Goal: Task Accomplishment & Management: Use online tool/utility

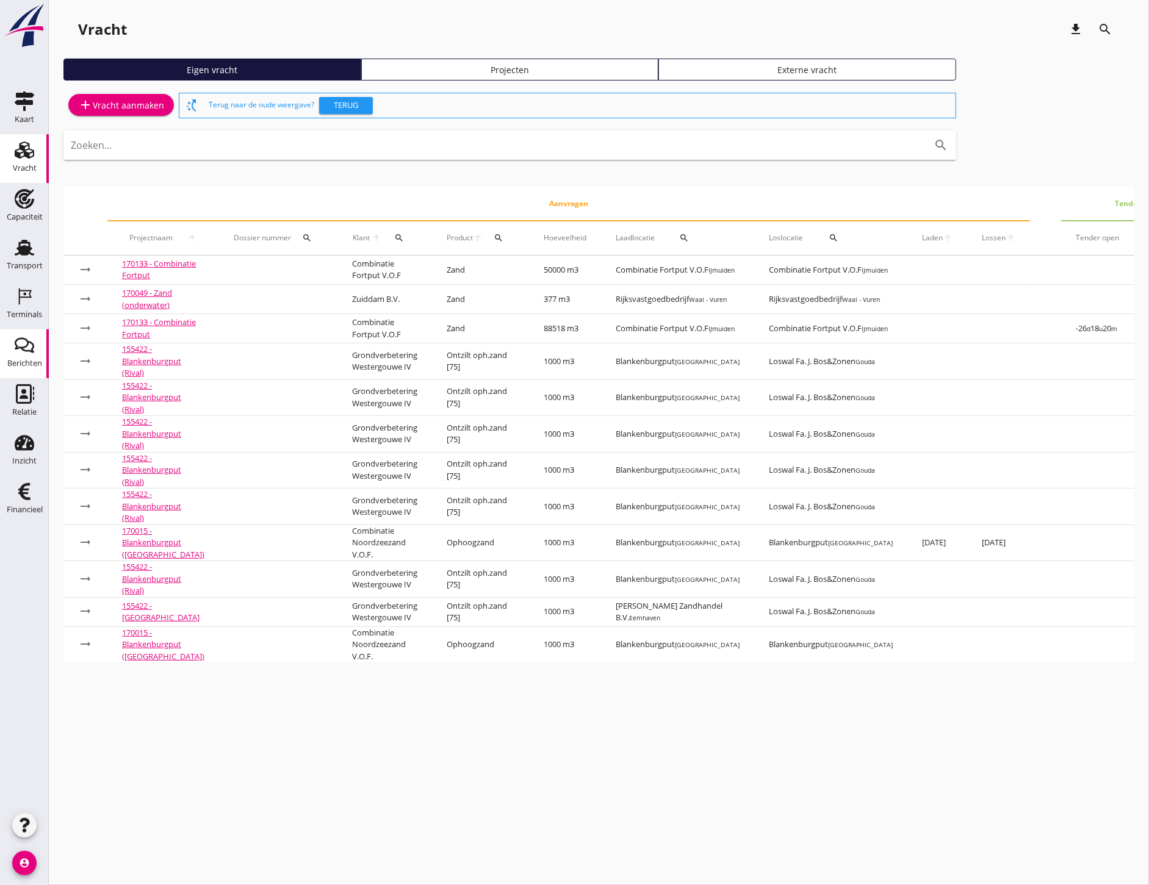
click at [26, 344] on icon "Berichten" at bounding box center [25, 345] width 20 height 20
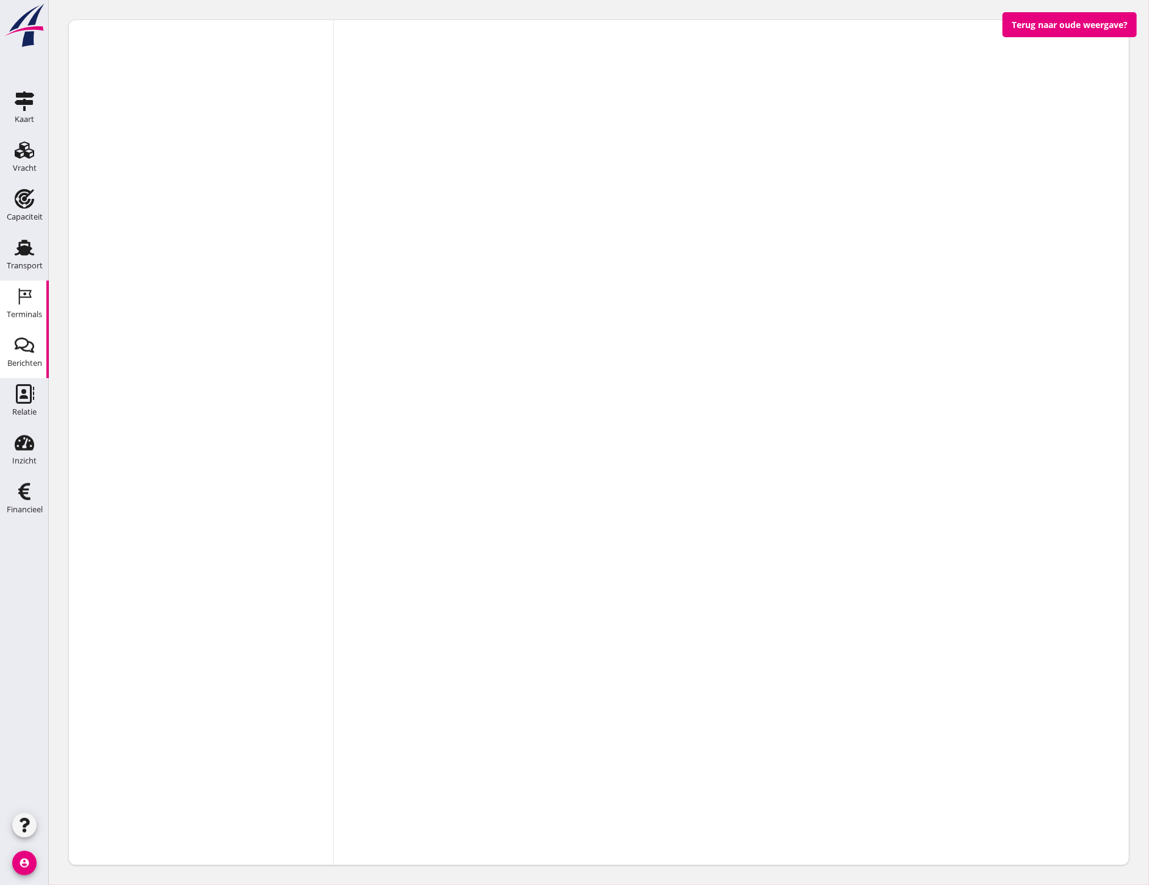
click at [27, 296] on use at bounding box center [25, 297] width 13 height 16
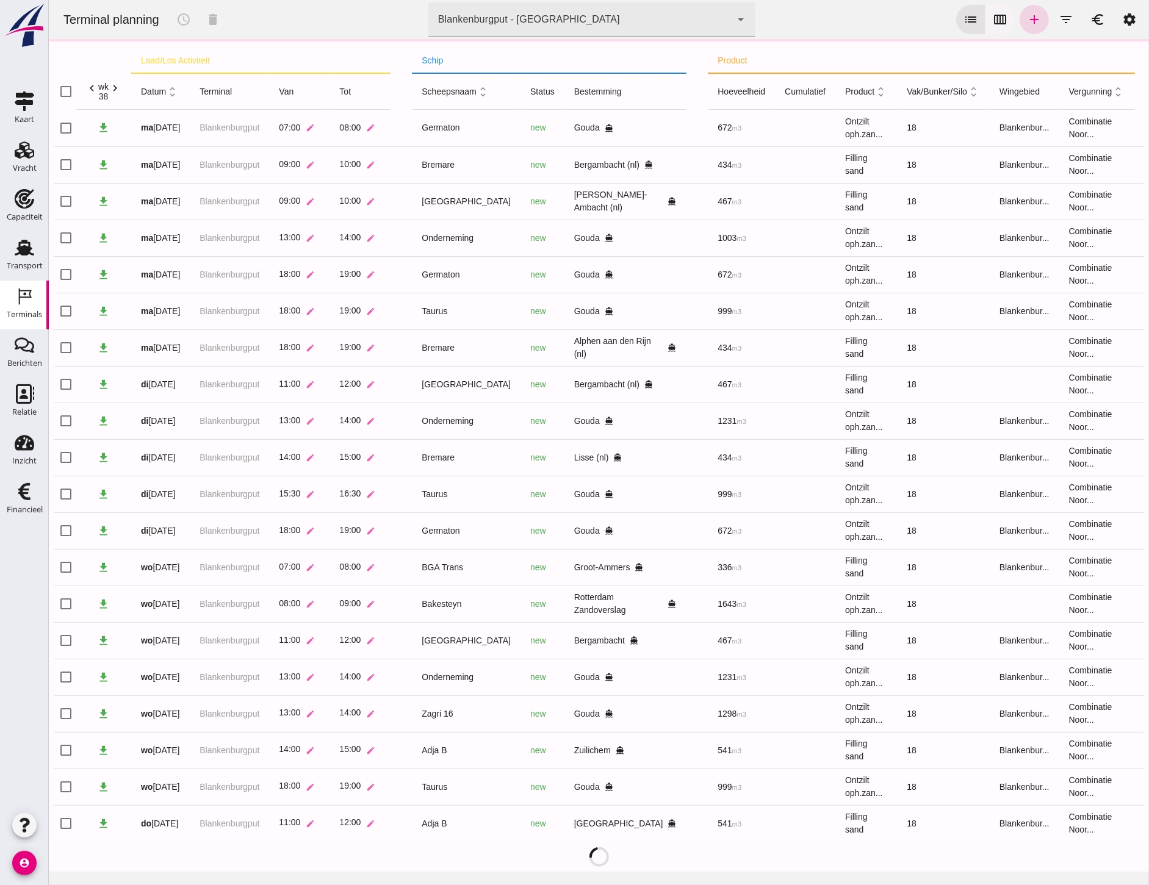
click at [992, 16] on icon "calendar_view_week" at bounding box center [999, 19] width 15 height 15
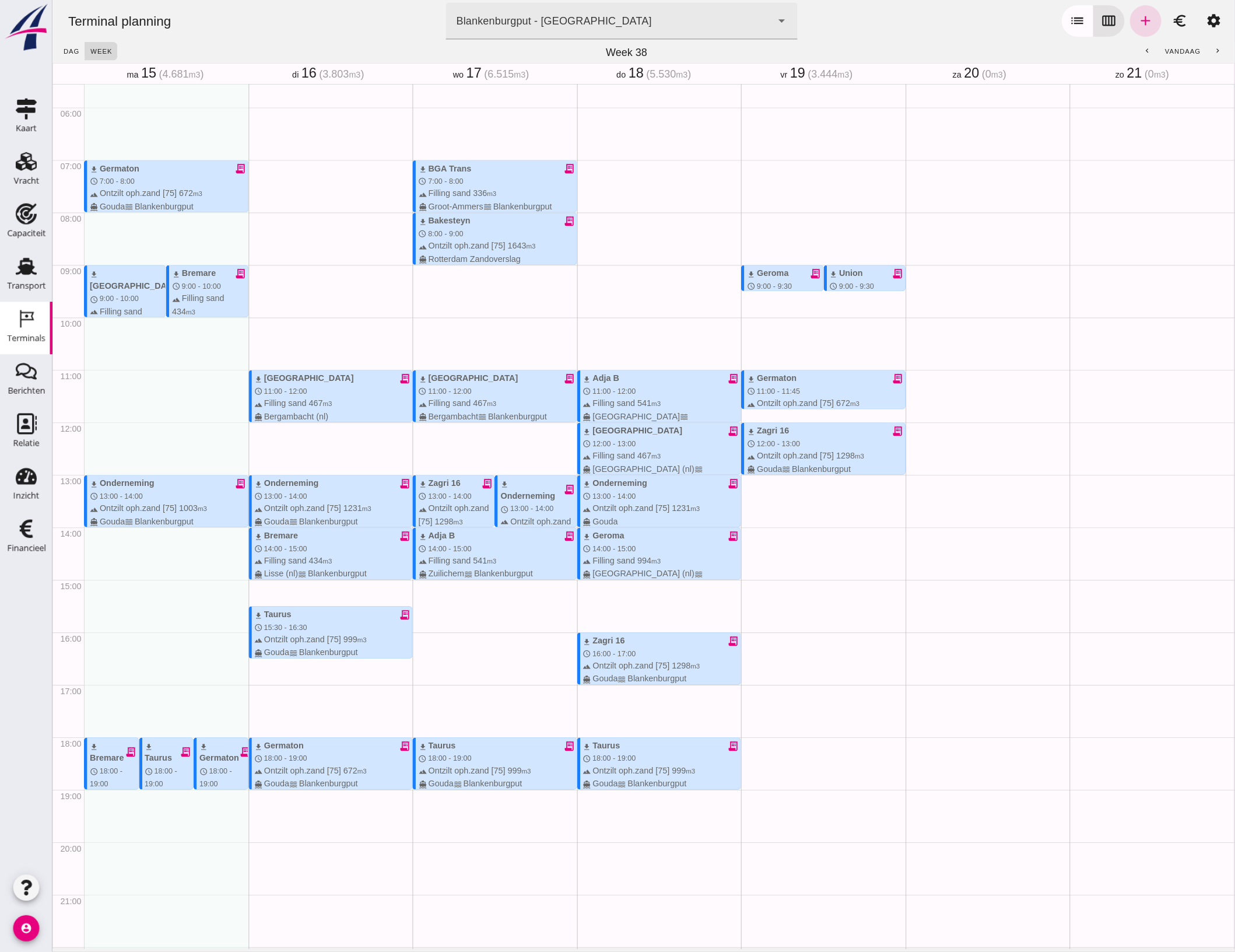
scroll to position [194, 0]
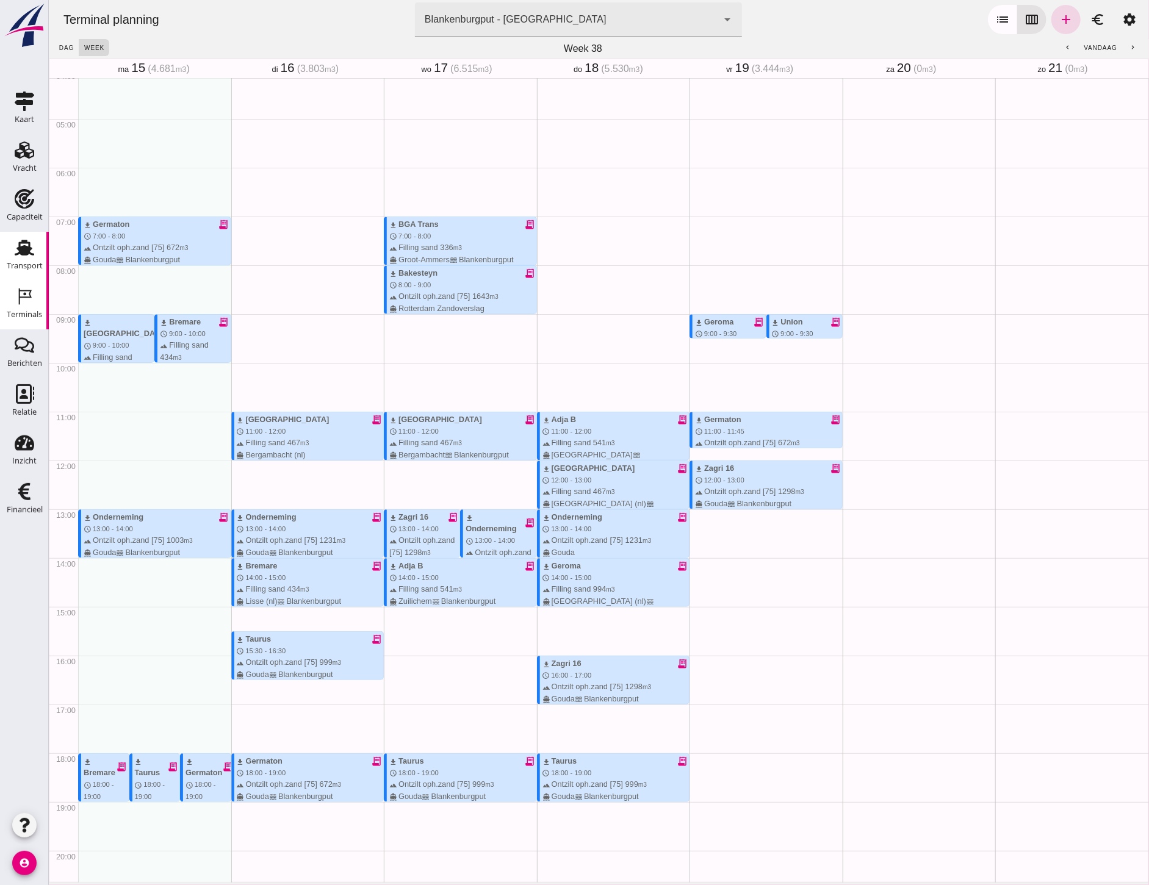
click at [23, 250] on use at bounding box center [25, 248] width 20 height 16
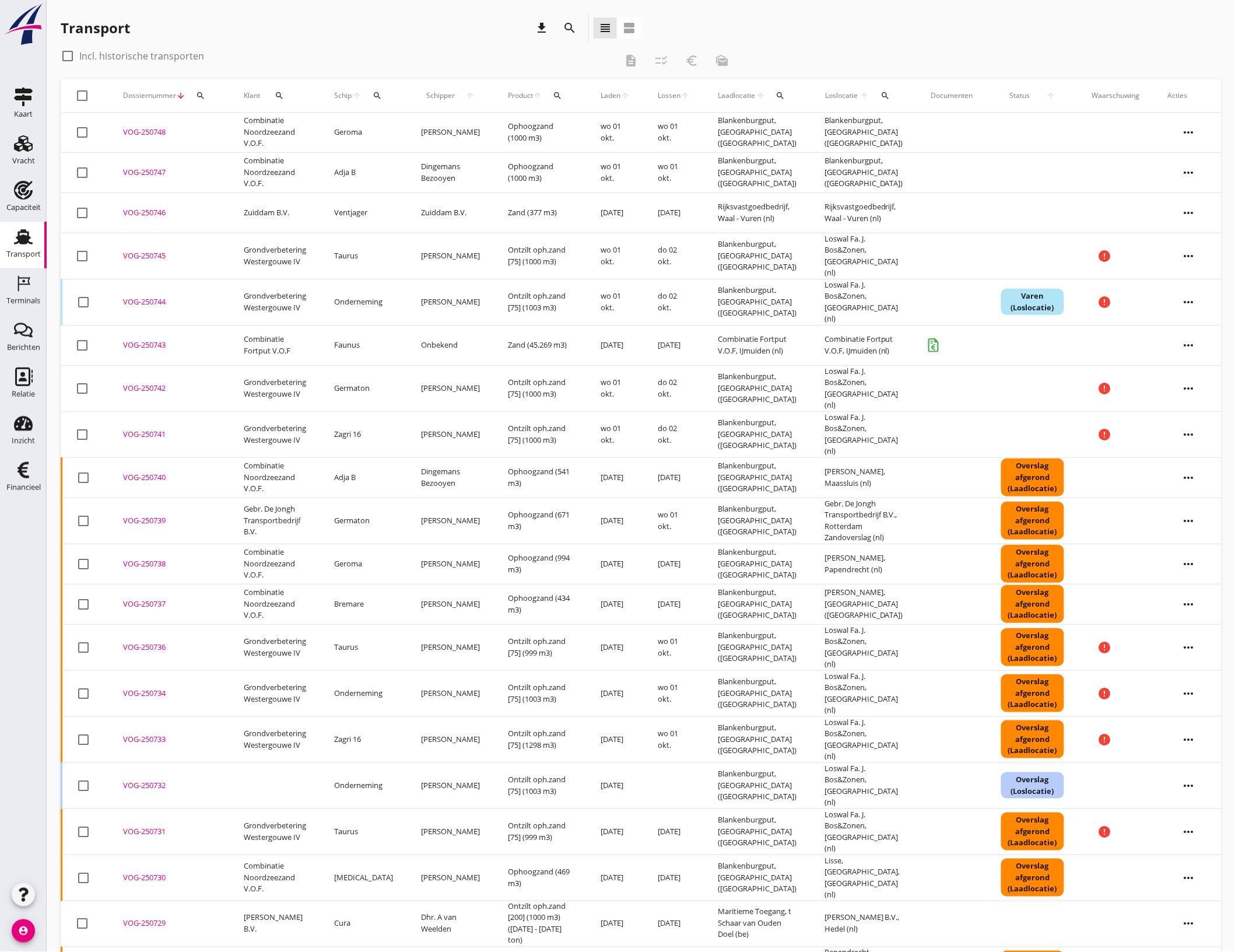
click at [71, 56] on div at bounding box center [67, 55] width 20 height 20
checkbox input "true"
click at [570, 36] on button "search" at bounding box center [570, 28] width 21 height 21
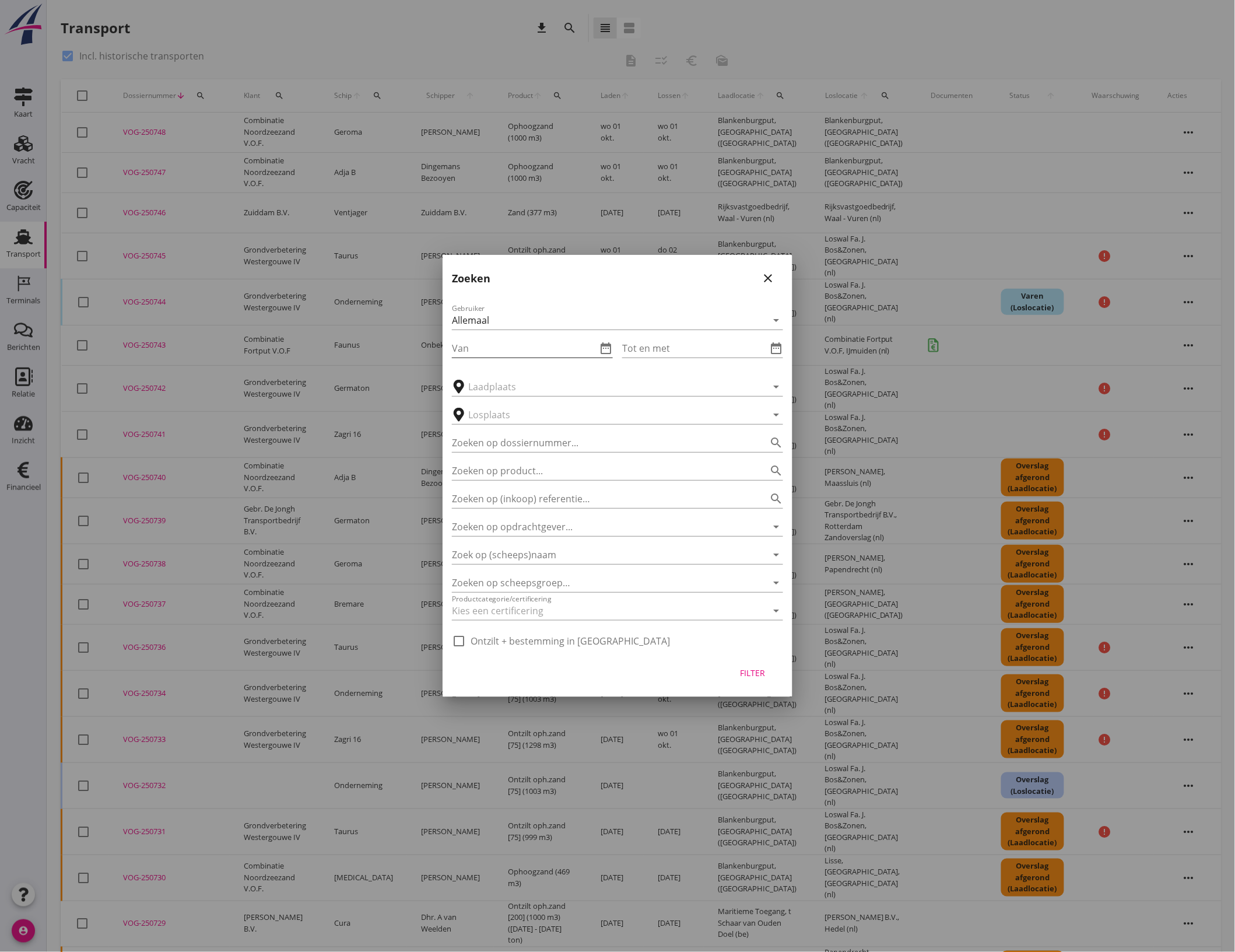
click at [604, 351] on icon "date_range" at bounding box center [605, 348] width 14 height 14
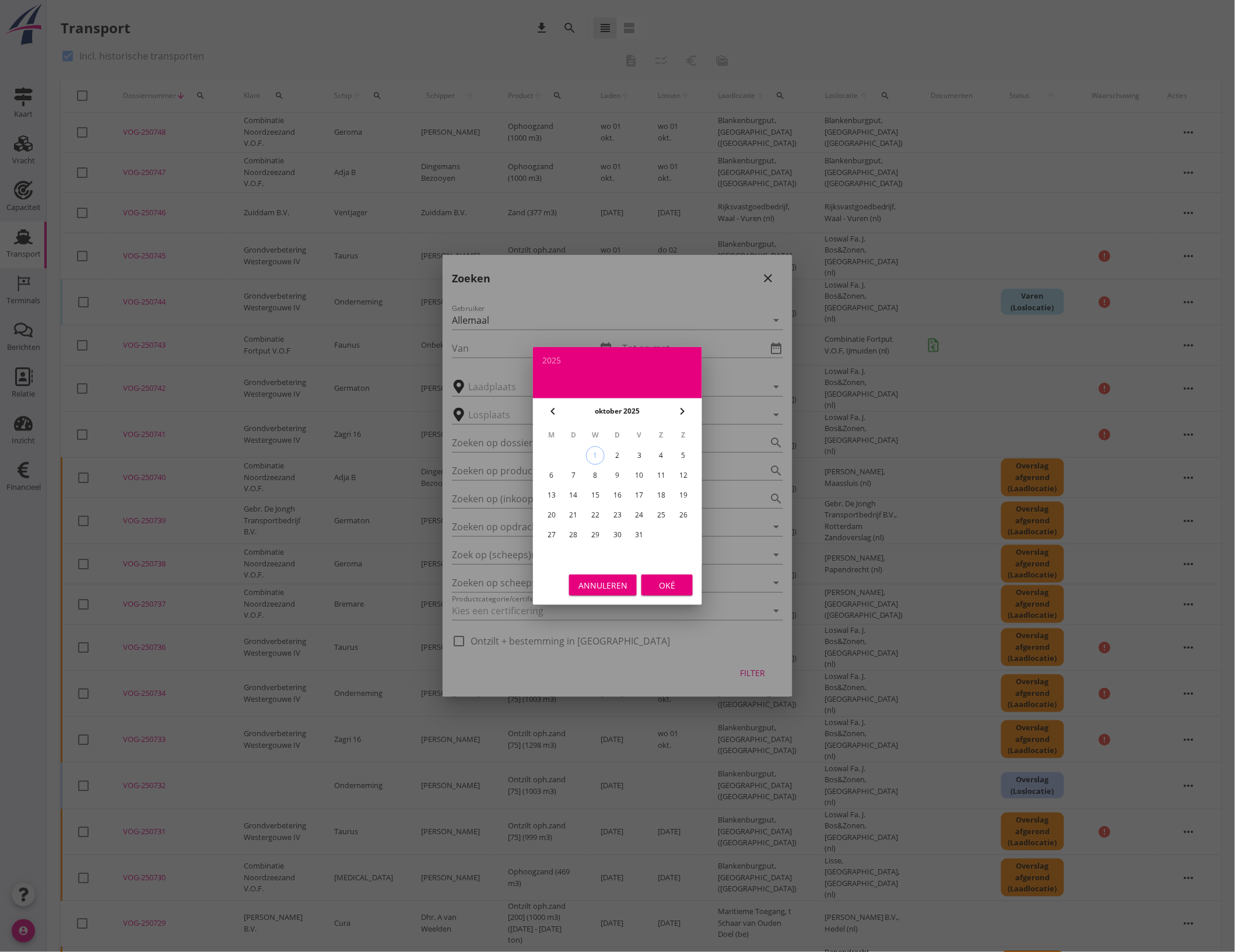
click at [549, 408] on icon "chevron_left" at bounding box center [552, 411] width 14 height 14
click at [687, 516] on div "28" at bounding box center [683, 515] width 19 height 19
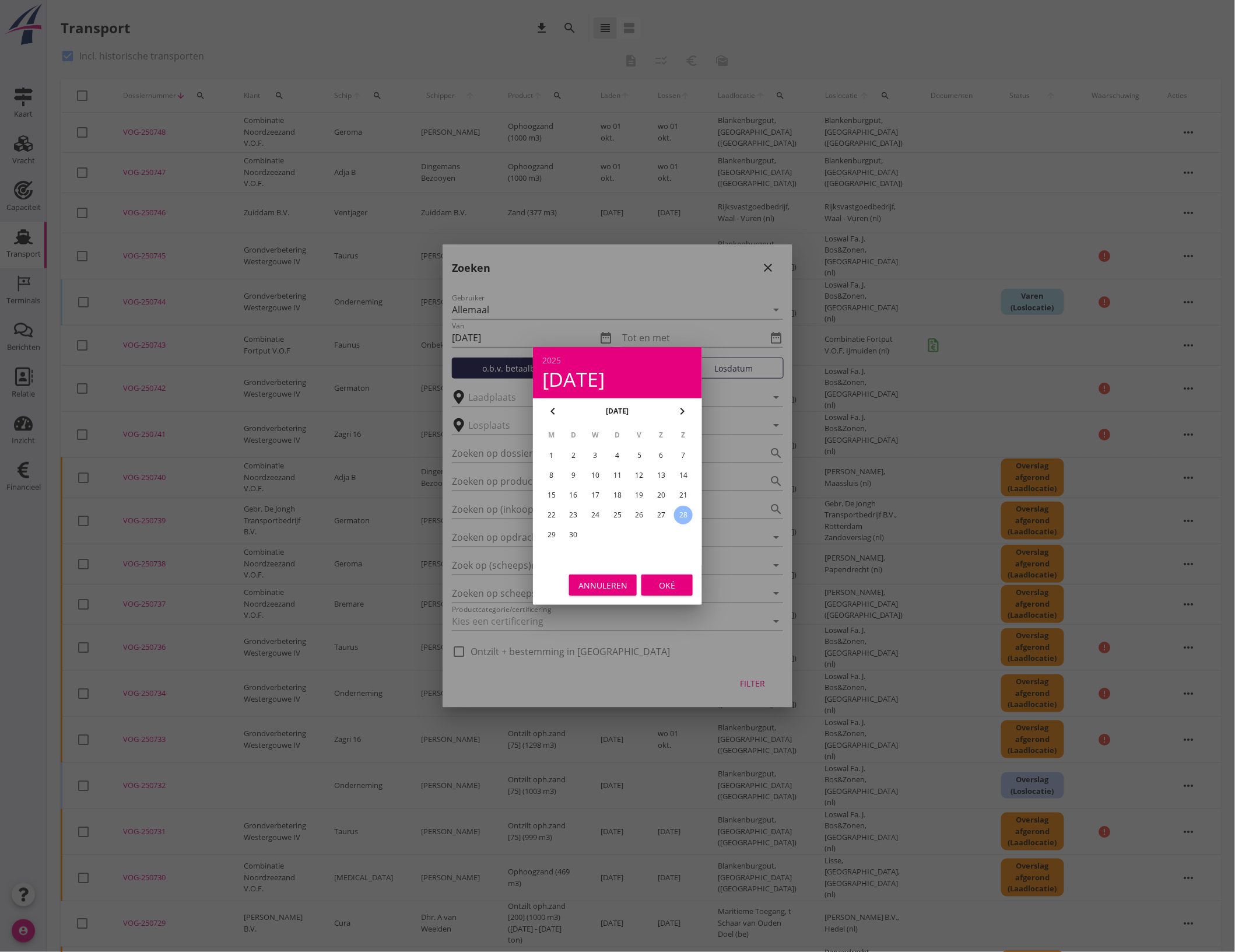
click at [680, 490] on div "21" at bounding box center [683, 495] width 19 height 19
type input "[DATE]"
click at [691, 583] on button "Oké" at bounding box center [667, 585] width 52 height 21
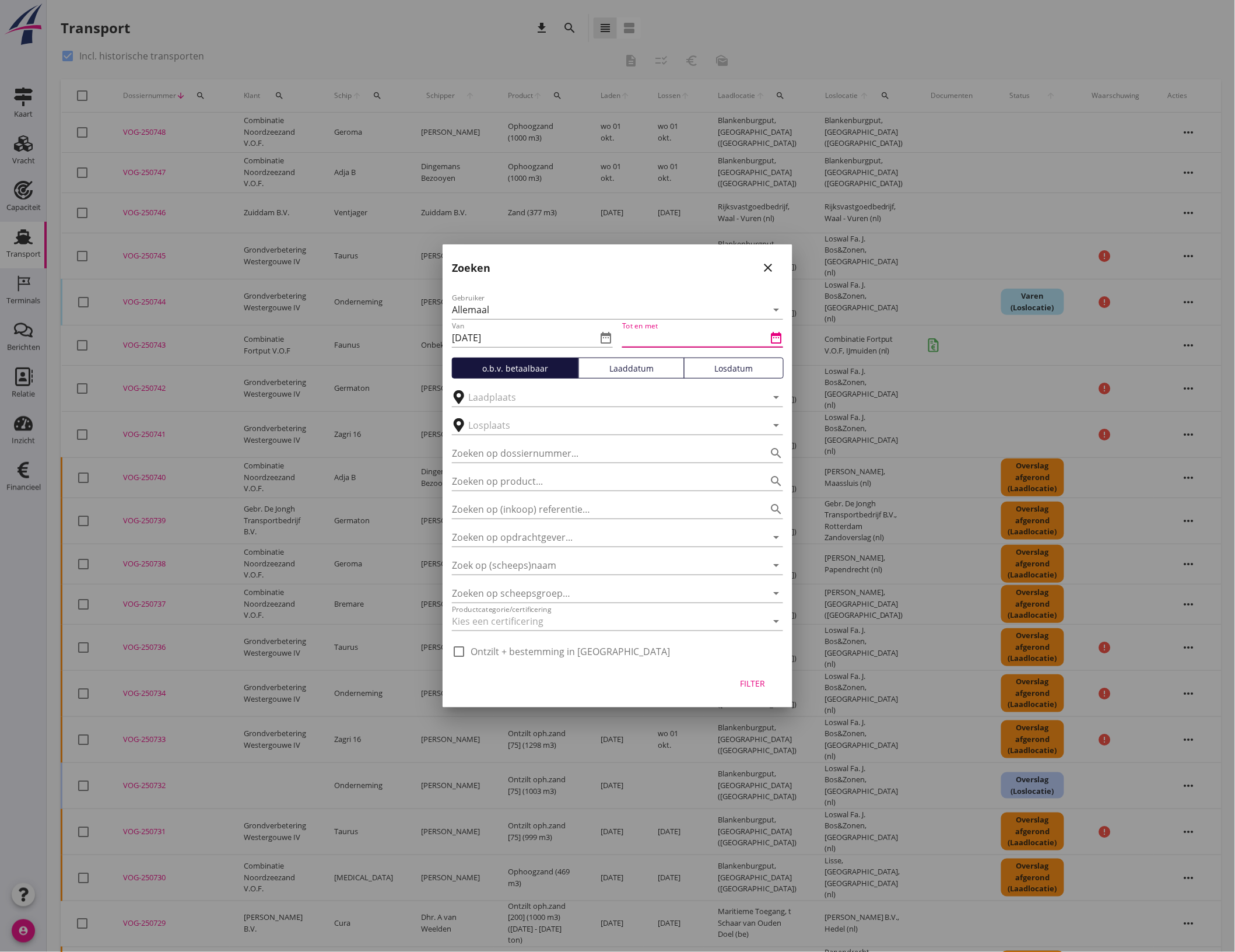
click at [677, 338] on input "Tot en met" at bounding box center [694, 337] width 144 height 19
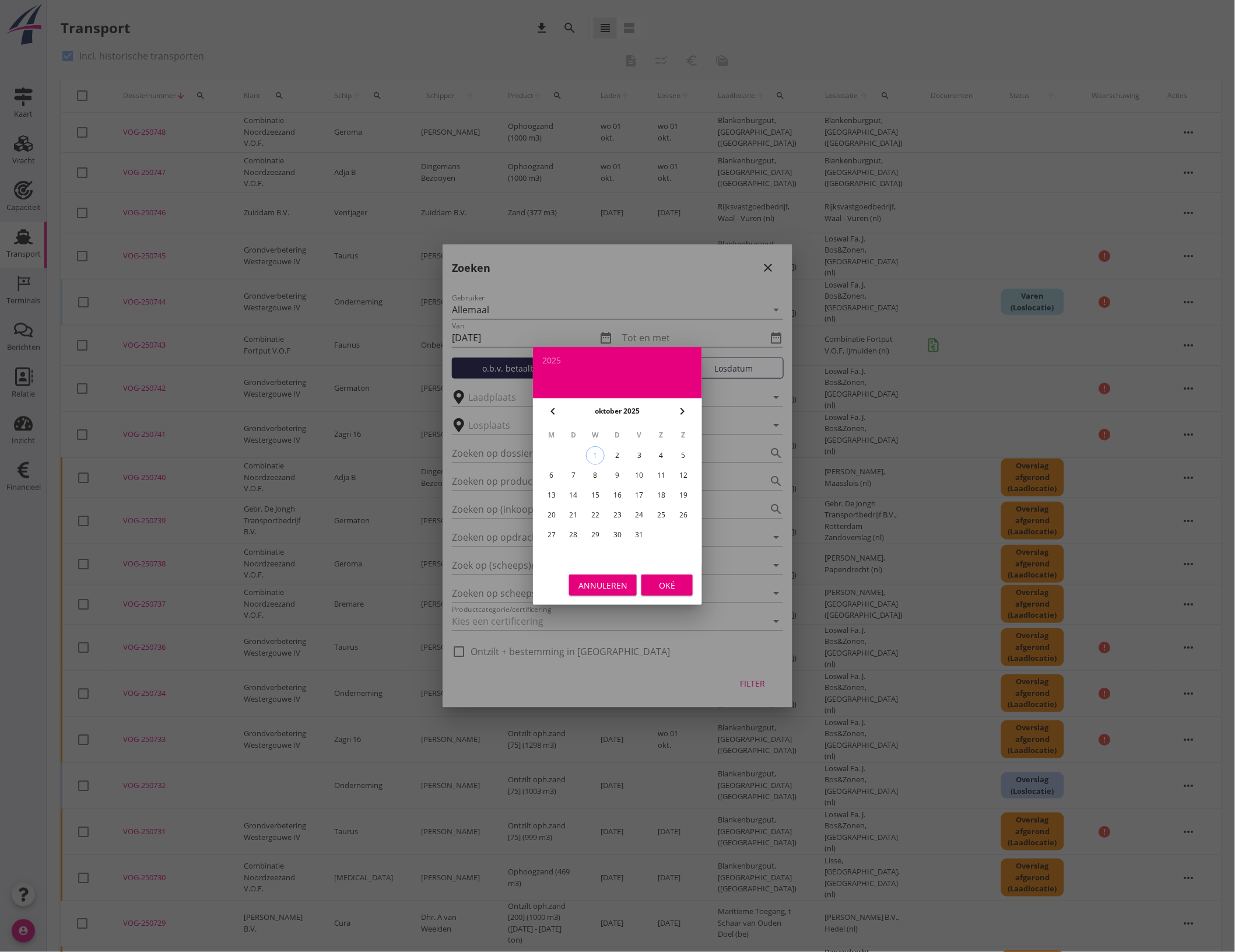
click at [563, 415] on div "oktober 2025" at bounding box center [617, 411] width 108 height 17
click at [561, 415] on div "chevron_left" at bounding box center [552, 411] width 21 height 14
click at [680, 514] on div "28" at bounding box center [683, 515] width 19 height 19
type input "[DATE]"
click at [655, 581] on div "Oké" at bounding box center [667, 585] width 32 height 12
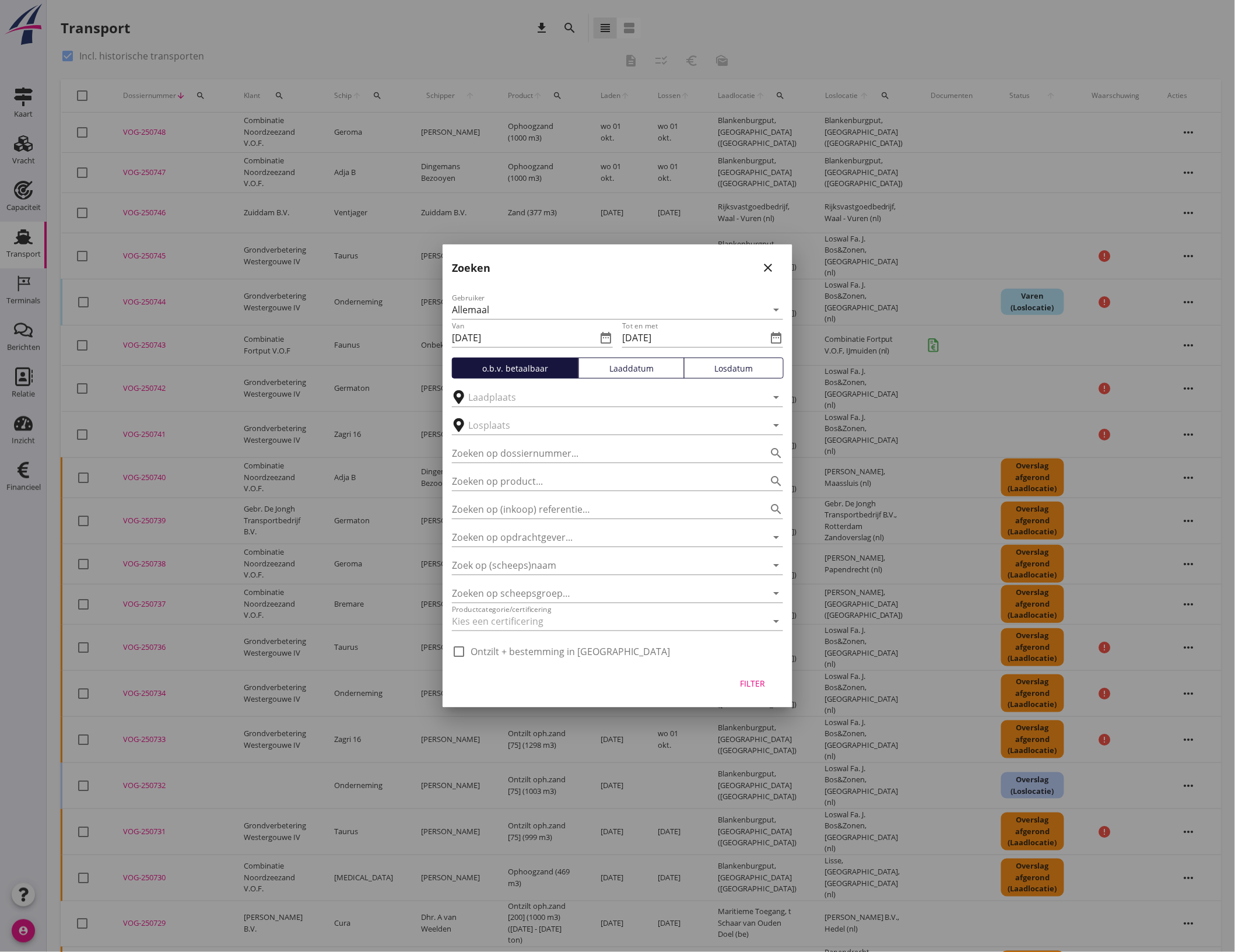
click at [621, 375] on button "Laaddatum" at bounding box center [631, 368] width 105 height 21
click at [578, 419] on input "text" at bounding box center [609, 425] width 282 height 19
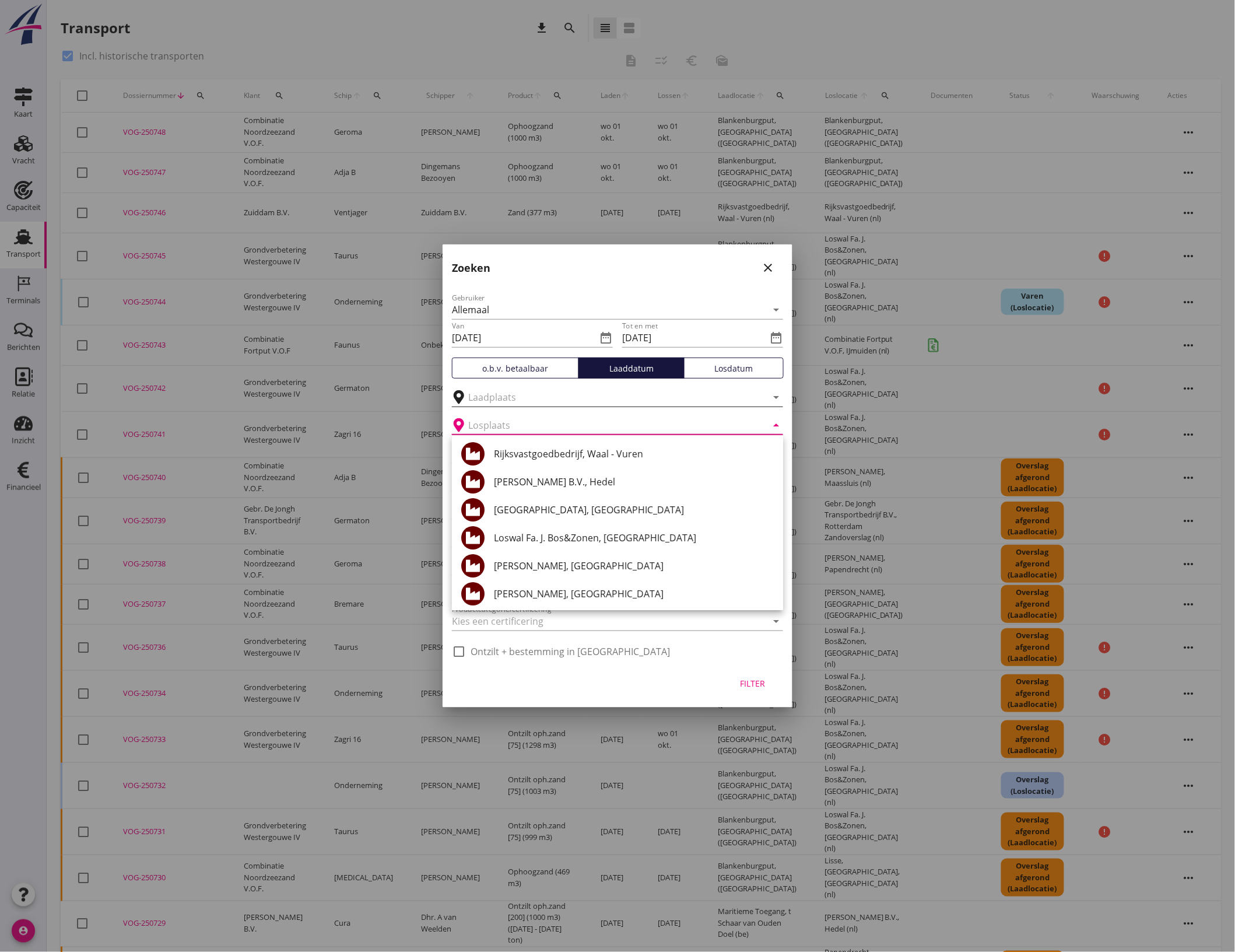
click at [588, 404] on input "text" at bounding box center [609, 398] width 282 height 19
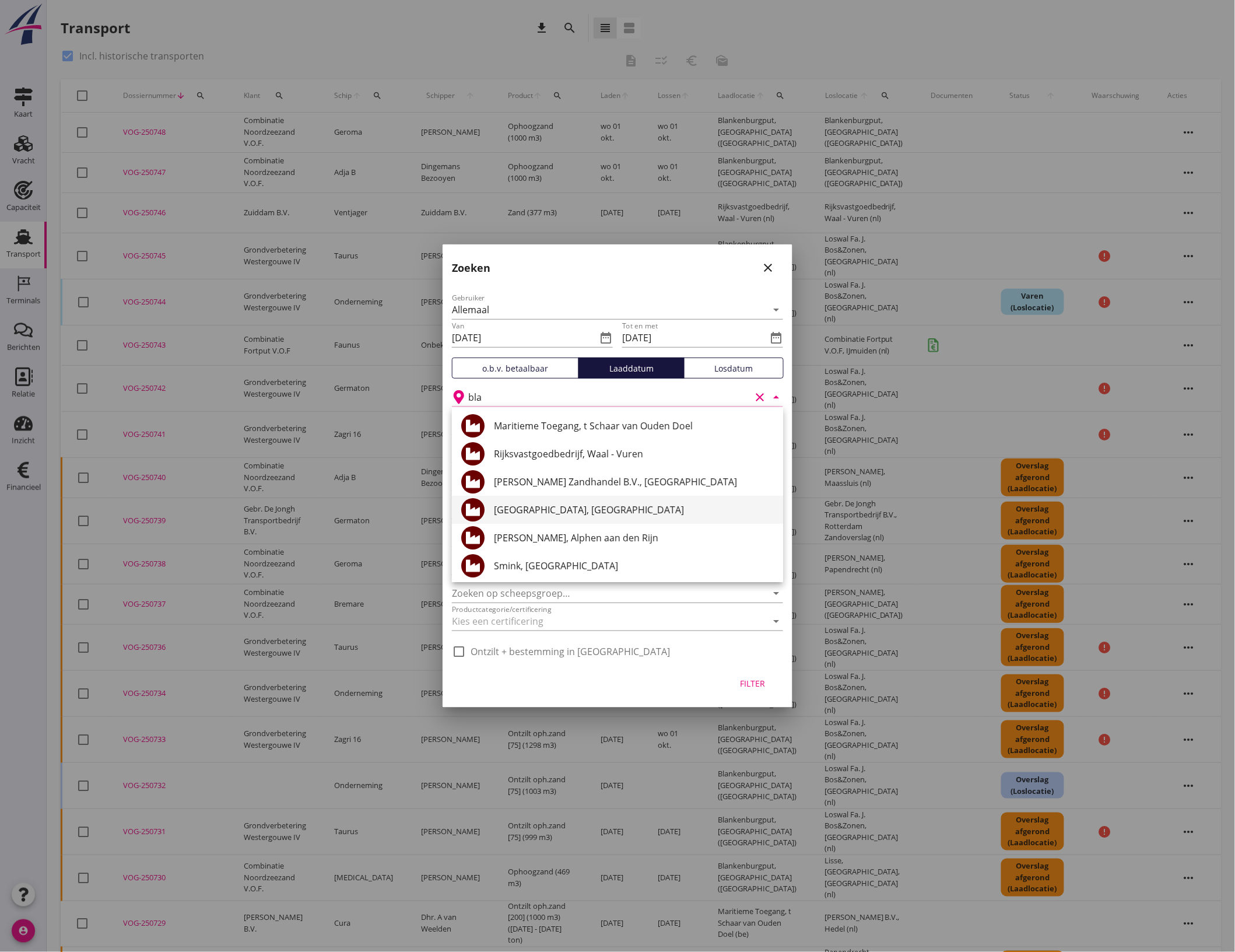
click at [561, 509] on div "[GEOGRAPHIC_DATA], [GEOGRAPHIC_DATA]" at bounding box center [634, 509] width 280 height 14
type input "YACHTBUILDING B.V. [GEOGRAPHIC_DATA], [GEOGRAPHIC_DATA]"
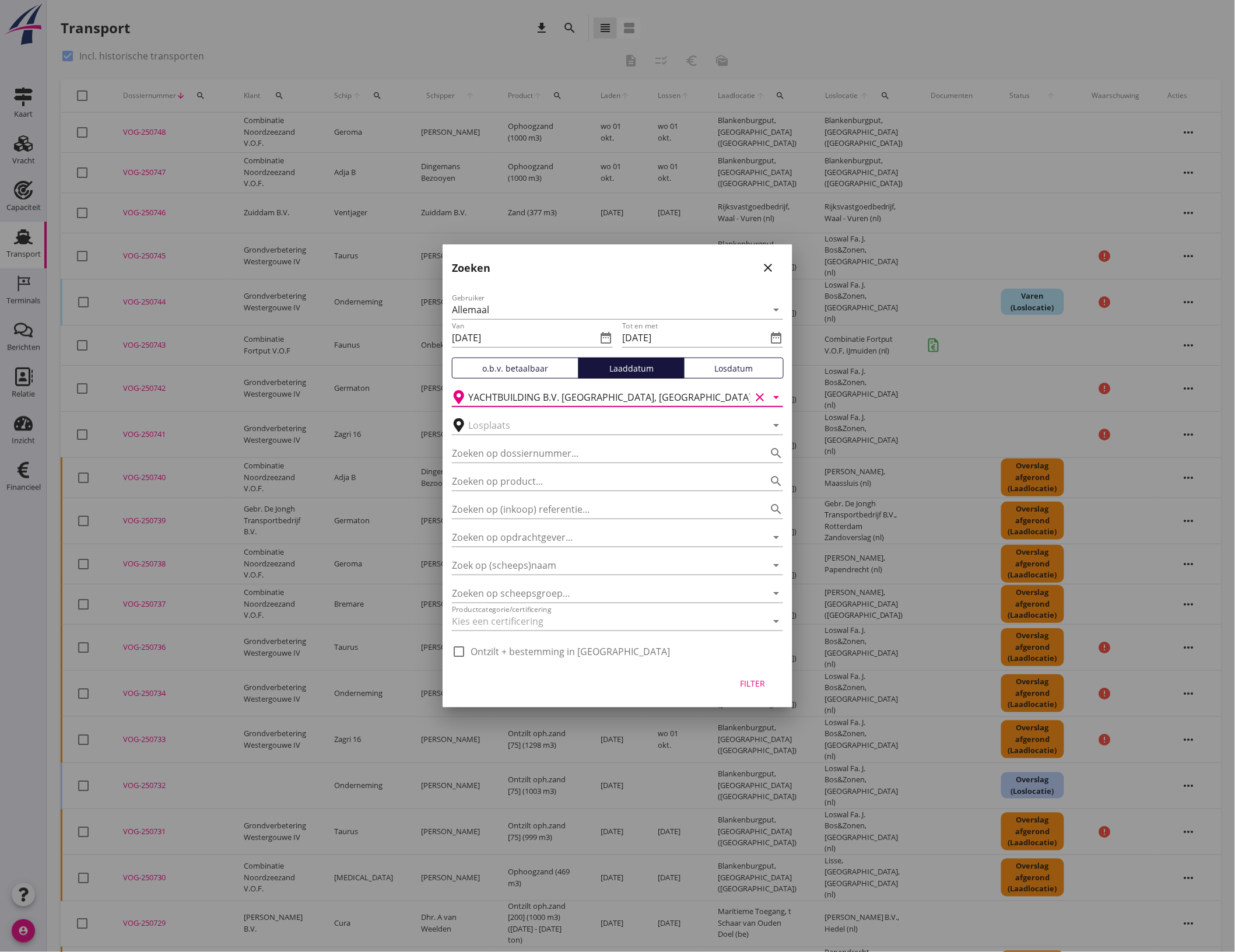
click at [759, 395] on icon "clear" at bounding box center [760, 397] width 14 height 14
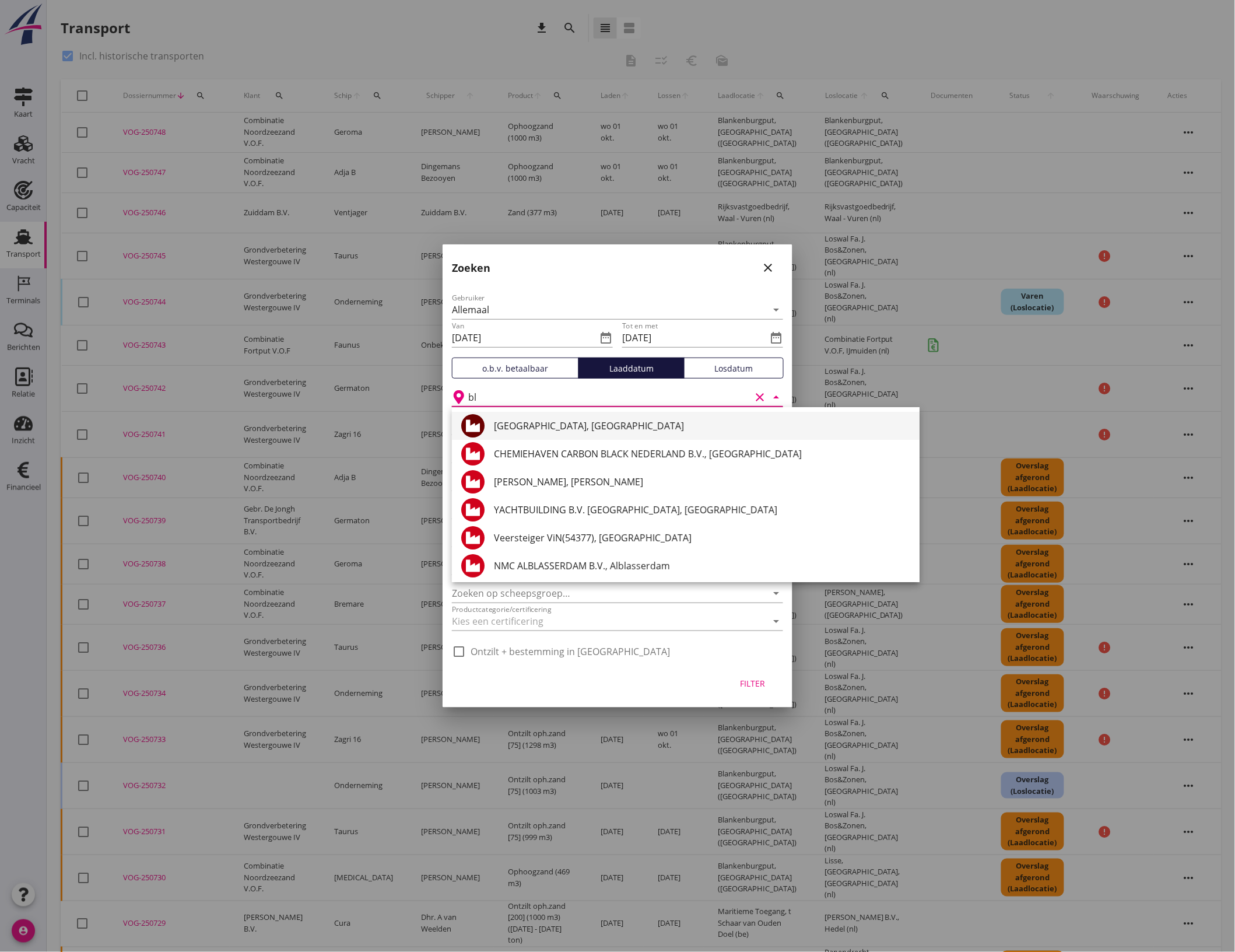
click at [561, 428] on div "[GEOGRAPHIC_DATA], [GEOGRAPHIC_DATA]" at bounding box center [703, 425] width 417 height 14
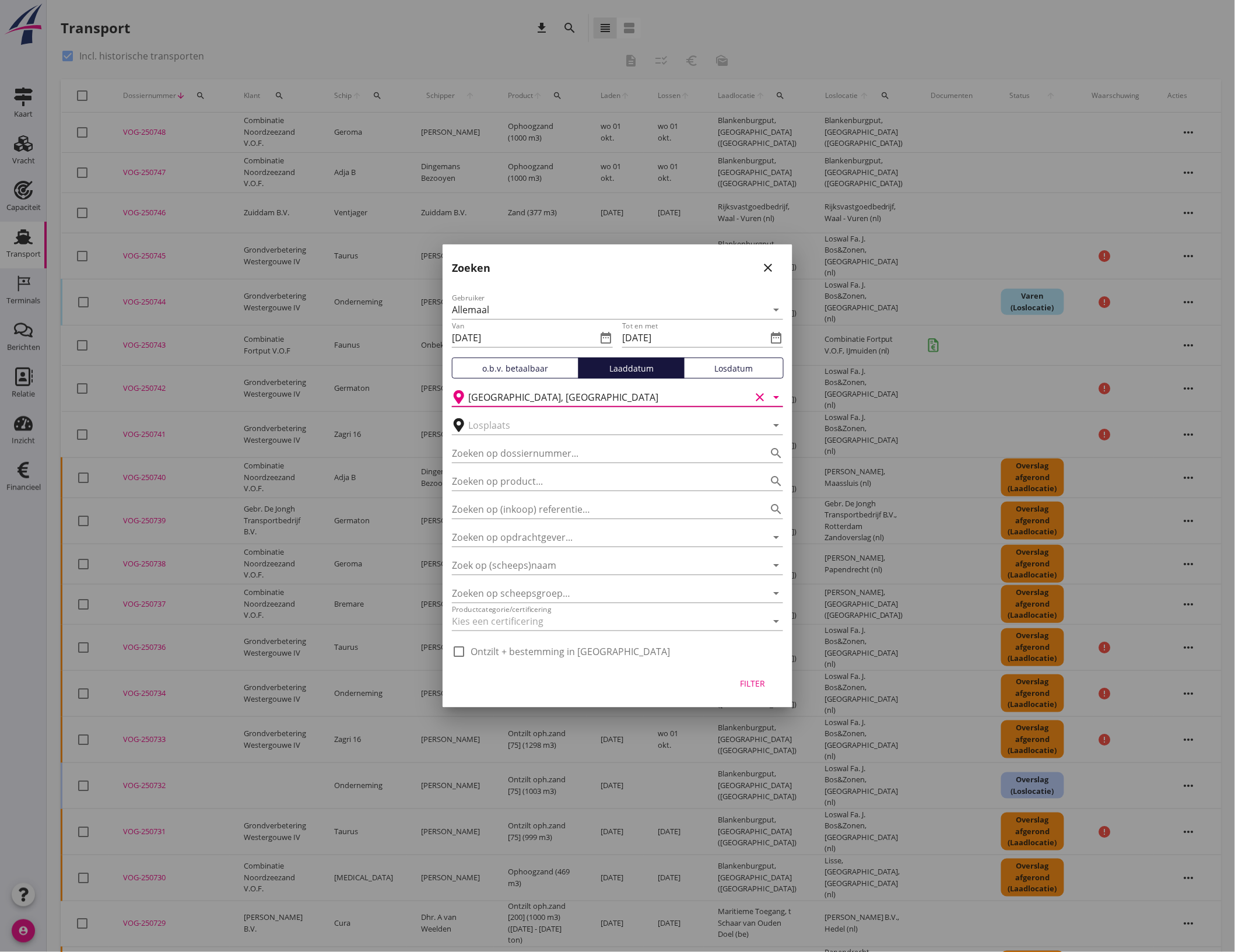
type input "[GEOGRAPHIC_DATA], [GEOGRAPHIC_DATA]"
click at [759, 680] on div "Filter" at bounding box center [752, 682] width 32 height 12
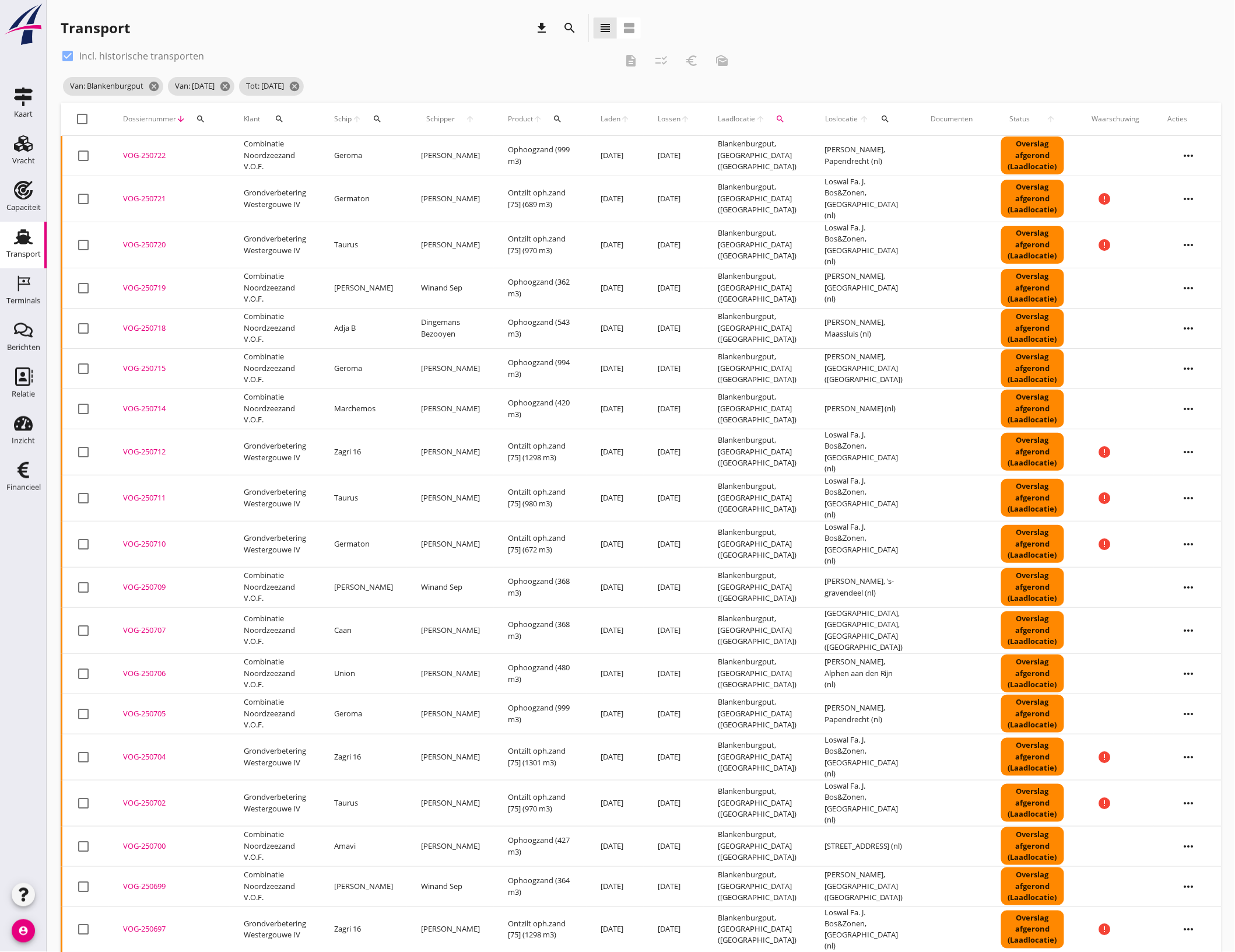
click at [602, 118] on span "Laden" at bounding box center [610, 119] width 20 height 11
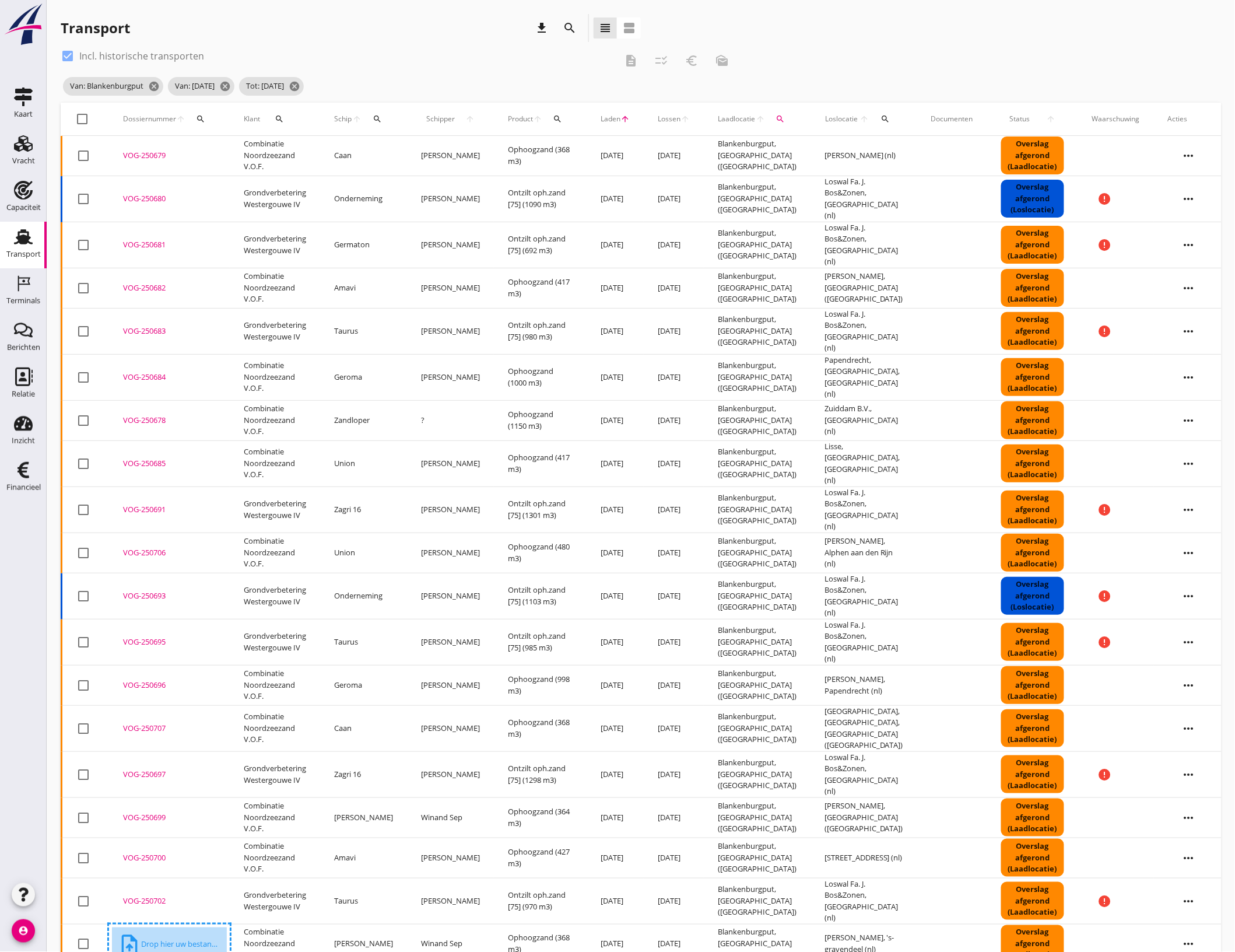
click at [1097, 399] on div "Transport download search view_headline view_agenda check_box Incl. historische…" at bounding box center [640, 725] width 1188 height 1449
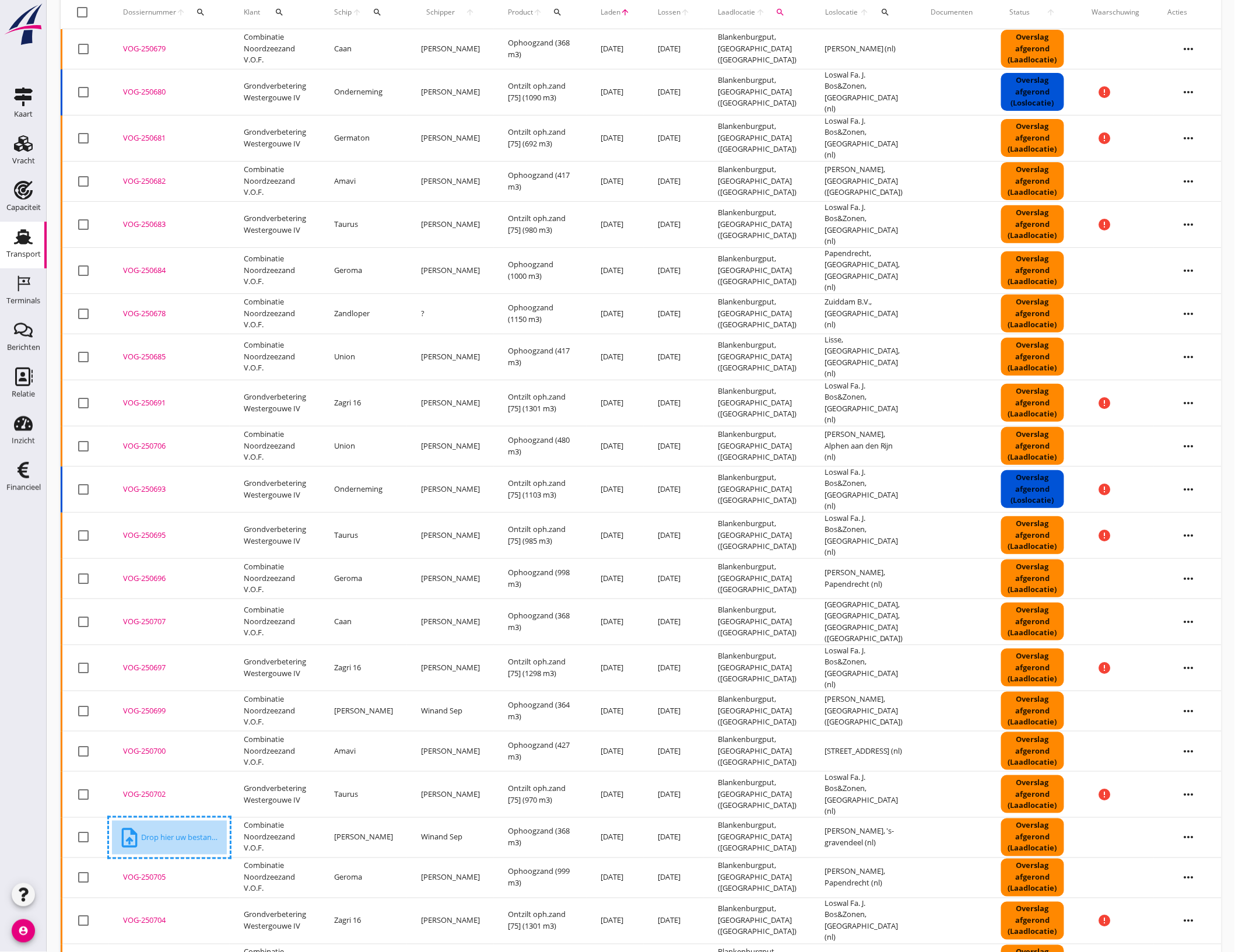
scroll to position [292, 0]
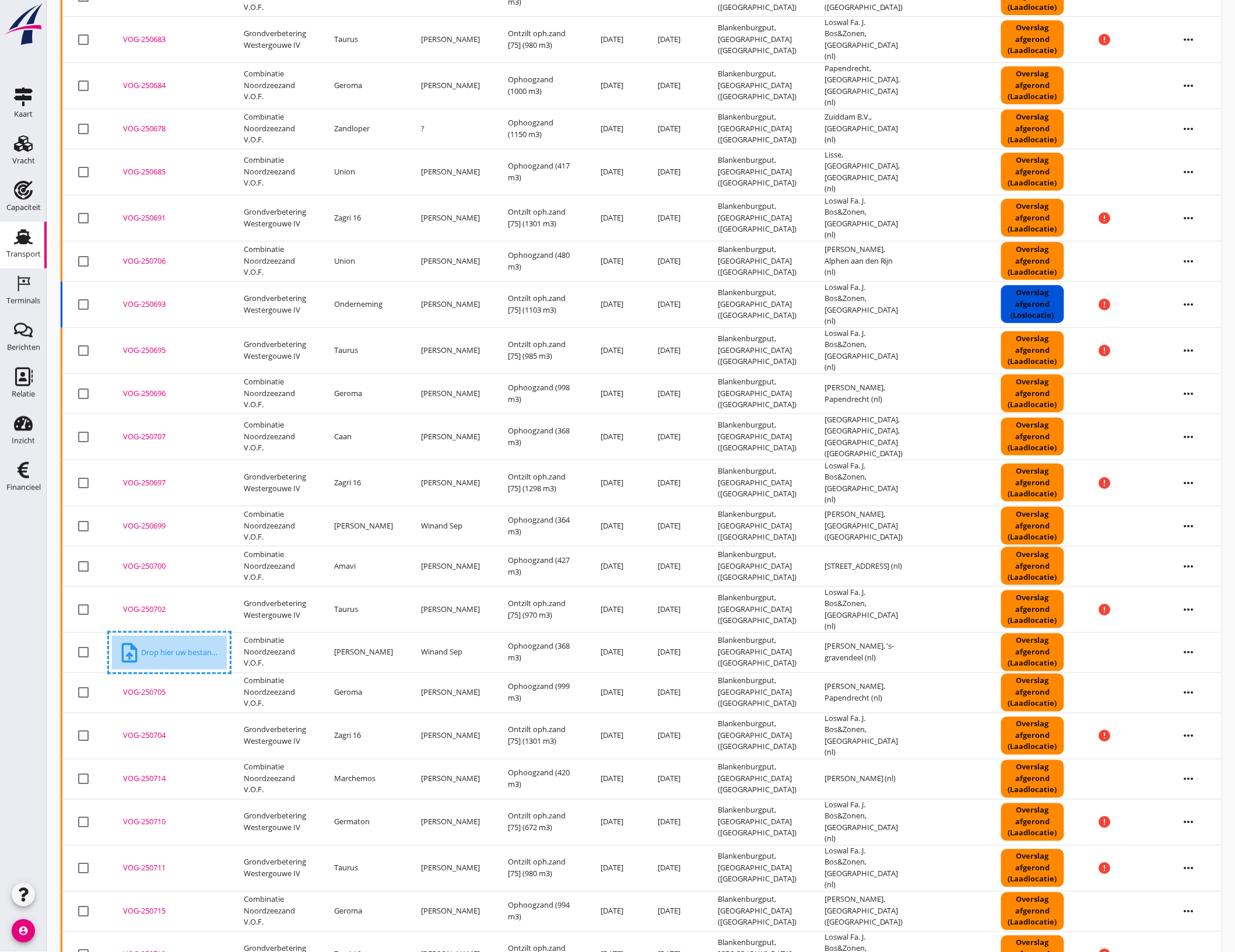
click at [240, 672] on td "Combinatie Noordzeezand V.O.F." at bounding box center [274, 692] width 91 height 40
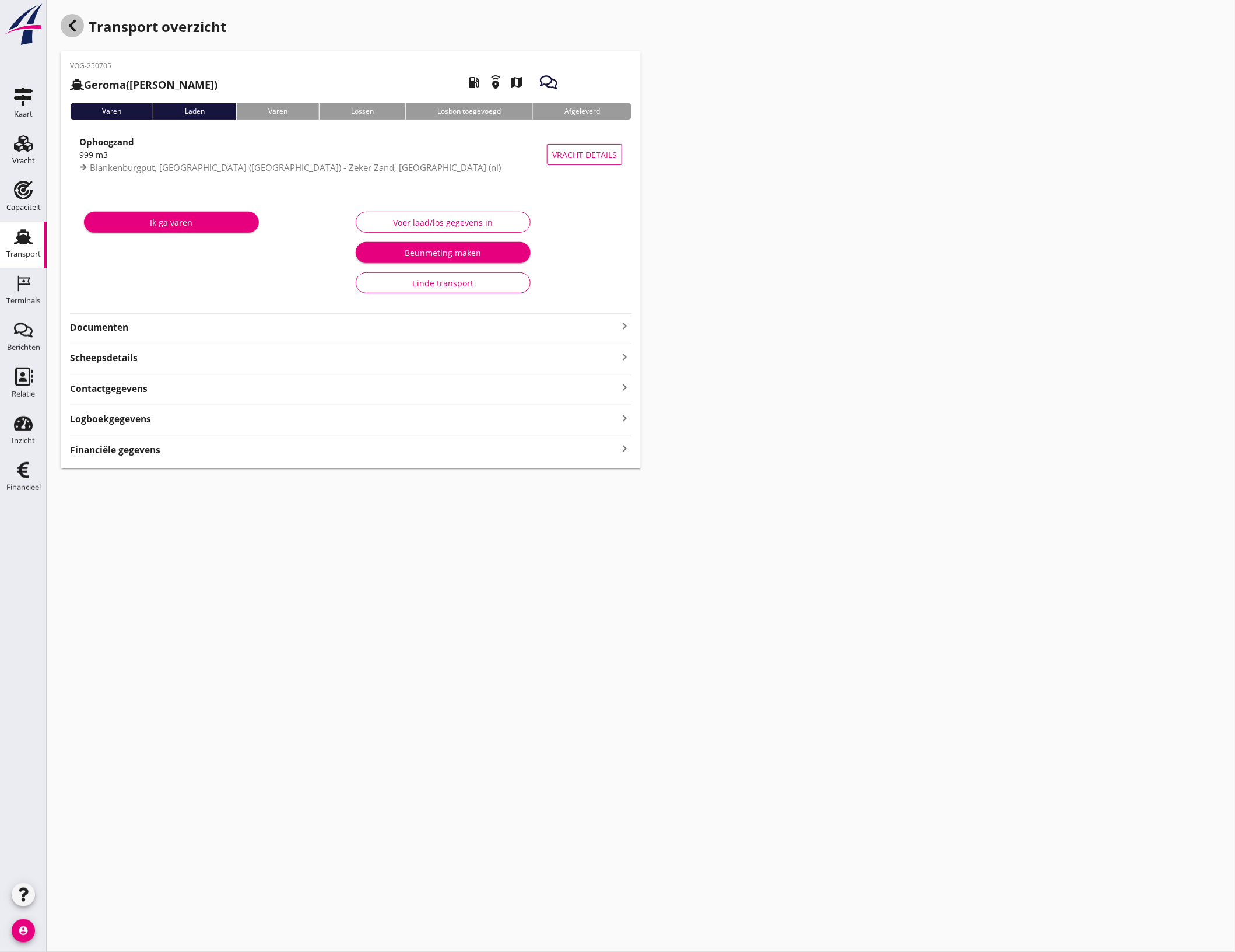
click at [76, 22] on icon "button" at bounding box center [72, 26] width 14 height 14
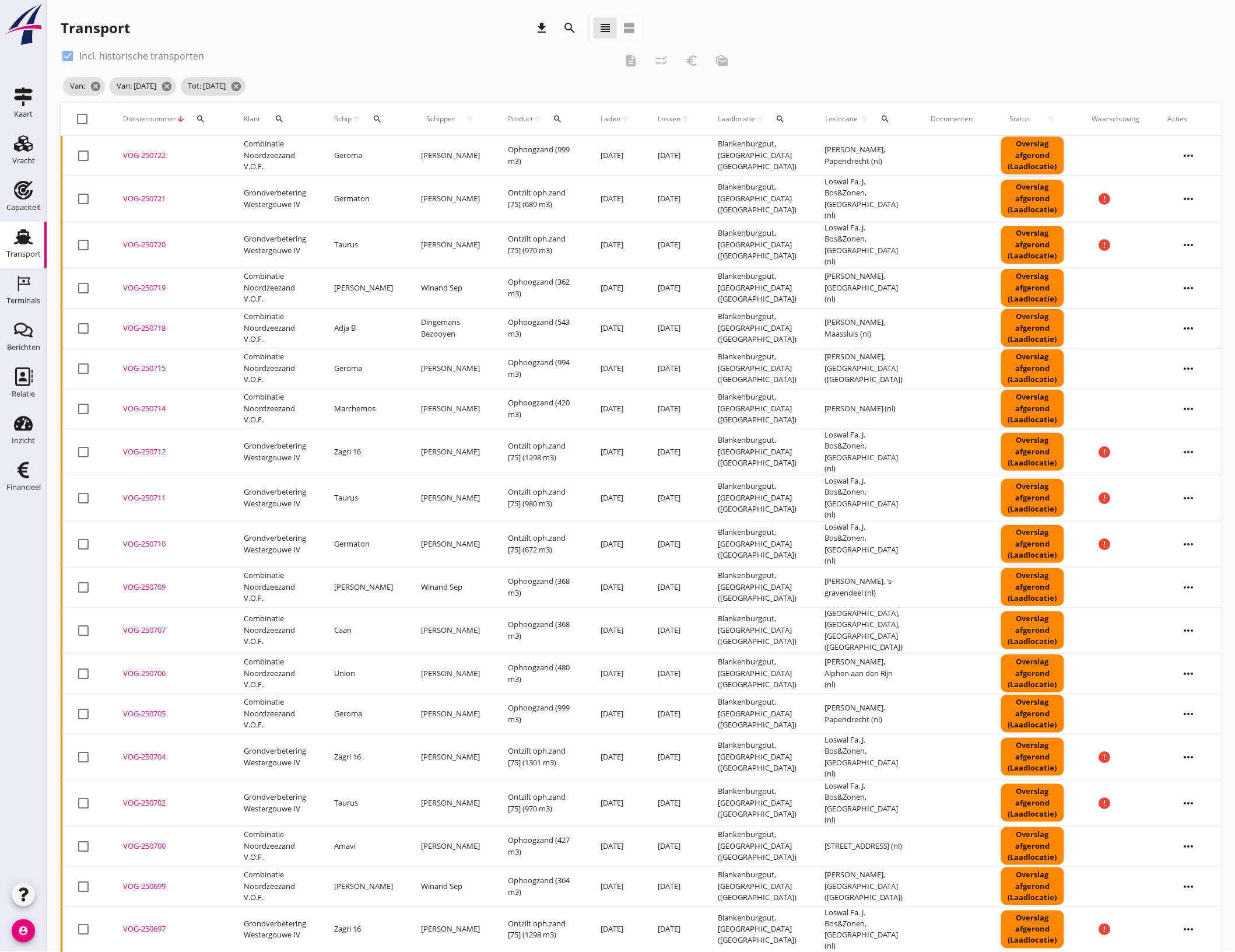
click at [607, 123] on span "Laden" at bounding box center [610, 119] width 20 height 11
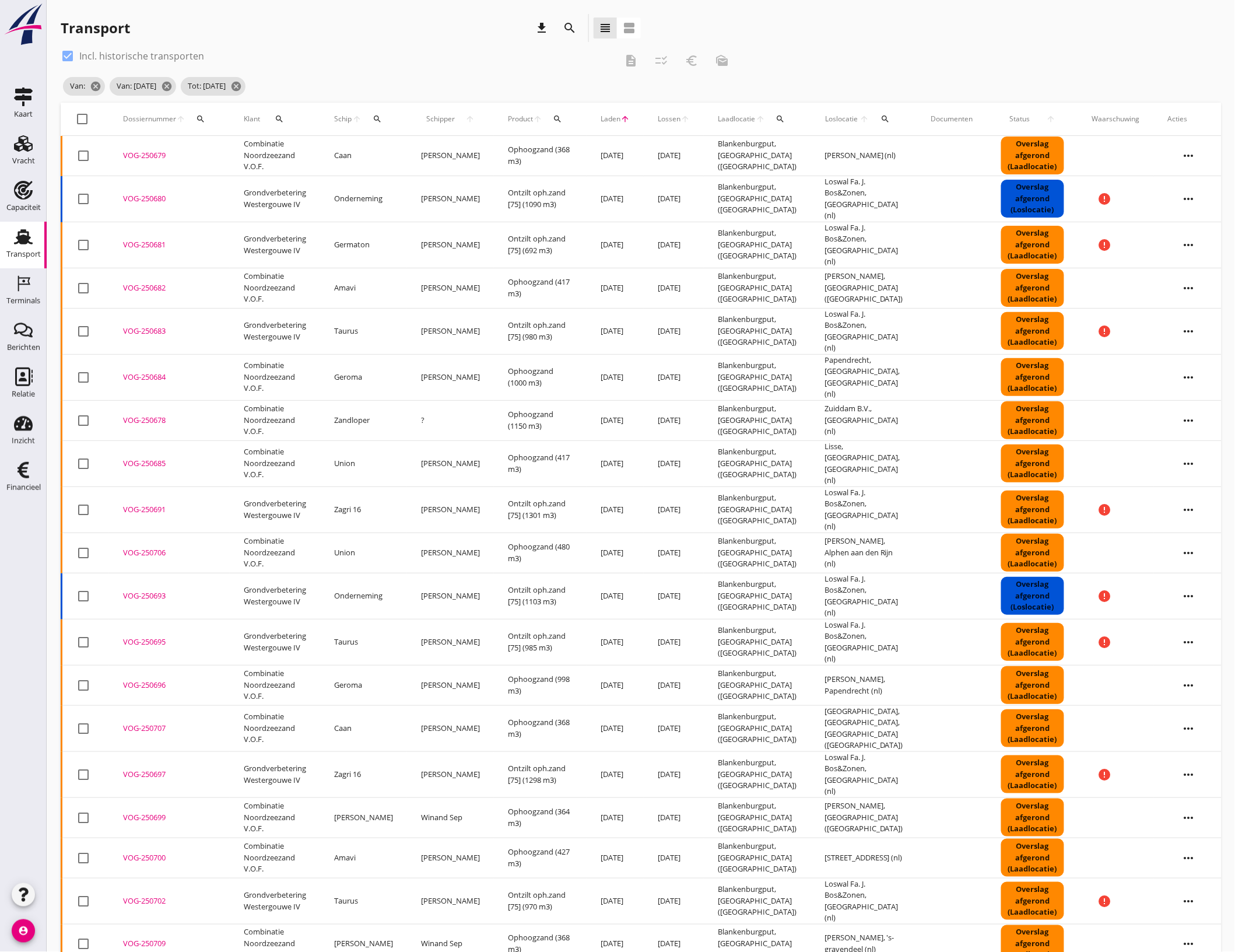
click at [159, 158] on div "VOG-250679" at bounding box center [169, 156] width 93 height 11
click at [162, 458] on div "VOG-250685" at bounding box center [169, 464] width 93 height 11
click at [144, 282] on div "VOG-250682" at bounding box center [169, 288] width 93 height 11
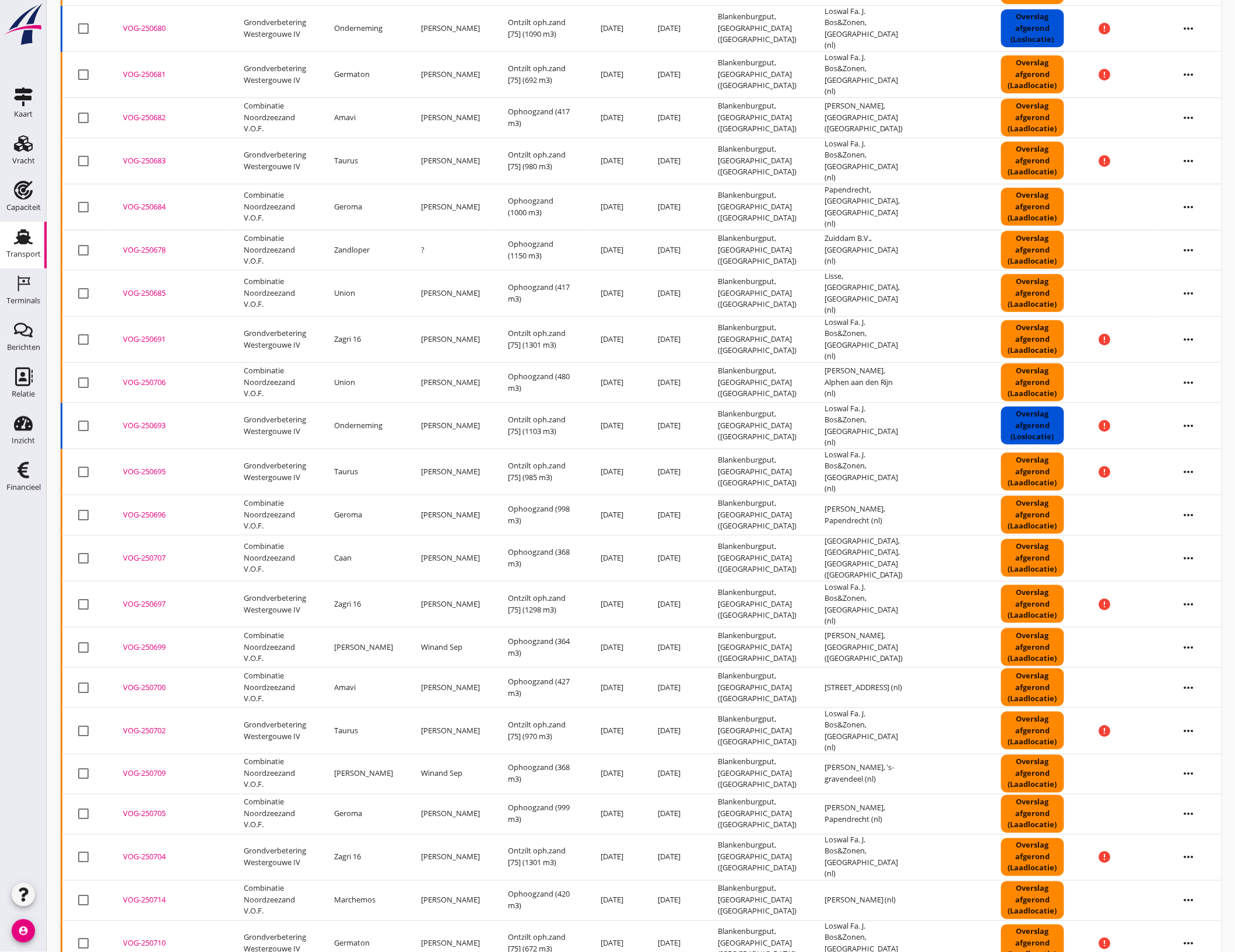
scroll to position [145, 0]
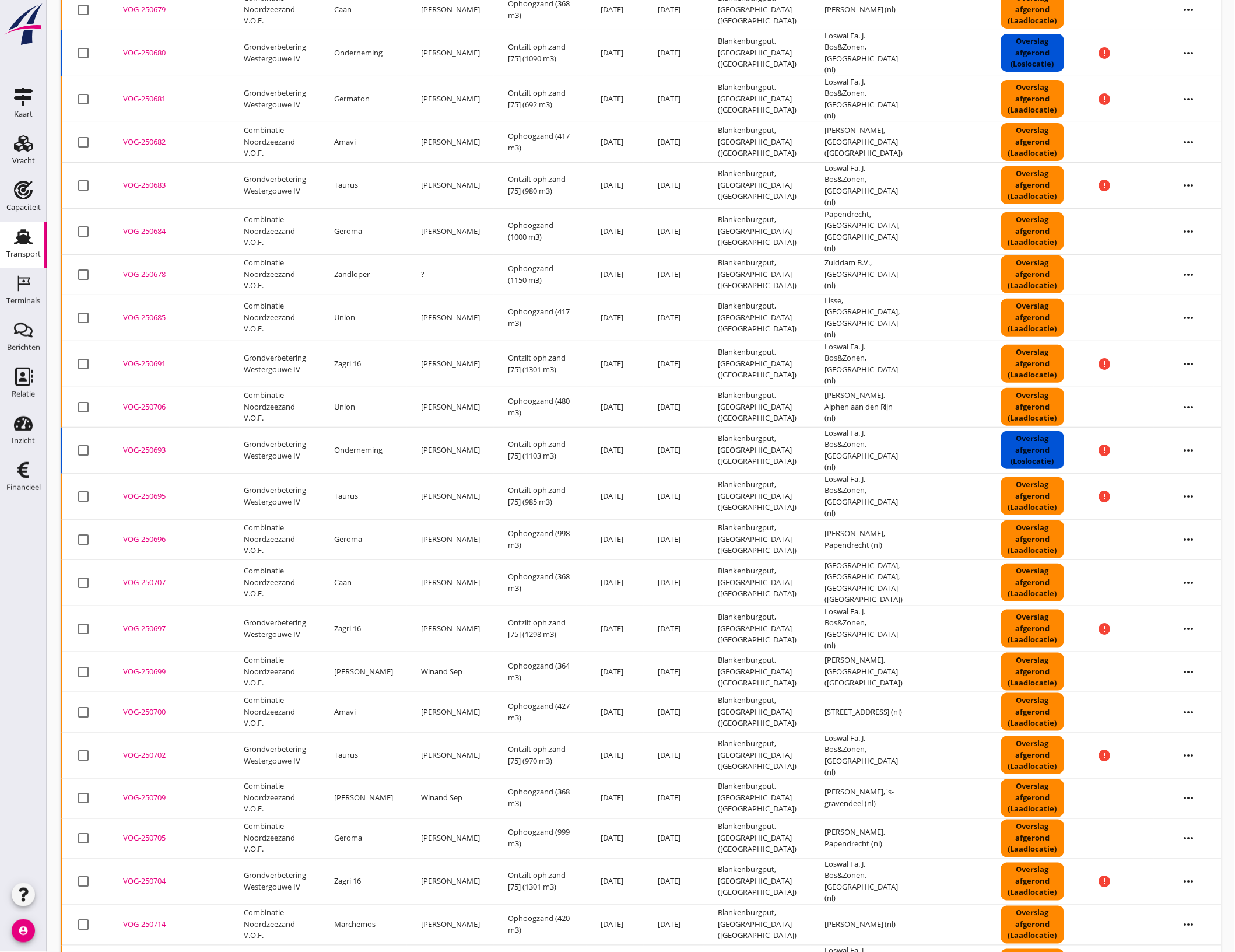
click at [147, 226] on div "VOG-250684" at bounding box center [169, 231] width 93 height 11
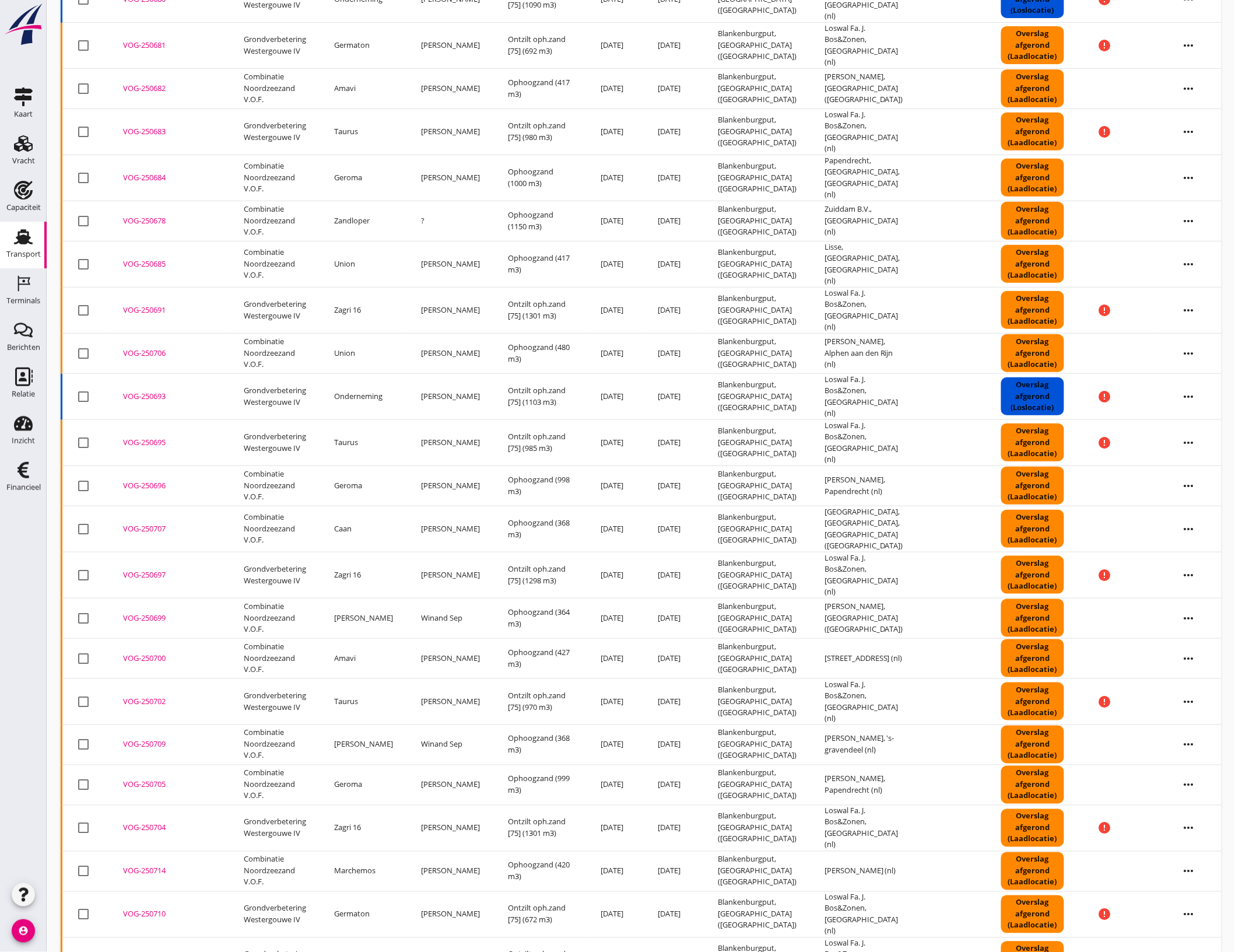
scroll to position [292, 0]
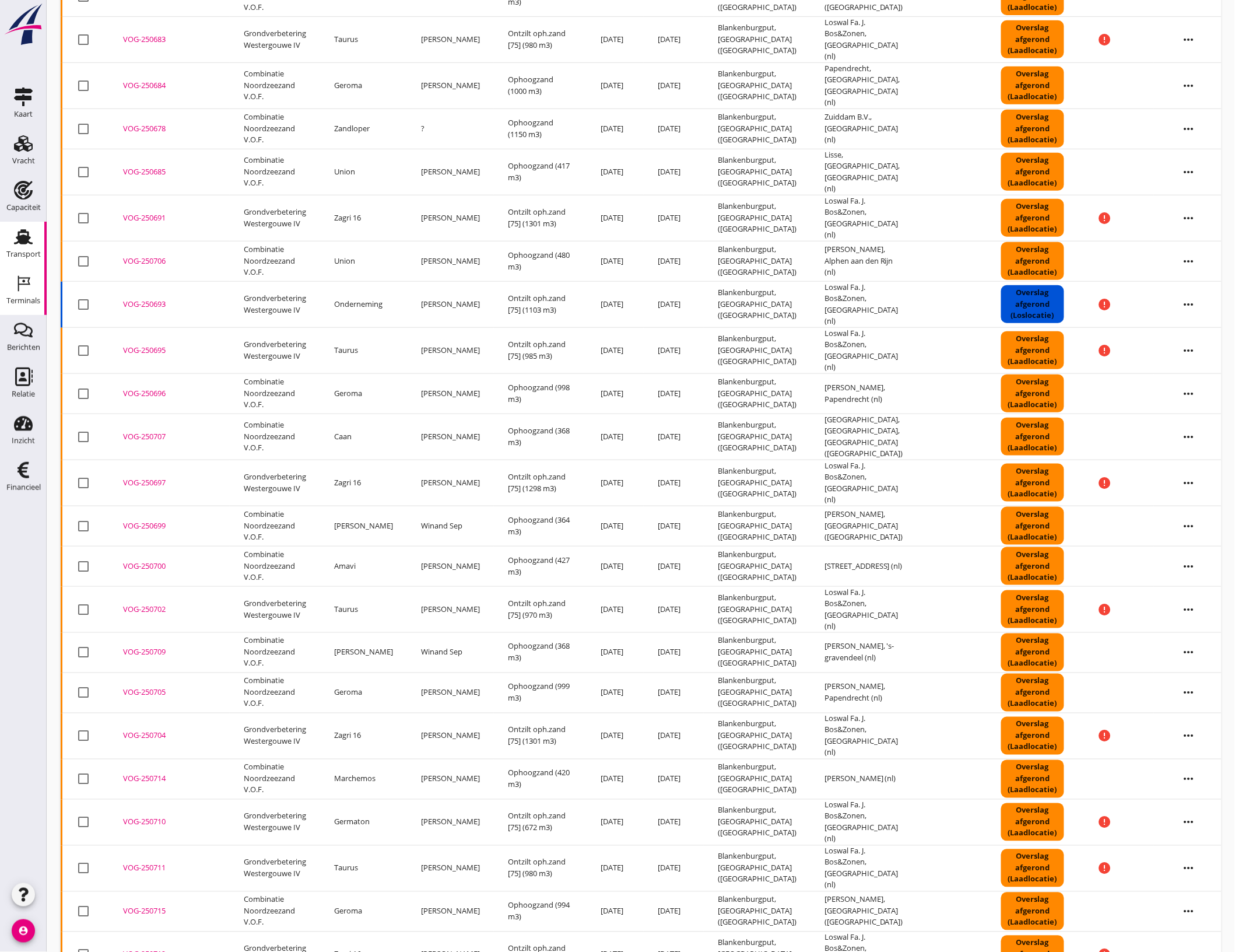
click at [32, 280] on div "Terminals" at bounding box center [23, 284] width 28 height 19
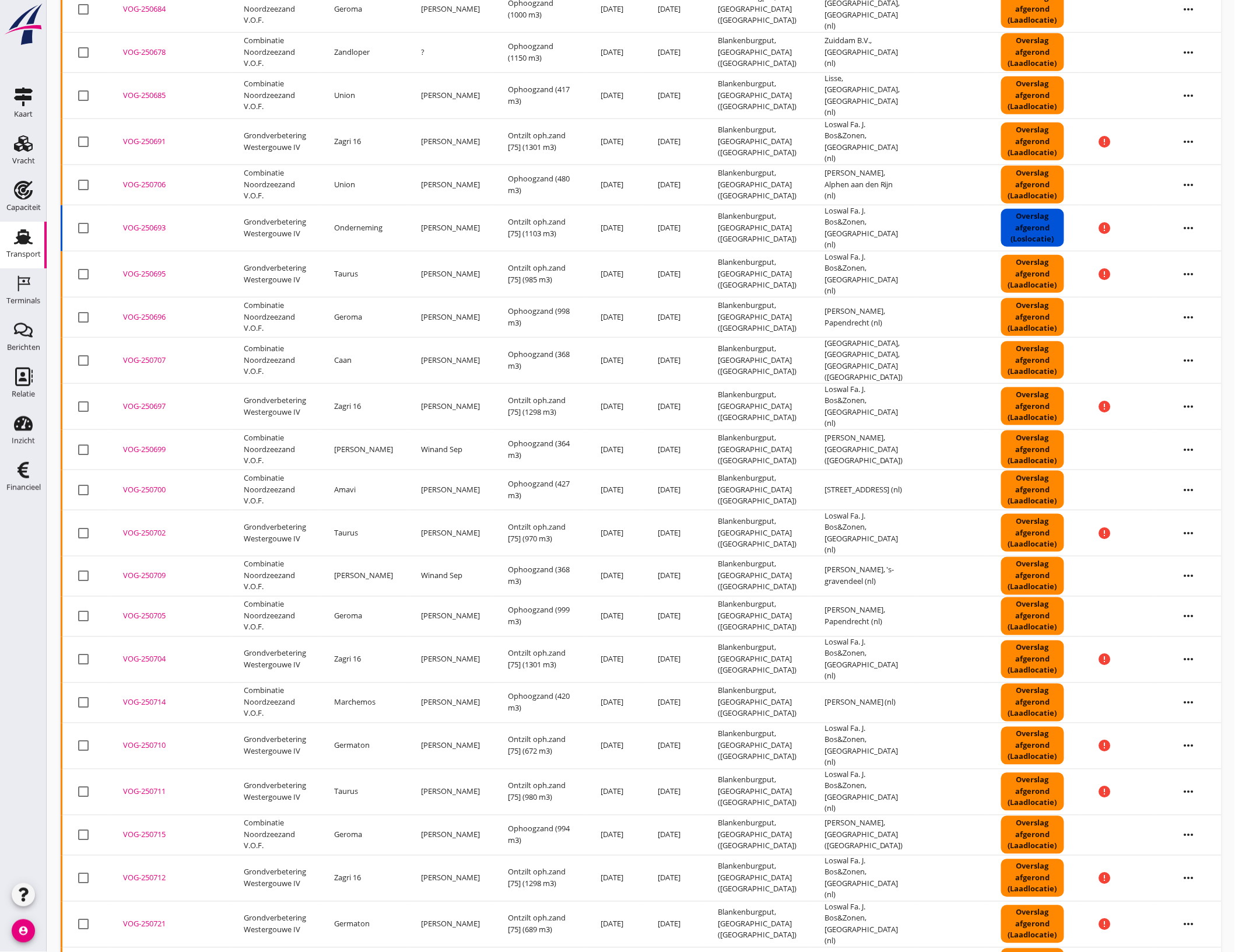
scroll to position [447, 0]
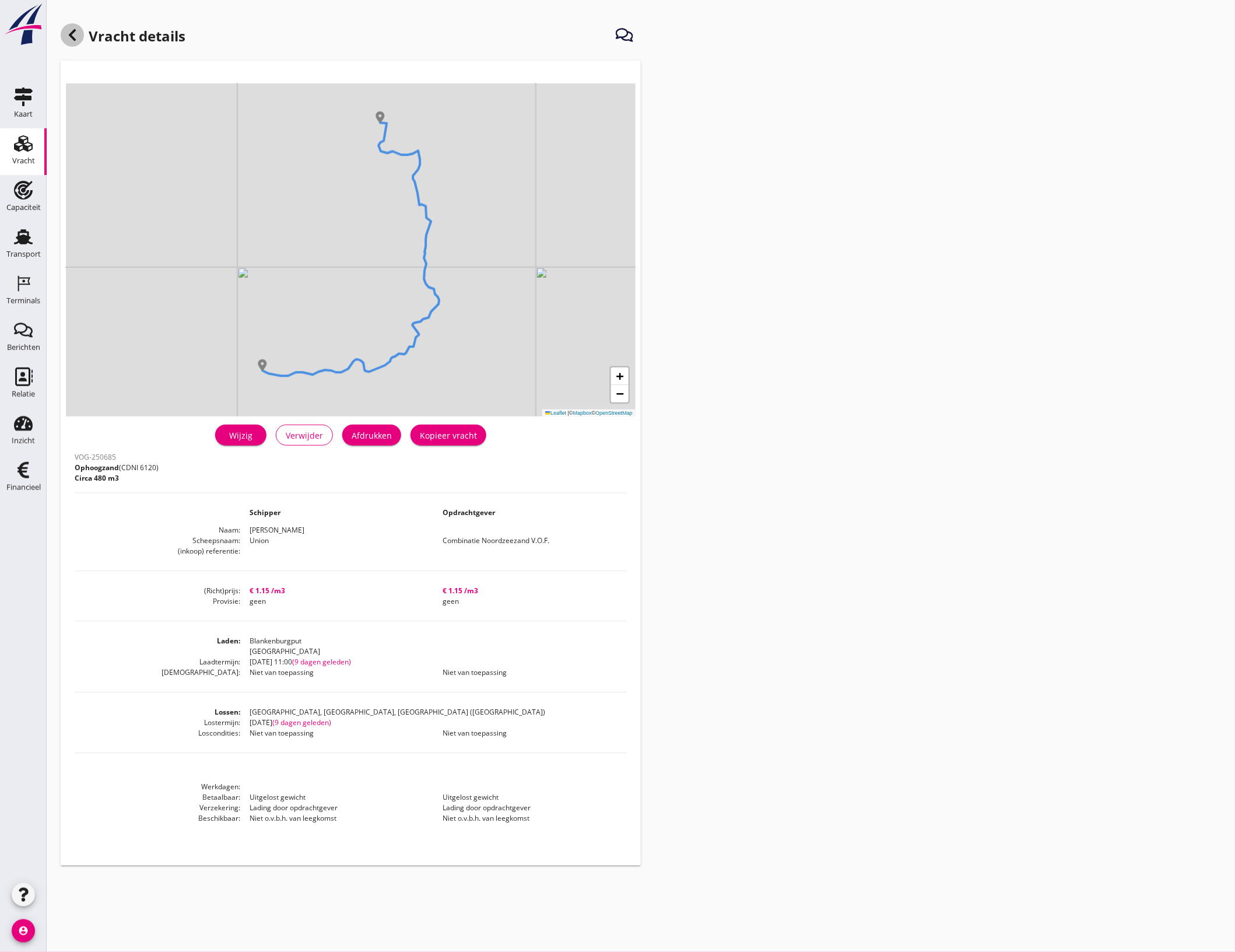
click at [77, 32] on icon at bounding box center [72, 34] width 14 height 14
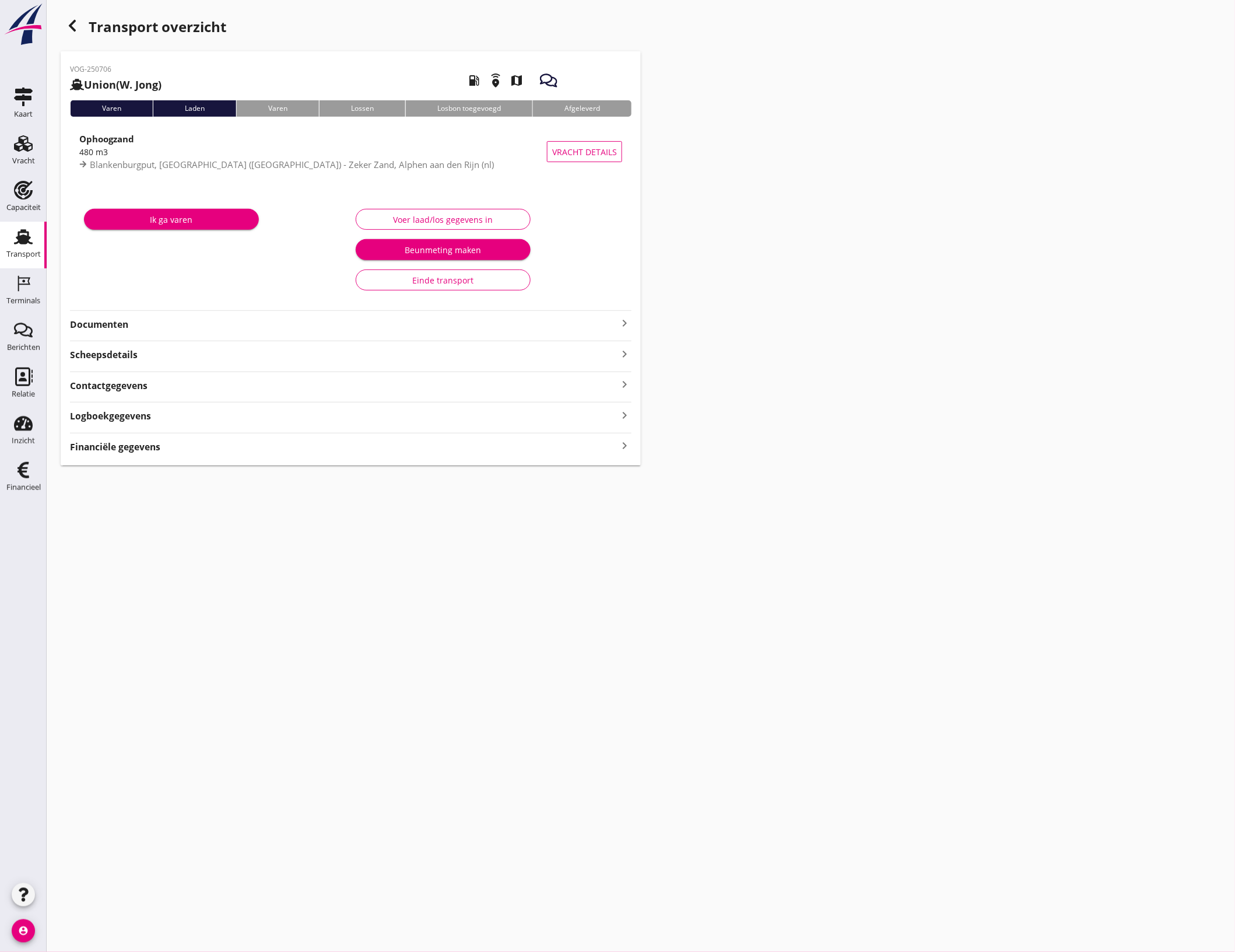
click at [418, 214] on div "Voer laad/los gegevens in" at bounding box center [443, 219] width 155 height 12
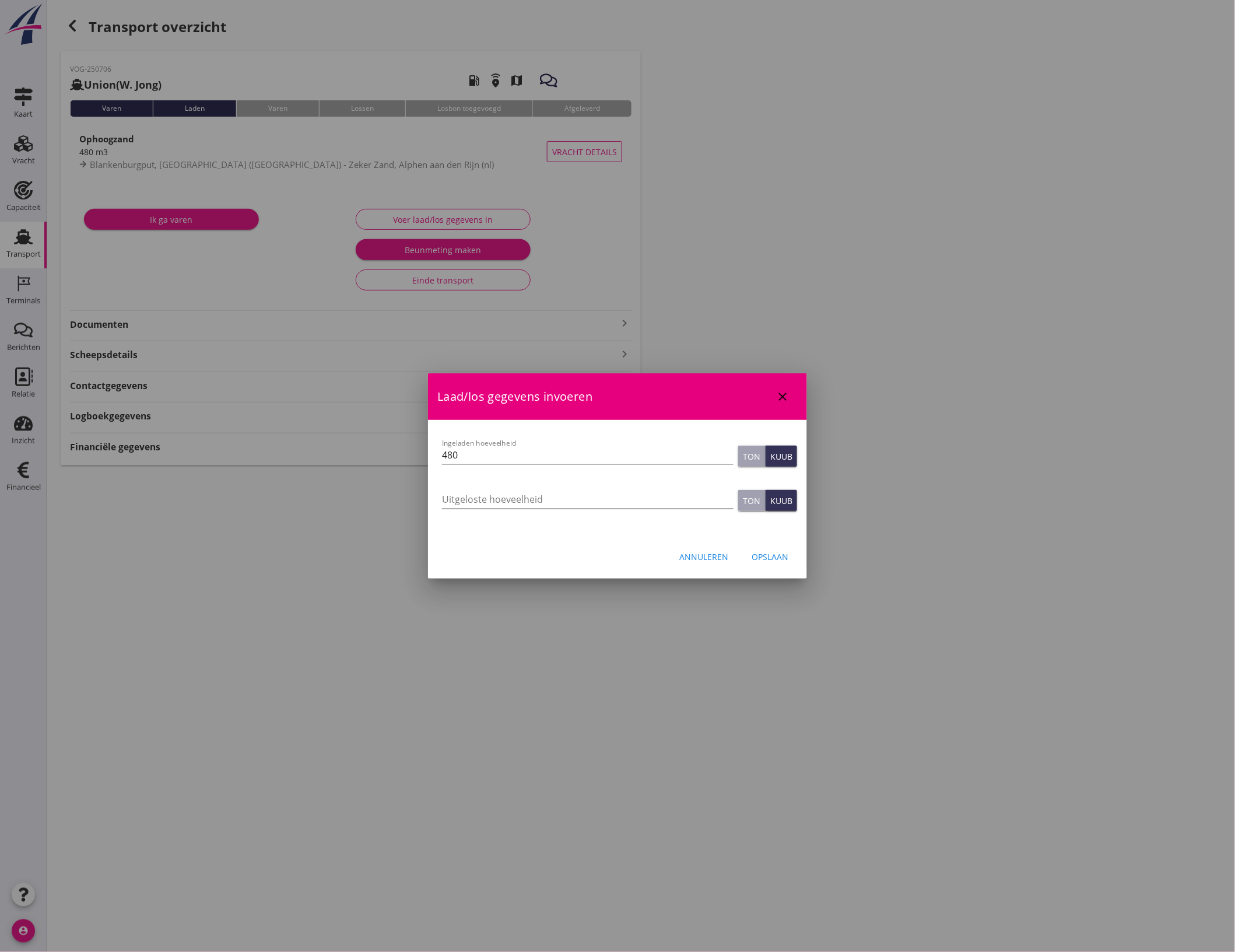
click at [519, 494] on input "Uitgeloste hoeveelheid" at bounding box center [587, 499] width 292 height 19
type input "480"
click at [784, 555] on div "Opslaan" at bounding box center [769, 556] width 36 height 12
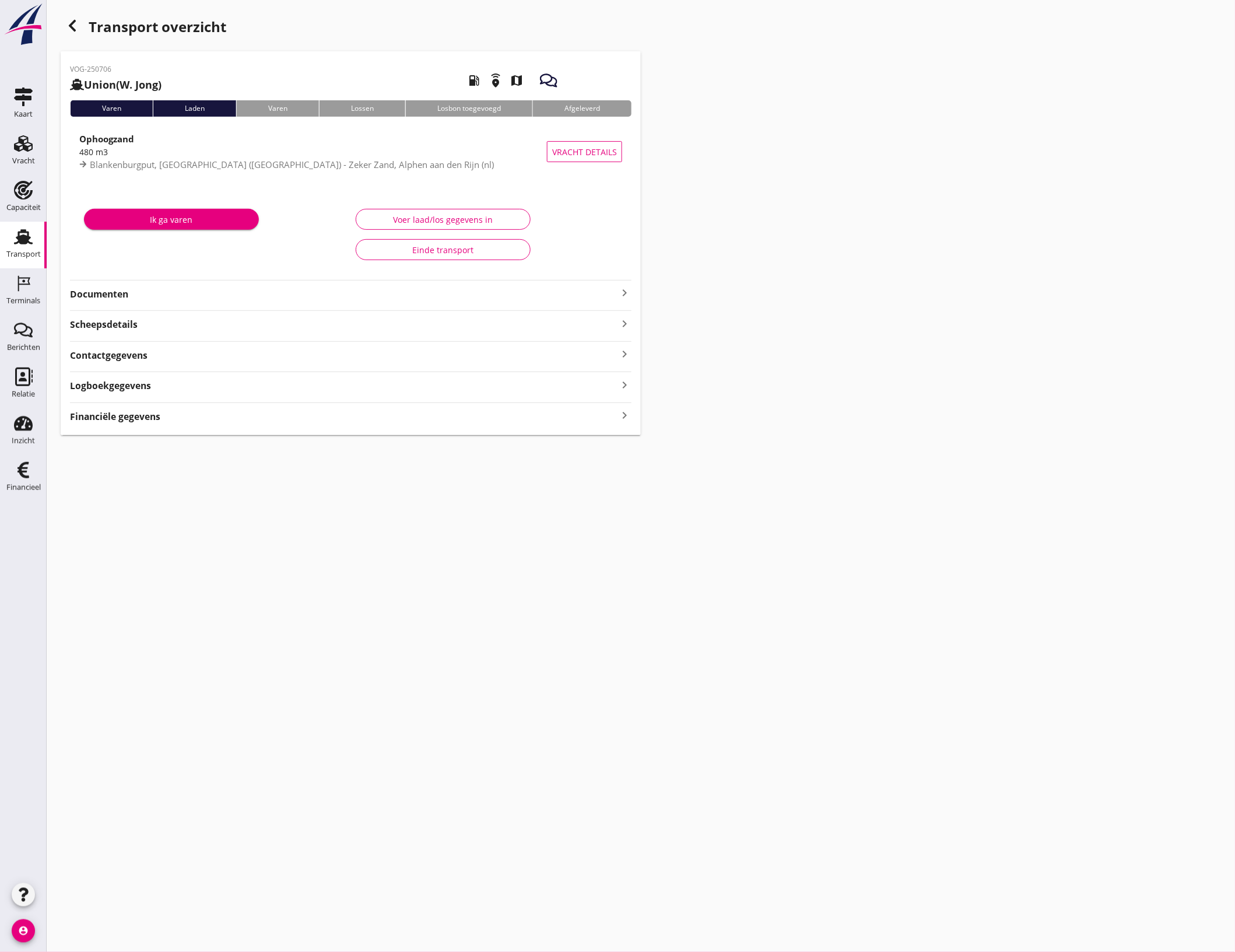
click at [74, 27] on icon "button" at bounding box center [72, 26] width 14 height 14
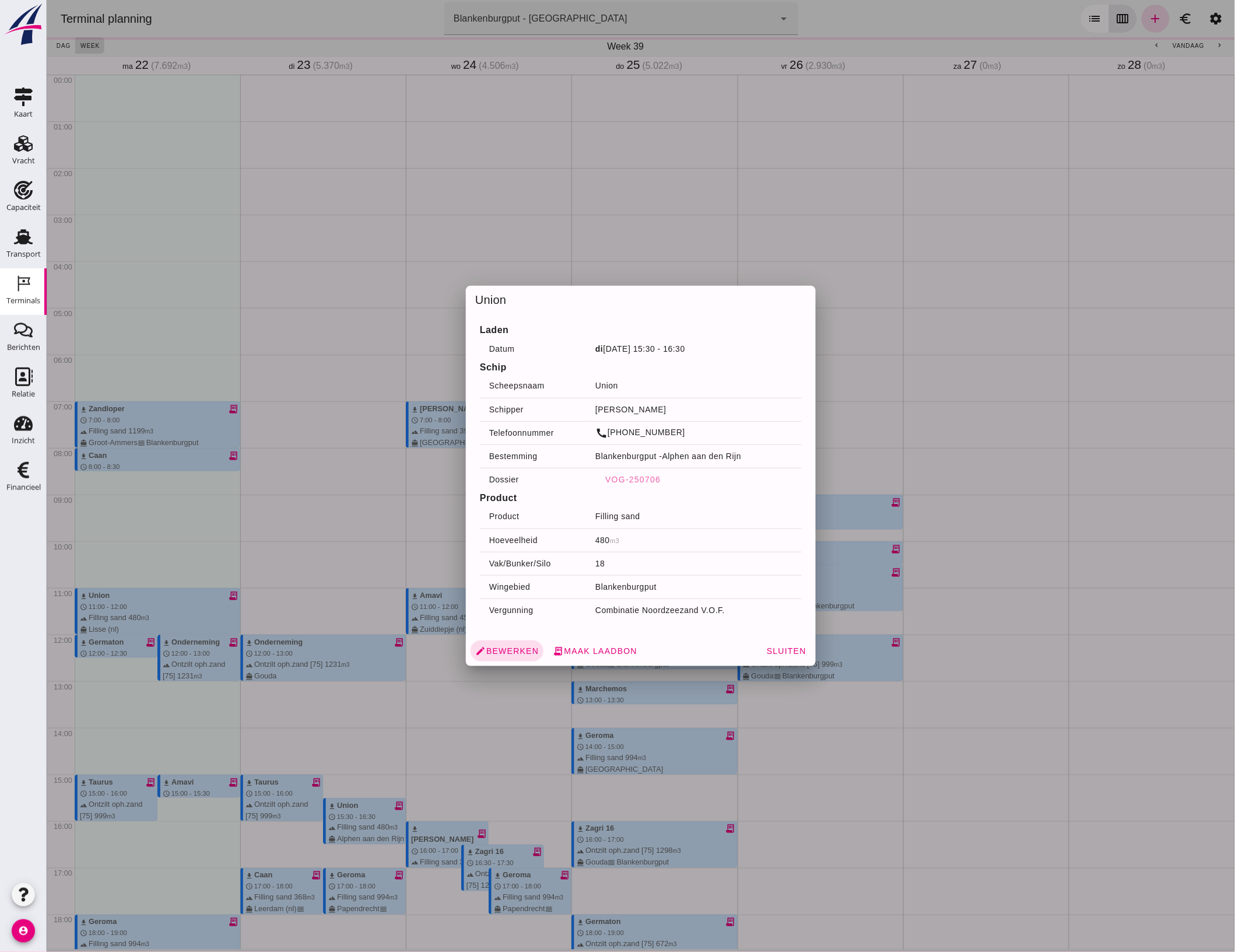
click at [986, 621] on div at bounding box center [639, 476] width 1188 height 952
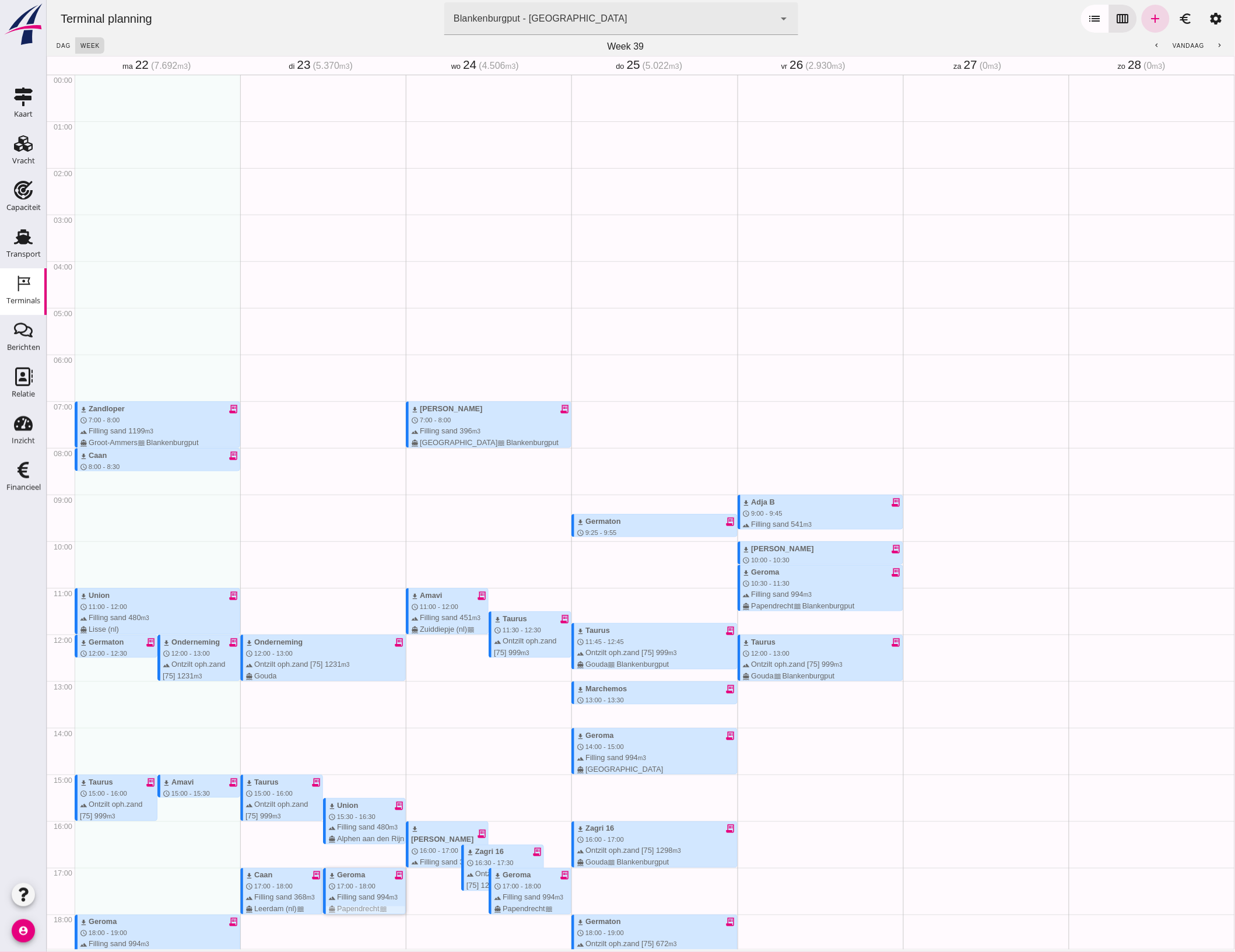
click at [344, 883] on span "17:00 - 18:00" at bounding box center [356, 886] width 38 height 7
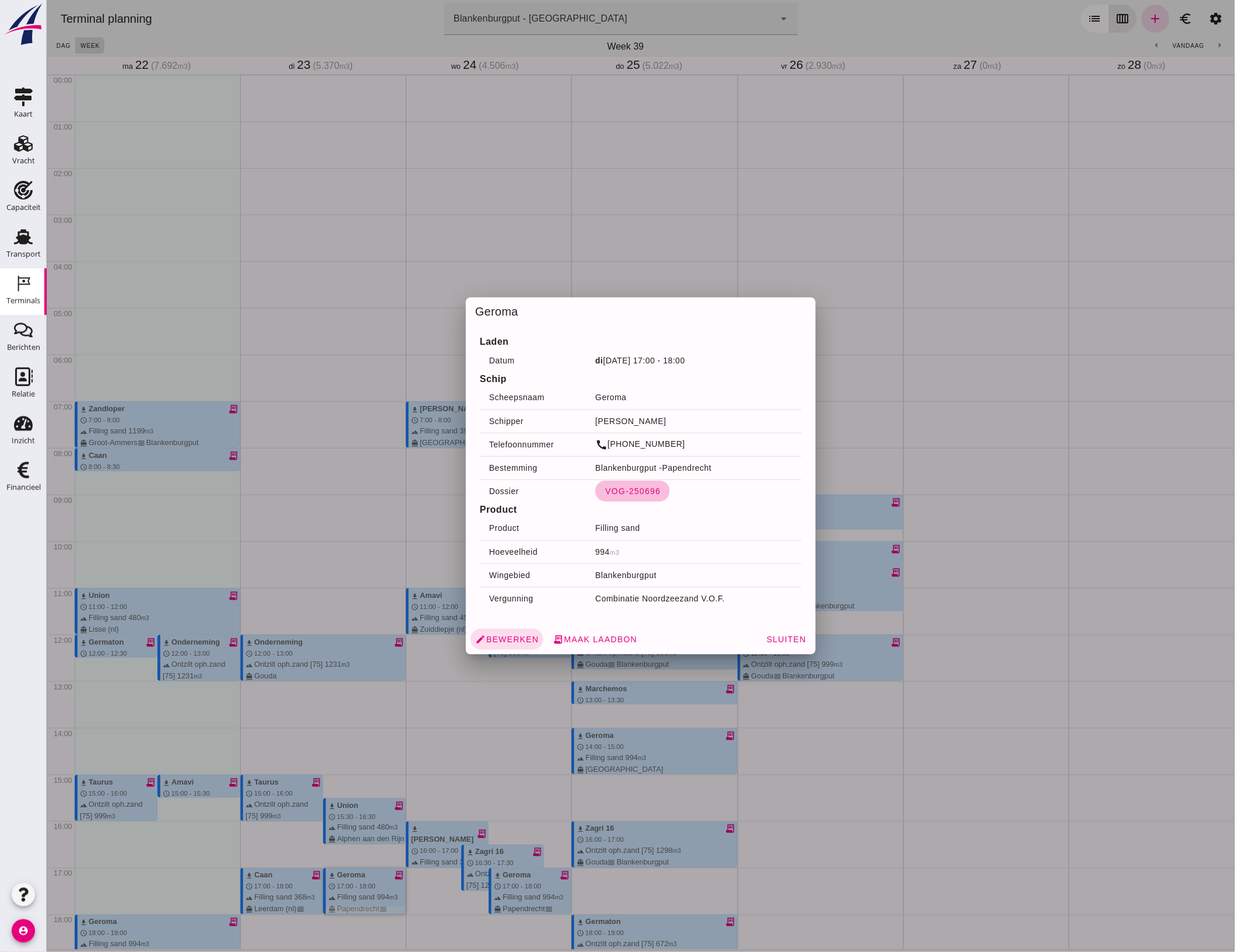
drag, startPoint x: 619, startPoint y: 492, endPoint x: 667, endPoint y: 491, distance: 48.0
click at [619, 492] on span "VOG-250696" at bounding box center [632, 491] width 56 height 10
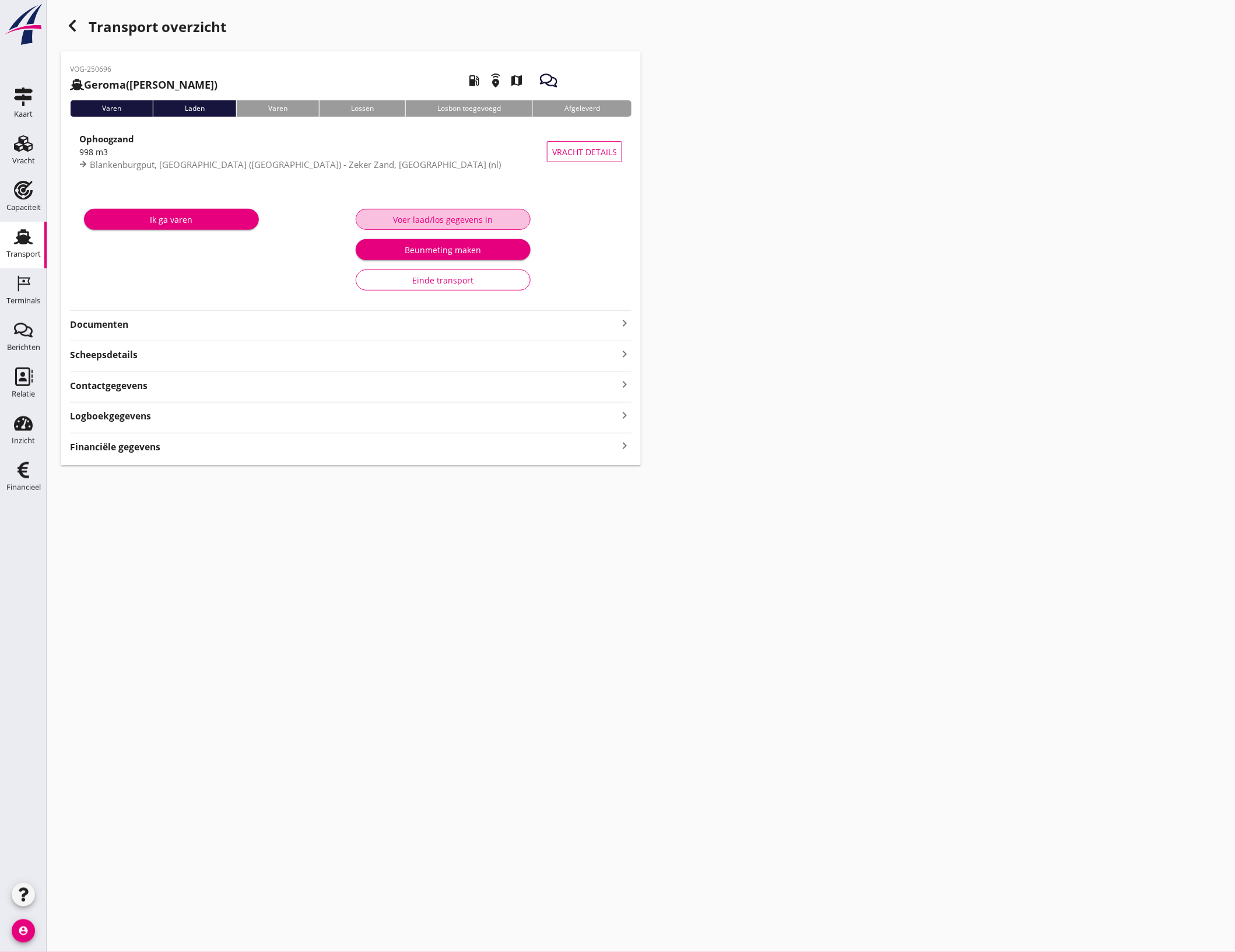
click at [416, 221] on div "Voer laad/los gegevens in" at bounding box center [443, 219] width 155 height 12
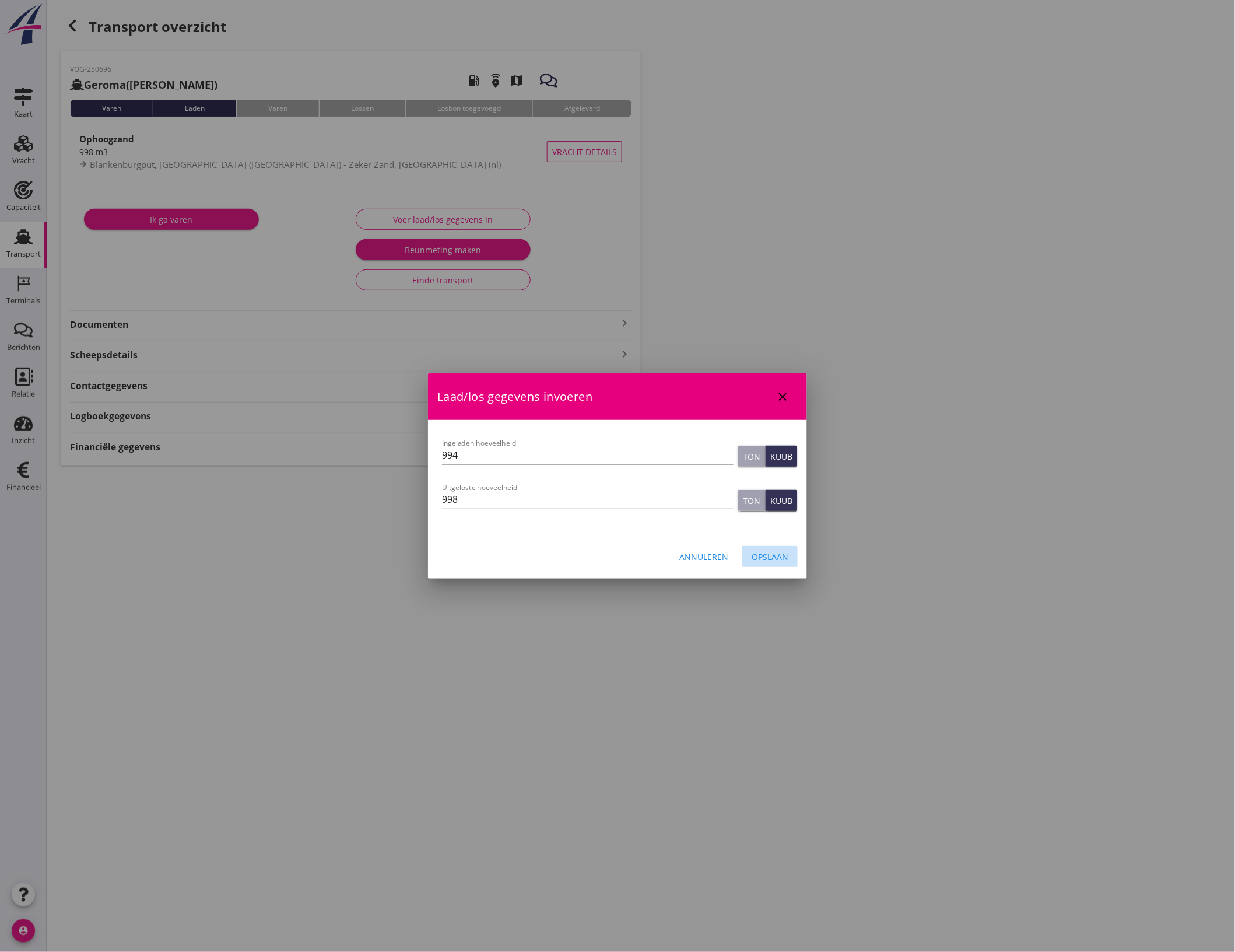
click at [780, 552] on div "Opslaan" at bounding box center [769, 556] width 36 height 12
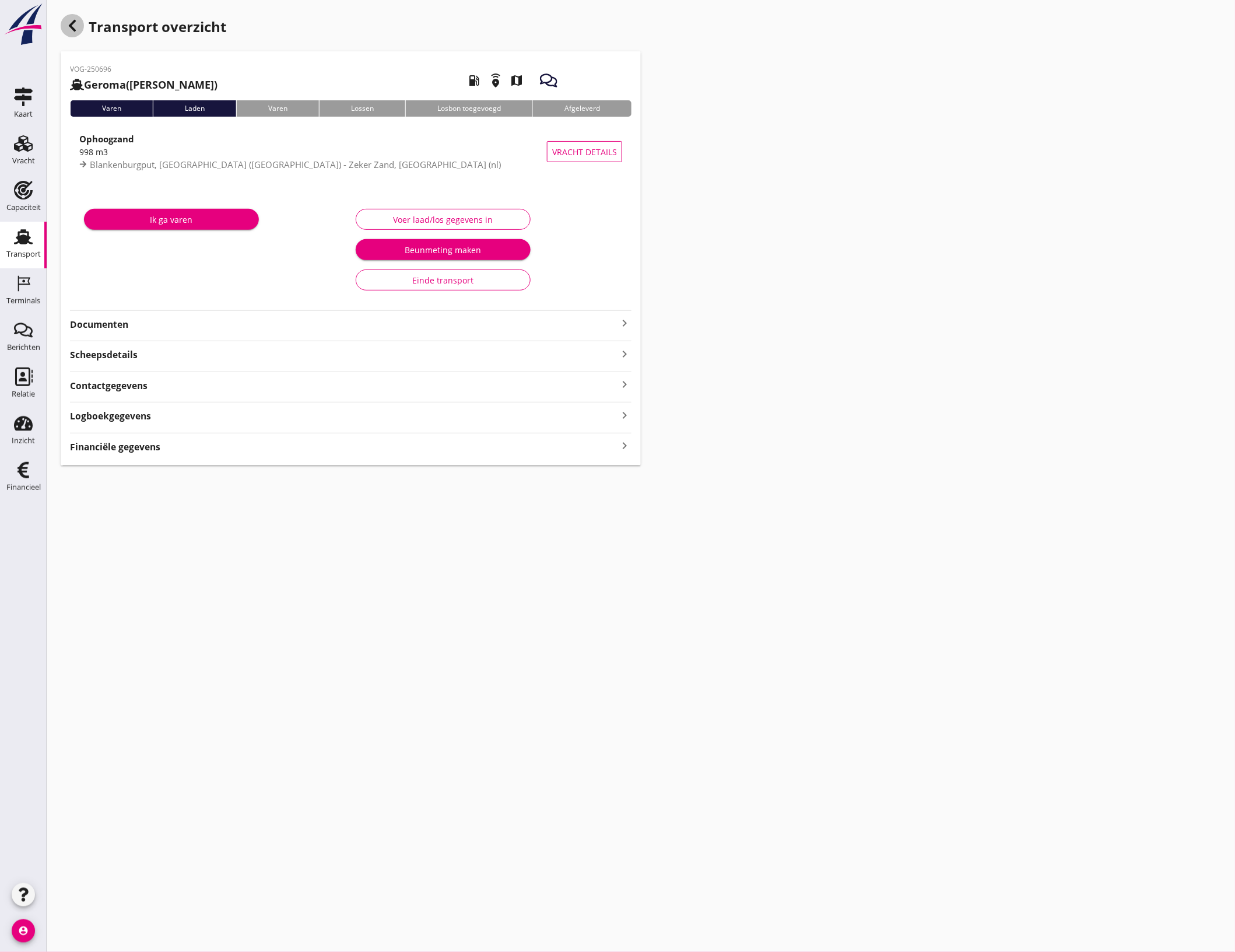
click at [71, 27] on use "button" at bounding box center [72, 26] width 7 height 11
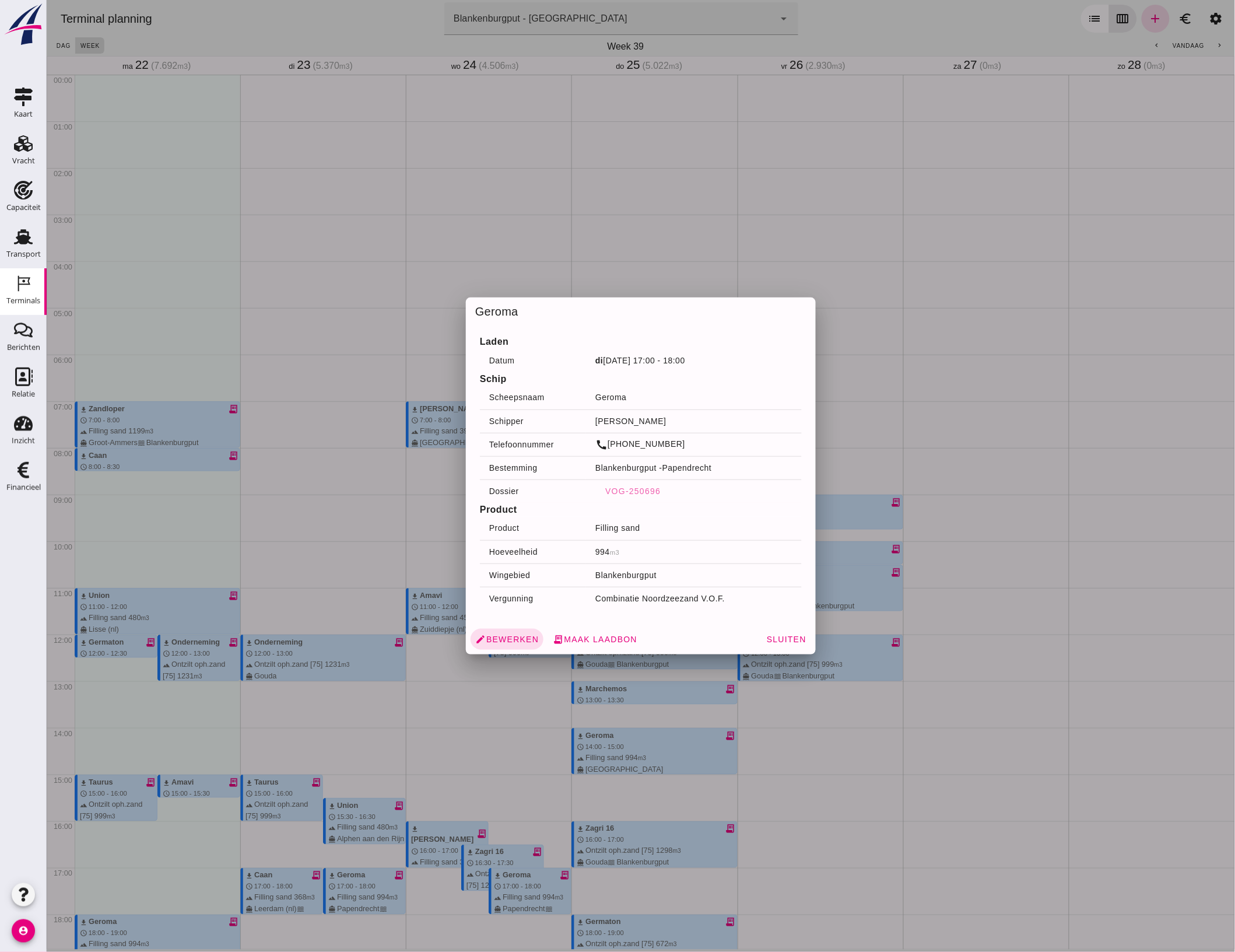
click at [740, 730] on div at bounding box center [639, 476] width 1188 height 952
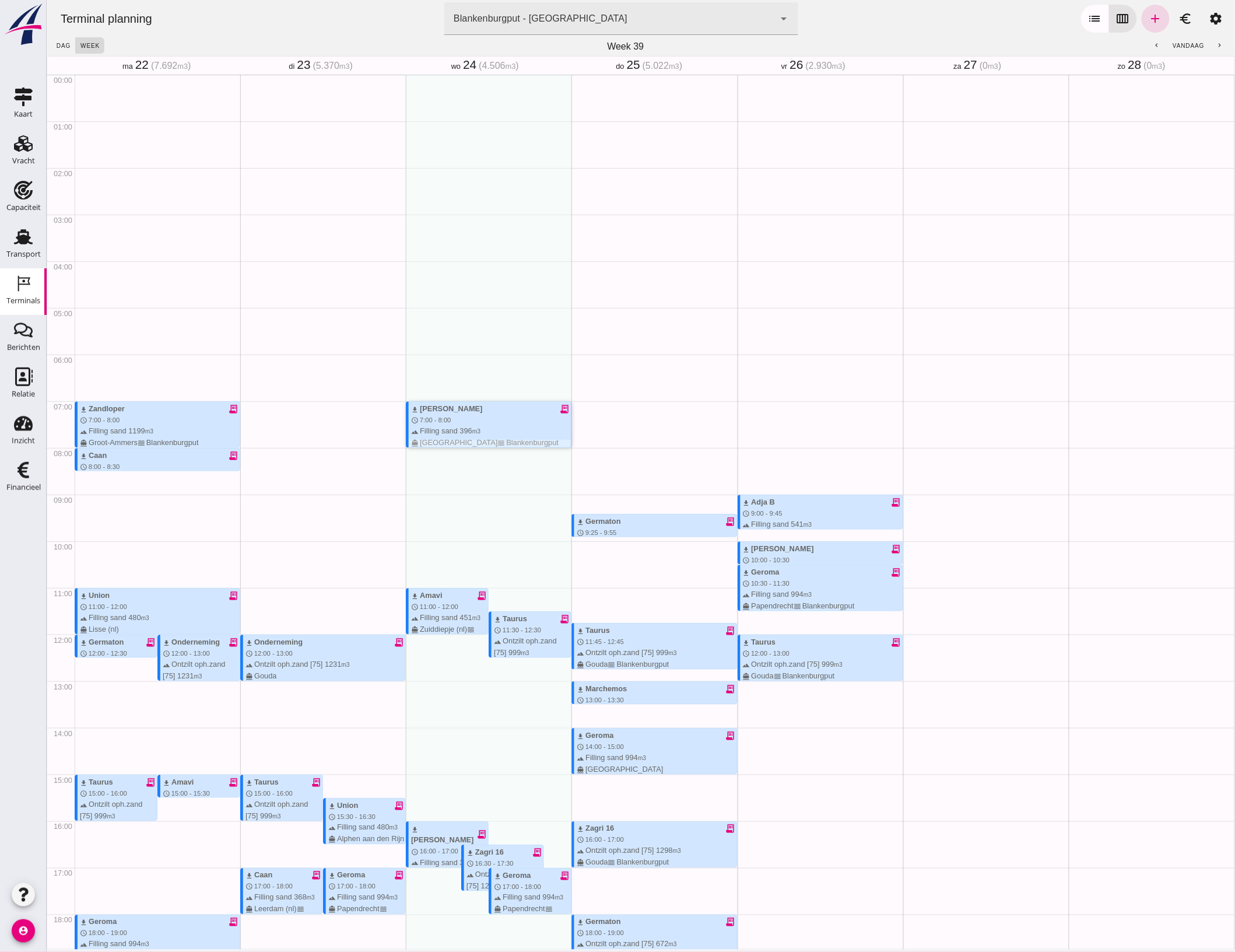
click at [482, 403] on div "download Boris receipt_long" at bounding box center [489, 409] width 160 height 11
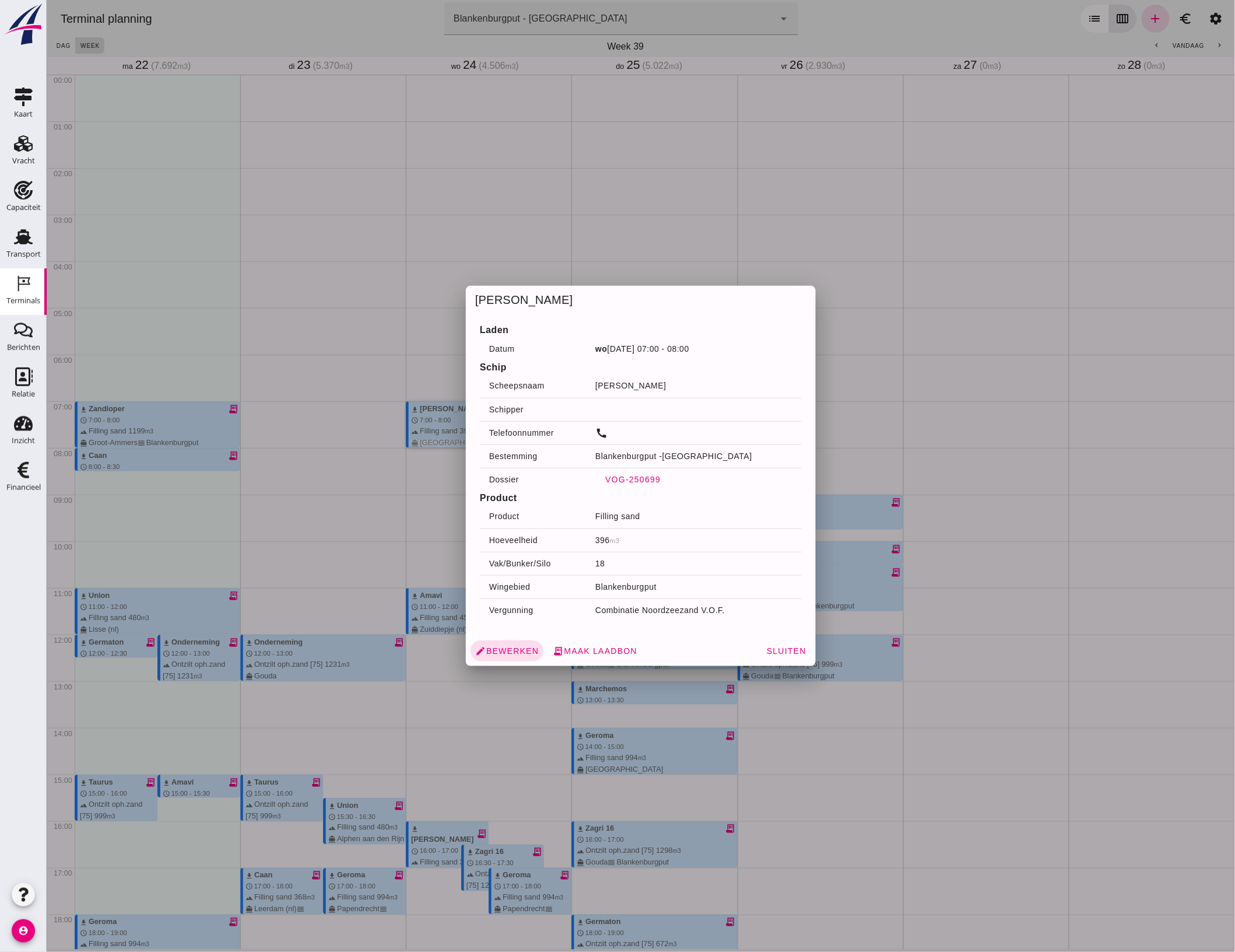
click at [622, 477] on span "VOG-250699" at bounding box center [632, 480] width 56 height 10
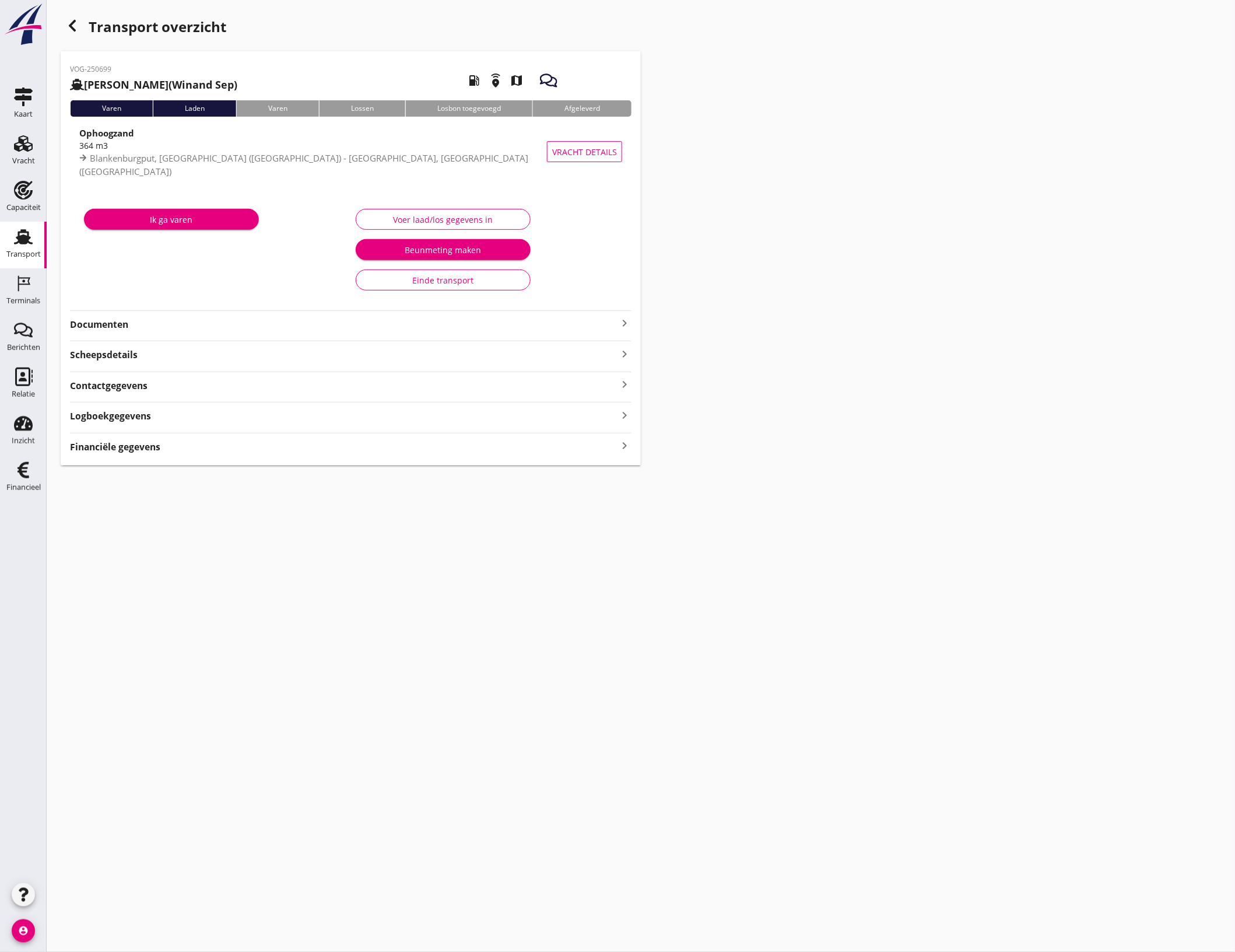
click at [466, 225] on div "Voer laad/los gegevens in" at bounding box center [443, 219] width 155 height 12
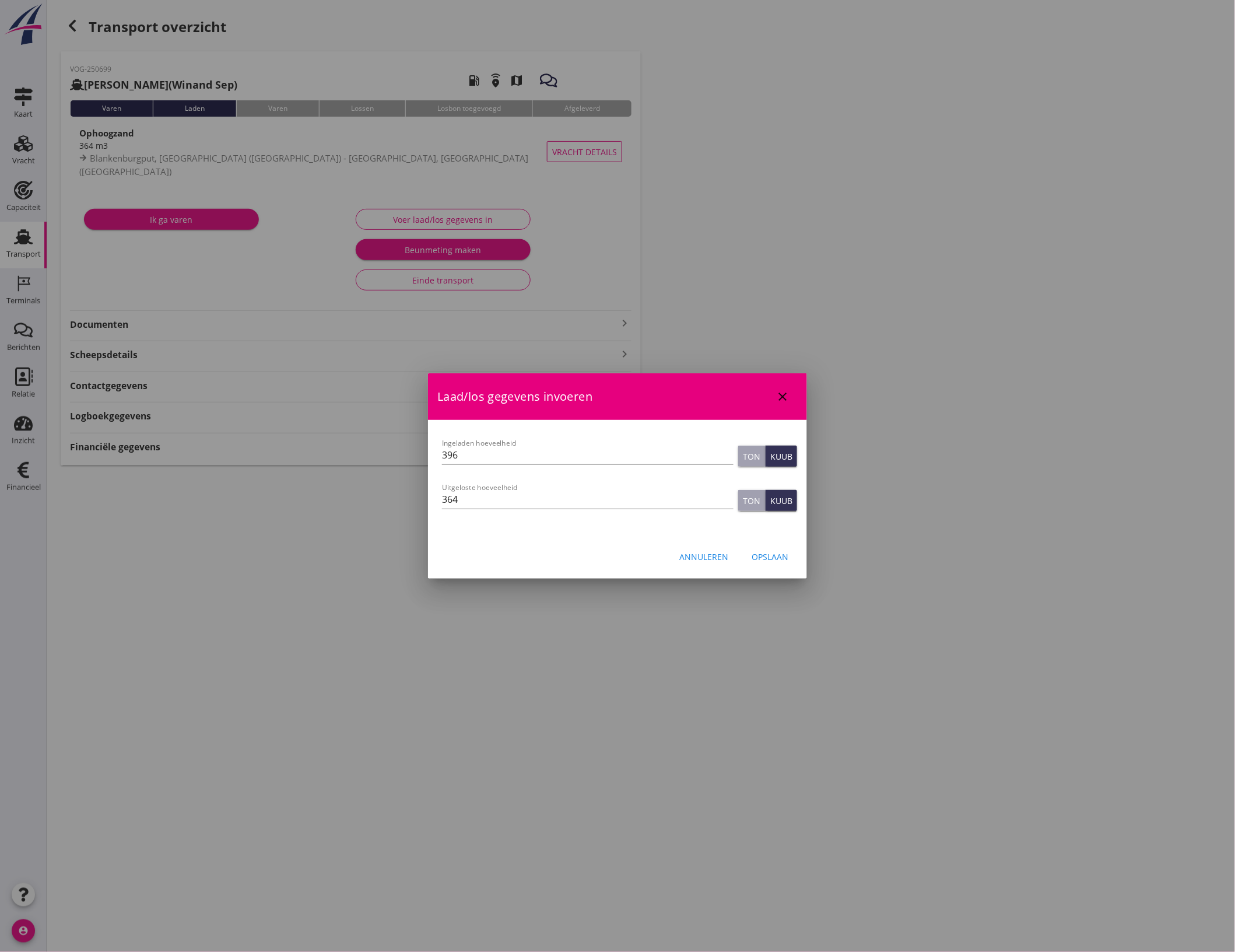
click at [782, 563] on button "Opslaan" at bounding box center [770, 556] width 55 height 21
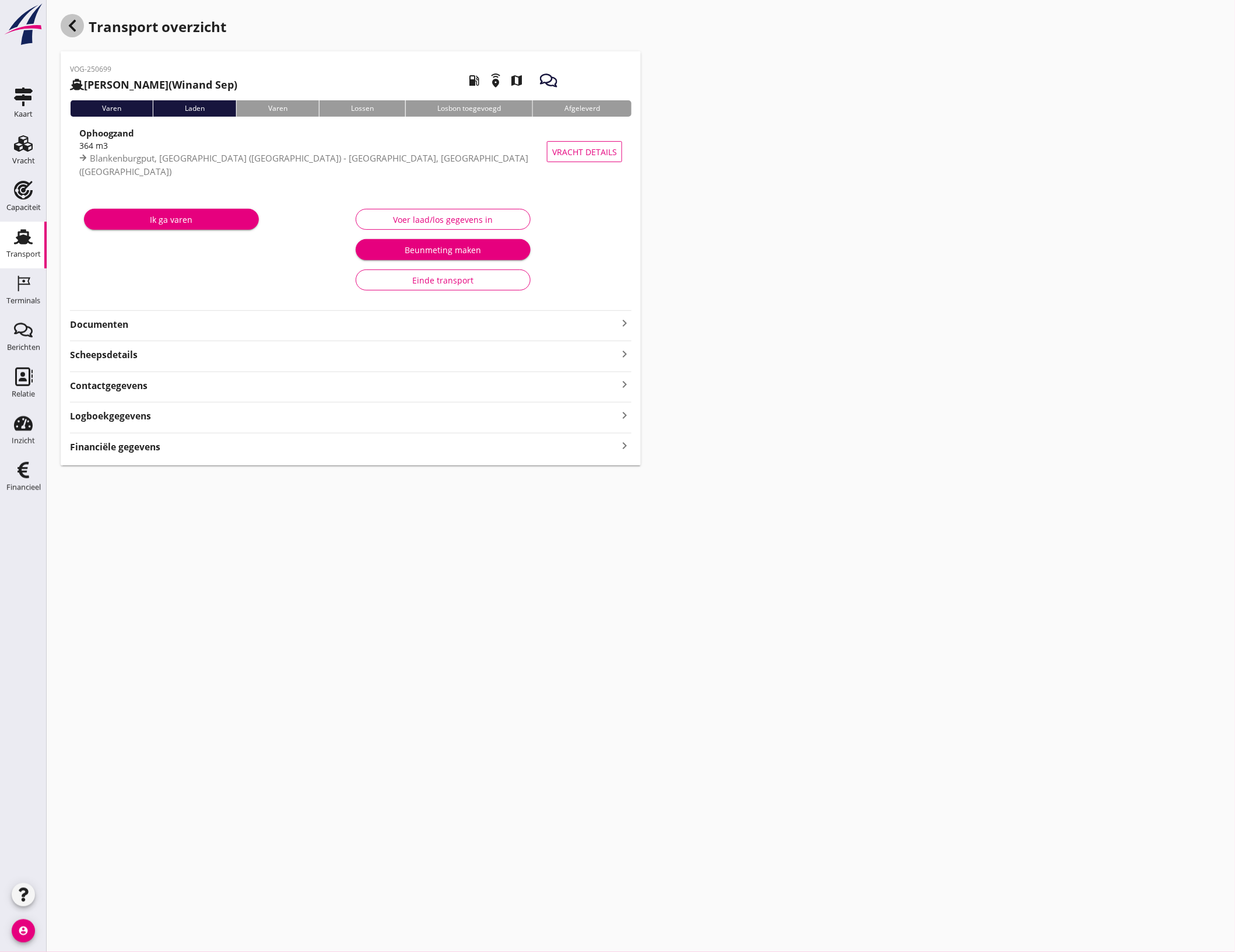
click at [80, 21] on div "button" at bounding box center [72, 26] width 23 height 23
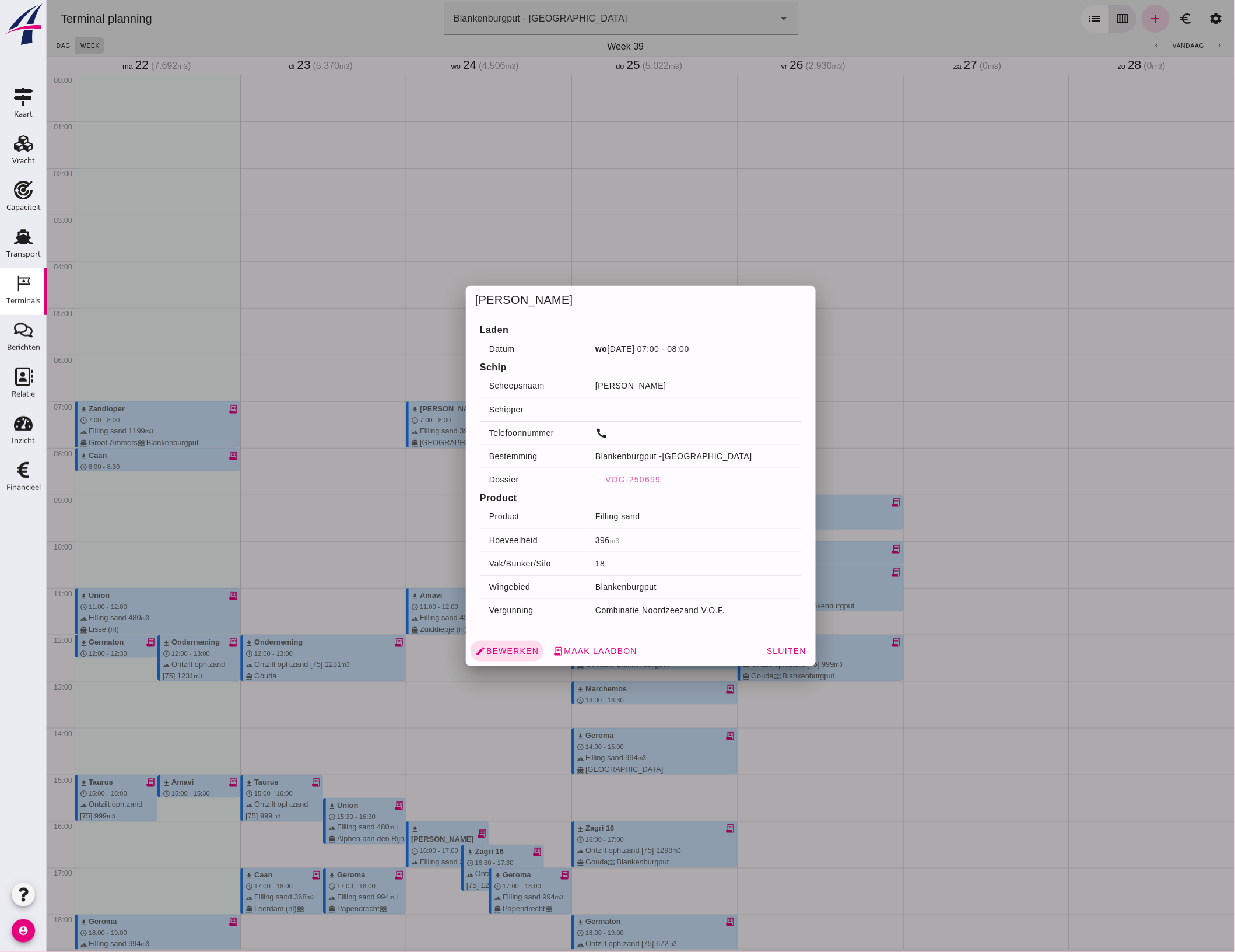
click at [410, 481] on div at bounding box center [639, 476] width 1188 height 952
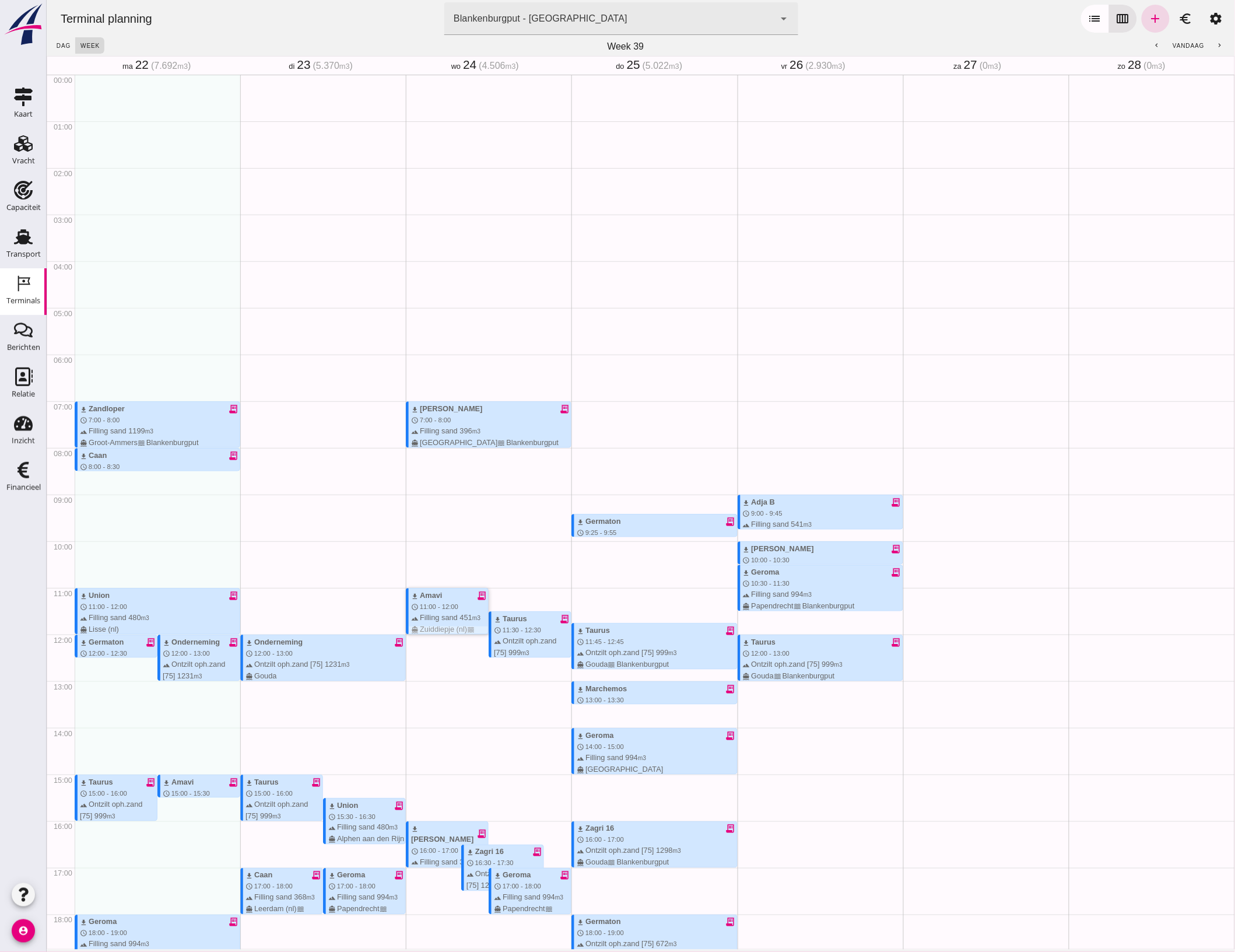
click at [443, 590] on div "download Amavi receipt_long" at bounding box center [448, 595] width 77 height 11
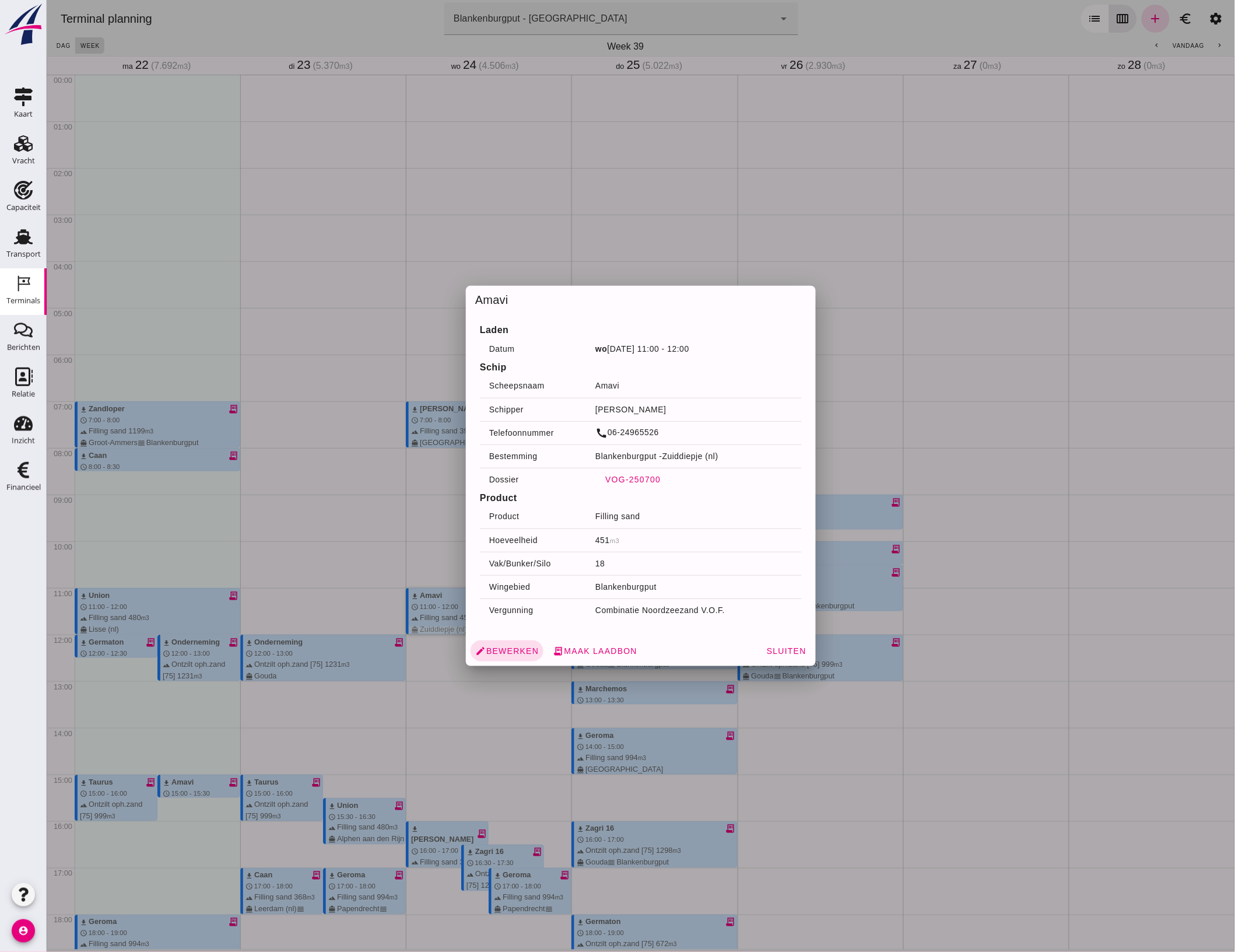
click at [637, 476] on span "VOG-250700" at bounding box center [632, 480] width 56 height 10
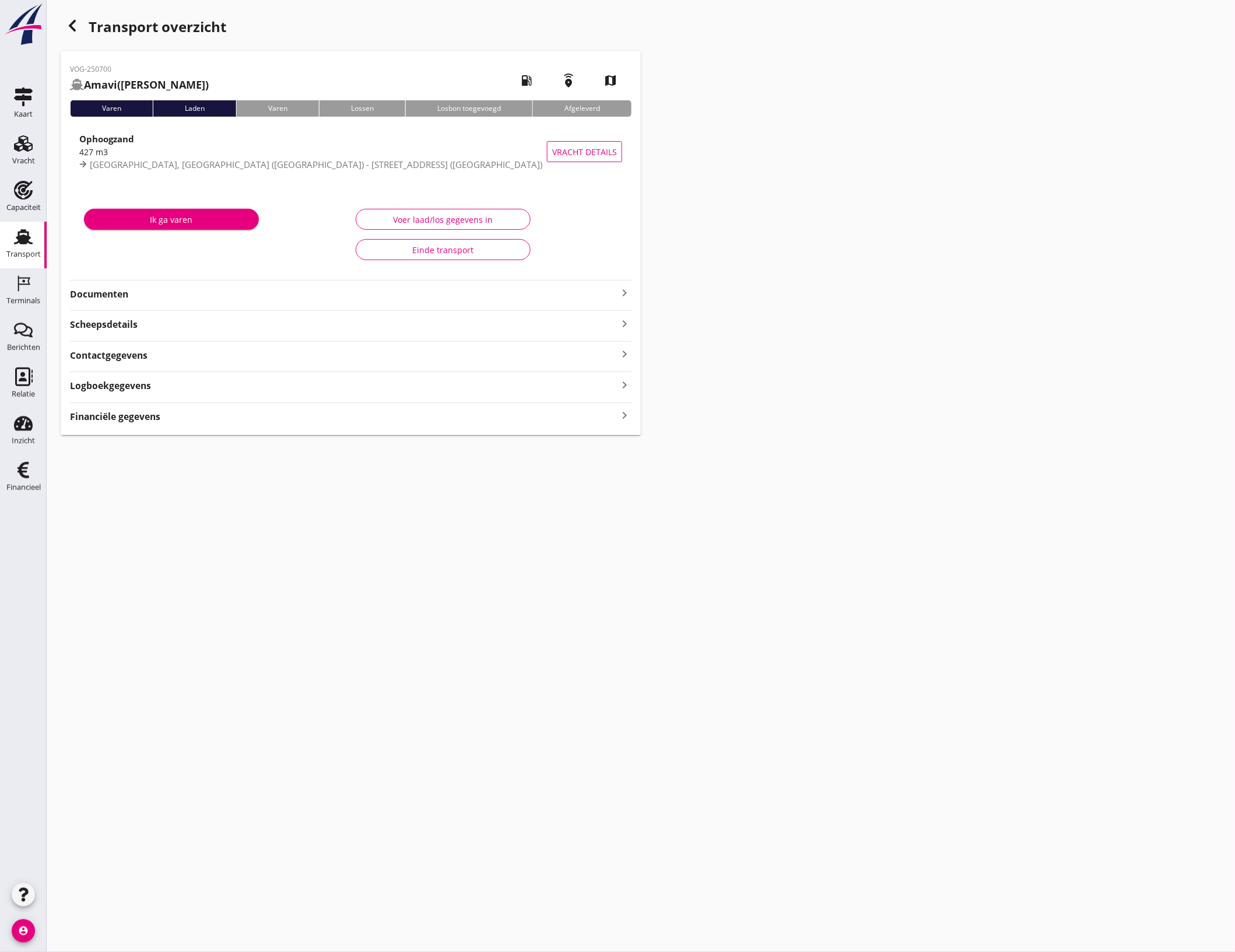
type input "451"
type input "427"
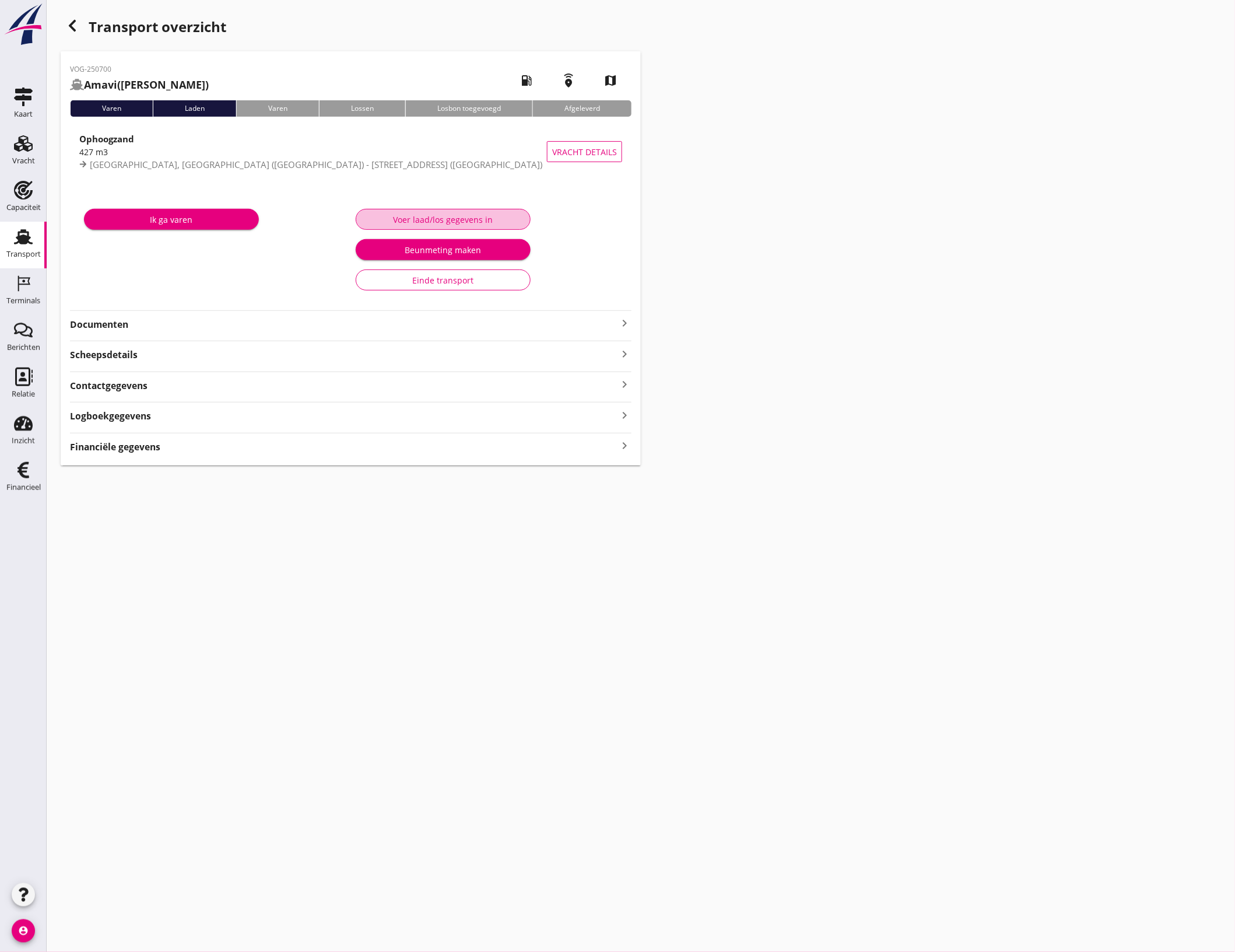
click at [442, 224] on div "Voer laad/los gegevens in" at bounding box center [443, 219] width 155 height 12
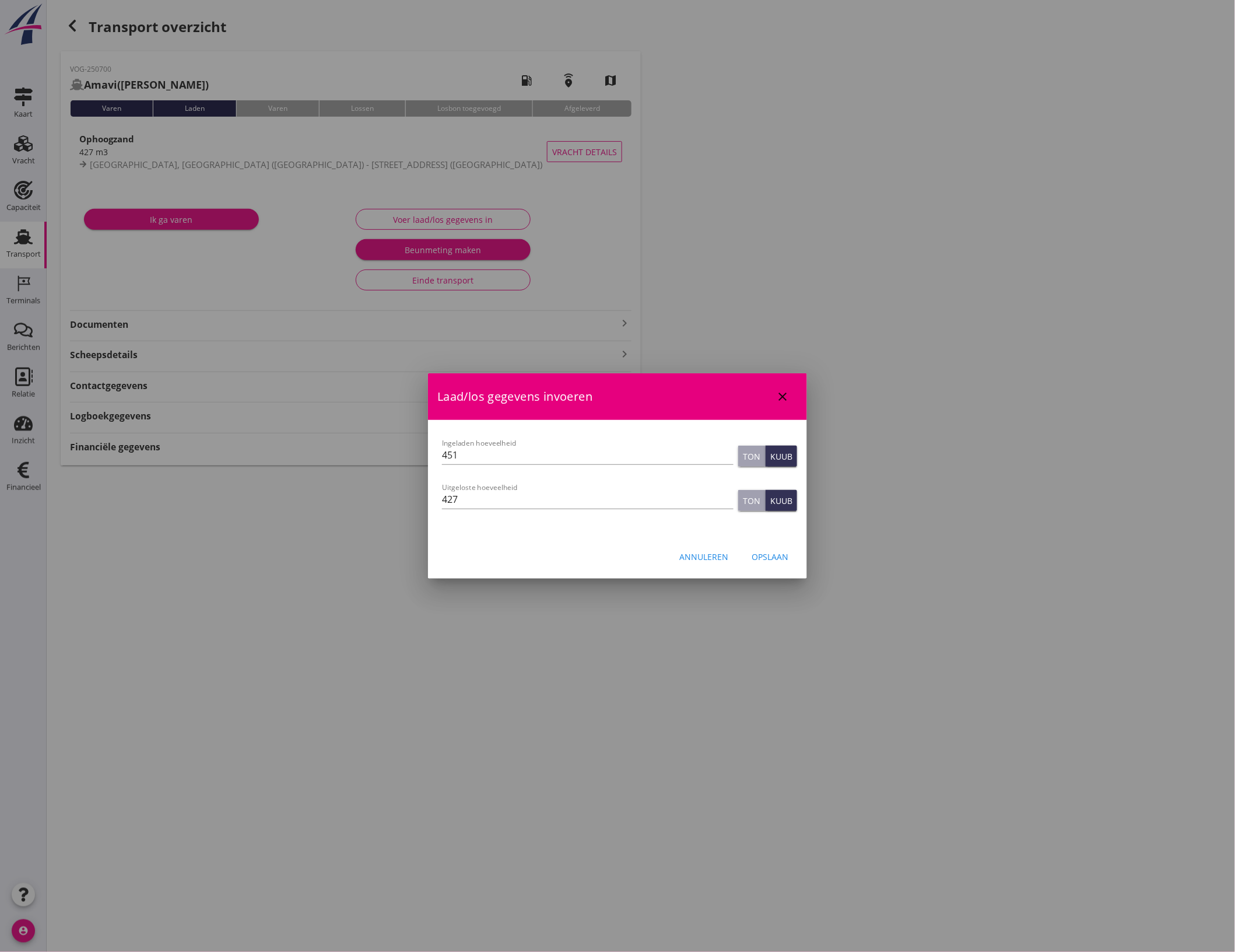
click at [787, 563] on button "Opslaan" at bounding box center [770, 556] width 55 height 21
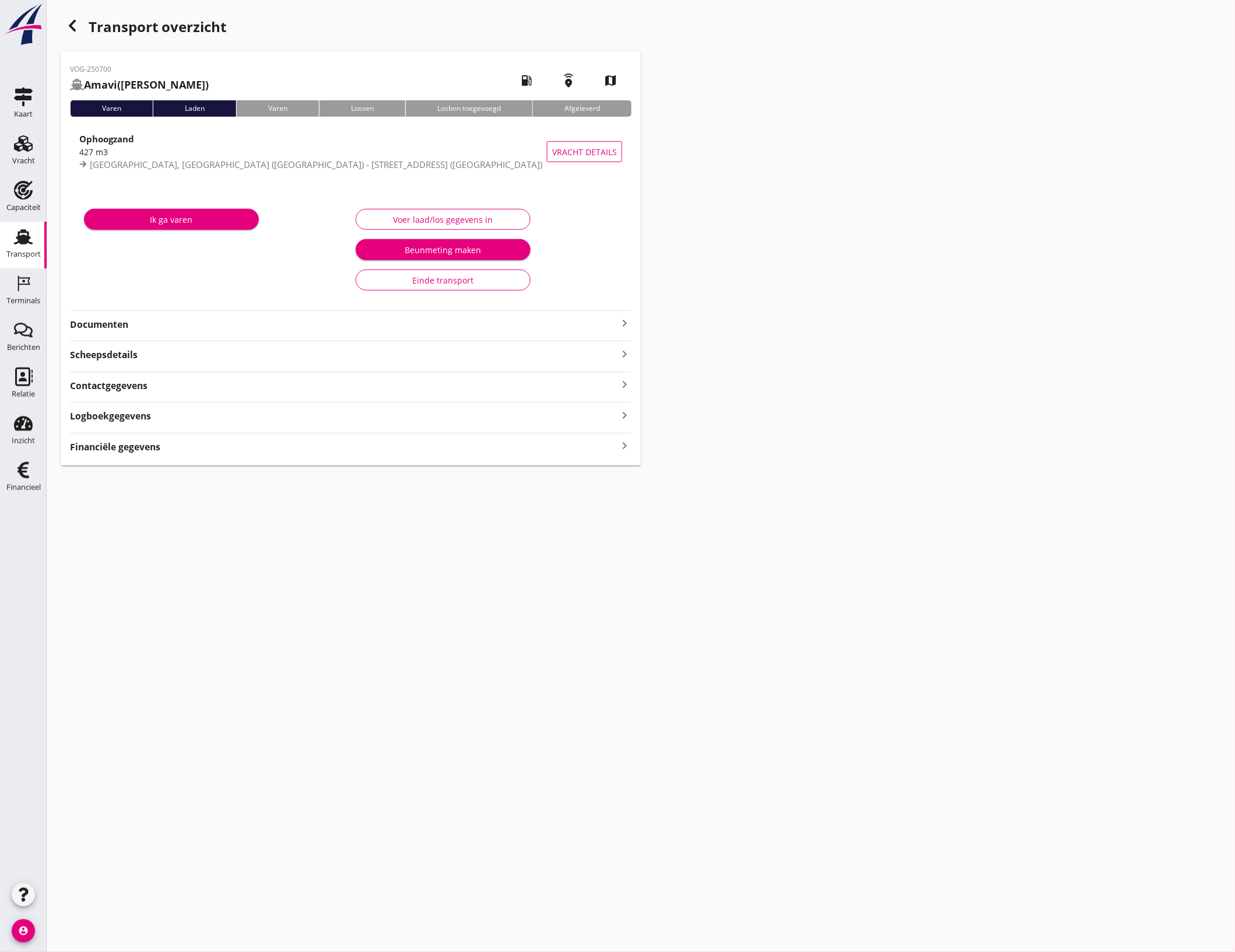
click at [75, 19] on icon "button" at bounding box center [72, 26] width 14 height 14
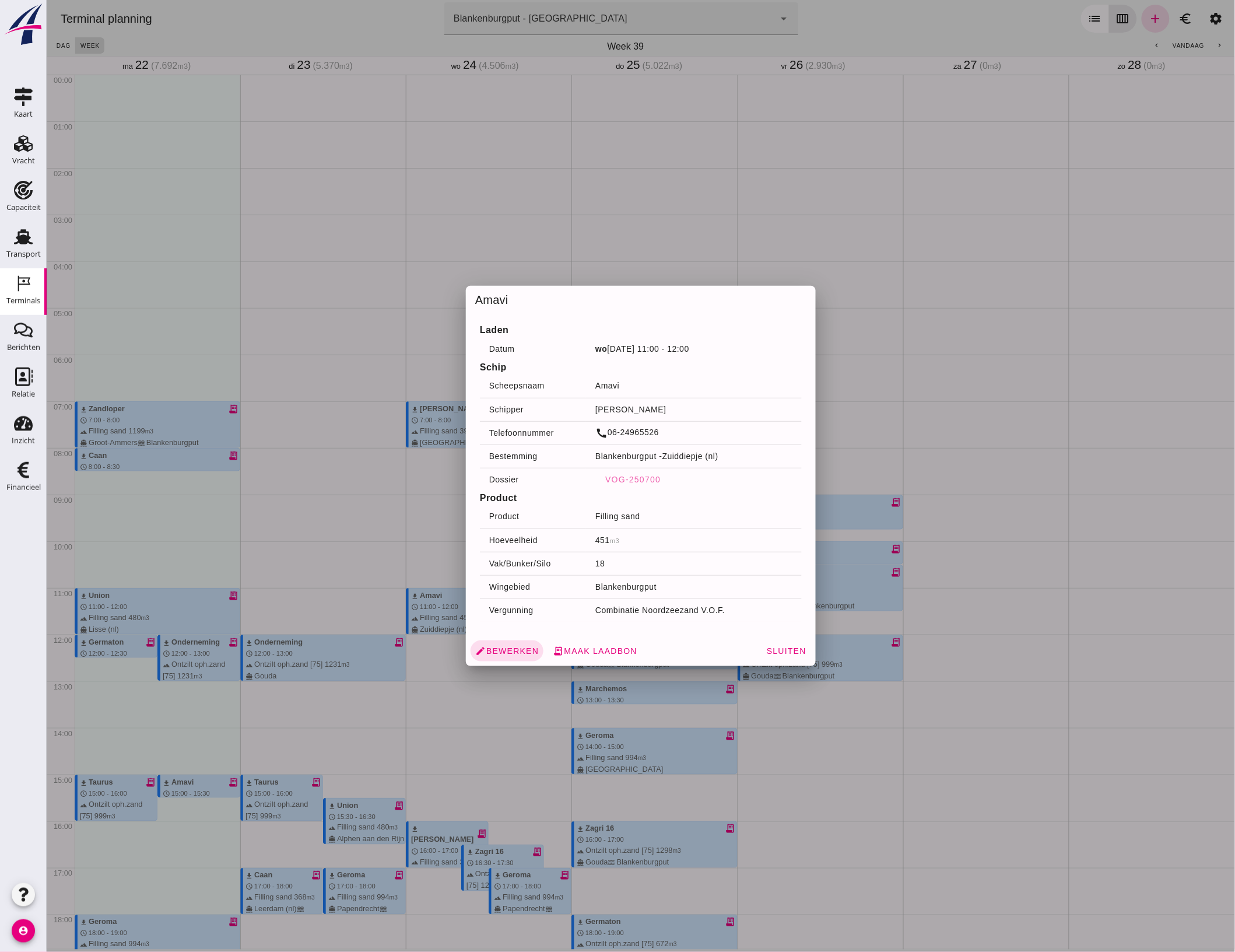
click at [921, 450] on div at bounding box center [639, 476] width 1188 height 952
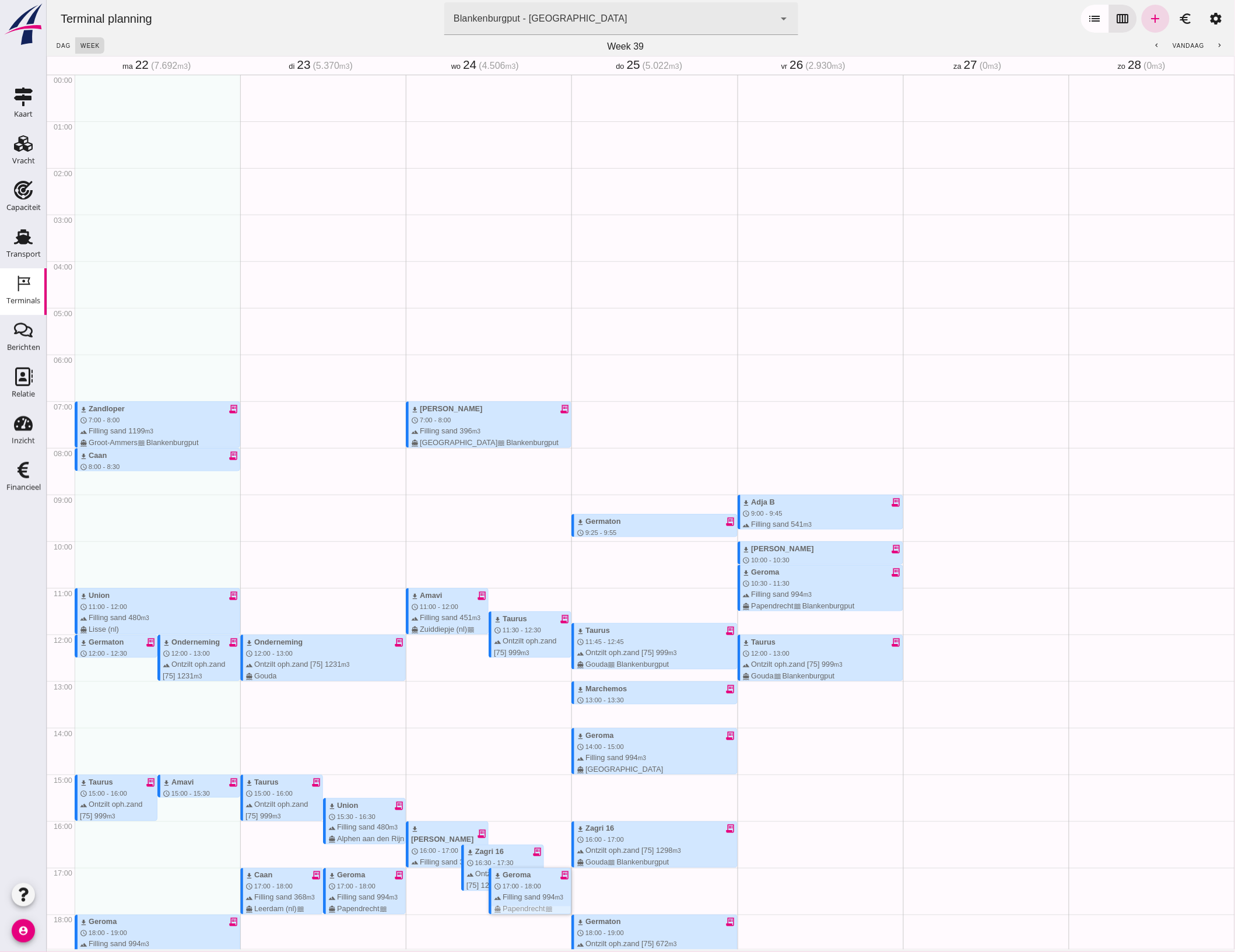
click at [526, 883] on span "17:00 - 18:00" at bounding box center [521, 886] width 38 height 7
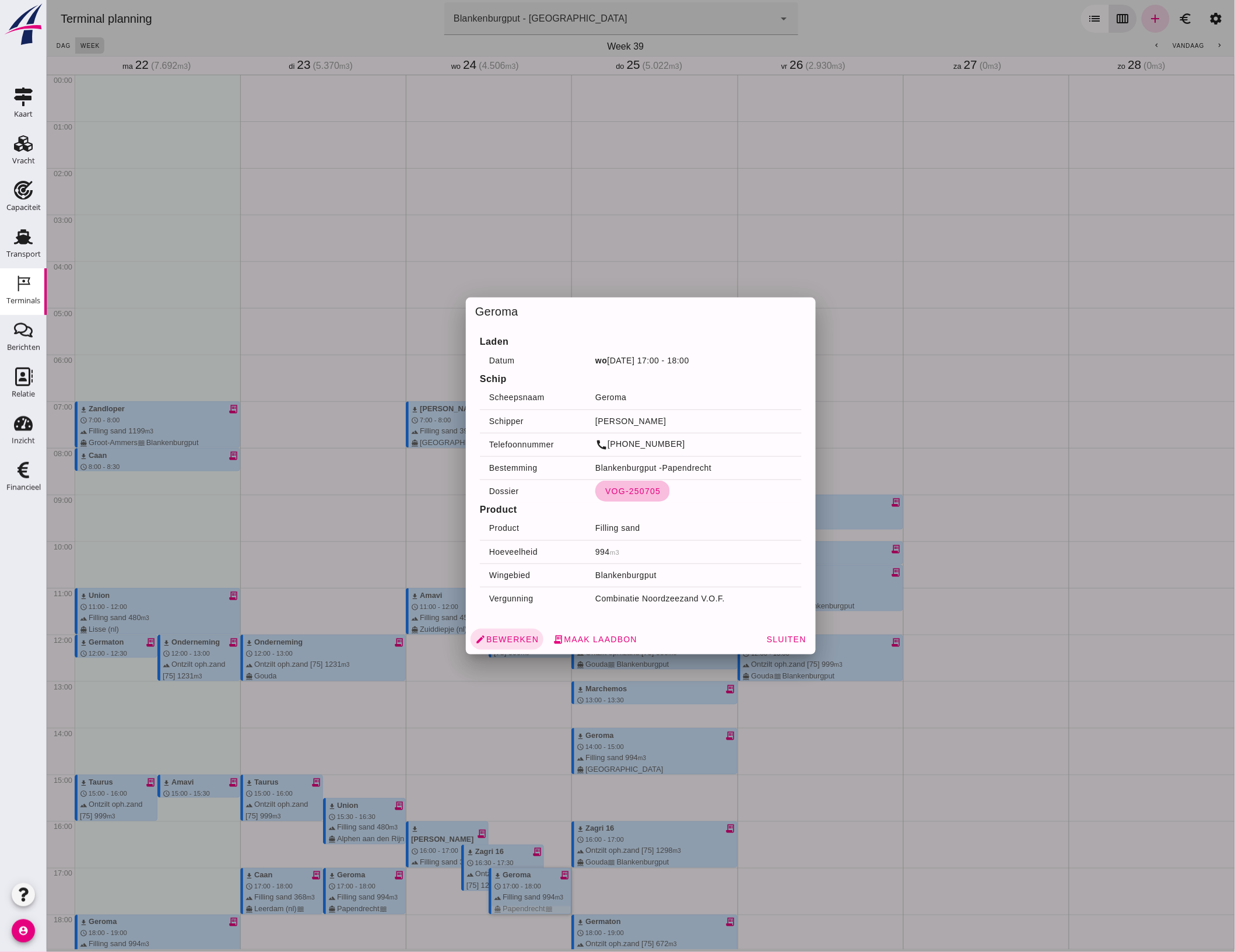
click at [637, 491] on span "VOG-250705" at bounding box center [632, 491] width 56 height 10
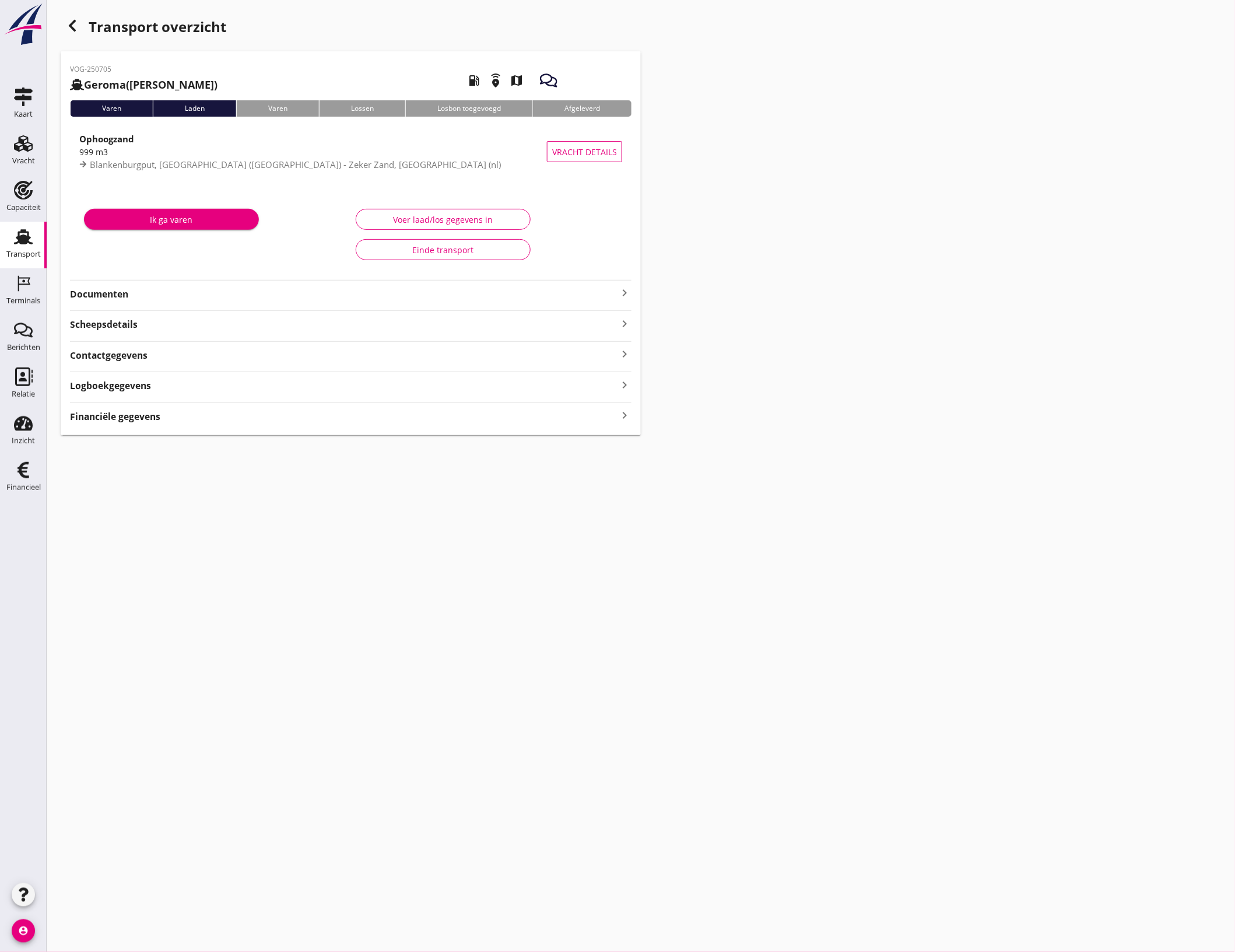
type input "994"
type input "999"
click at [459, 210] on button "Voer laad/los gegevens in" at bounding box center [443, 219] width 175 height 21
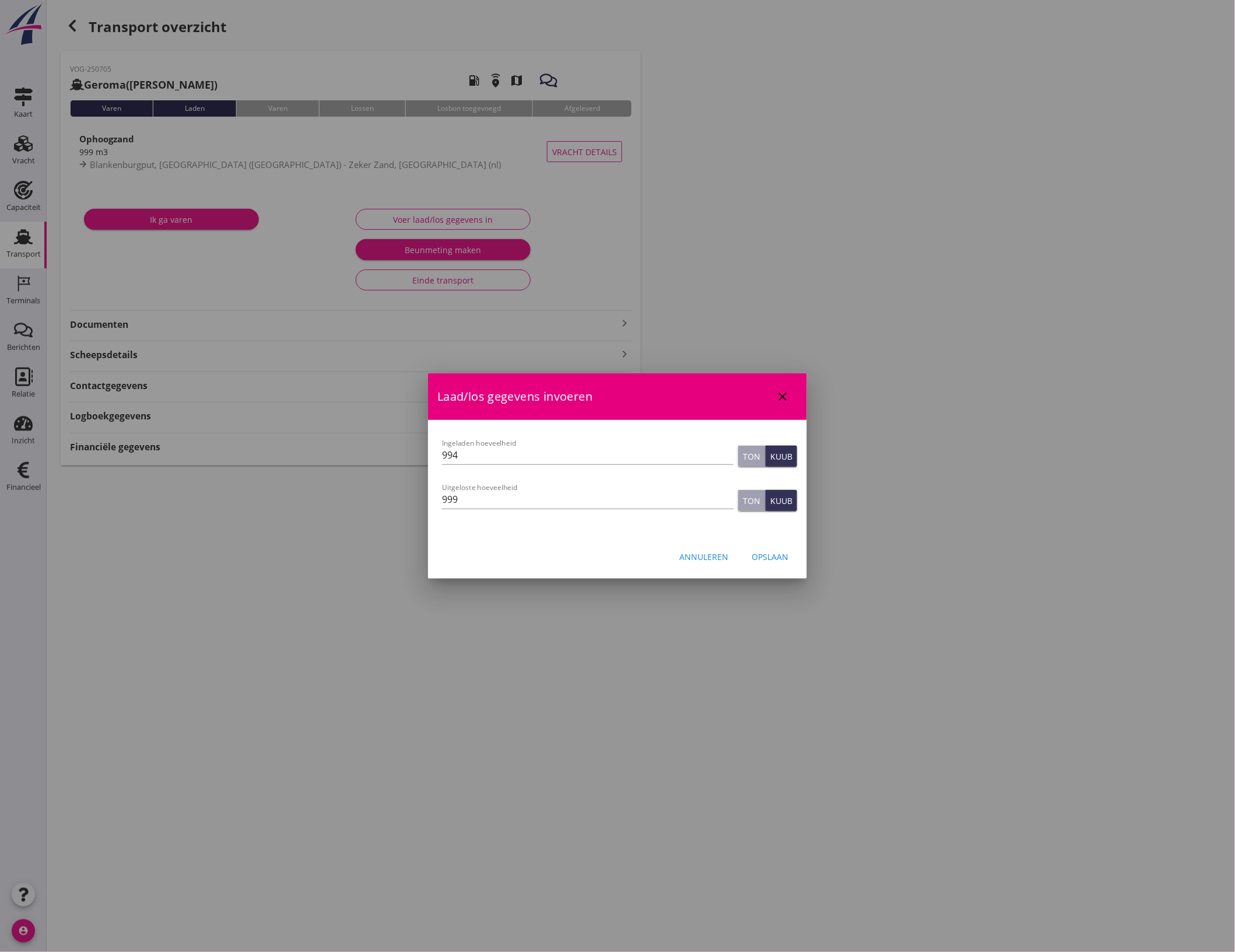
click at [784, 558] on div "Opslaan" at bounding box center [769, 556] width 36 height 12
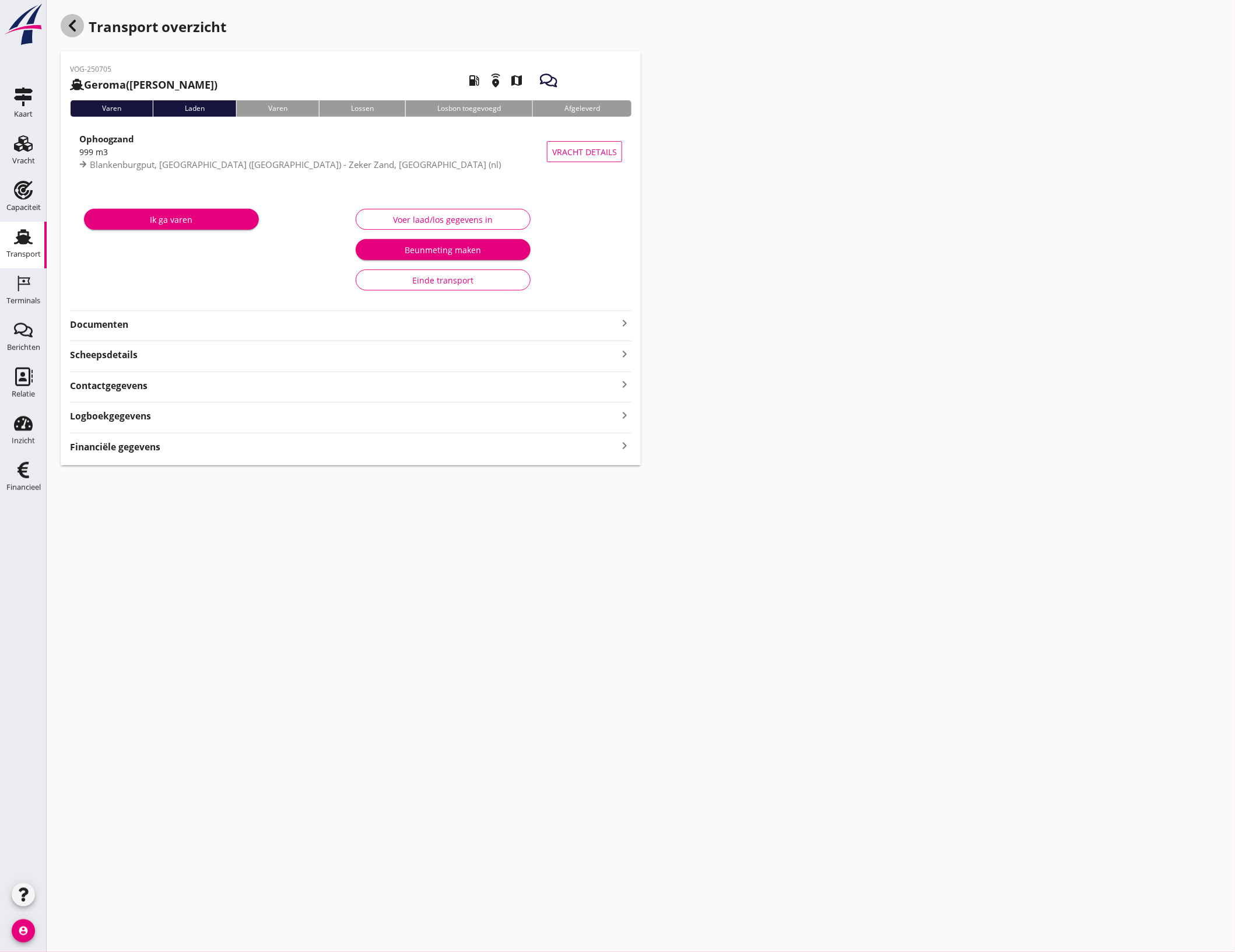
drag, startPoint x: 67, startPoint y: 21, endPoint x: 26, endPoint y: 29, distance: 41.8
click at [67, 21] on icon "button" at bounding box center [72, 26] width 14 height 14
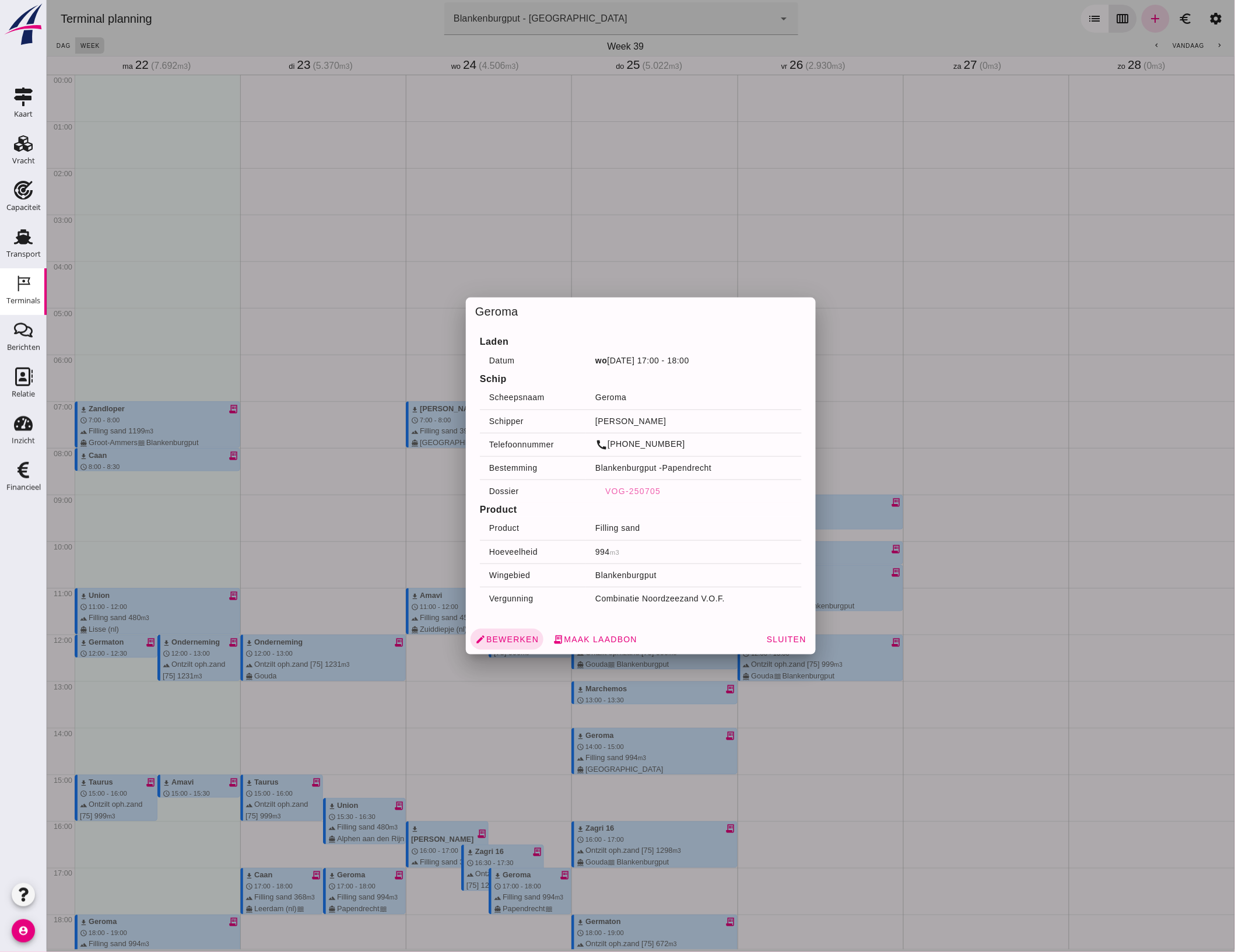
click at [813, 736] on div at bounding box center [639, 476] width 1188 height 952
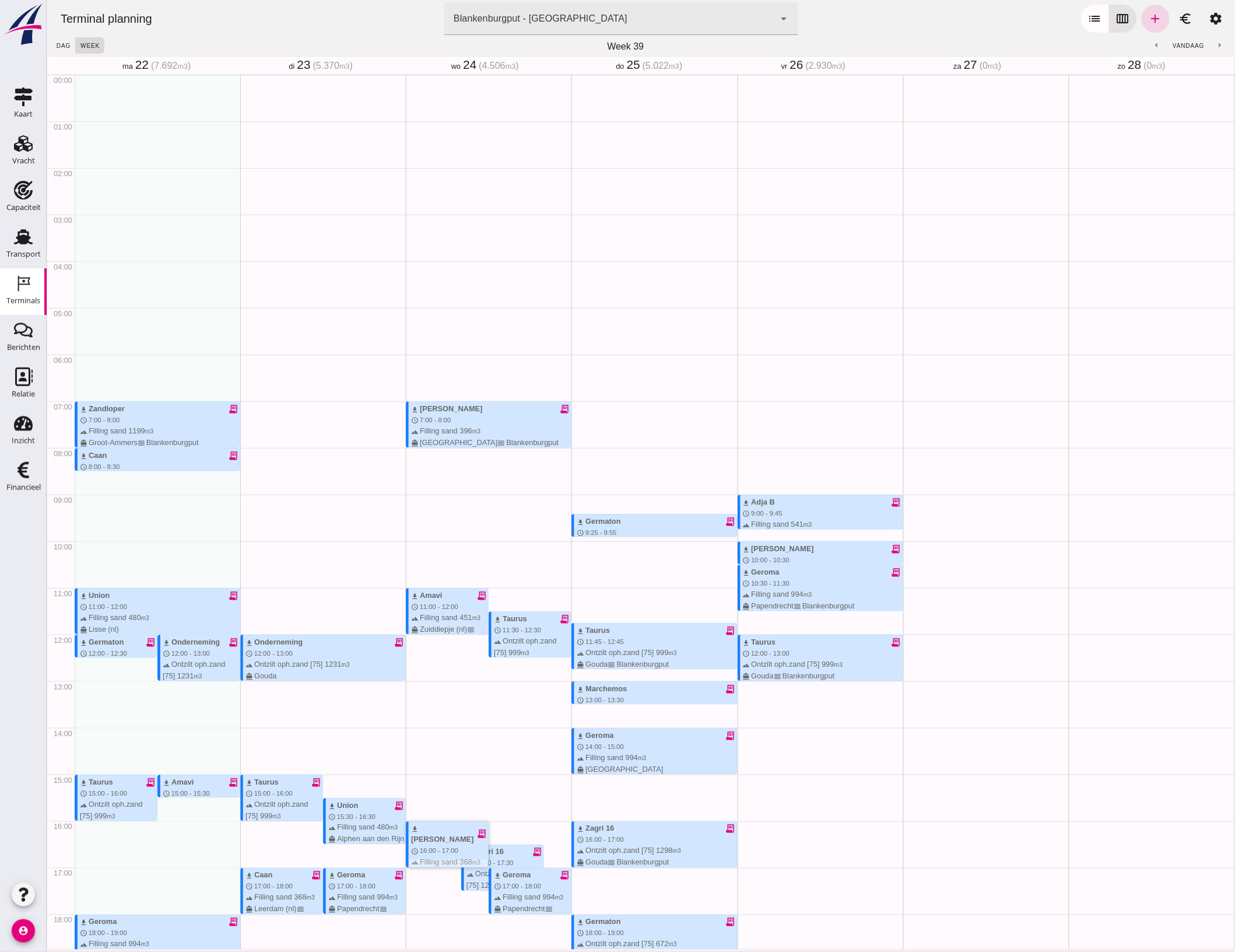
click at [425, 856] on div "terrain Filling sand 368 m3 directions_boat 's-gravendeel waves Blankenburgput" at bounding box center [448, 873] width 77 height 33
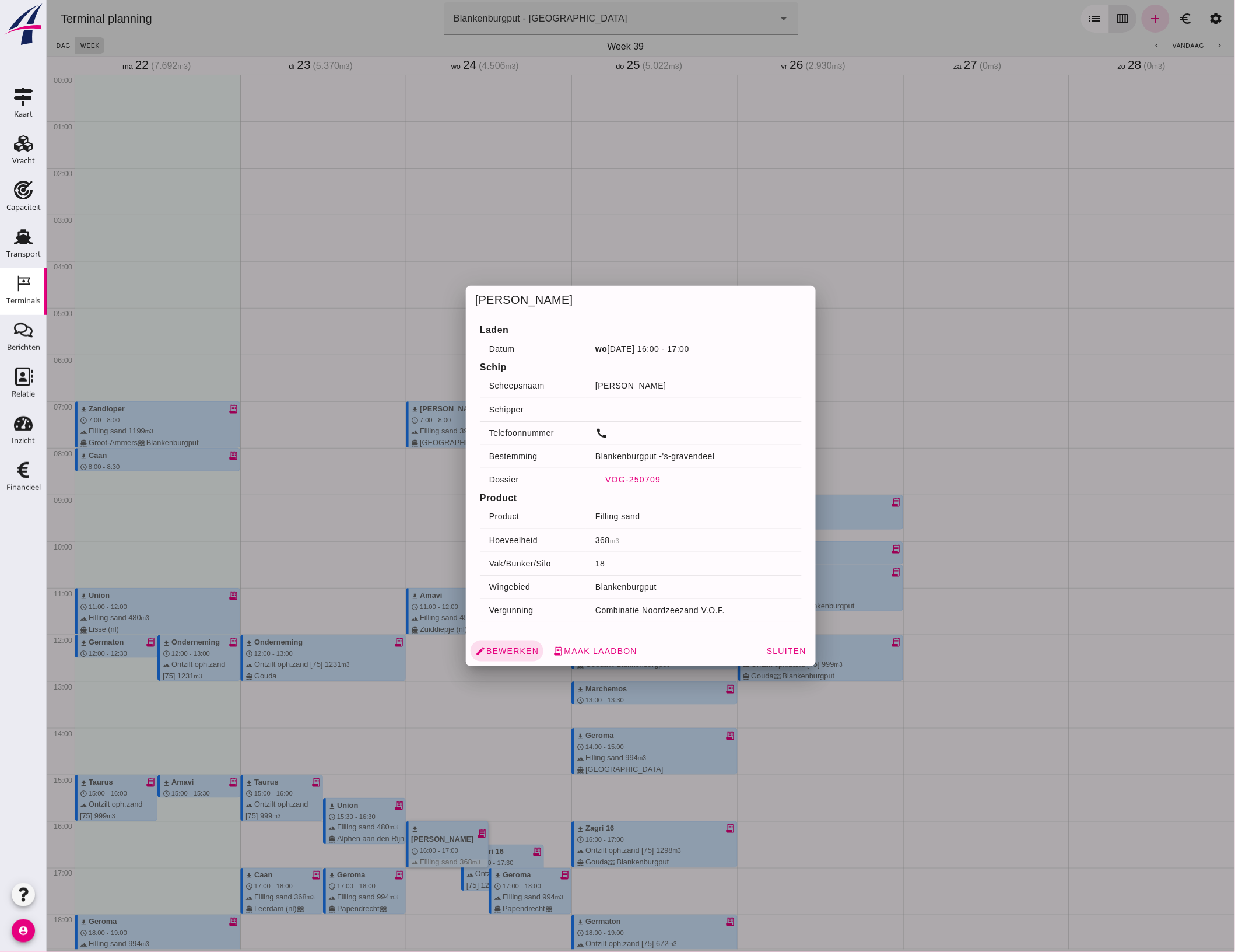
click at [636, 475] on span "VOG-250709" at bounding box center [632, 480] width 56 height 10
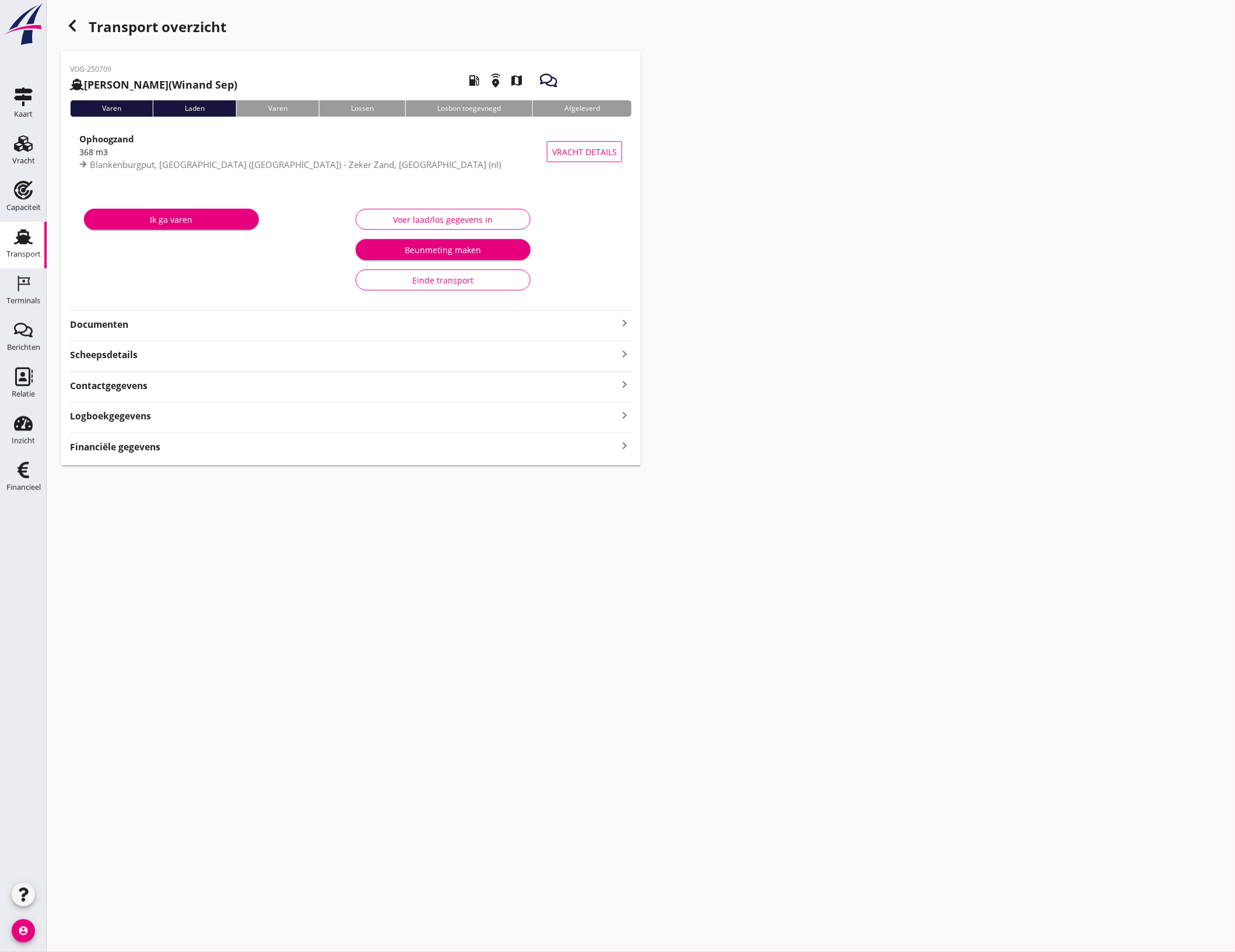
click at [454, 211] on button "Voer laad/los gegevens in" at bounding box center [443, 219] width 175 height 21
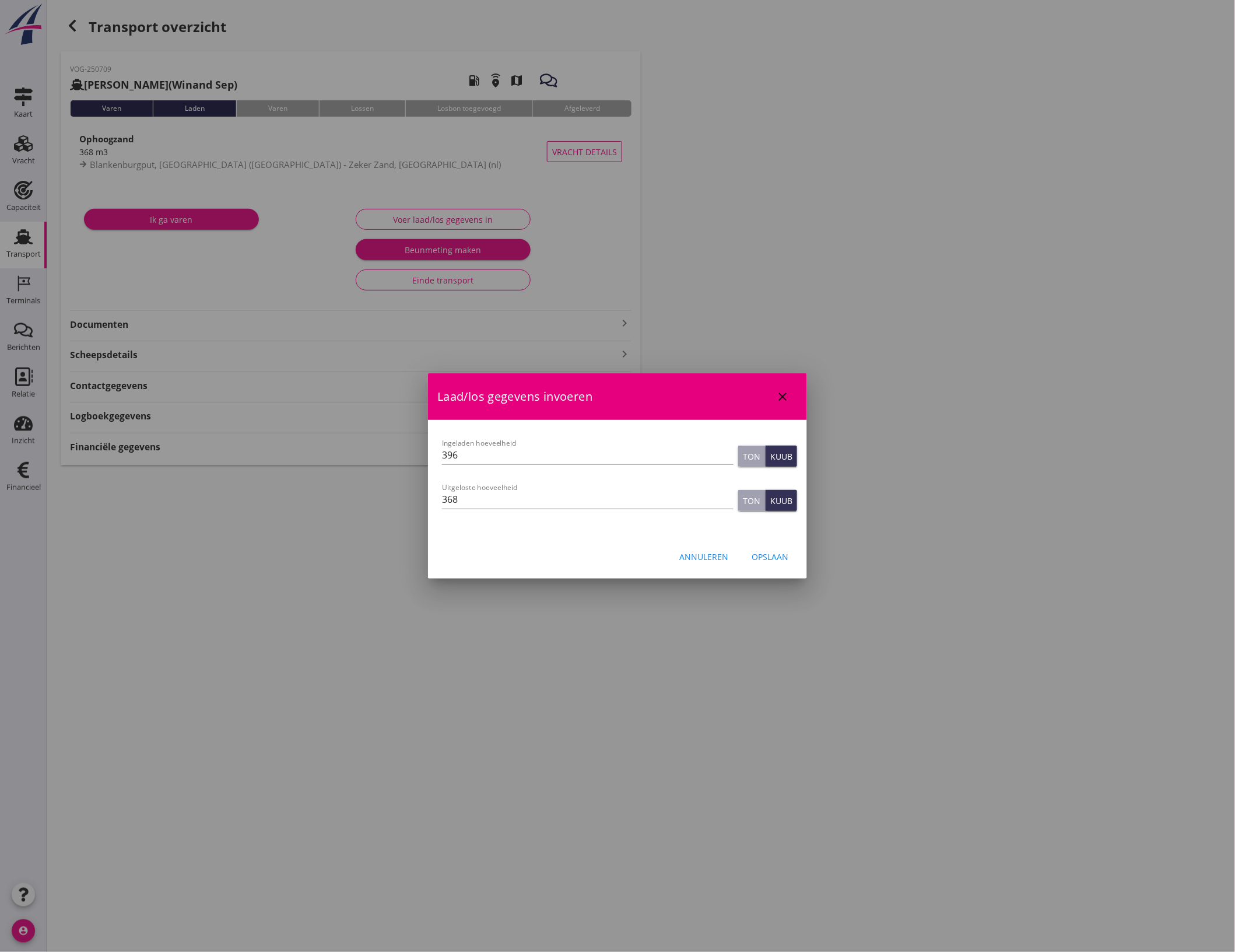
click at [788, 566] on button "Opslaan" at bounding box center [770, 556] width 55 height 21
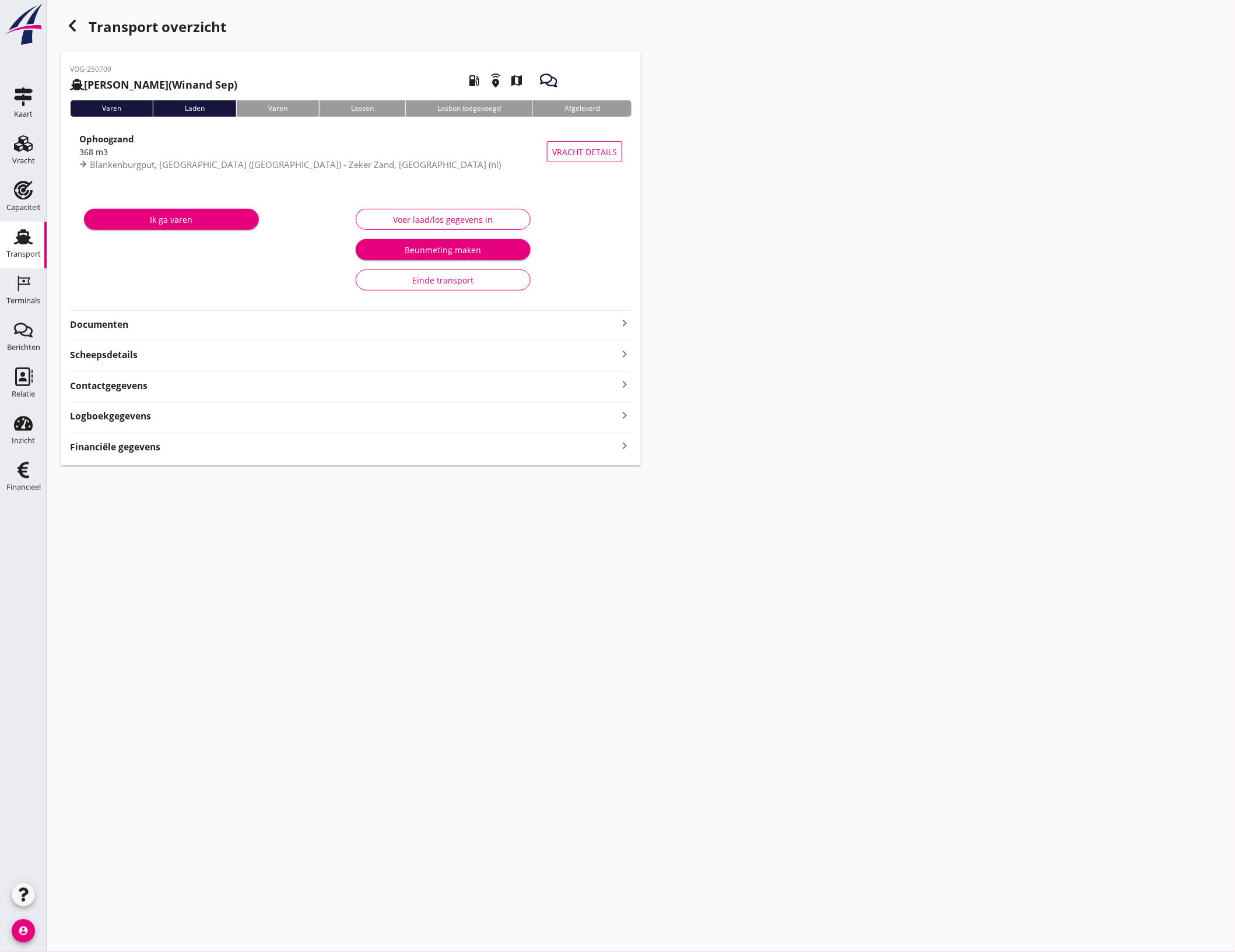
click at [71, 38] on div "Transport overzicht" at bounding box center [350, 28] width 580 height 28
click at [73, 33] on div "button" at bounding box center [72, 26] width 23 height 23
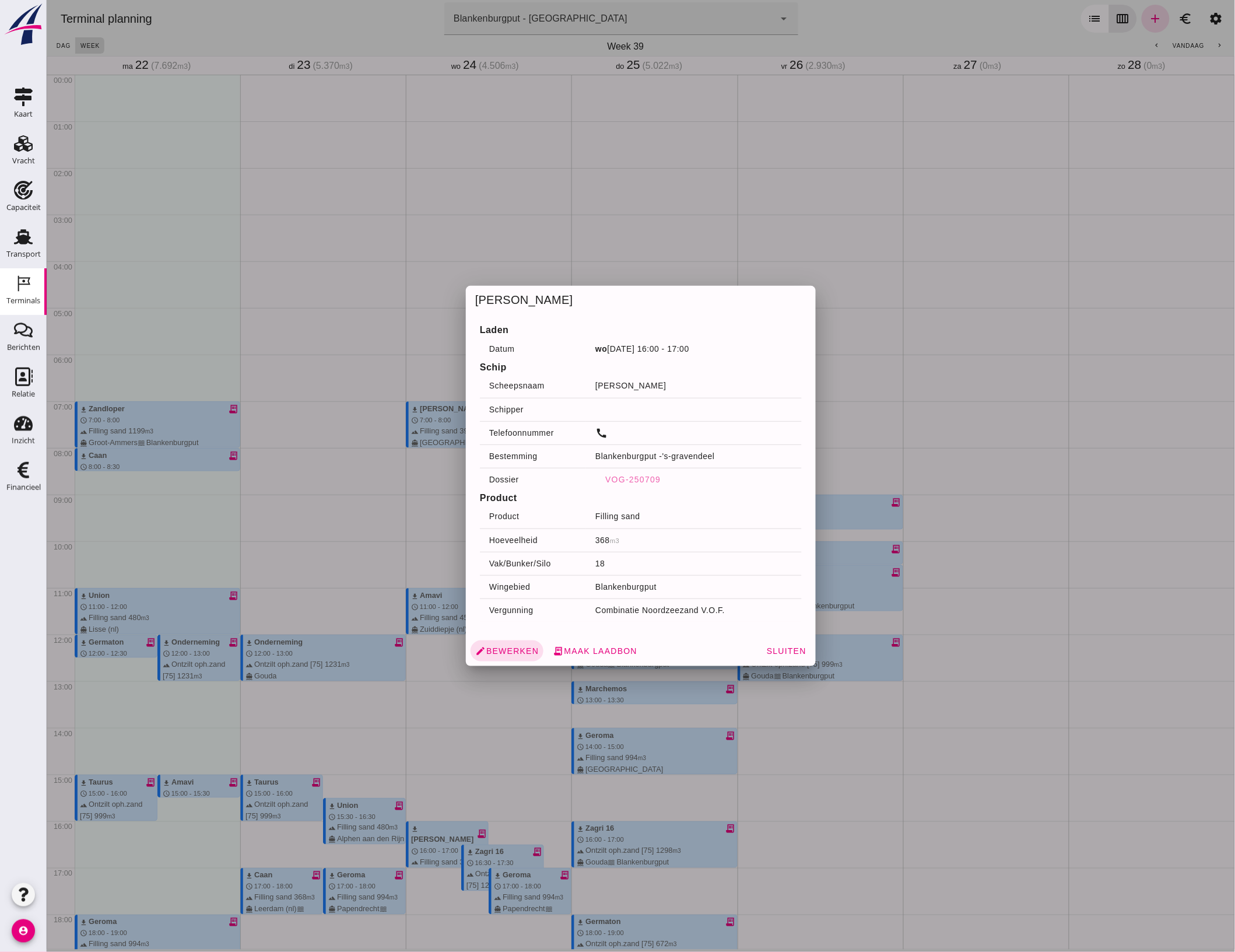
click at [929, 741] on div at bounding box center [639, 476] width 1188 height 952
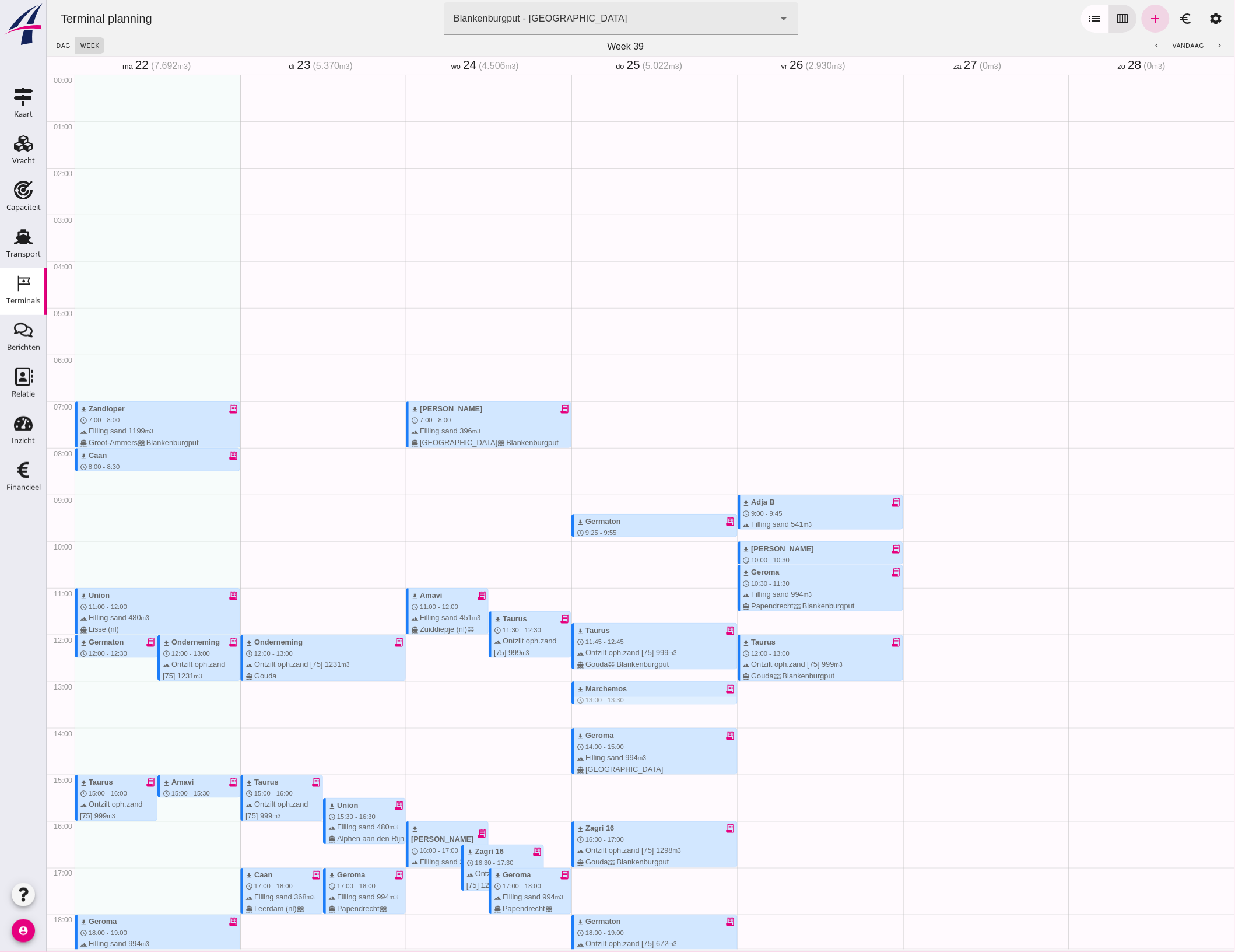
click at [609, 696] on div at bounding box center [655, 700] width 162 height 8
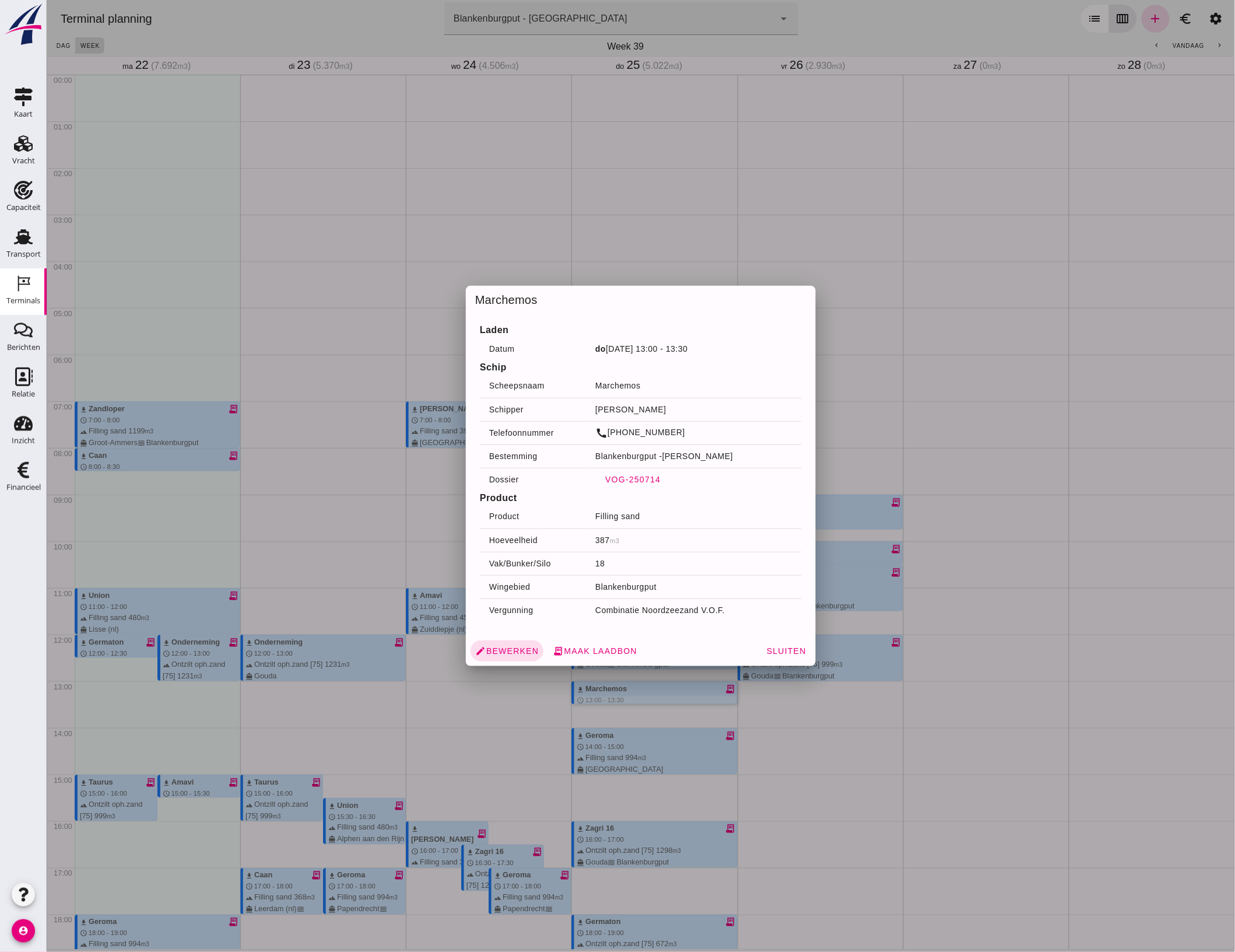
click at [624, 471] on button "VOG-250714" at bounding box center [632, 479] width 75 height 21
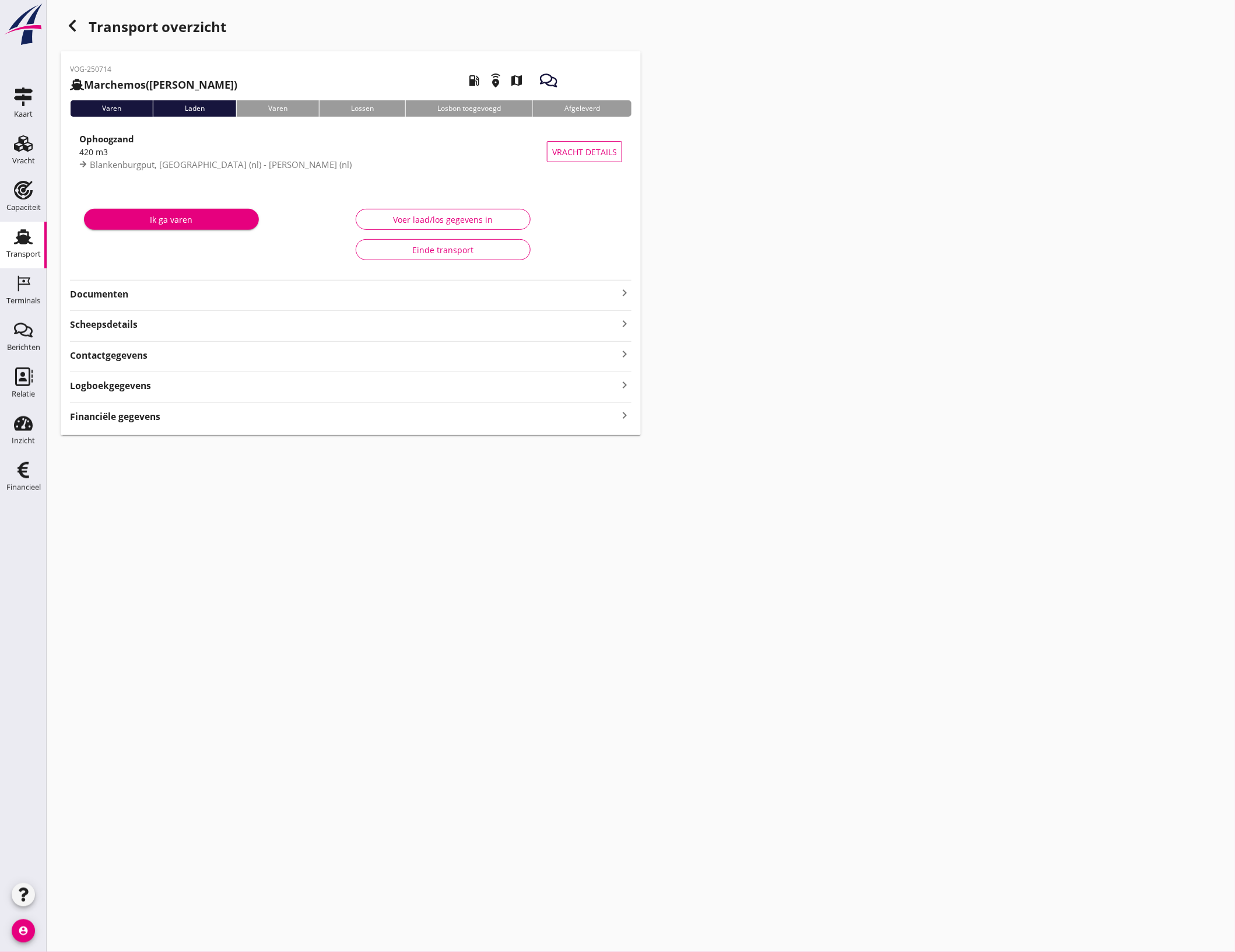
type input "387"
type input "420"
click at [461, 219] on div "Voer laad/los gegevens in" at bounding box center [443, 219] width 155 height 12
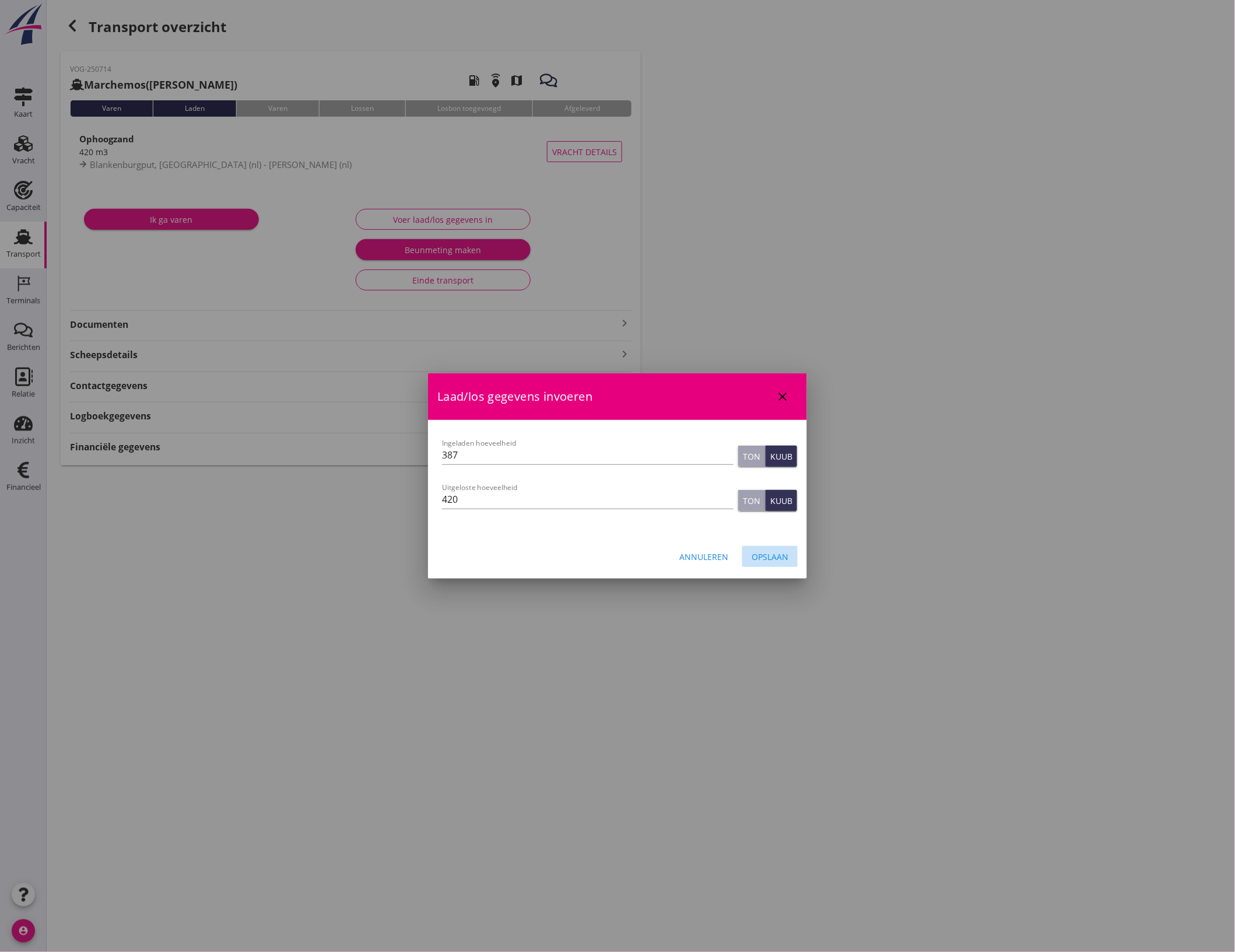
click at [791, 553] on button "Opslaan" at bounding box center [770, 556] width 55 height 21
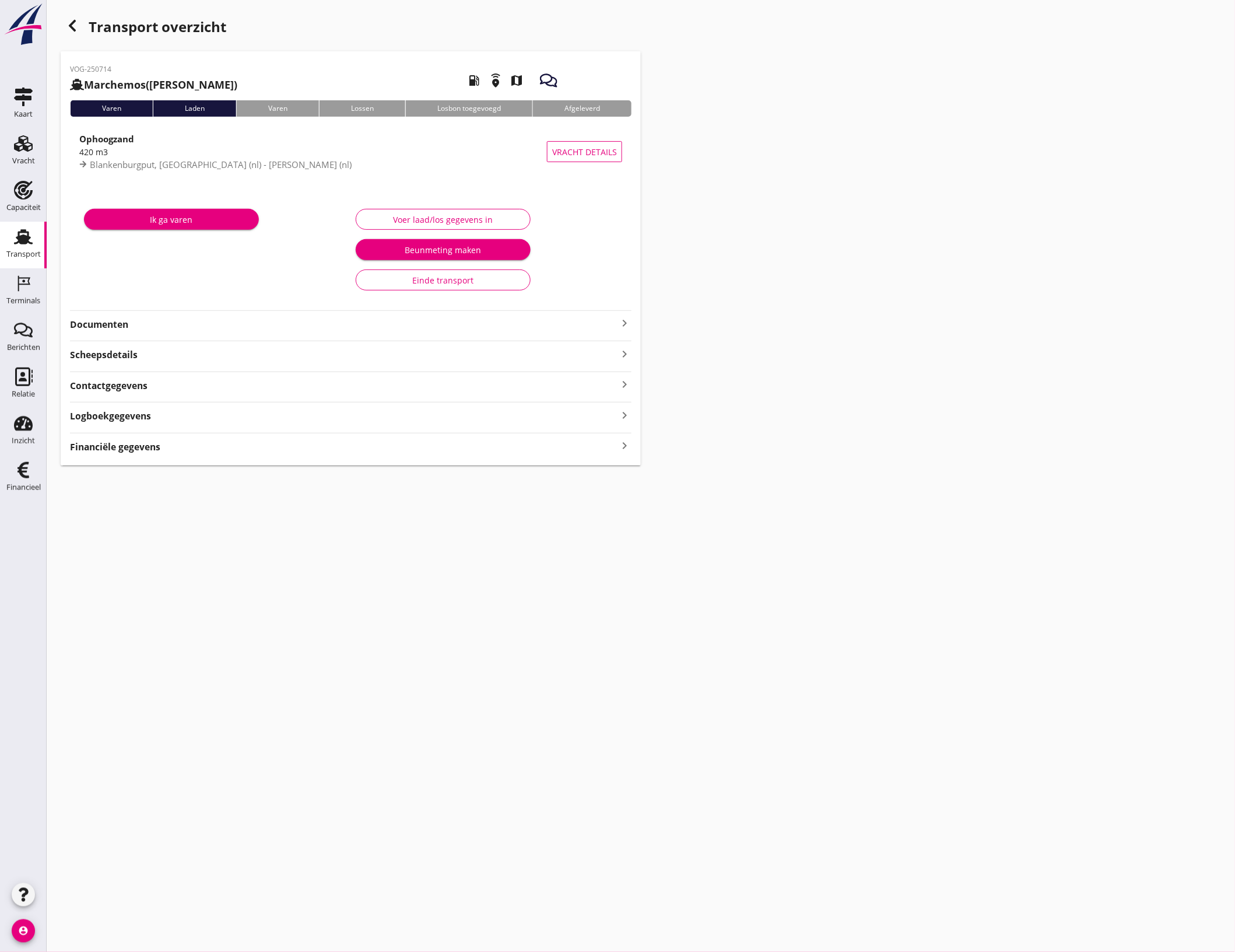
click at [82, 39] on div "Transport overzicht" at bounding box center [350, 28] width 580 height 28
click at [73, 28] on use "button" at bounding box center [72, 26] width 7 height 11
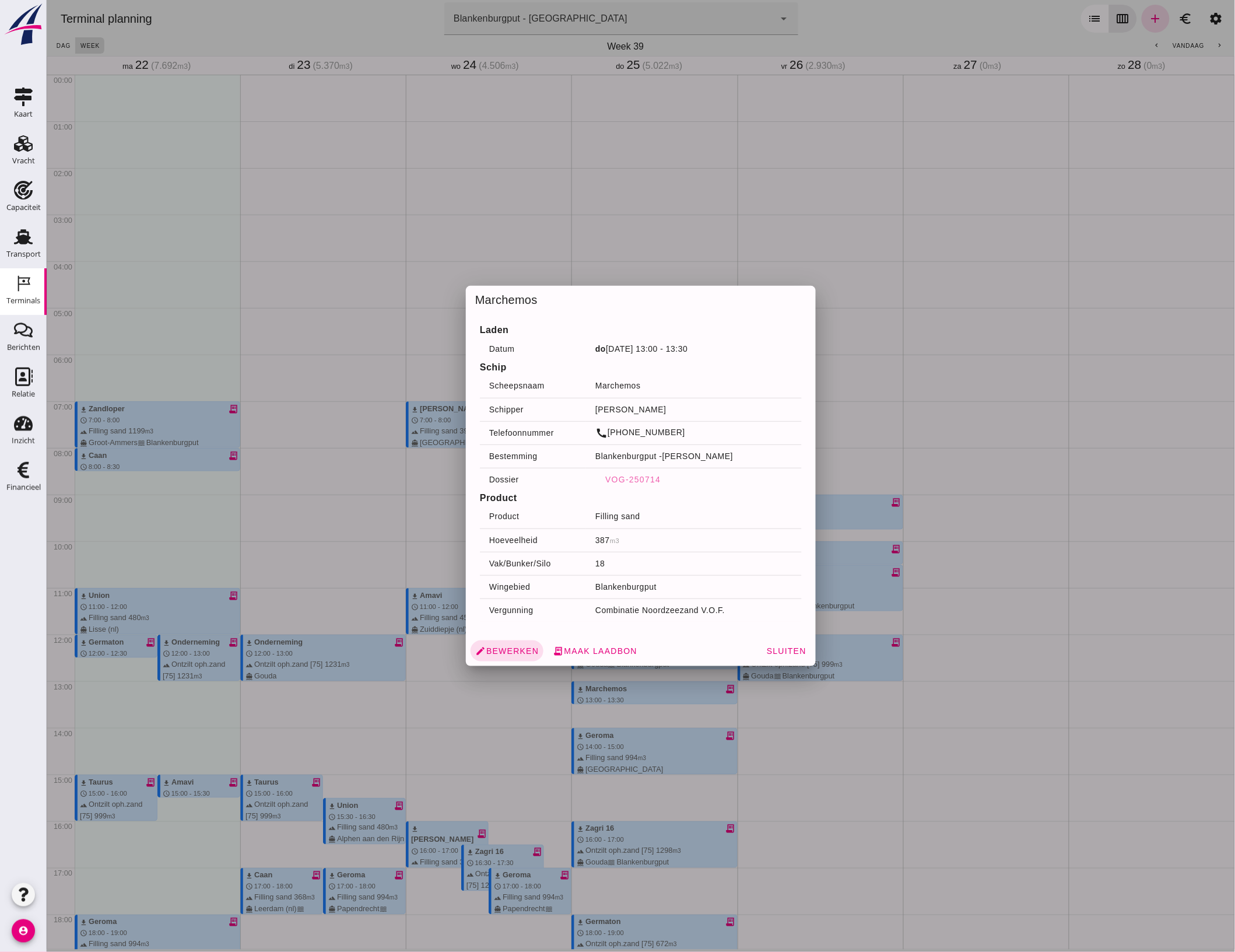
click at [1081, 614] on div at bounding box center [639, 476] width 1188 height 952
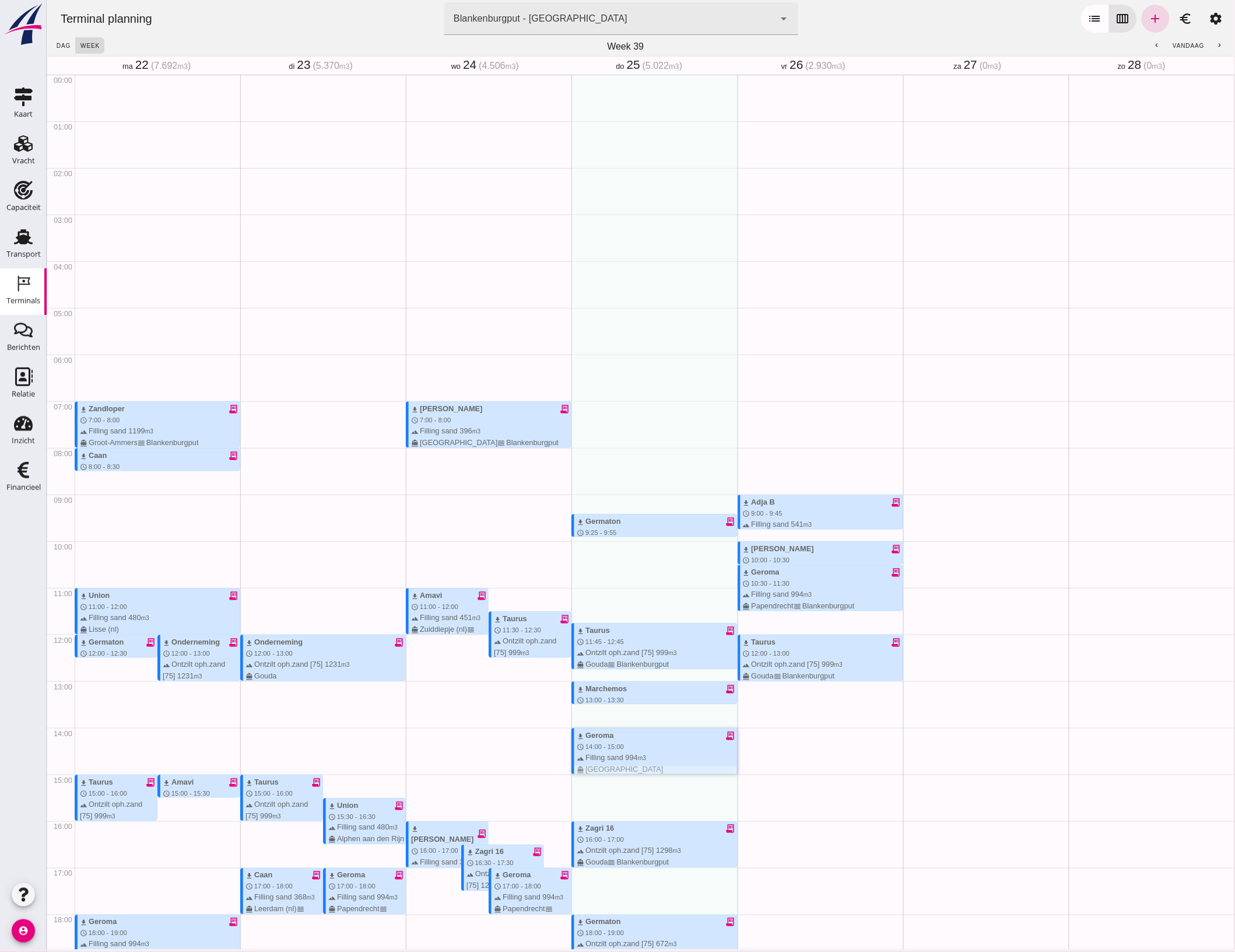
click at [626, 729] on div "download Geroma receipt_long schedule 14:00 - 15:00 terrain Filling sand 994 m3…" at bounding box center [656, 751] width 160 height 45
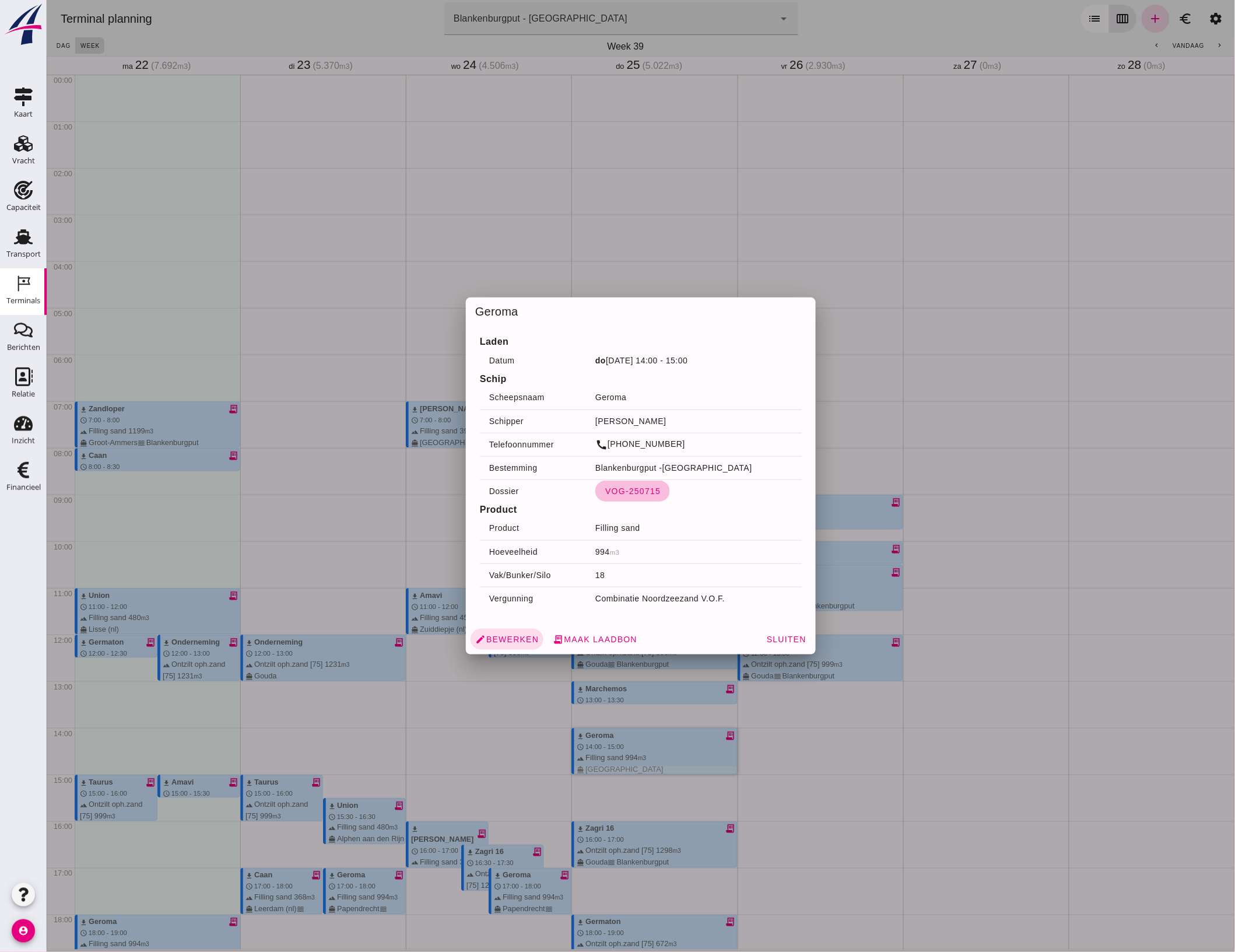
click at [627, 483] on button "VOG-250715" at bounding box center [632, 491] width 75 height 21
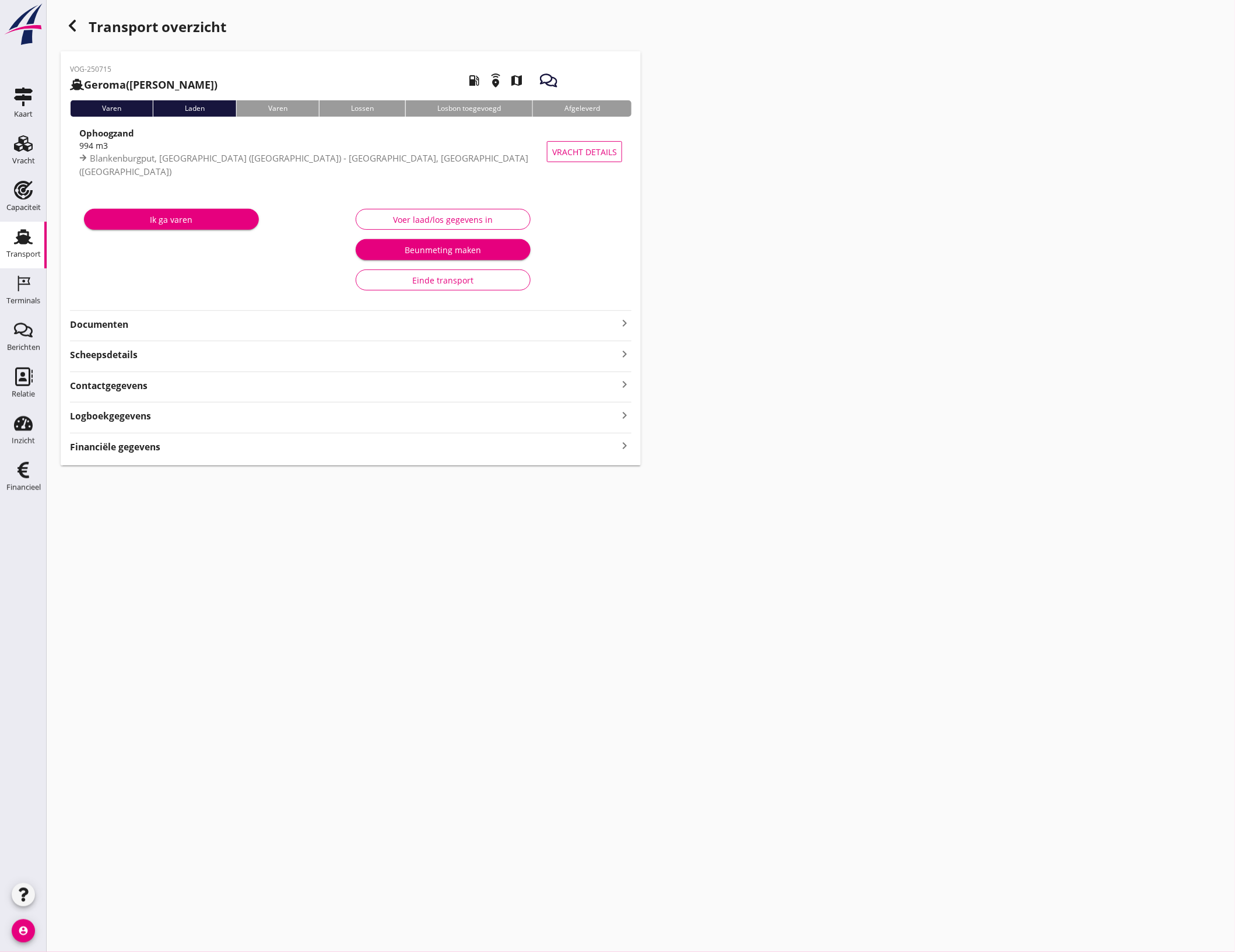
click at [467, 225] on div "Voer laad/los gegevens in" at bounding box center [443, 219] width 155 height 12
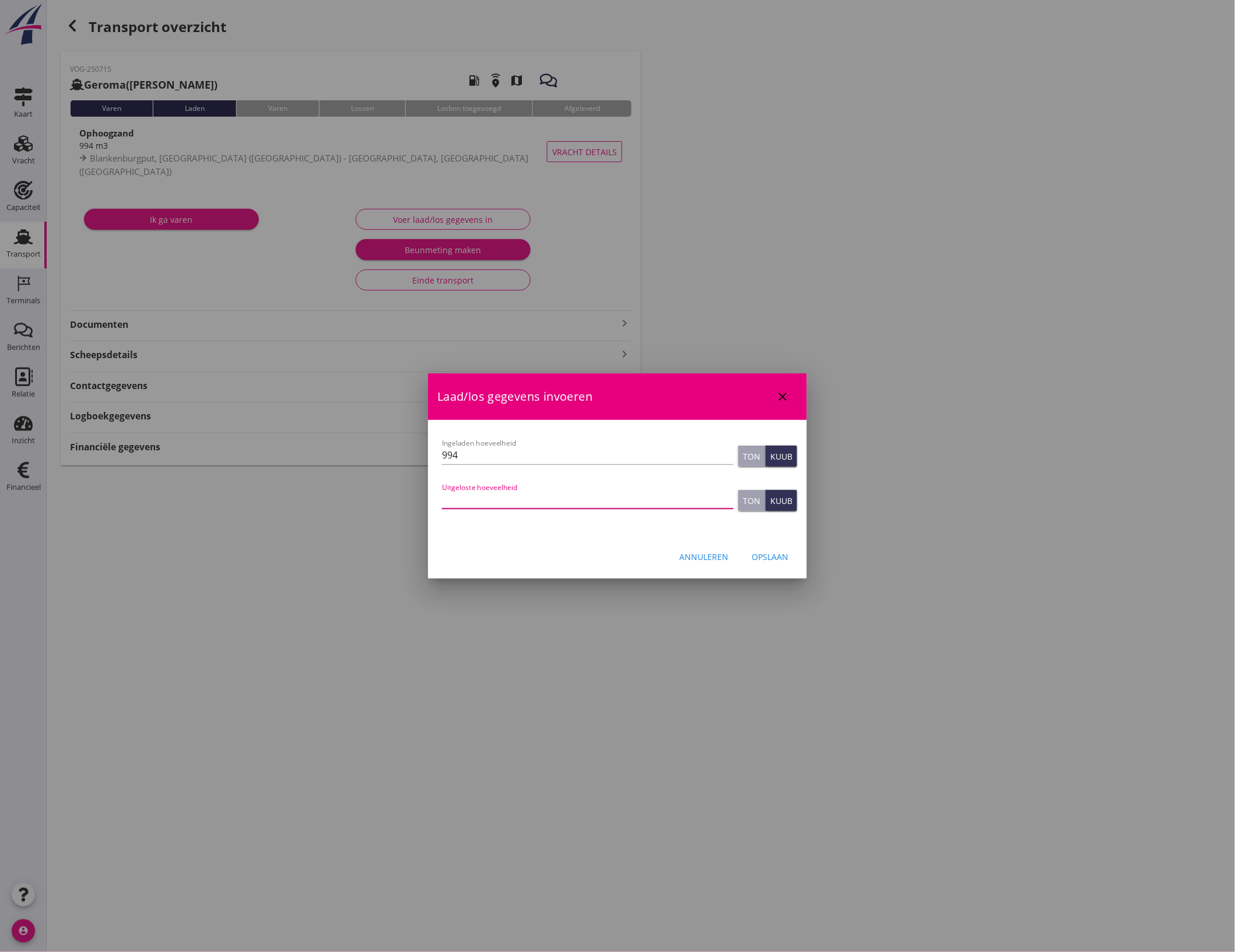
click at [578, 493] on input "Uitgeloste hoeveelheid" at bounding box center [587, 499] width 292 height 19
type input "999"
click at [784, 561] on div "Opslaan" at bounding box center [769, 556] width 36 height 12
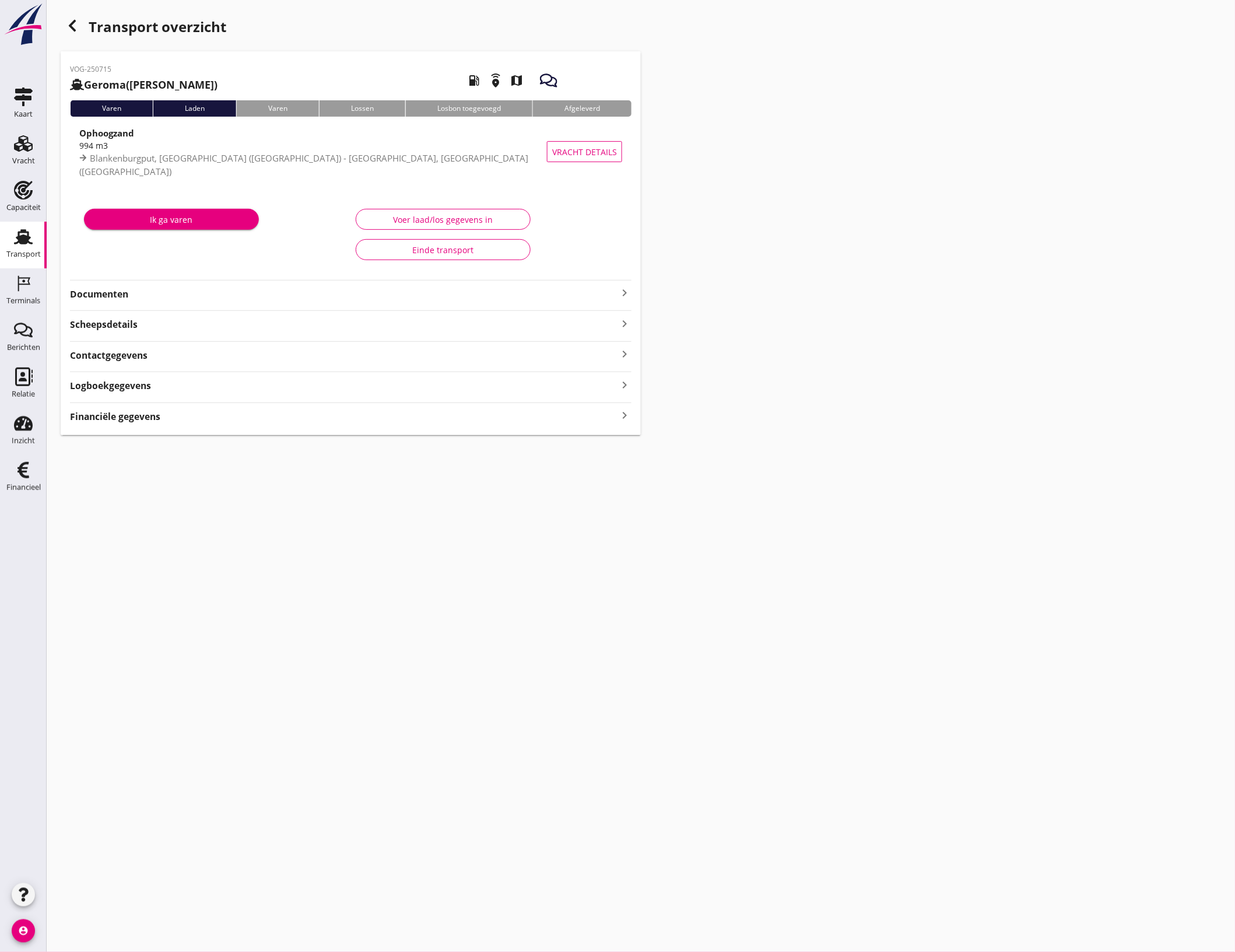
click at [431, 210] on button "Voer laad/los gegevens in" at bounding box center [443, 219] width 175 height 21
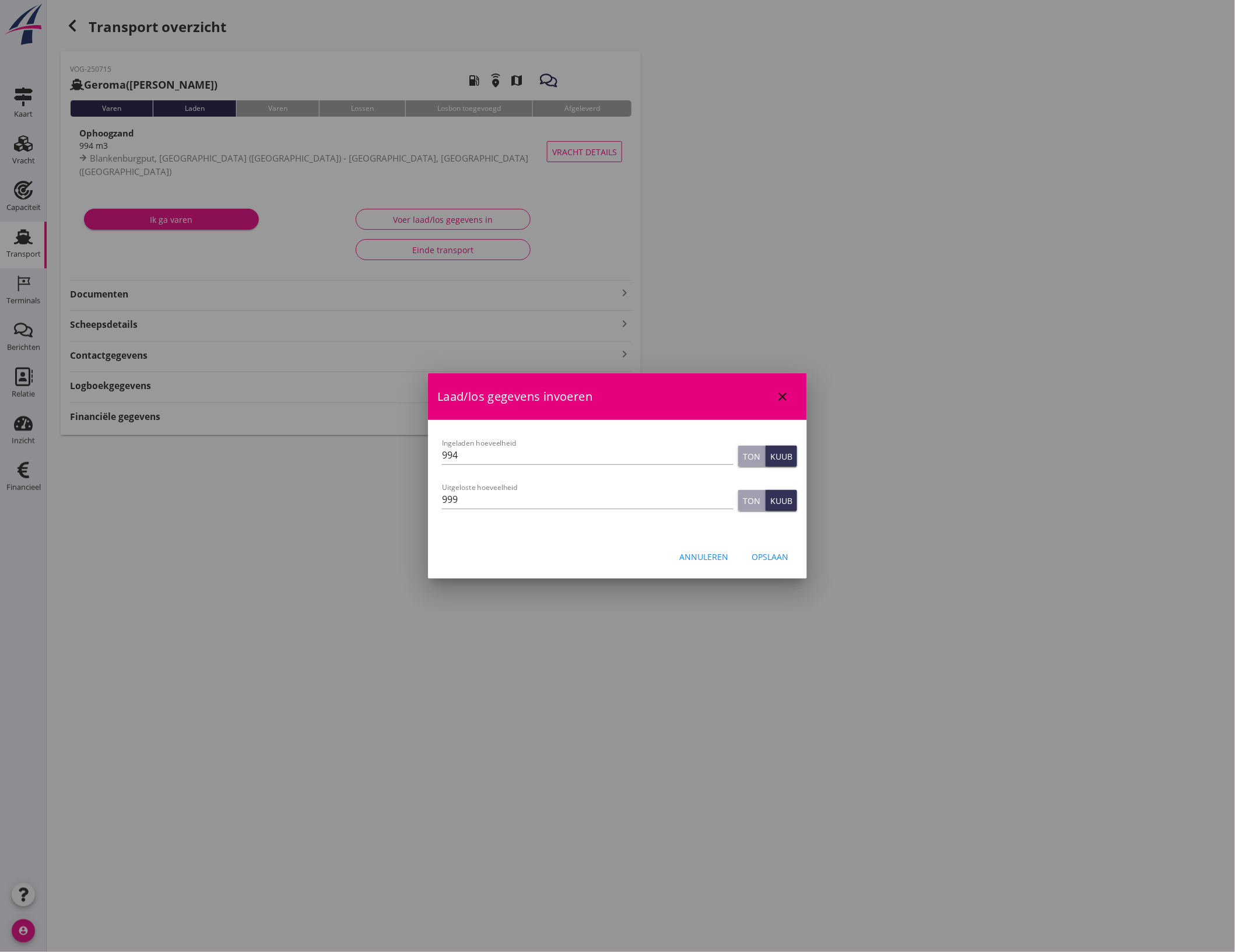
click at [796, 569] on div "Annuleren Opslaan" at bounding box center [618, 555] width 379 height 39
click at [779, 557] on div "Opslaan" at bounding box center [769, 556] width 36 height 12
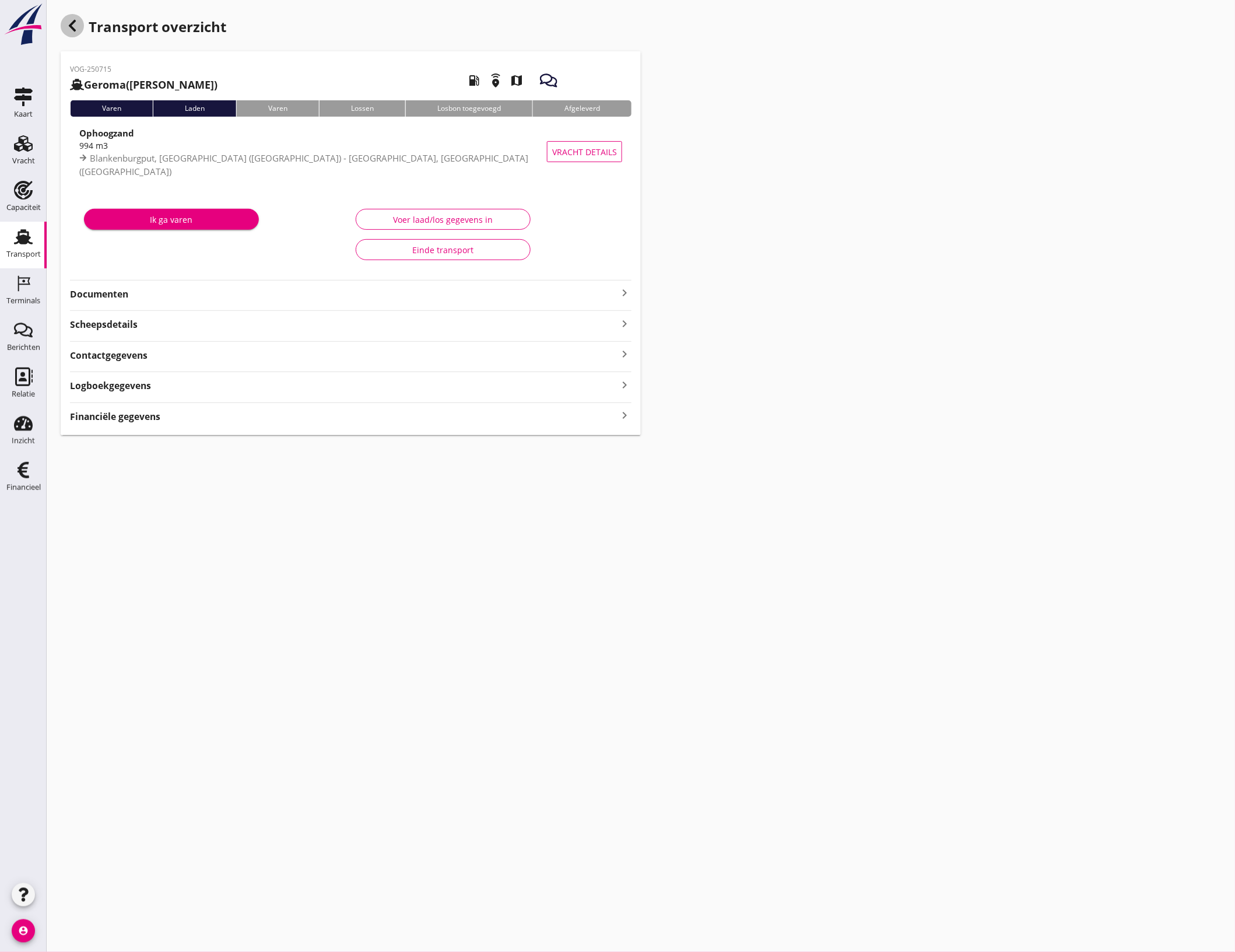
drag, startPoint x: 75, startPoint y: 24, endPoint x: 654, endPoint y: 548, distance: 780.9
click at [75, 24] on icon "button" at bounding box center [72, 26] width 14 height 14
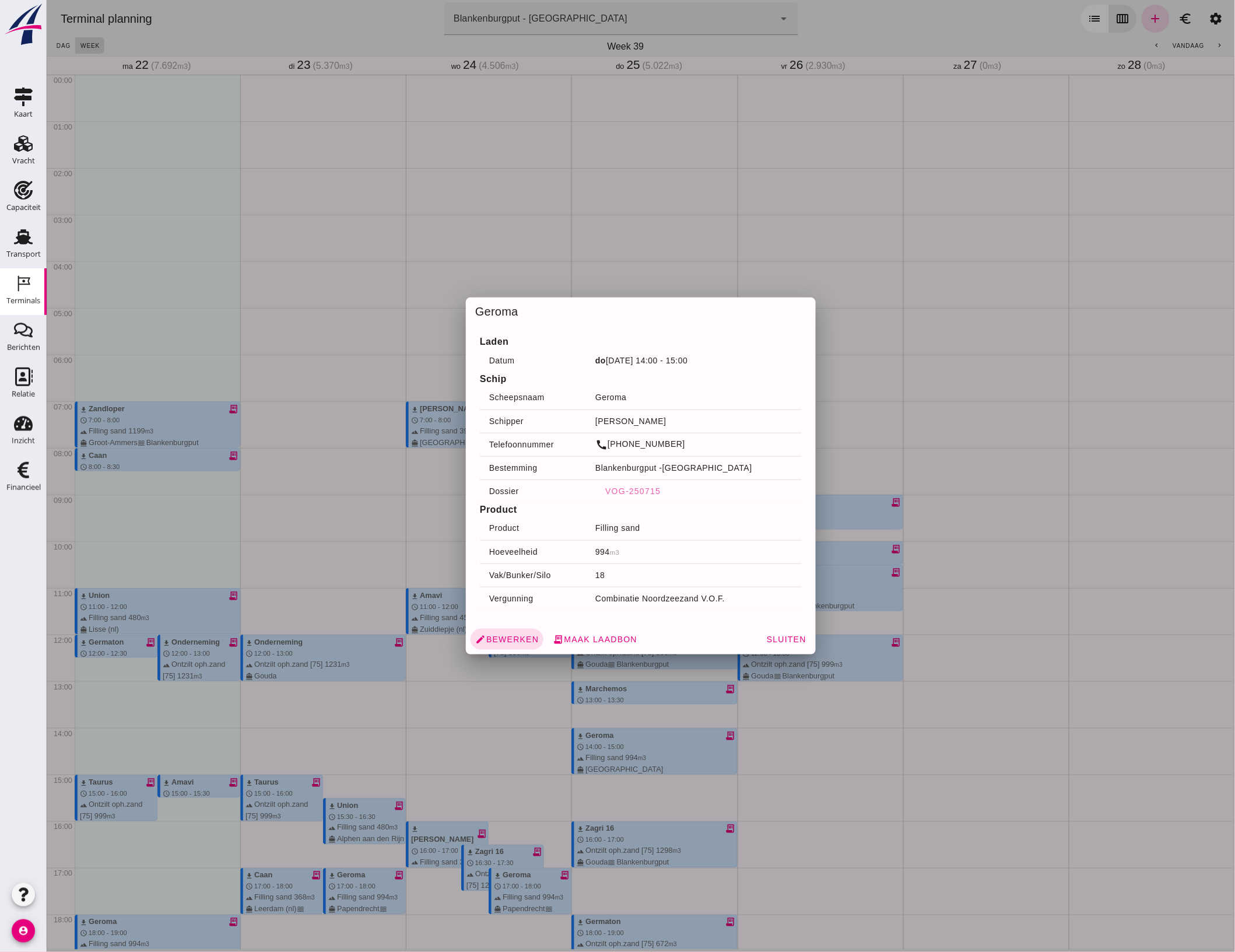
click at [910, 616] on div at bounding box center [639, 476] width 1188 height 952
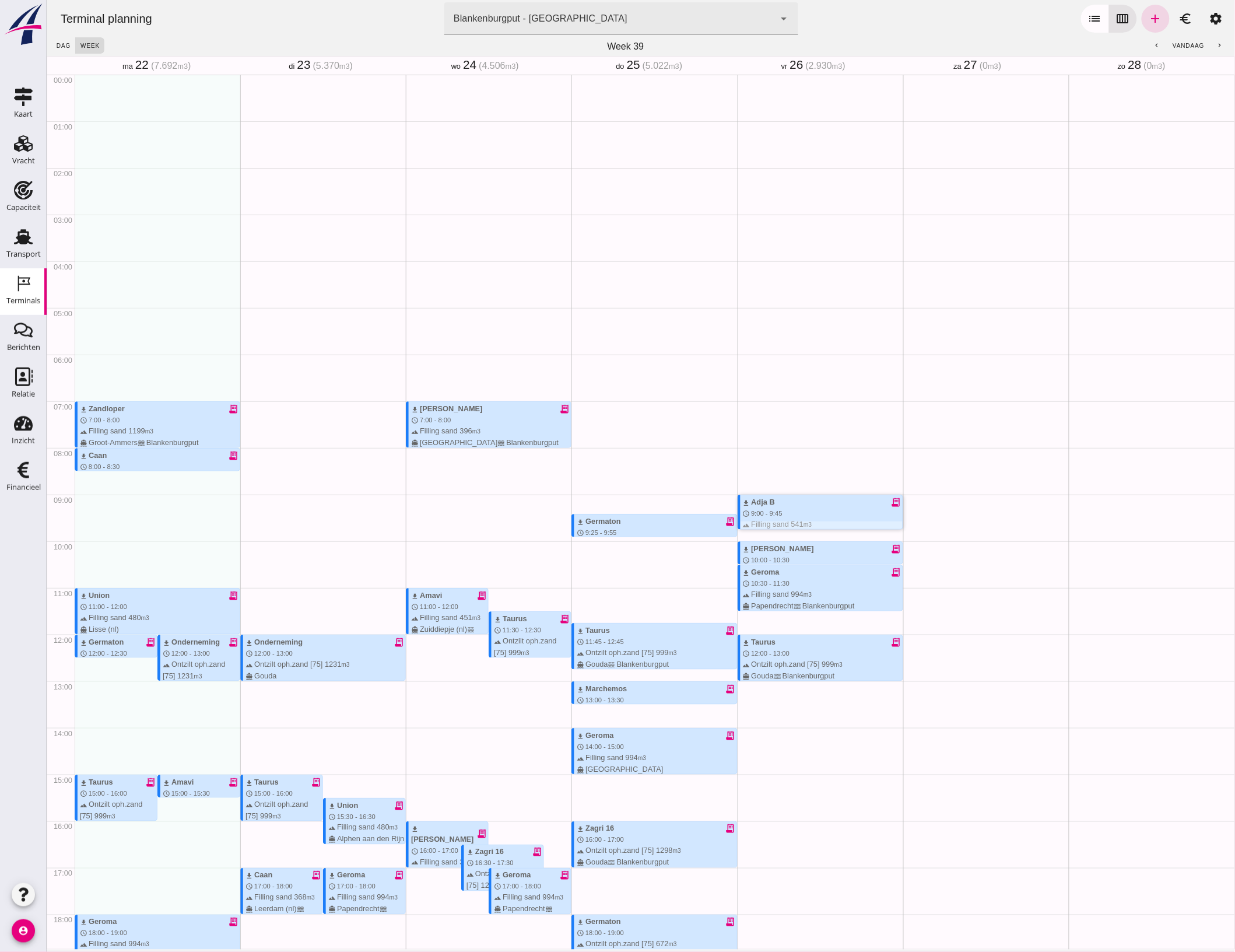
click at [770, 496] on div "download Adja B receipt_long schedule 9:00 - 9:45 terrain Filling sand 541 m3 d…" at bounding box center [822, 518] width 160 height 45
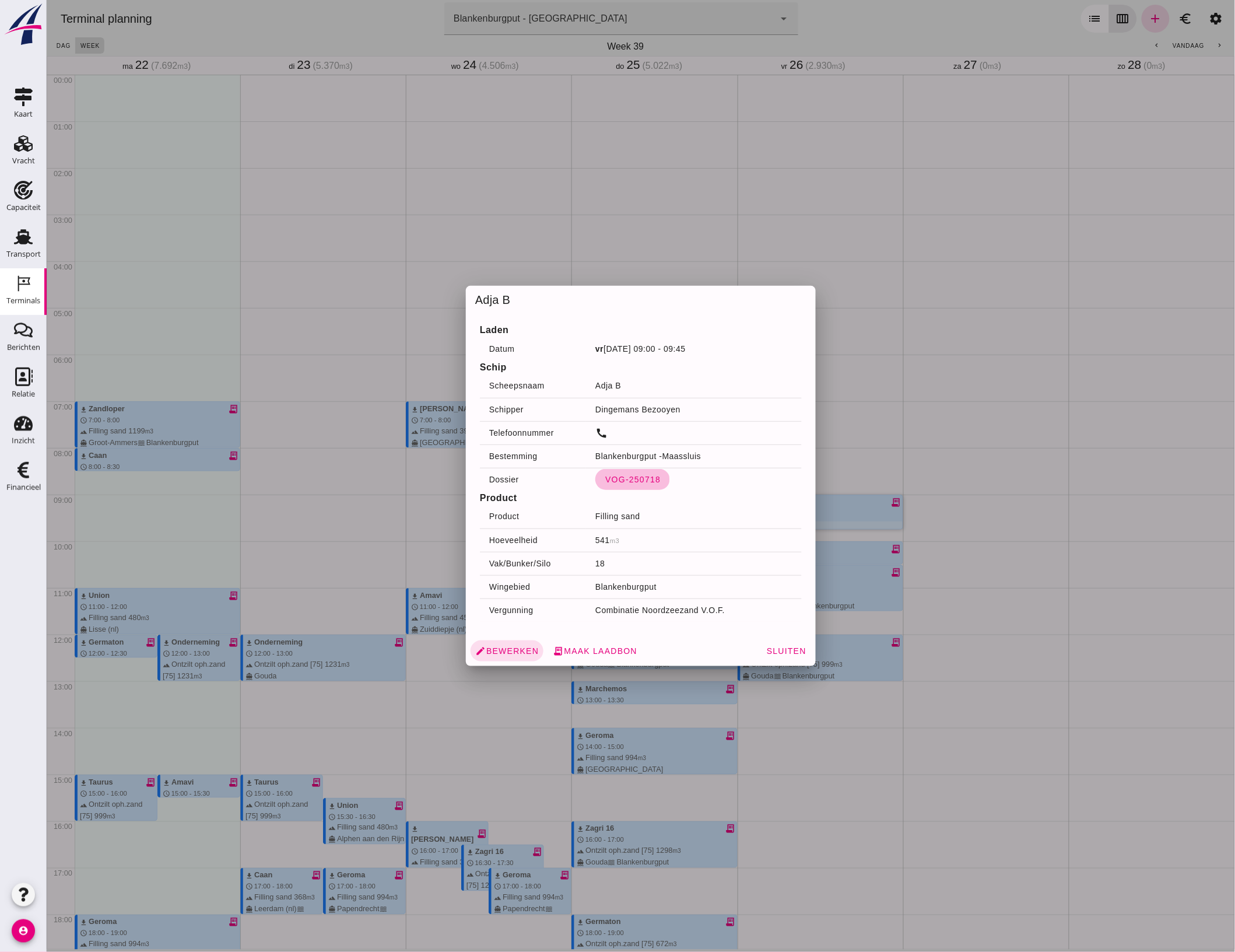
click at [636, 476] on span "VOG-250718" at bounding box center [632, 480] width 56 height 10
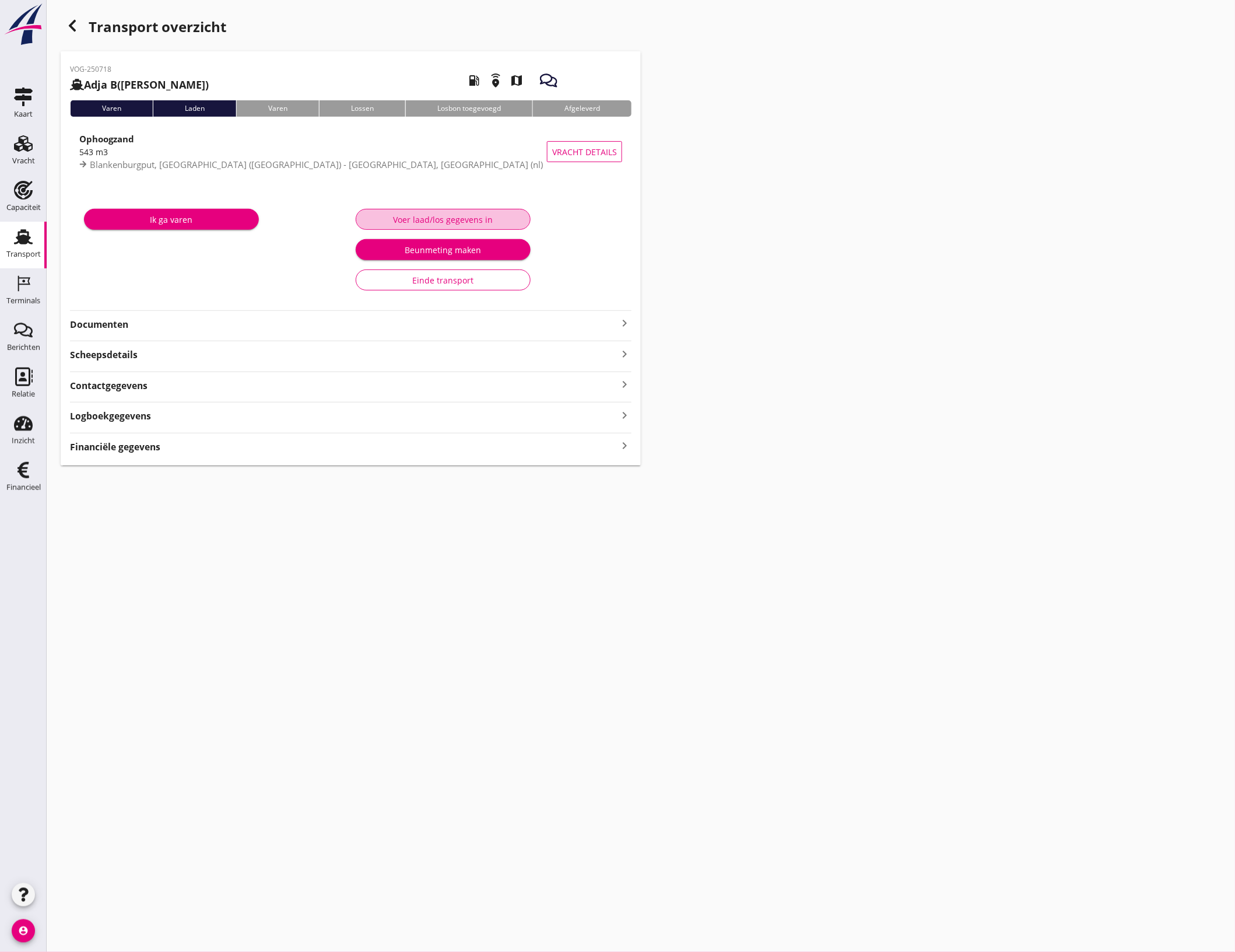
click at [463, 219] on div "Voer laad/los gegevens in" at bounding box center [443, 219] width 155 height 12
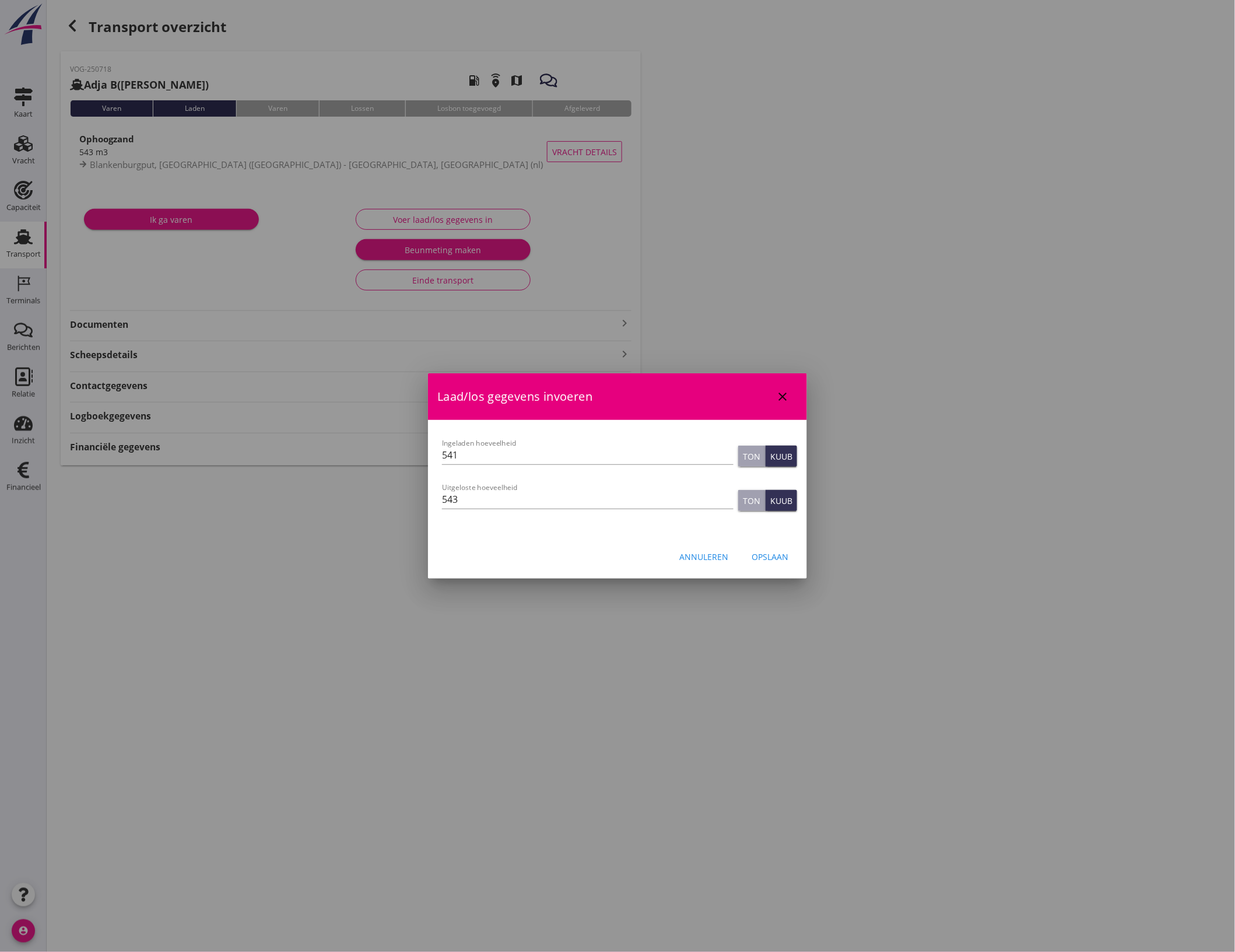
click at [791, 561] on button "Opslaan" at bounding box center [770, 556] width 55 height 21
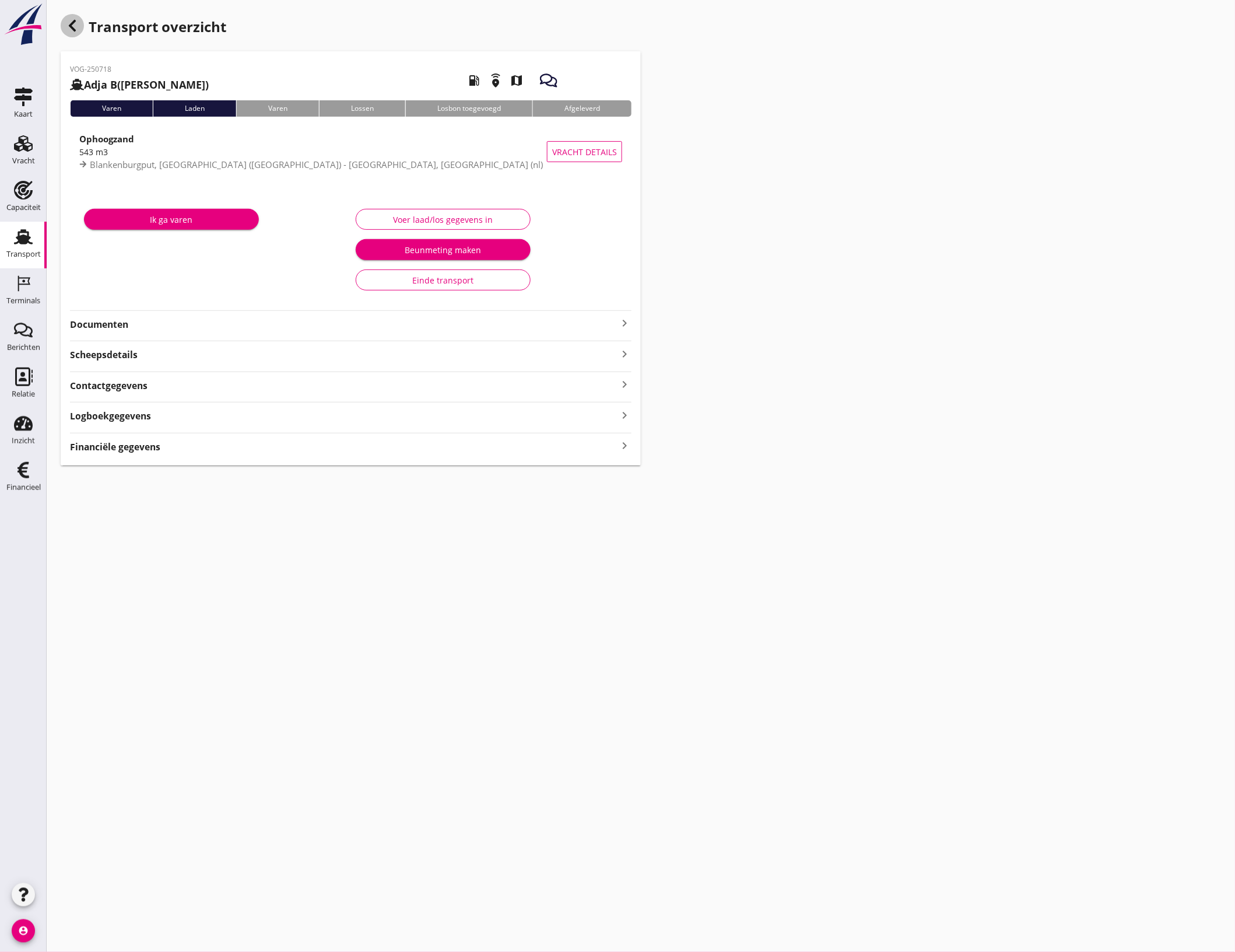
drag, startPoint x: 76, startPoint y: 19, endPoint x: 28, endPoint y: 21, distance: 48.0
click at [76, 19] on icon "button" at bounding box center [72, 26] width 14 height 14
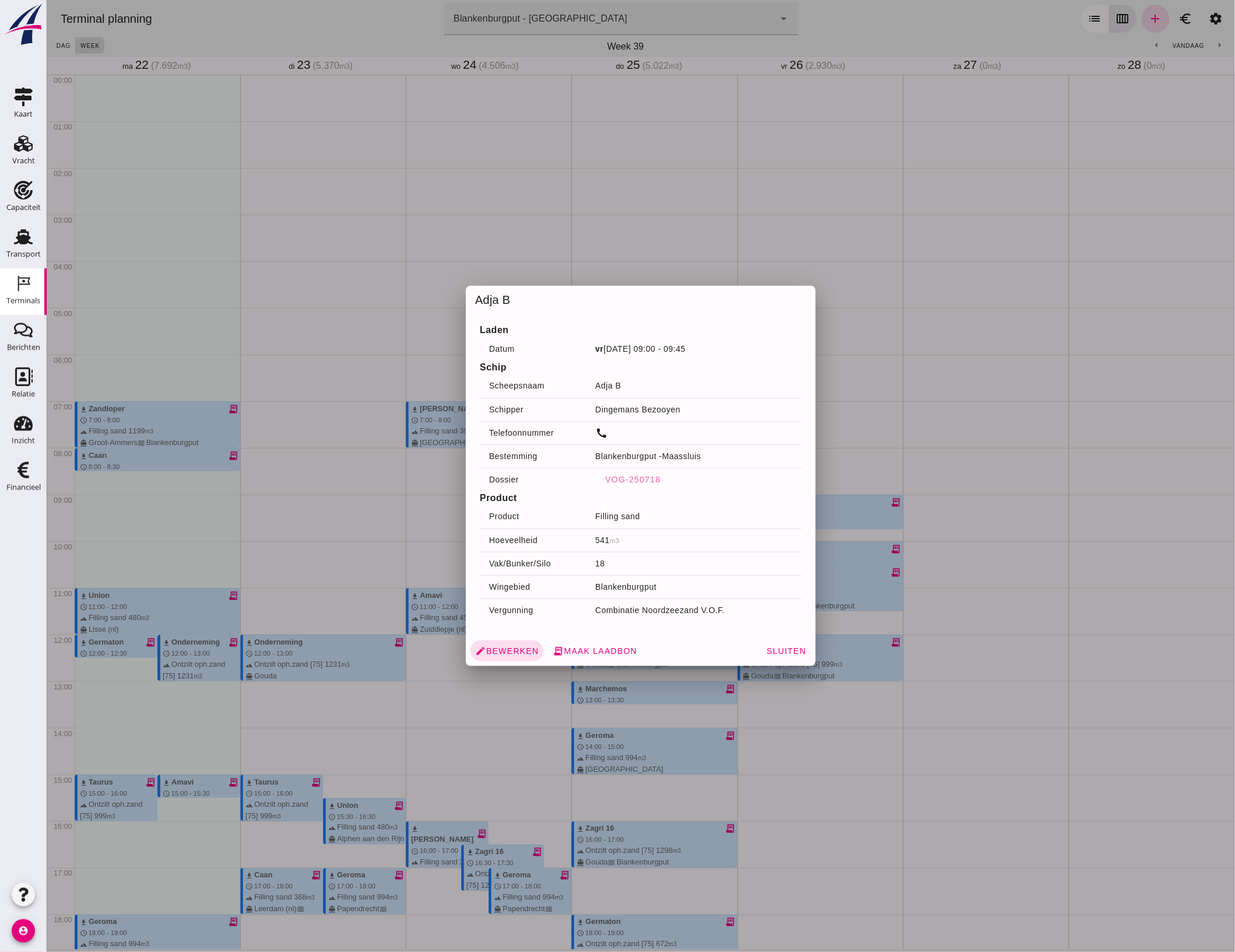
click at [877, 608] on div at bounding box center [639, 476] width 1188 height 952
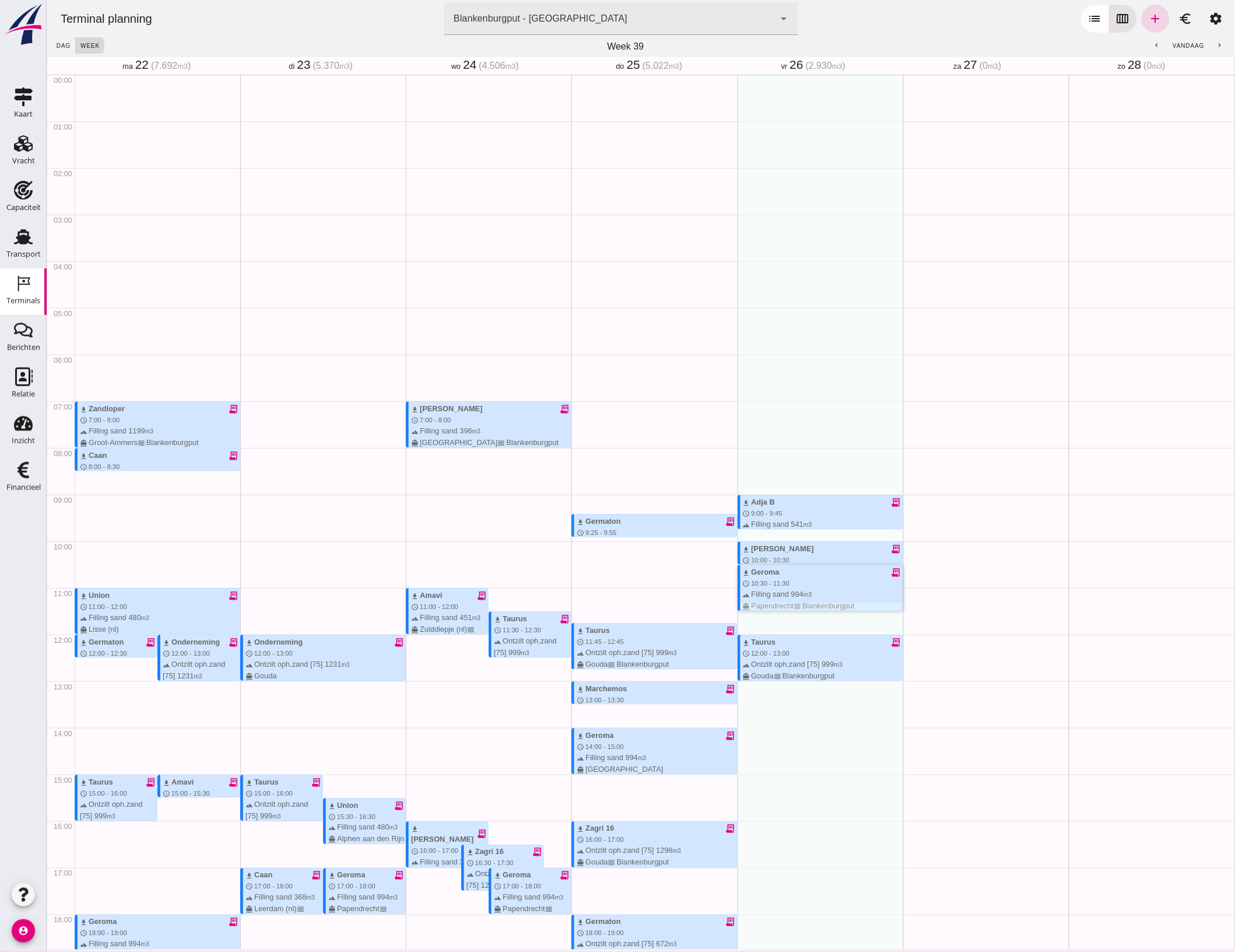
click at [803, 592] on small "m3" at bounding box center [807, 595] width 9 height 7
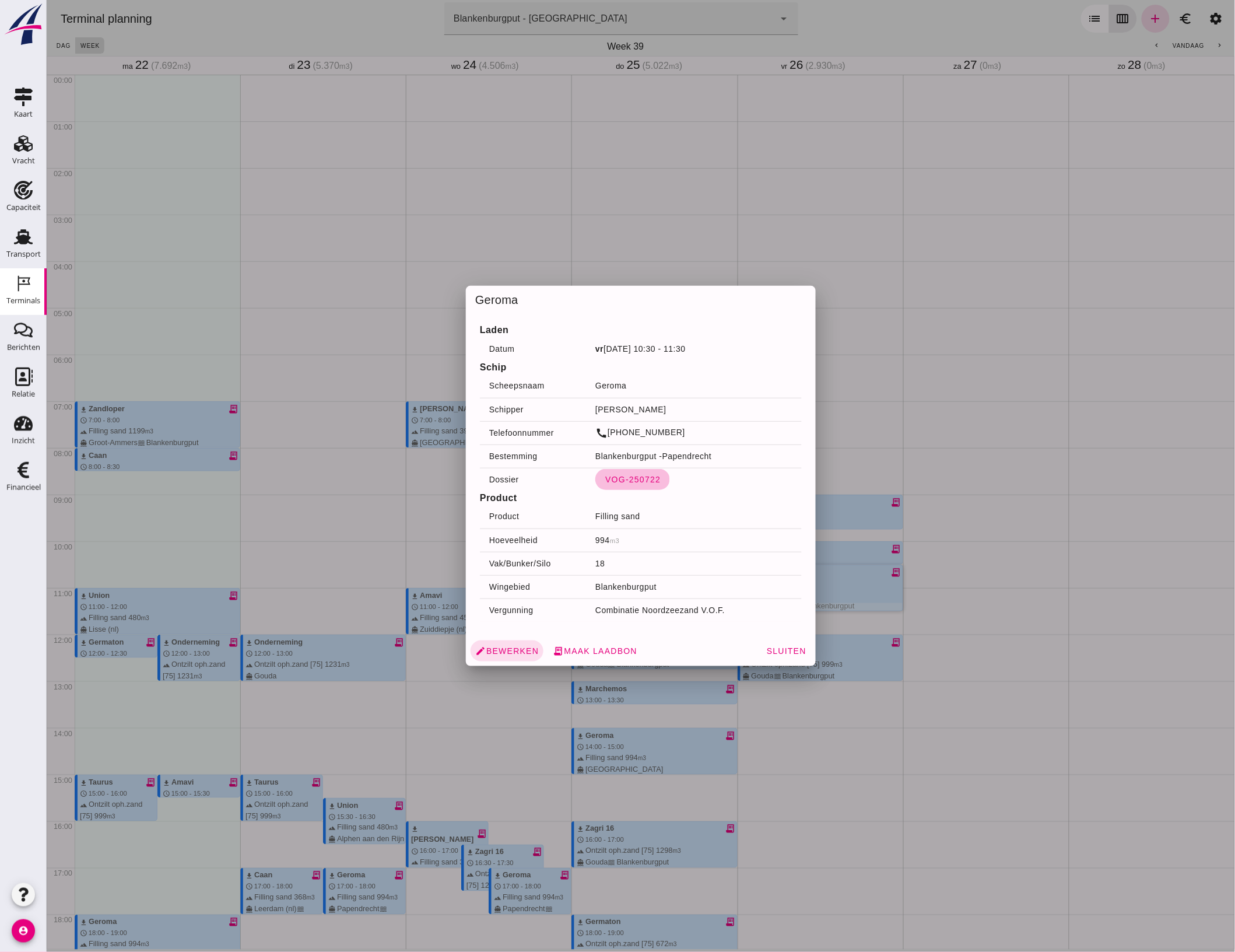
click at [638, 478] on span "VOG-250722" at bounding box center [632, 480] width 56 height 10
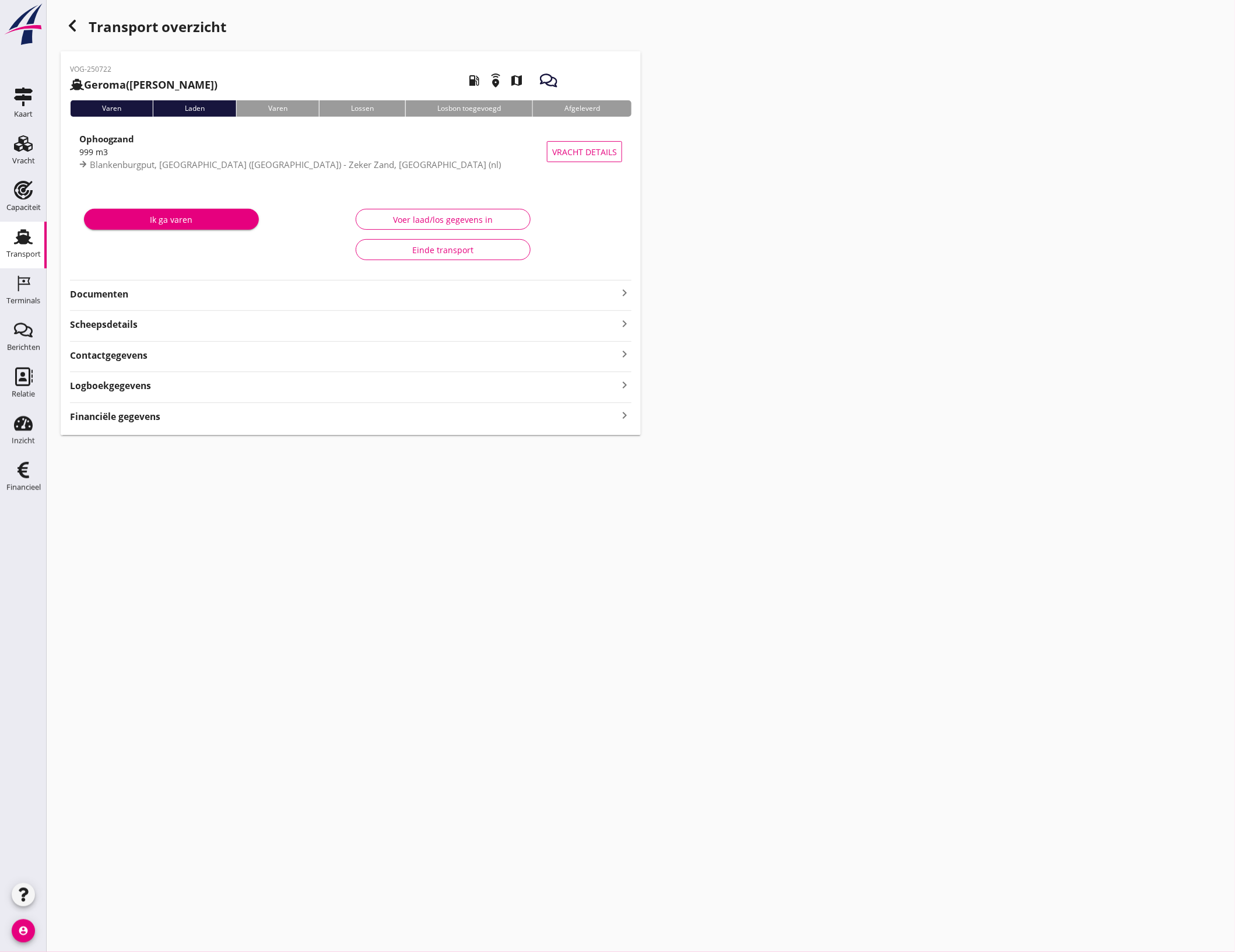
type input "994"
type input "999"
click at [388, 208] on button "Voer laad/los gegevens in" at bounding box center [443, 219] width 175 height 21
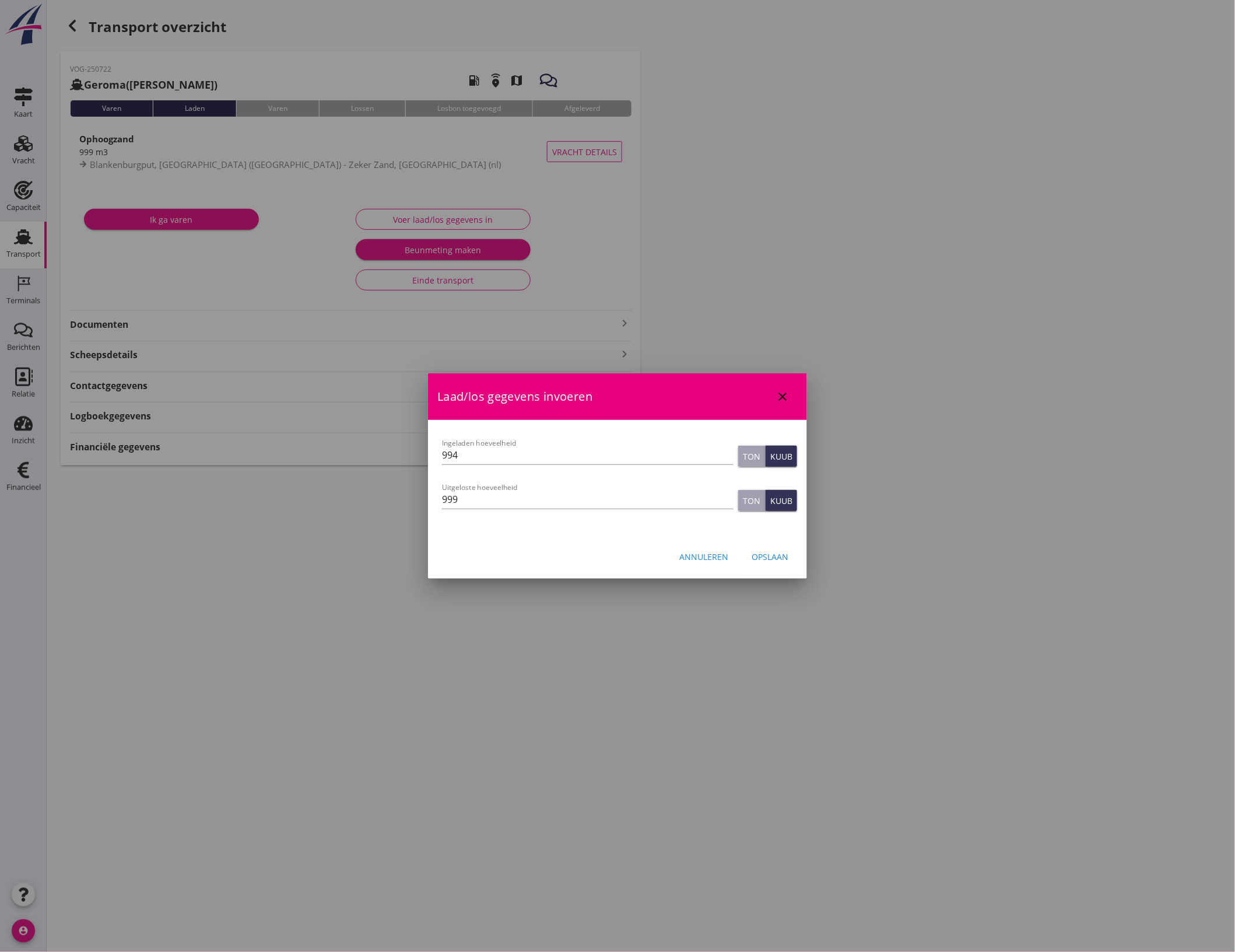
click at [782, 552] on div "Opslaan" at bounding box center [769, 556] width 36 height 12
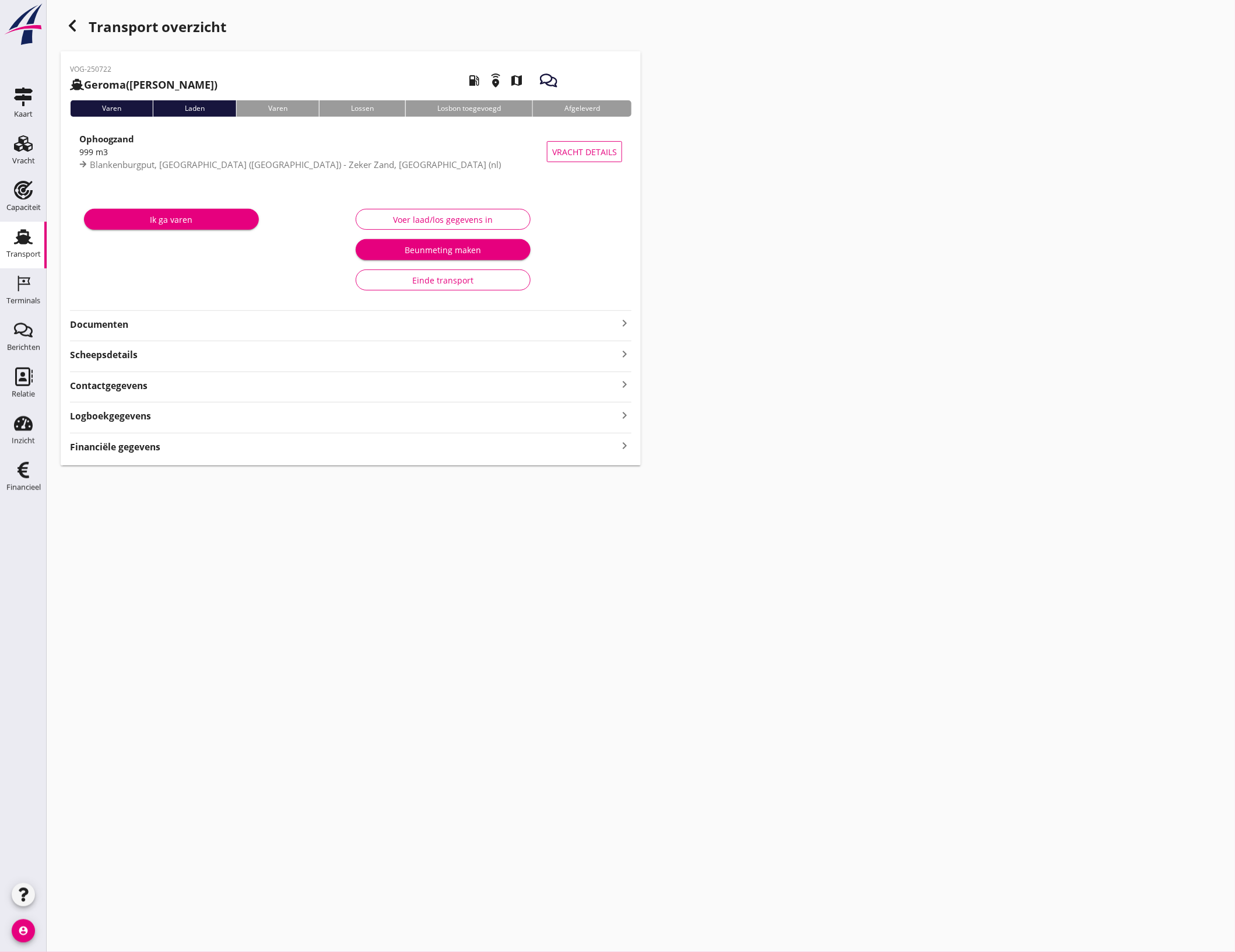
click at [71, 16] on div "button" at bounding box center [72, 26] width 23 height 23
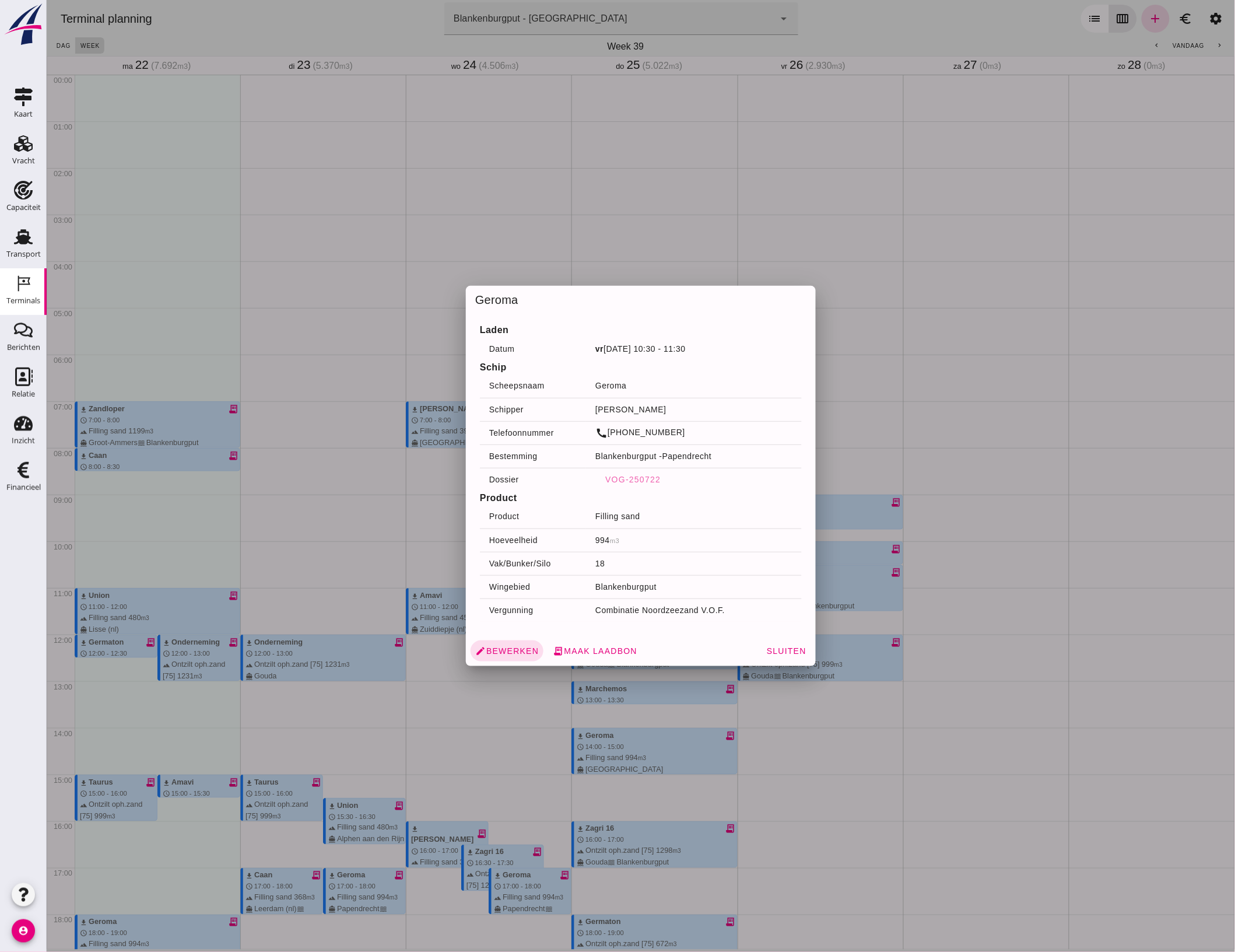
click at [845, 260] on div at bounding box center [639, 476] width 1188 height 952
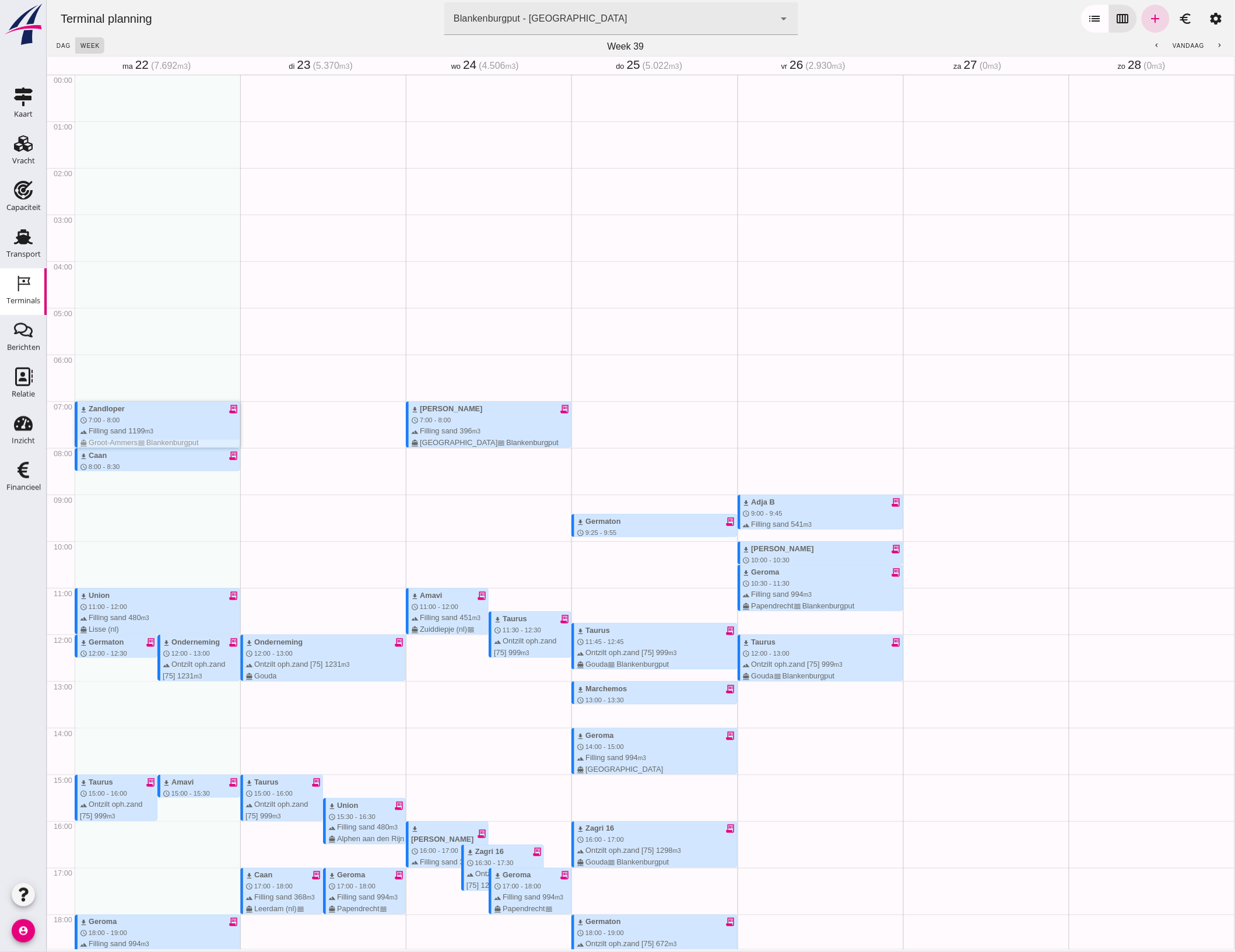
click at [93, 403] on div "download Zandloper receipt_long schedule 7:00 - 8:00 terrain Filling sand 1199 …" at bounding box center [159, 425] width 160 height 45
click at [164, 403] on div "download Zandloper receipt_long schedule 7:00 - 8:00 terrain Filling sand 1199 …" at bounding box center [159, 425] width 160 height 45
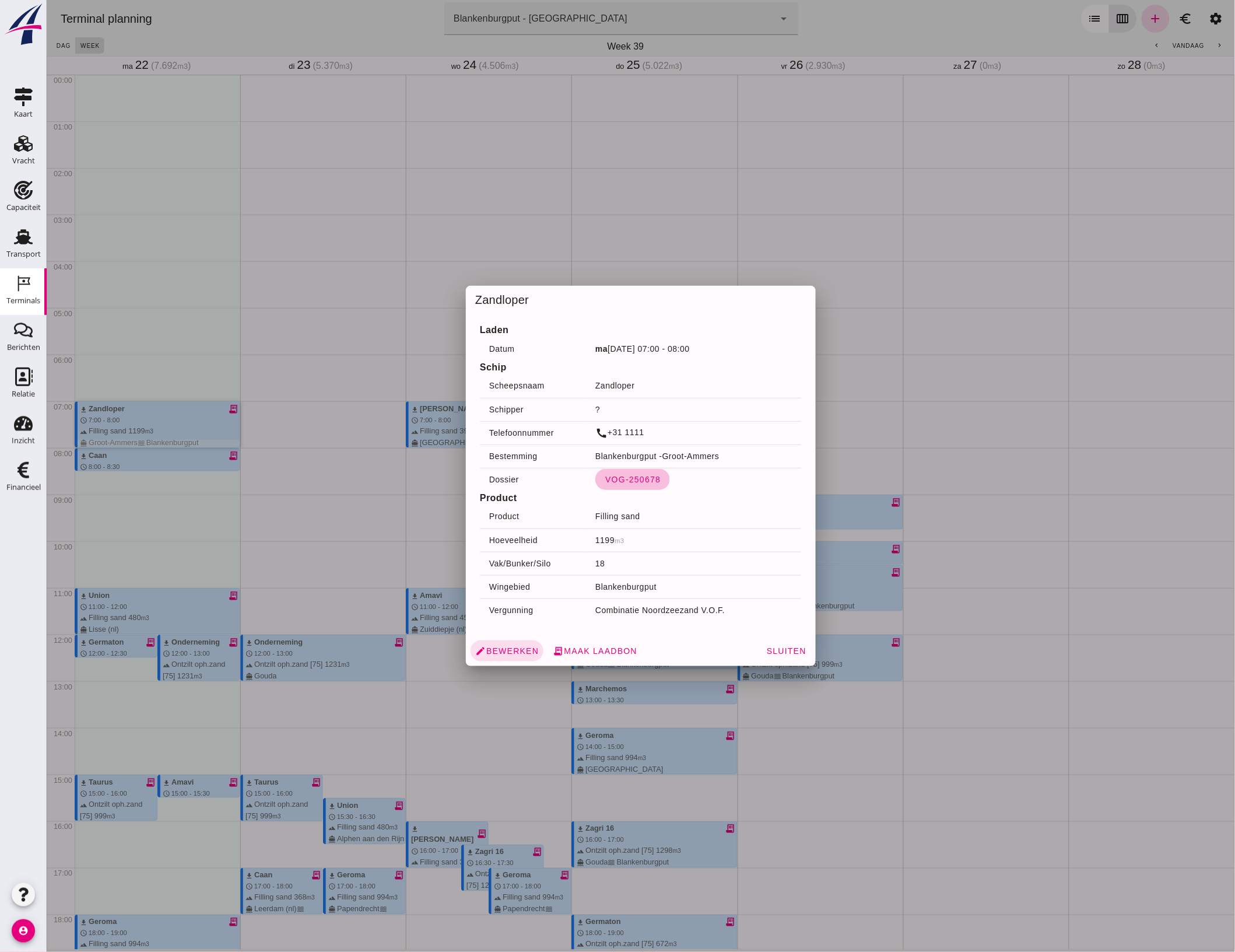
click at [639, 482] on span "VOG-250678" at bounding box center [632, 480] width 56 height 10
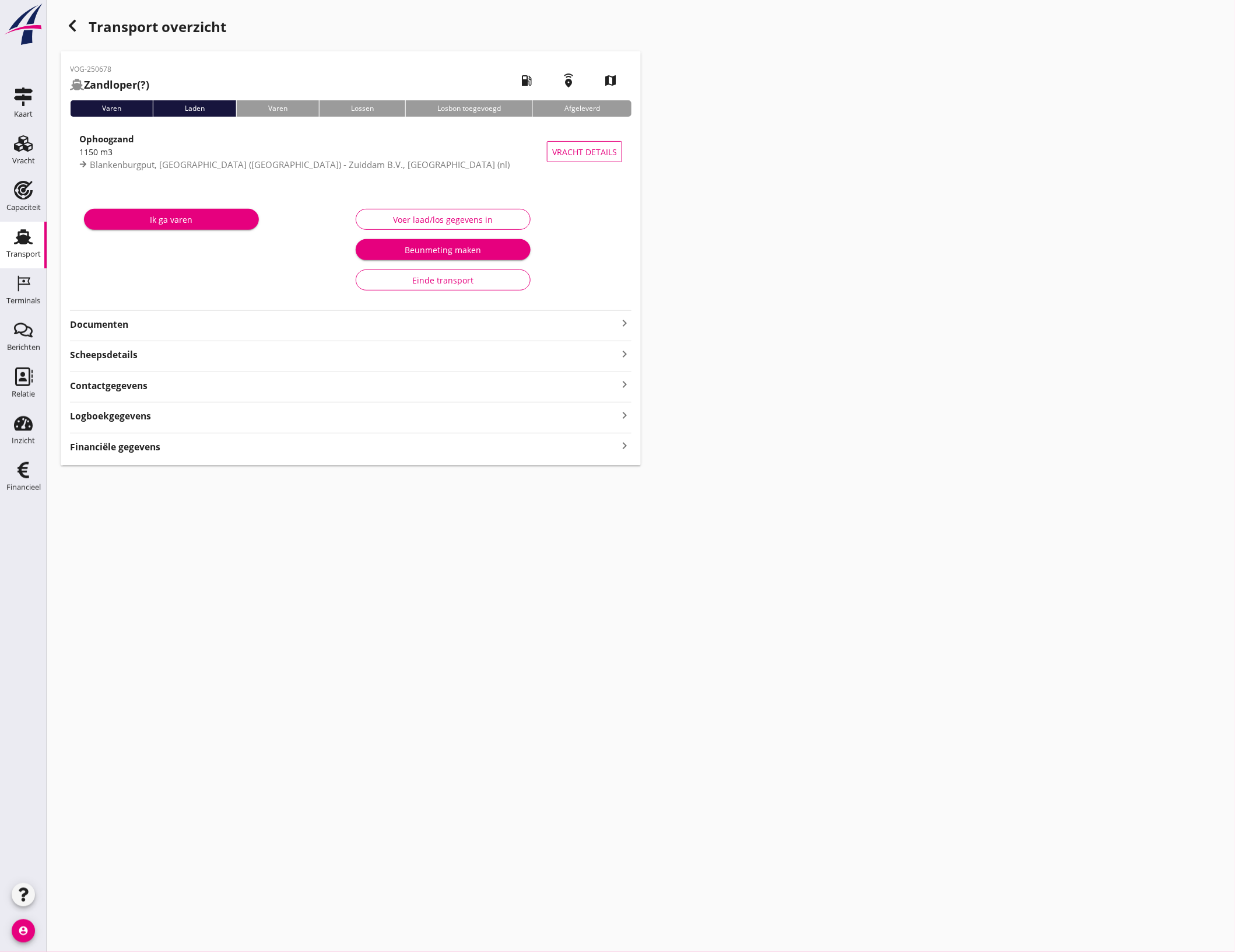
click at [218, 389] on div "Contactgegevens keyboard_arrow_right" at bounding box center [350, 384] width 561 height 15
click at [388, 224] on div "Voer laad/los gegevens in" at bounding box center [443, 219] width 155 height 12
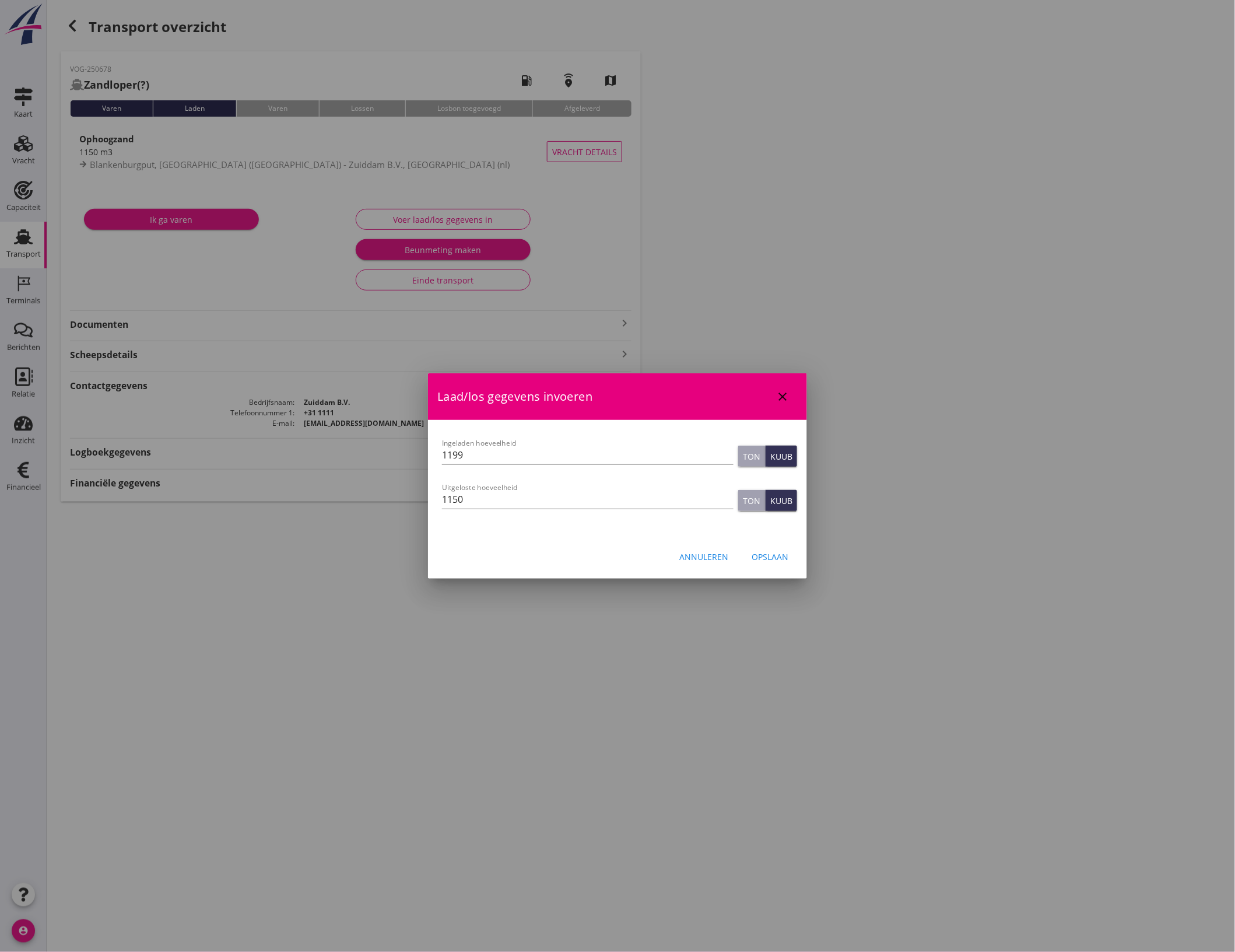
click at [769, 555] on div "Opslaan" at bounding box center [769, 556] width 36 height 12
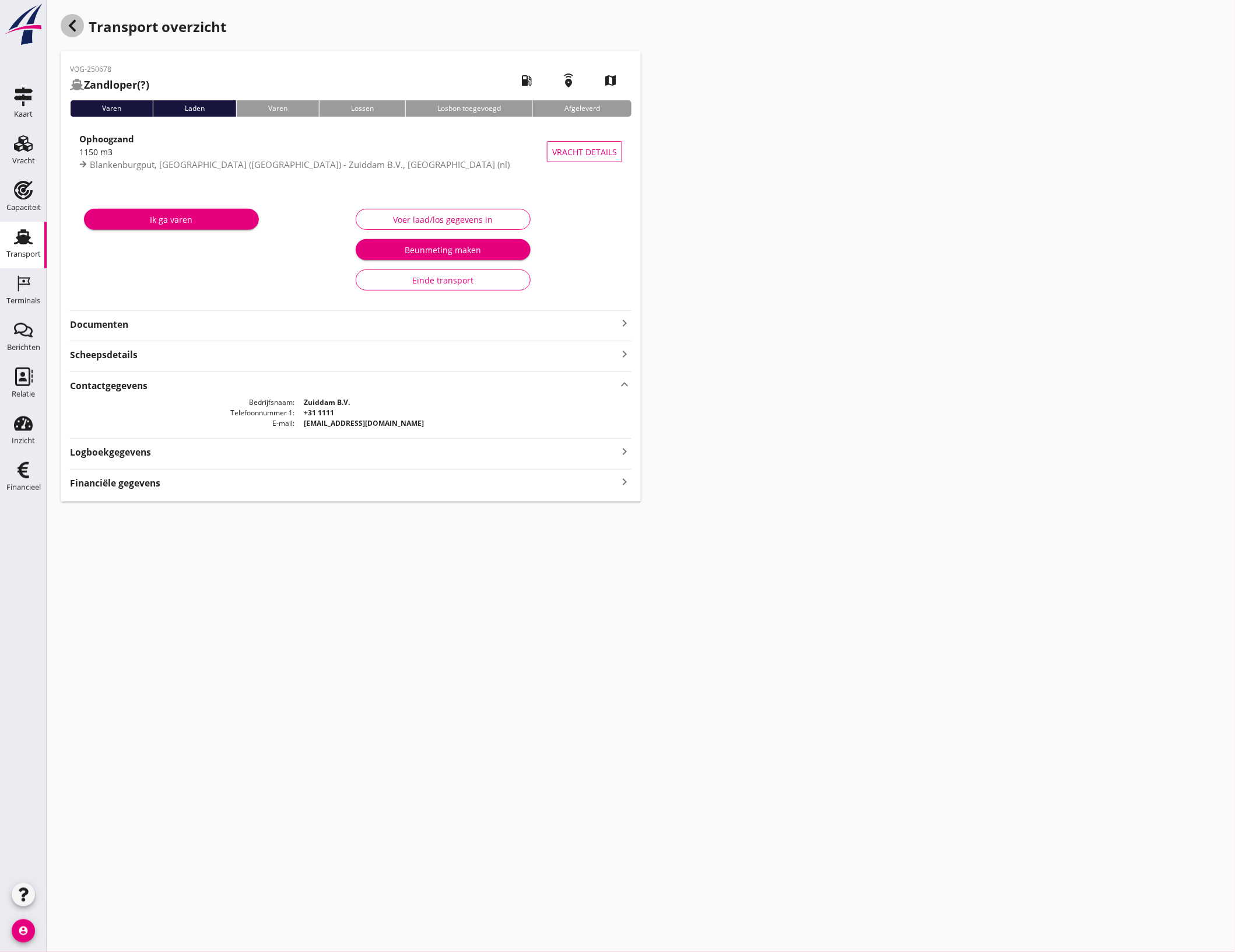
click at [77, 32] on icon "button" at bounding box center [72, 26] width 14 height 14
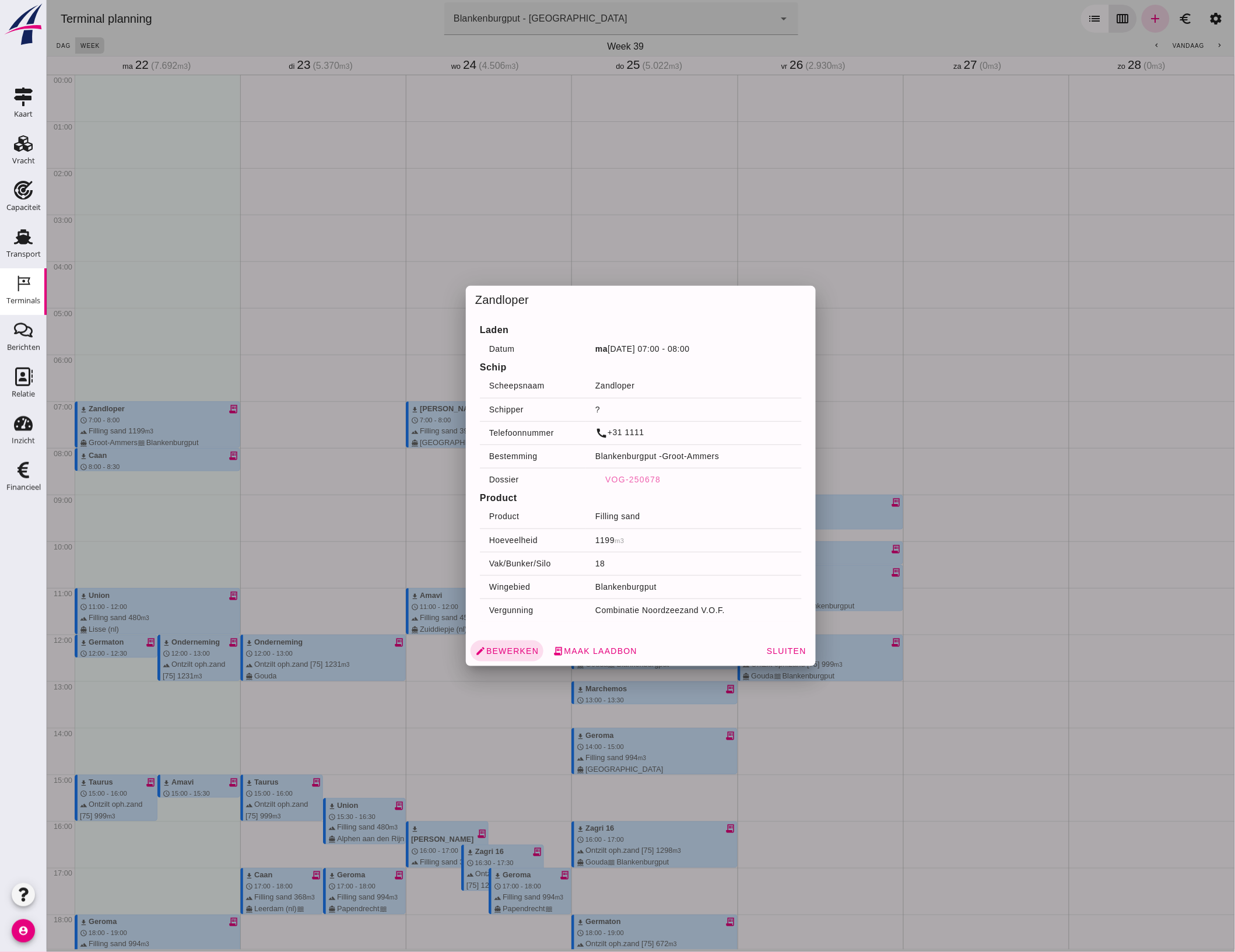
click at [258, 258] on div at bounding box center [639, 476] width 1188 height 952
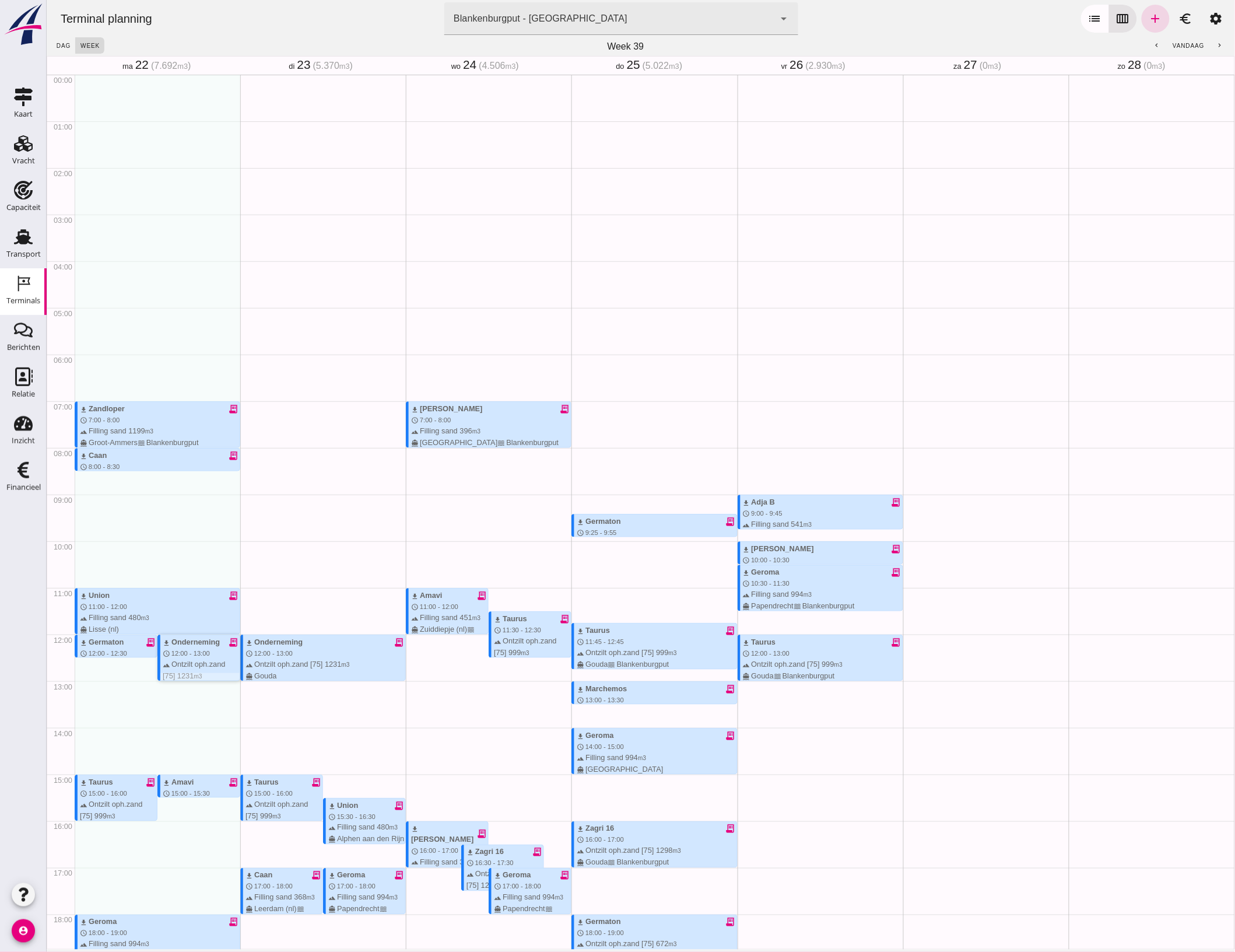
click at [176, 650] on span "12:00 - 13:00" at bounding box center [190, 653] width 38 height 7
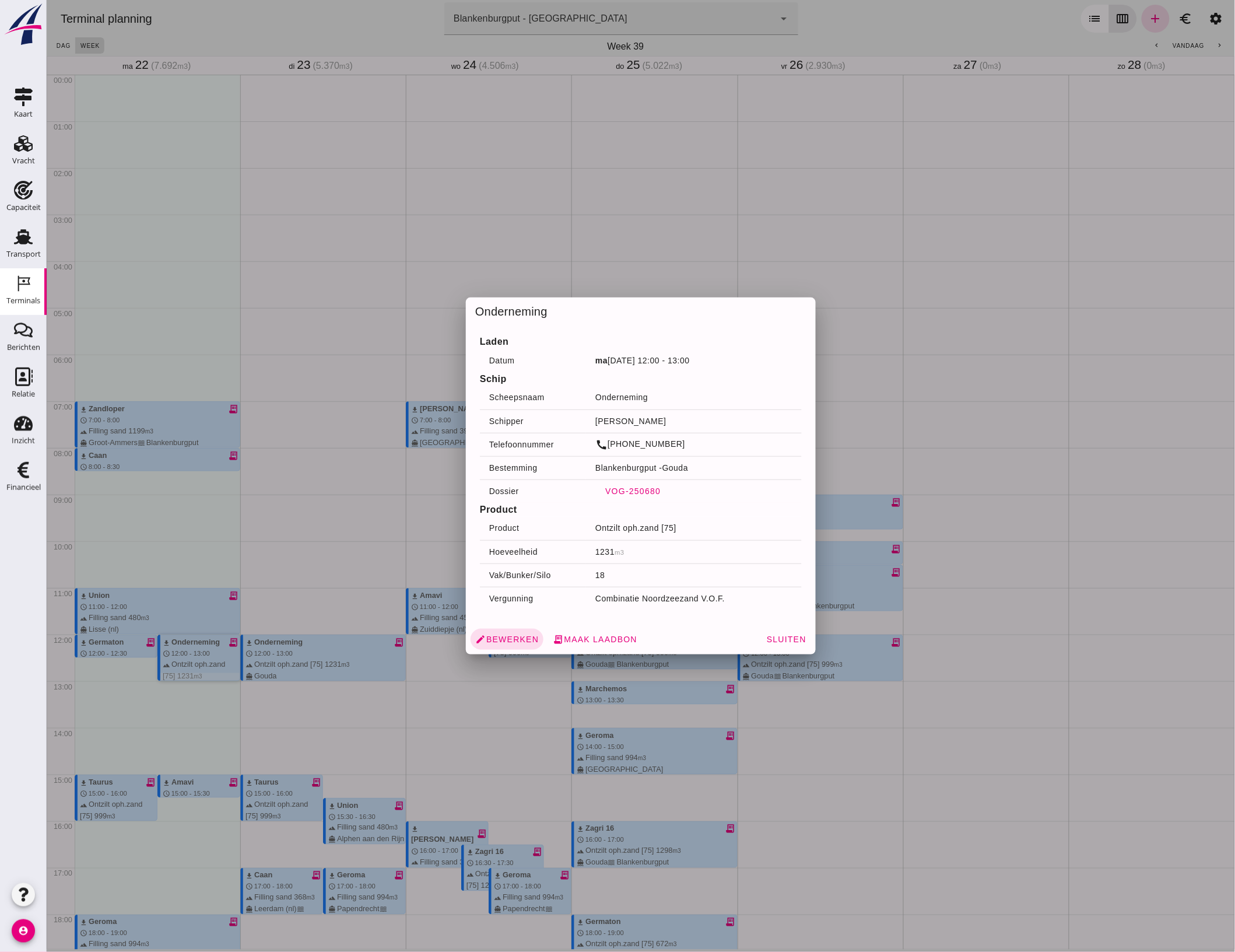
click at [653, 494] on button "VOG-250680" at bounding box center [632, 491] width 75 height 21
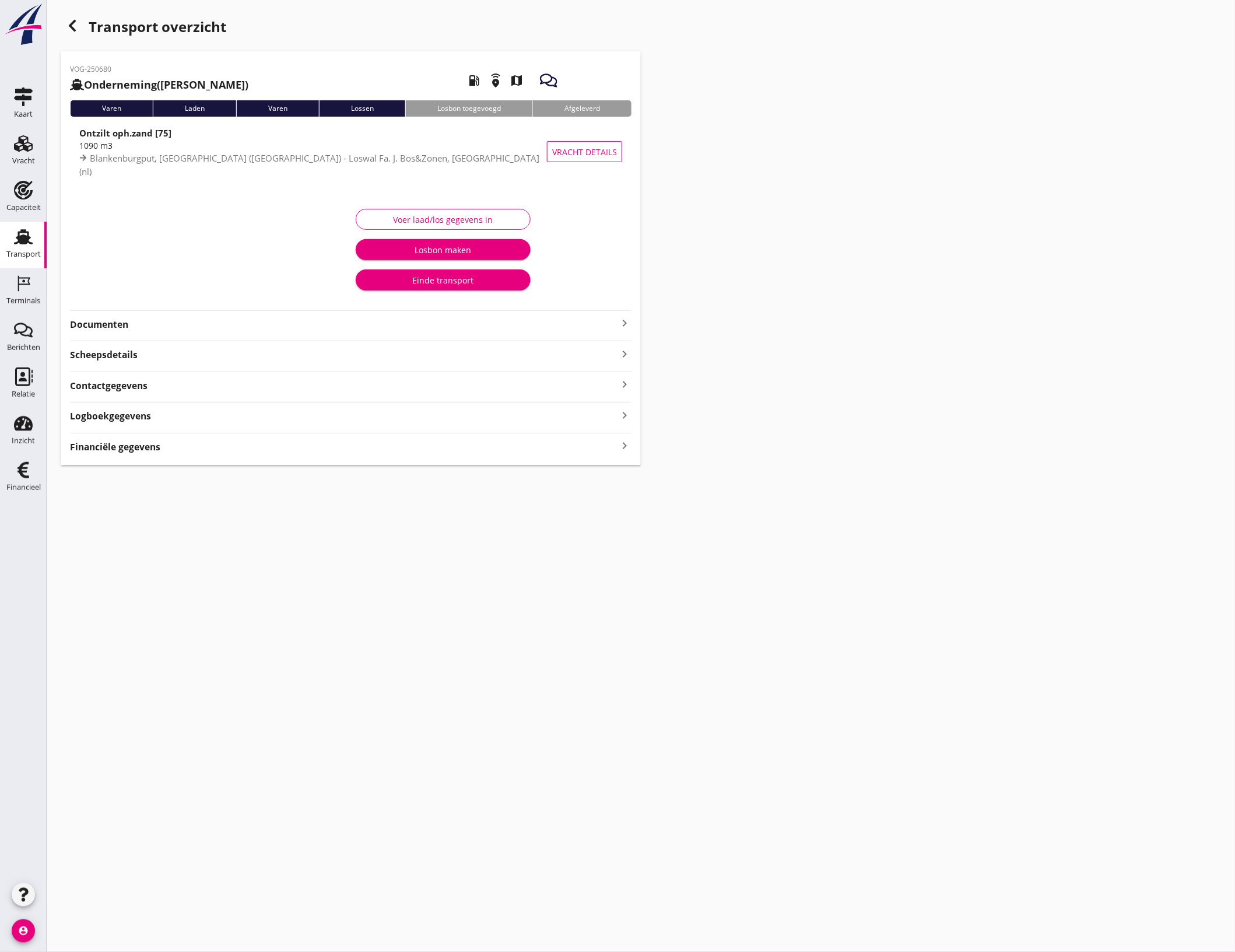
type input "1003"
type input "1090"
click at [188, 352] on strong "Documenten" at bounding box center [343, 355] width 548 height 13
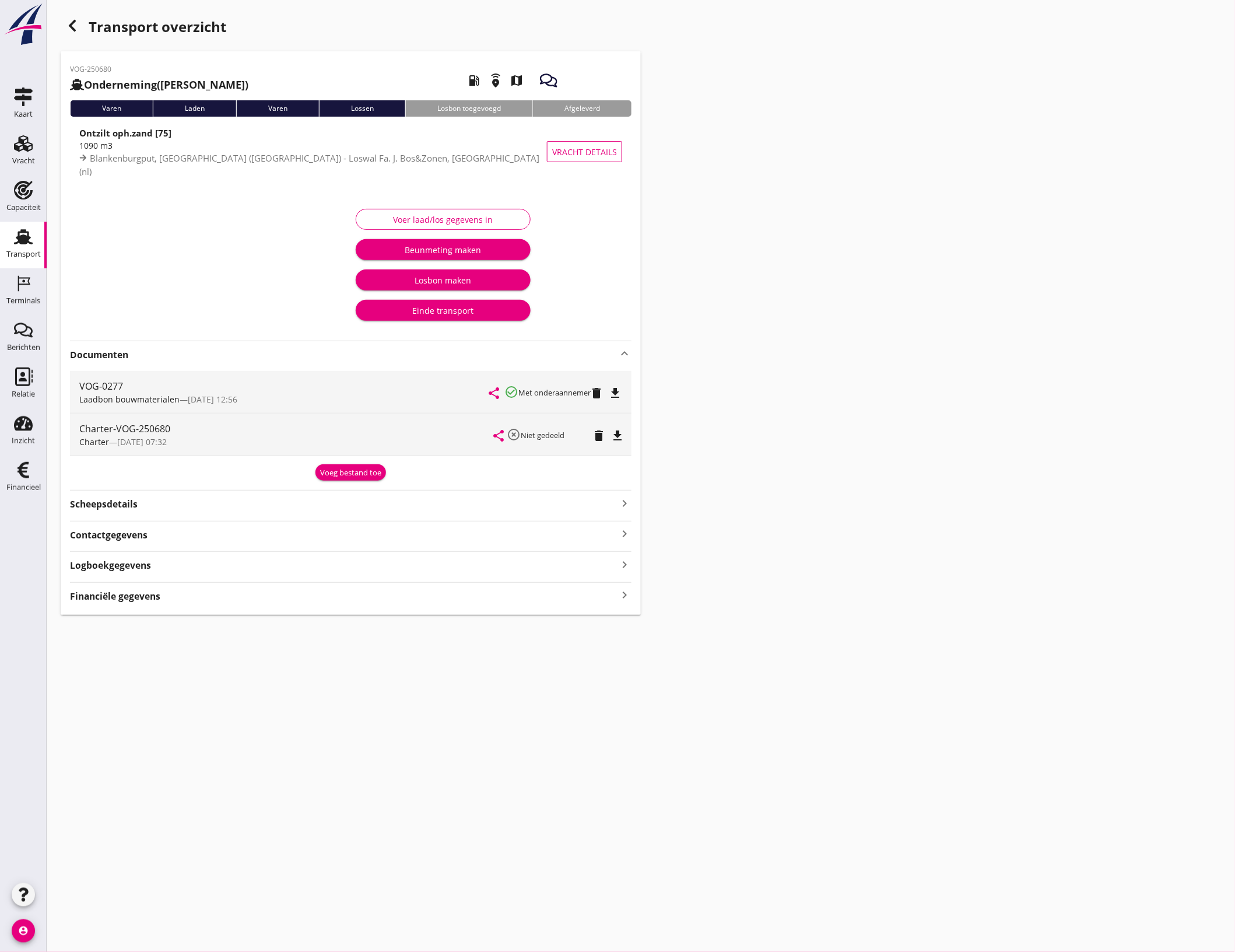
click at [444, 223] on div "Voer laad/los gegevens in" at bounding box center [443, 219] width 155 height 12
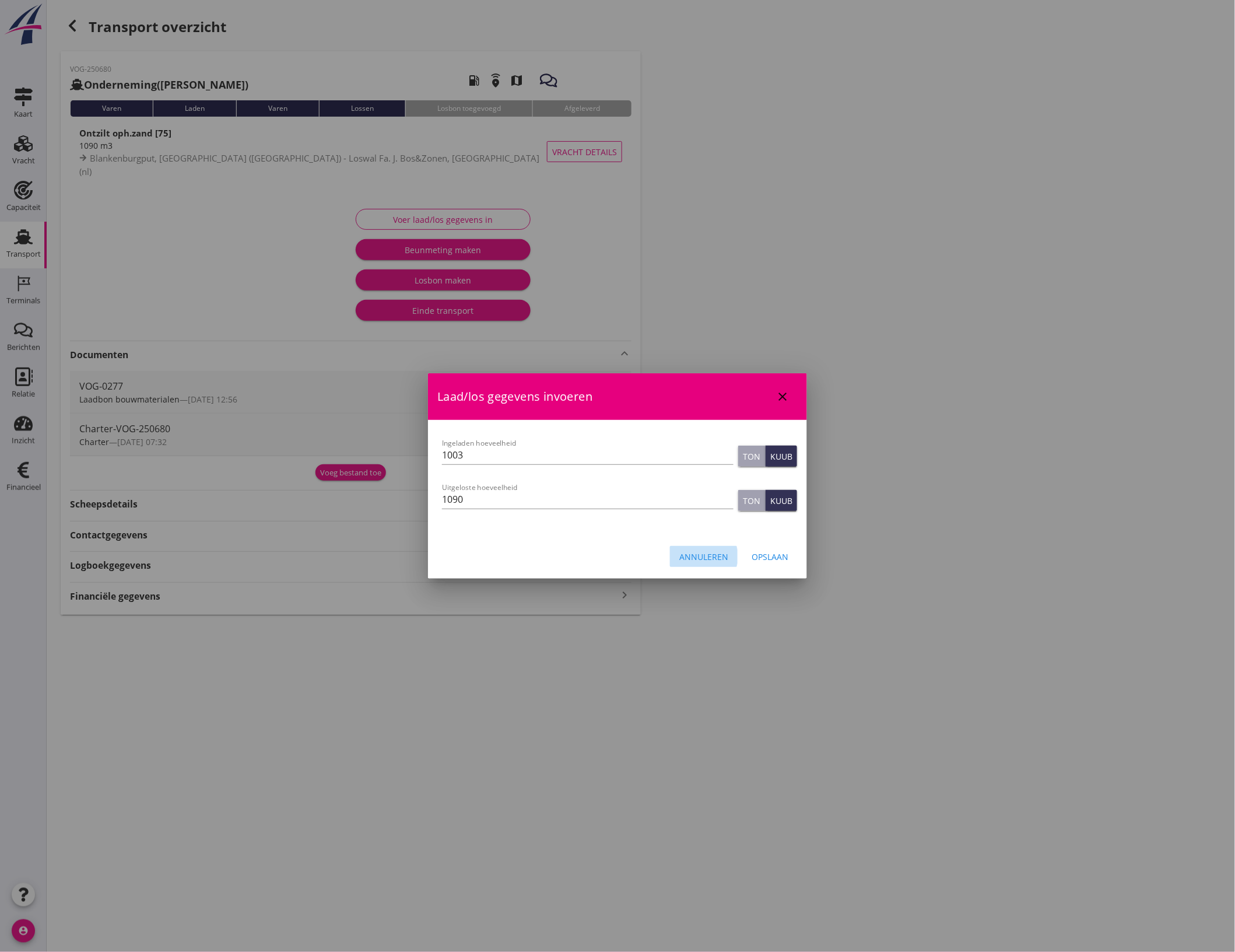
click at [710, 552] on div "Annuleren" at bounding box center [704, 556] width 49 height 12
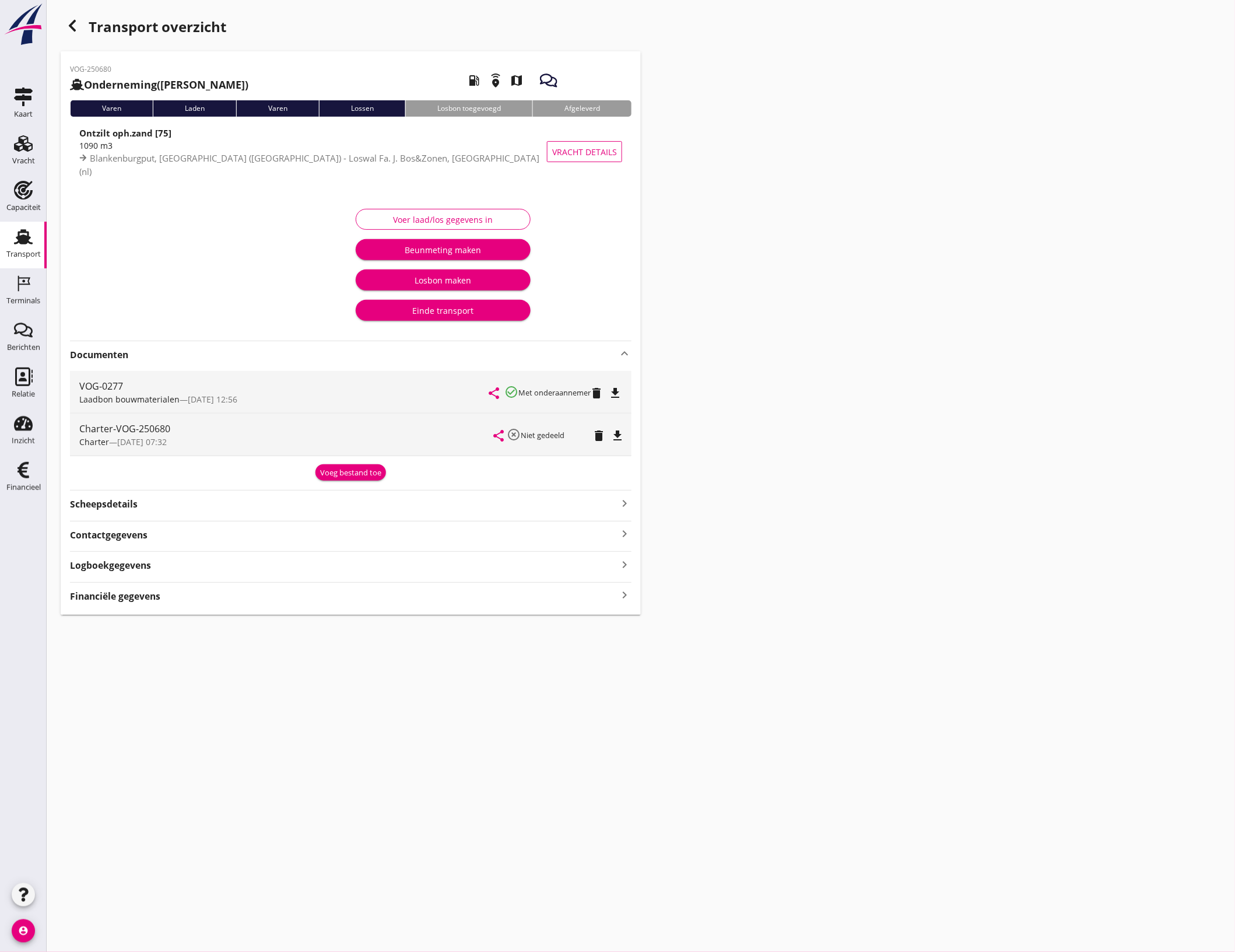
click at [477, 211] on button "Voer laad/los gegevens in" at bounding box center [443, 219] width 175 height 21
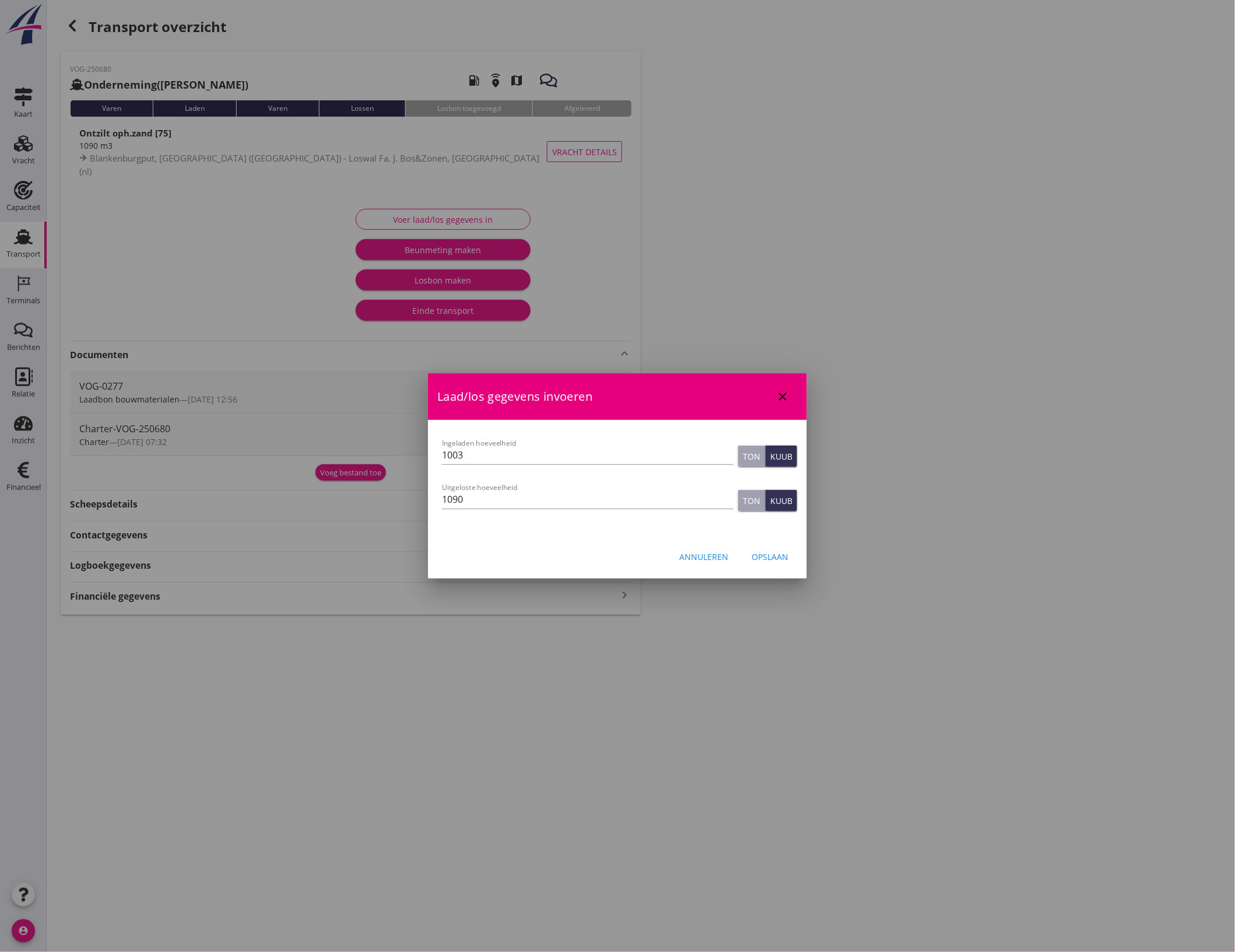
click at [780, 400] on icon "close" at bounding box center [782, 396] width 14 height 14
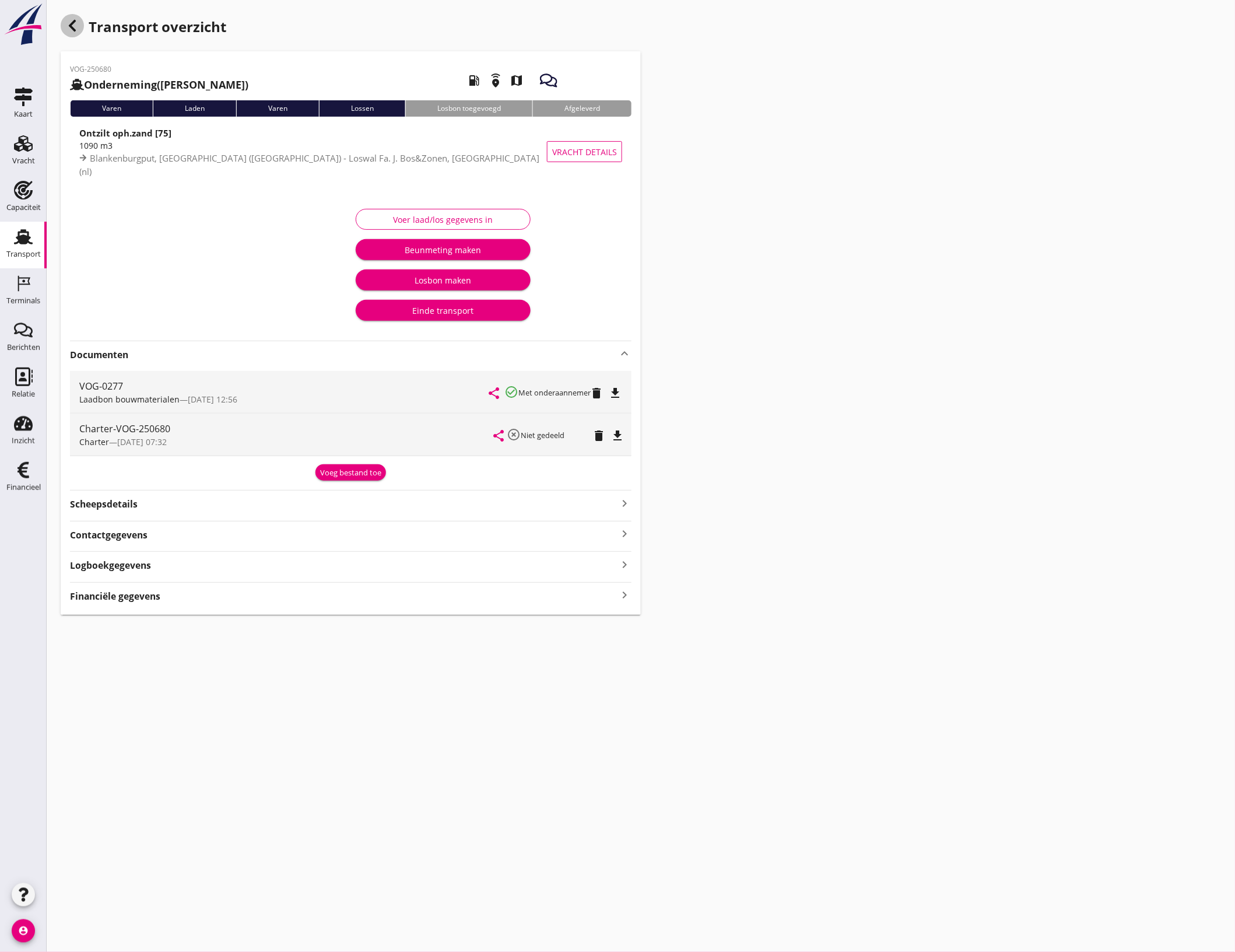
click at [72, 29] on use "button" at bounding box center [72, 26] width 7 height 11
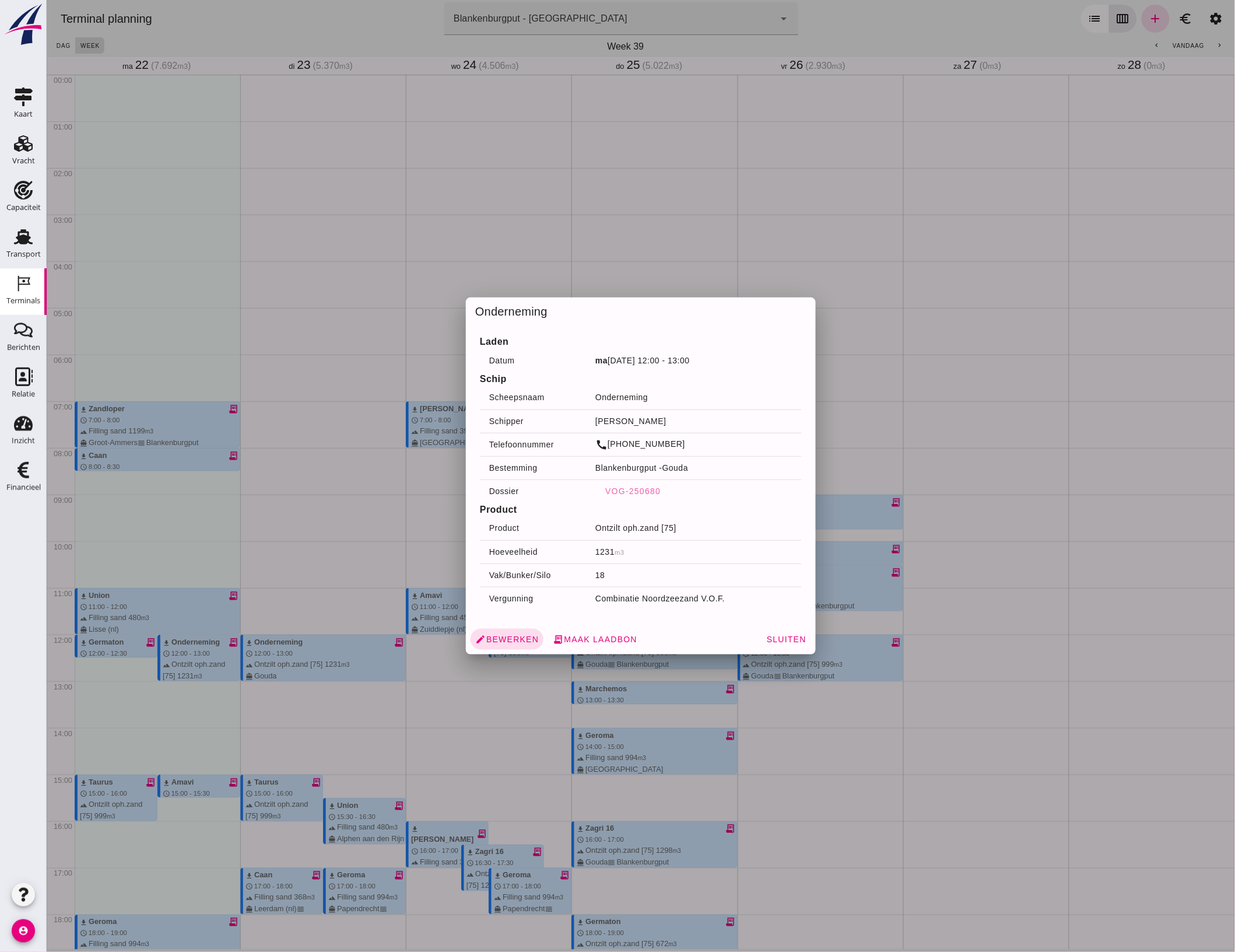
click at [168, 489] on div at bounding box center [639, 476] width 1188 height 952
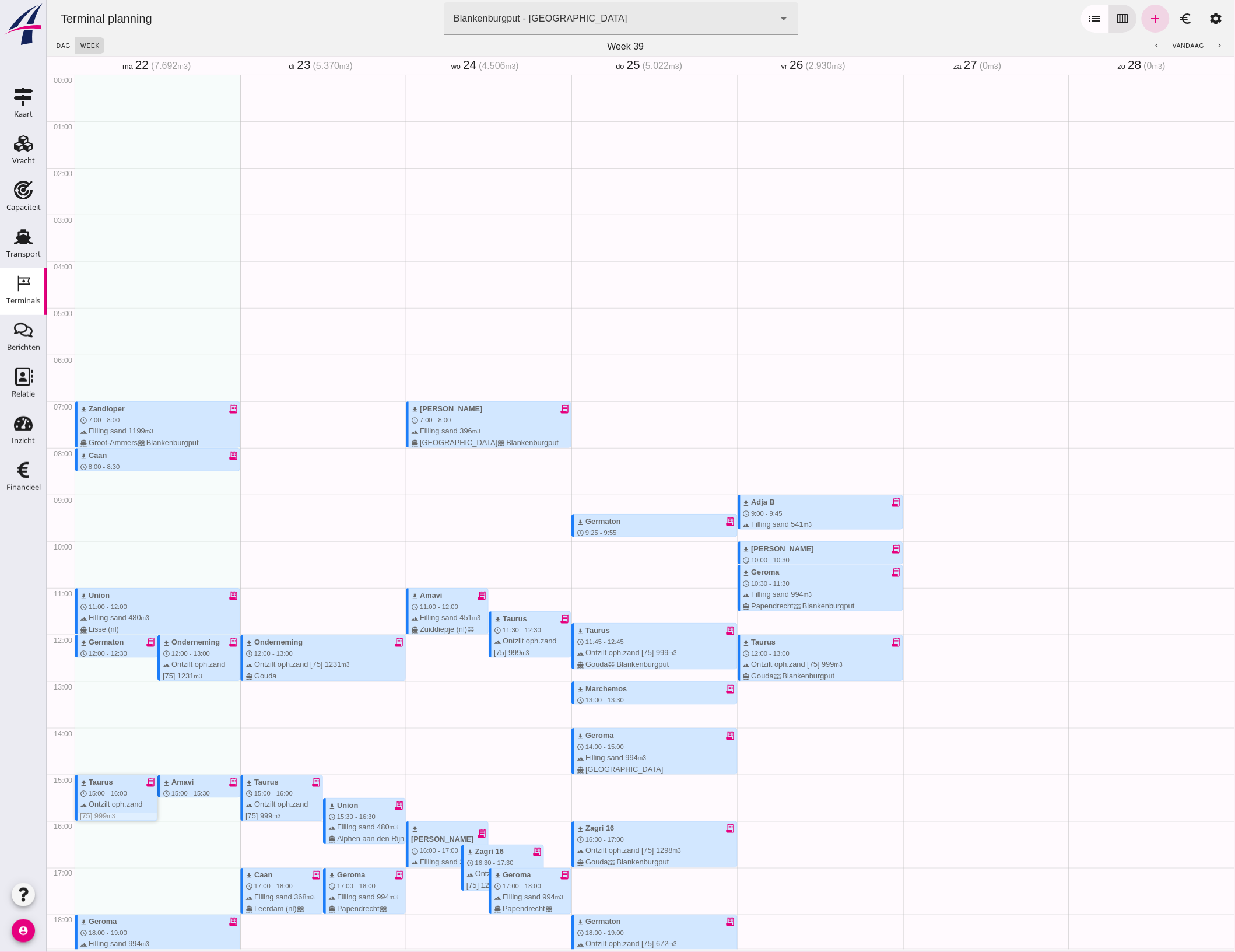
click at [118, 790] on span "15:00 - 16:00" at bounding box center [107, 792] width 38 height 7
click at [126, 637] on div "download Germaton receipt_long schedule 12:00 - 12:30 terrain Ontzilt oph.zand …" at bounding box center [118, 670] width 77 height 67
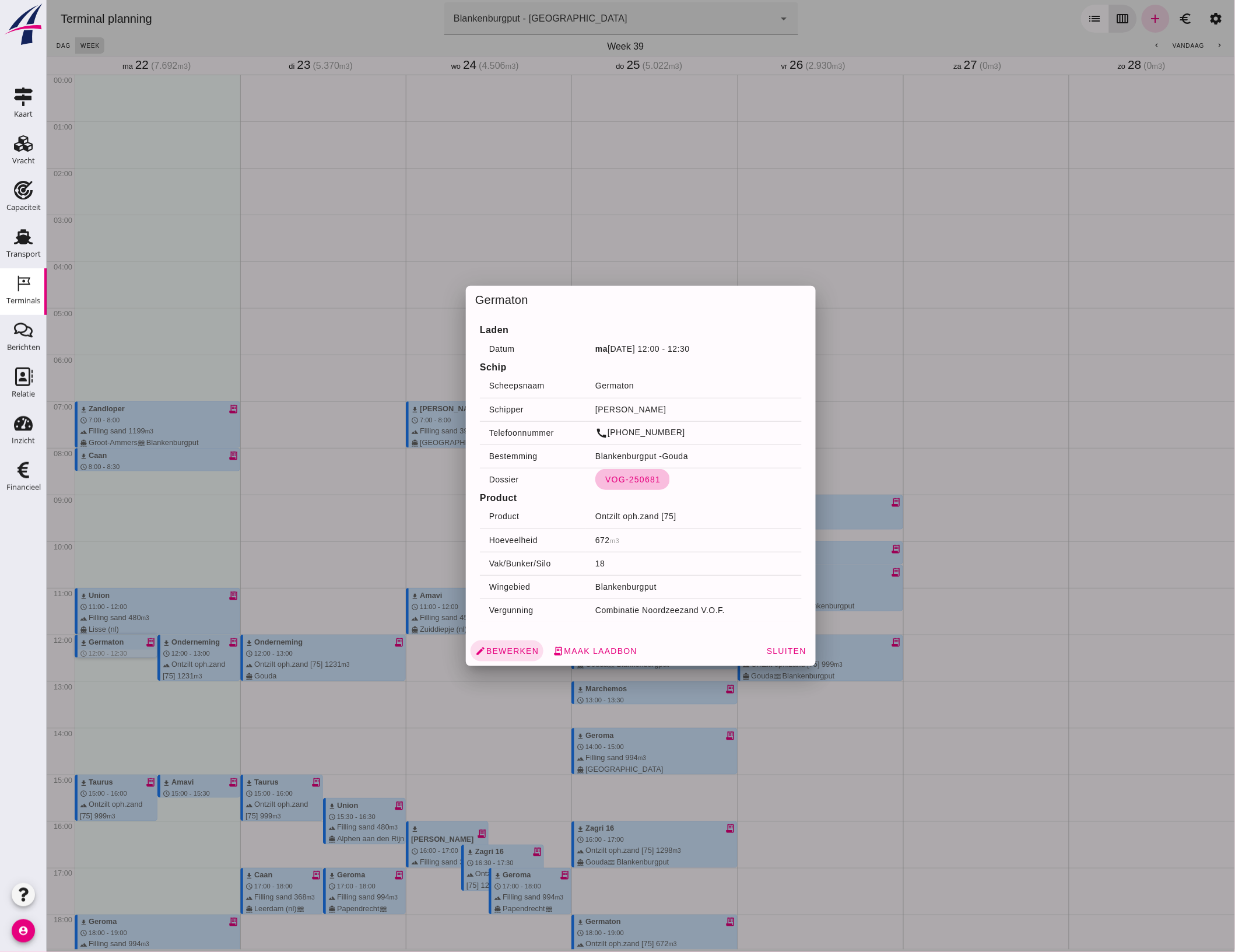
drag, startPoint x: 611, startPoint y: 484, endPoint x: 651, endPoint y: 488, distance: 40.2
click at [611, 484] on span "VOG-250681" at bounding box center [632, 480] width 56 height 10
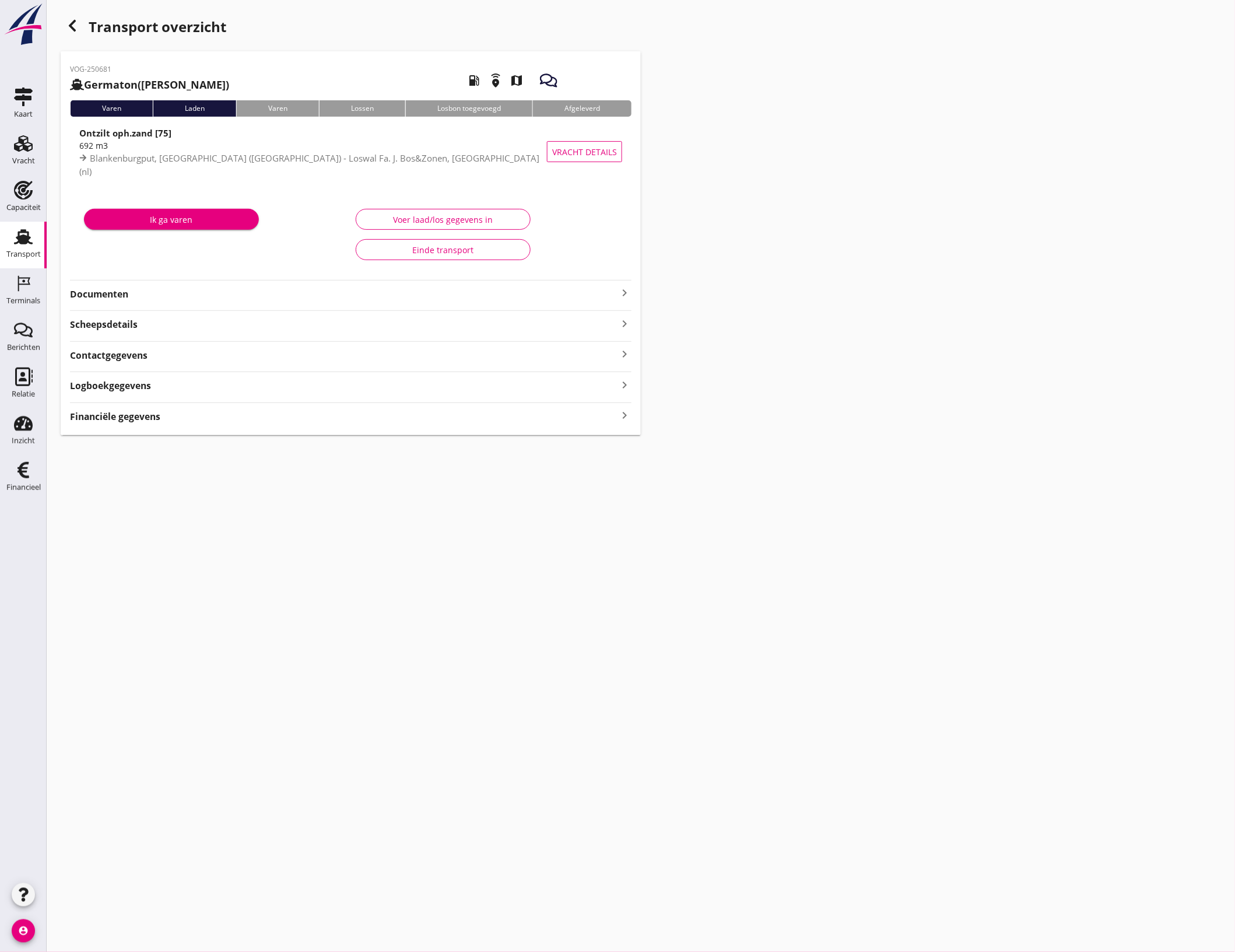
type input "672"
type input "692"
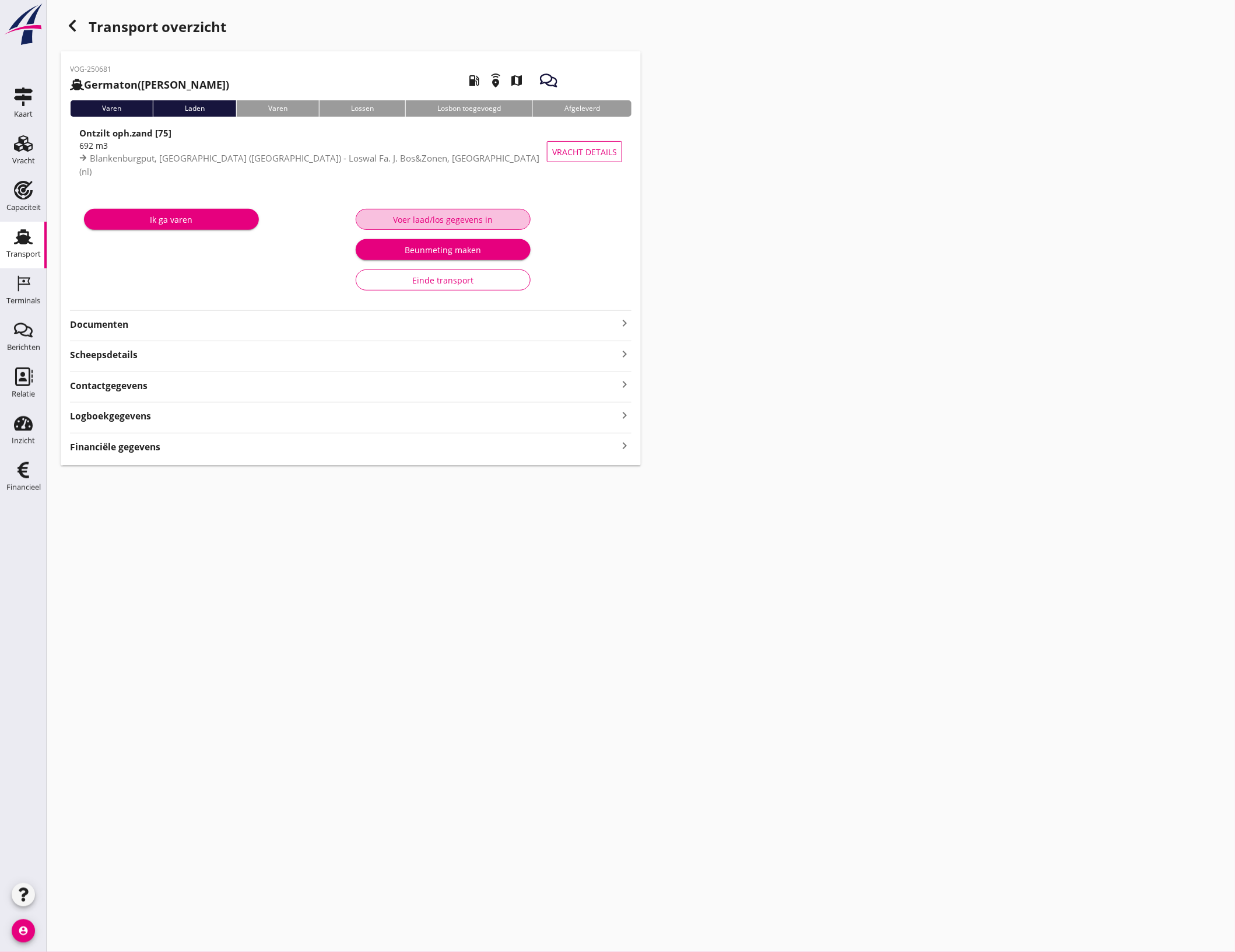
click at [407, 223] on div "Voer laad/los gegevens in" at bounding box center [443, 219] width 155 height 12
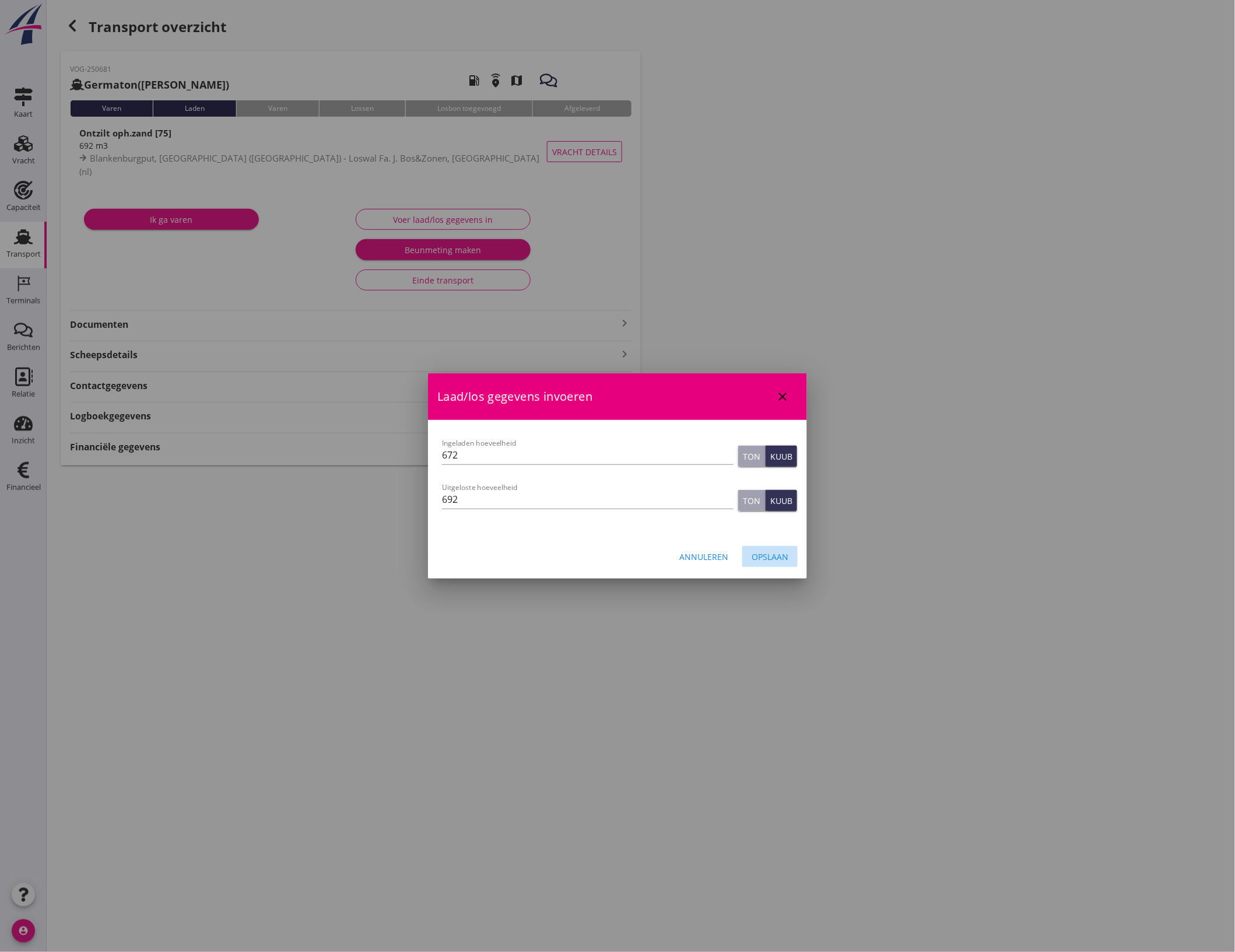
click at [770, 551] on div "Opslaan" at bounding box center [769, 556] width 36 height 12
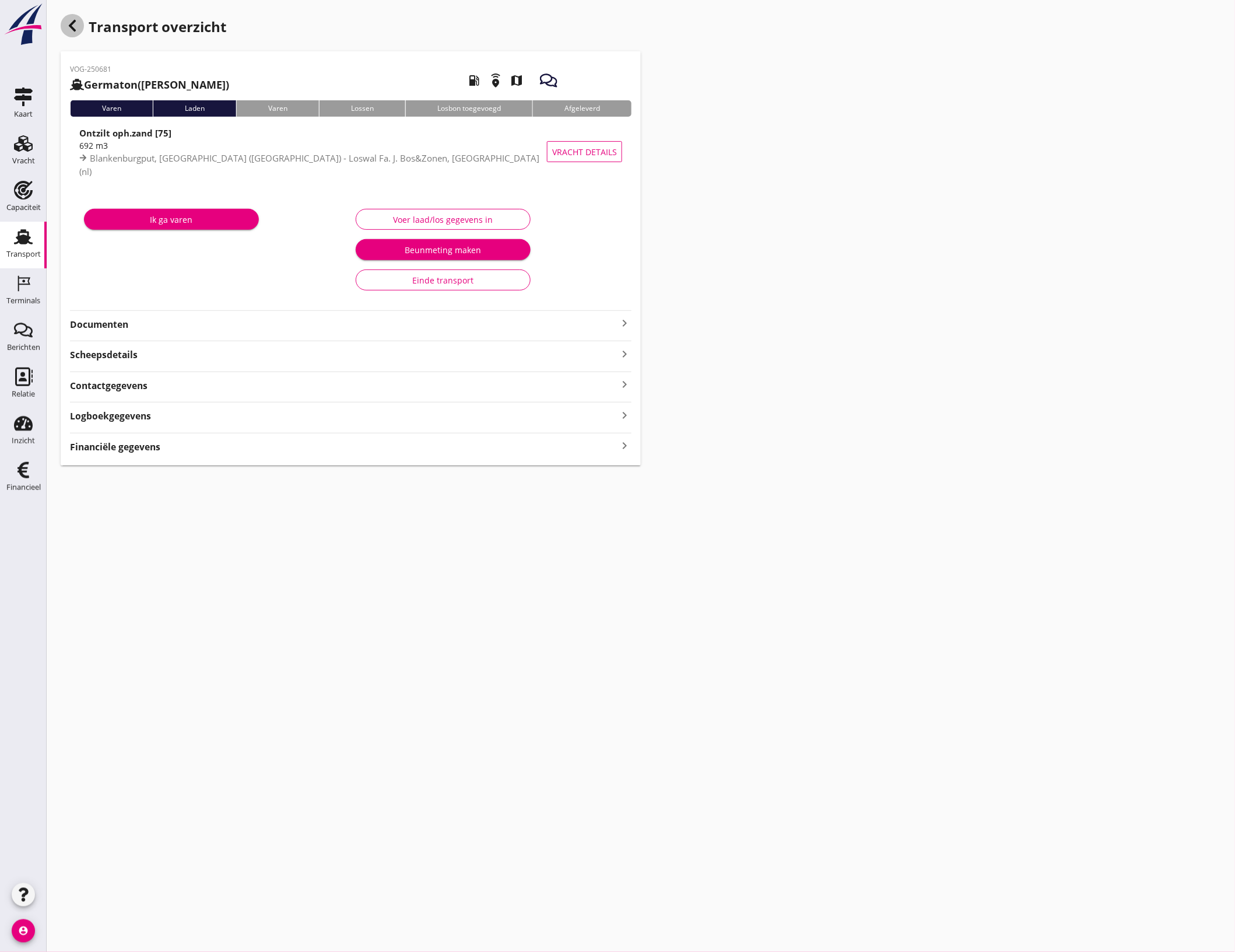
click at [66, 33] on div "button" at bounding box center [72, 26] width 23 height 23
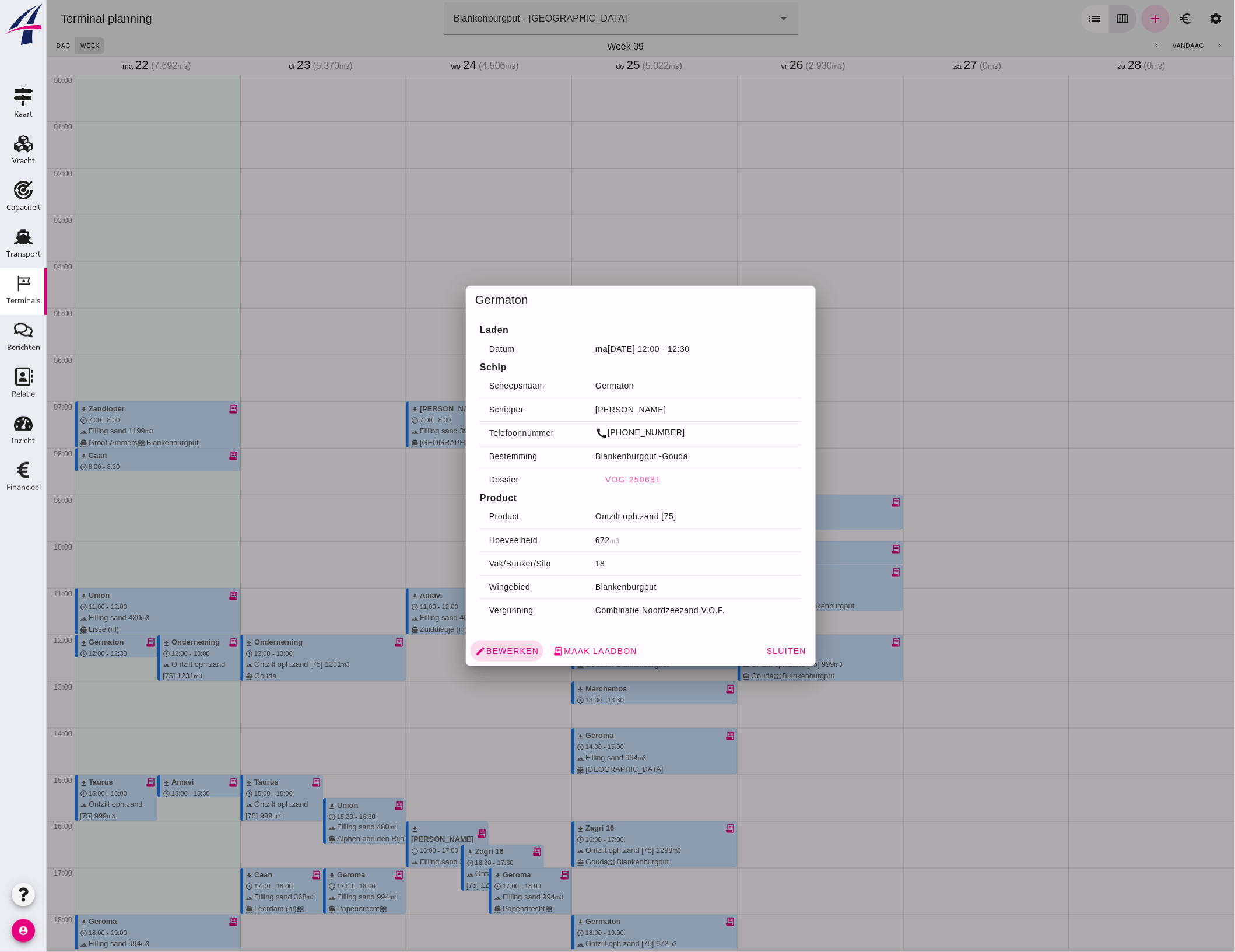
click at [209, 496] on div at bounding box center [639, 476] width 1188 height 952
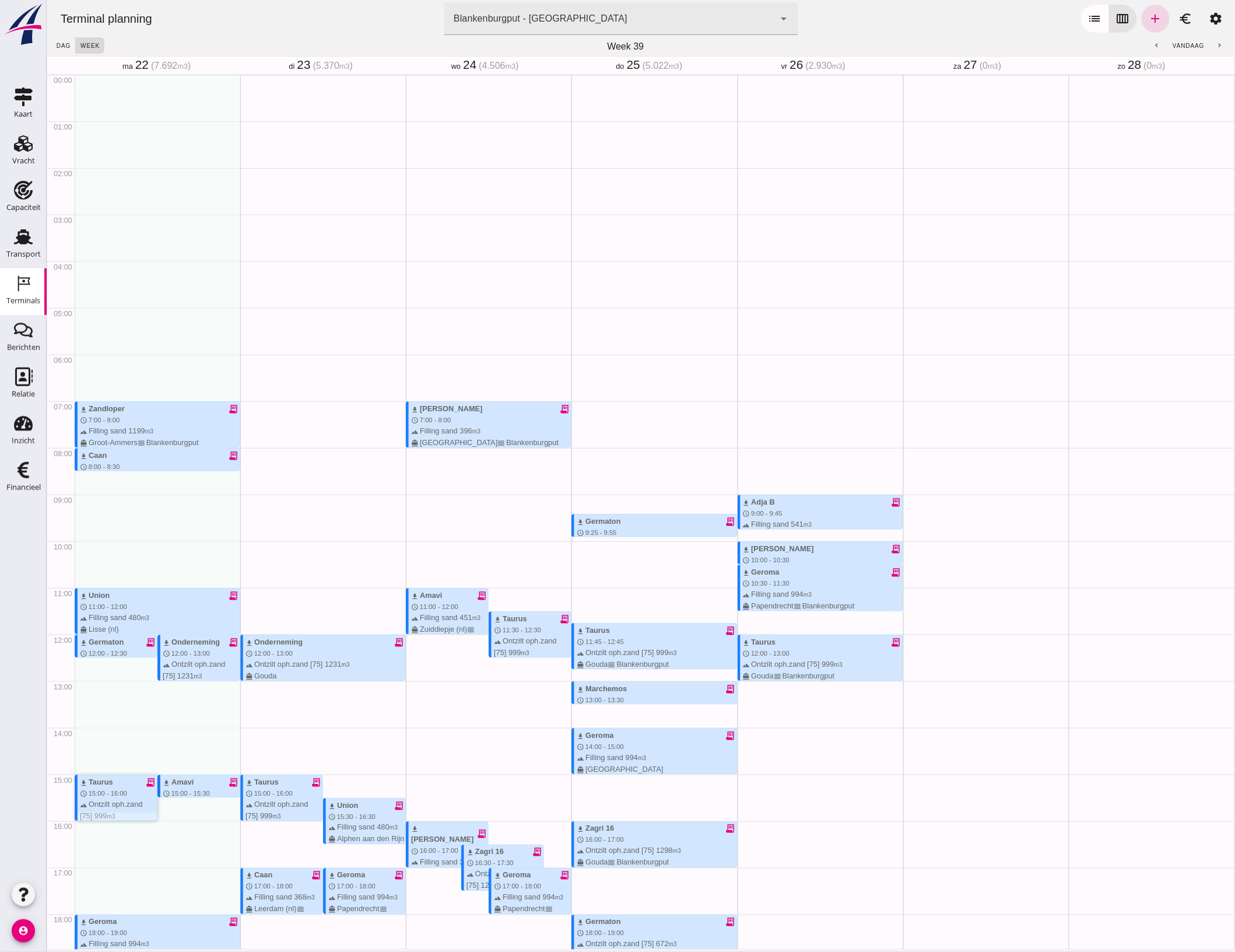
click at [128, 776] on div "download Taurus receipt_long" at bounding box center [118, 782] width 77 height 11
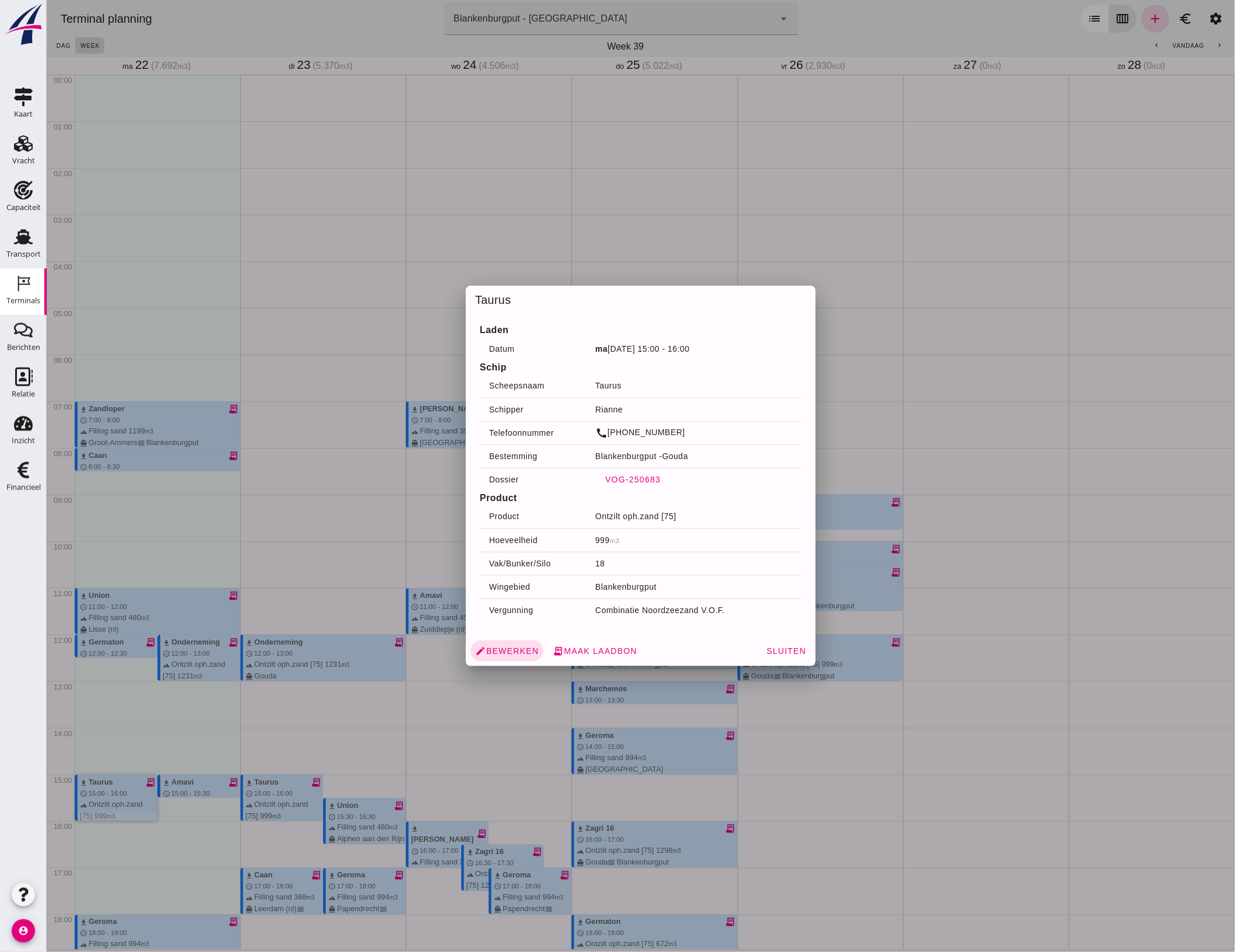
click at [621, 486] on button "VOG-250683" at bounding box center [632, 479] width 75 height 21
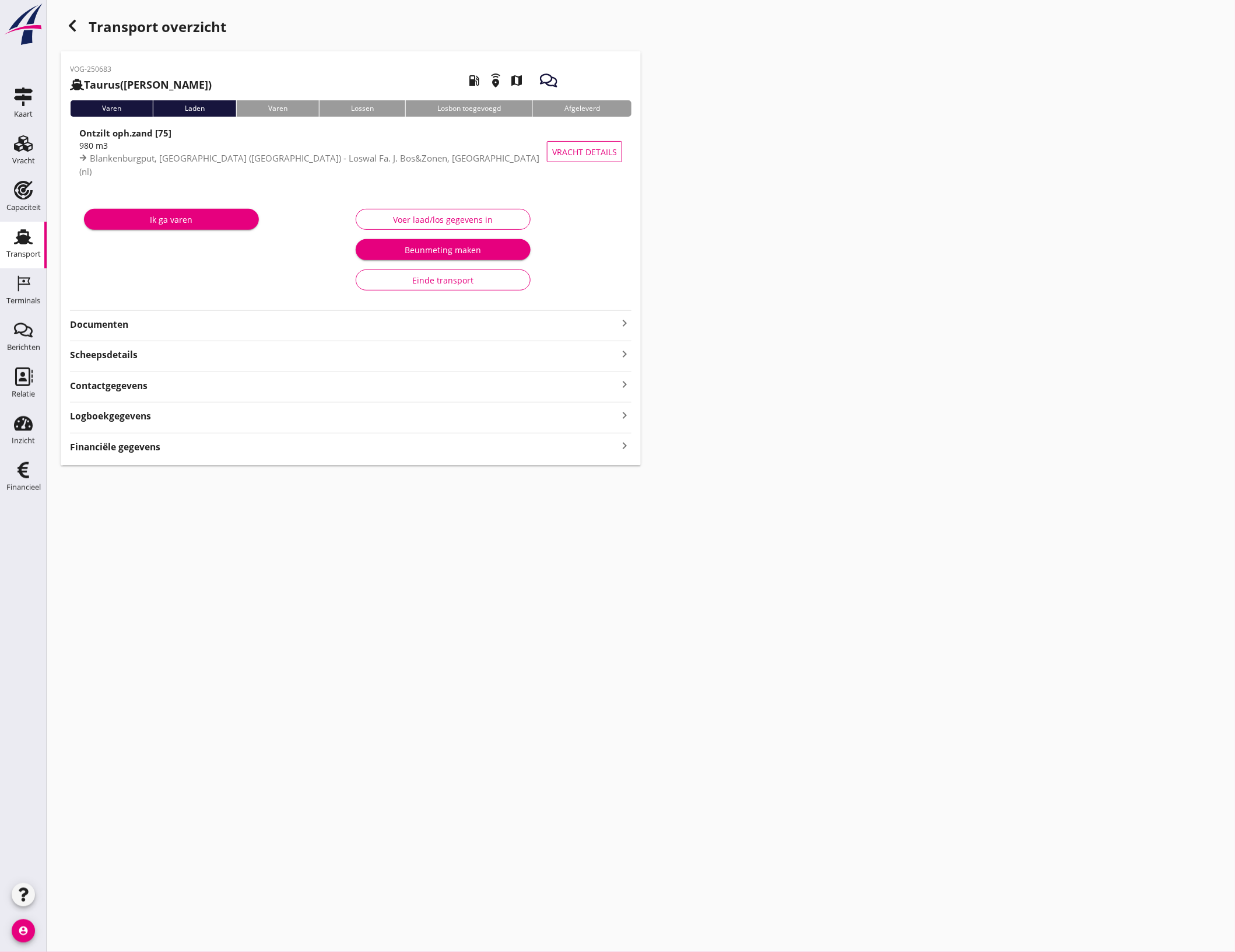
click at [132, 321] on strong "Documenten" at bounding box center [343, 324] width 548 height 13
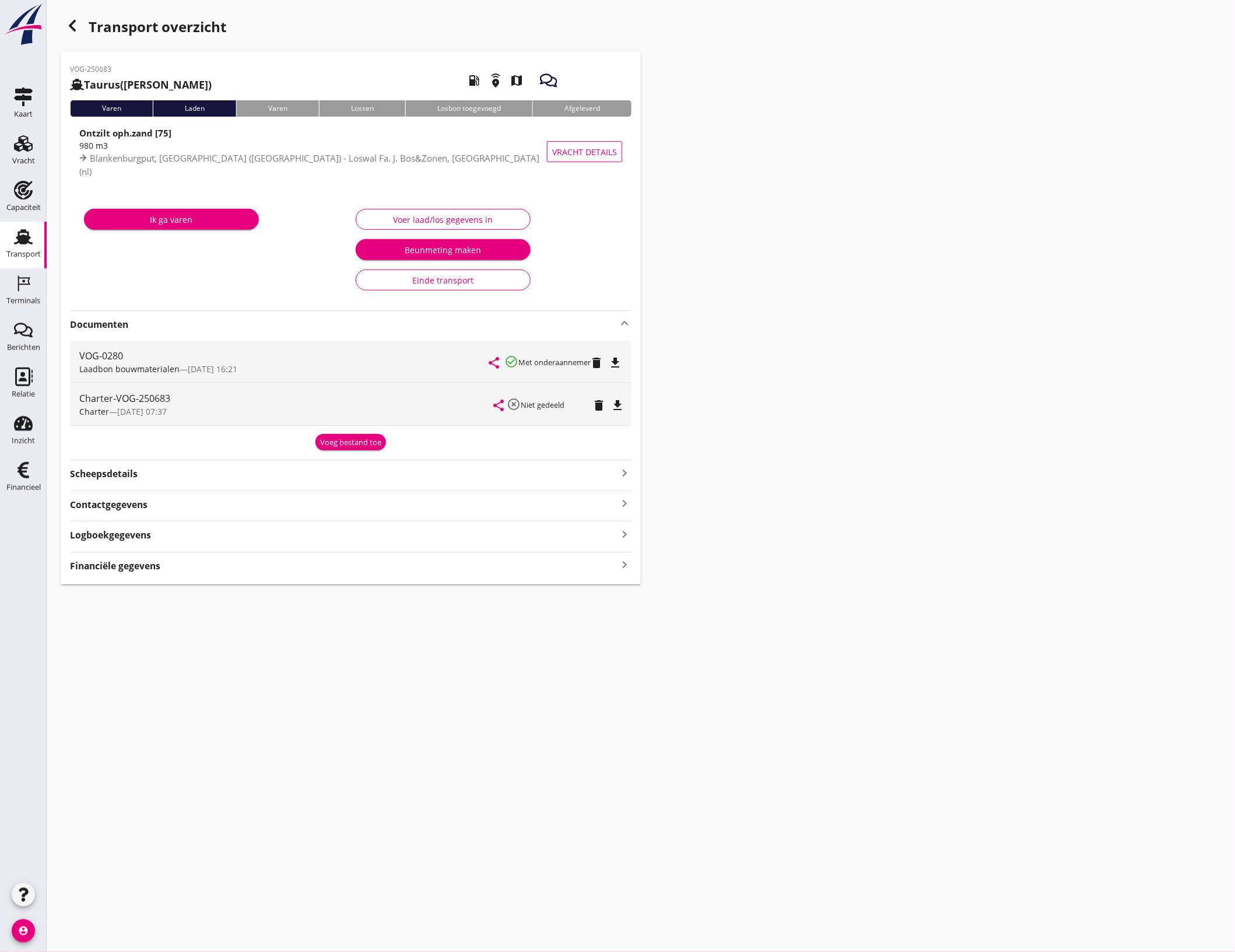
click at [437, 218] on div "Voer laad/los gegevens in" at bounding box center [443, 219] width 155 height 12
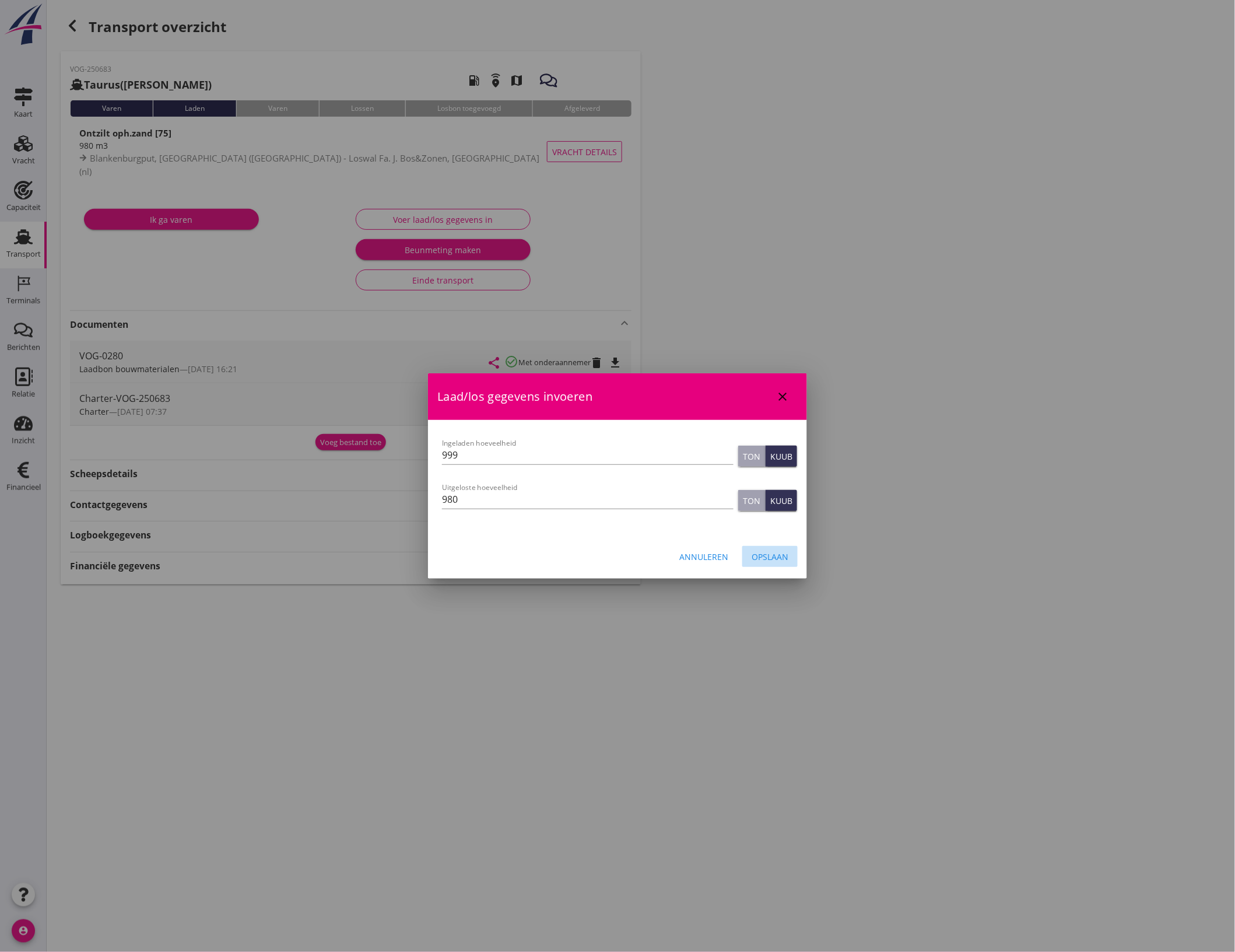
click at [786, 558] on div "Opslaan" at bounding box center [769, 556] width 36 height 12
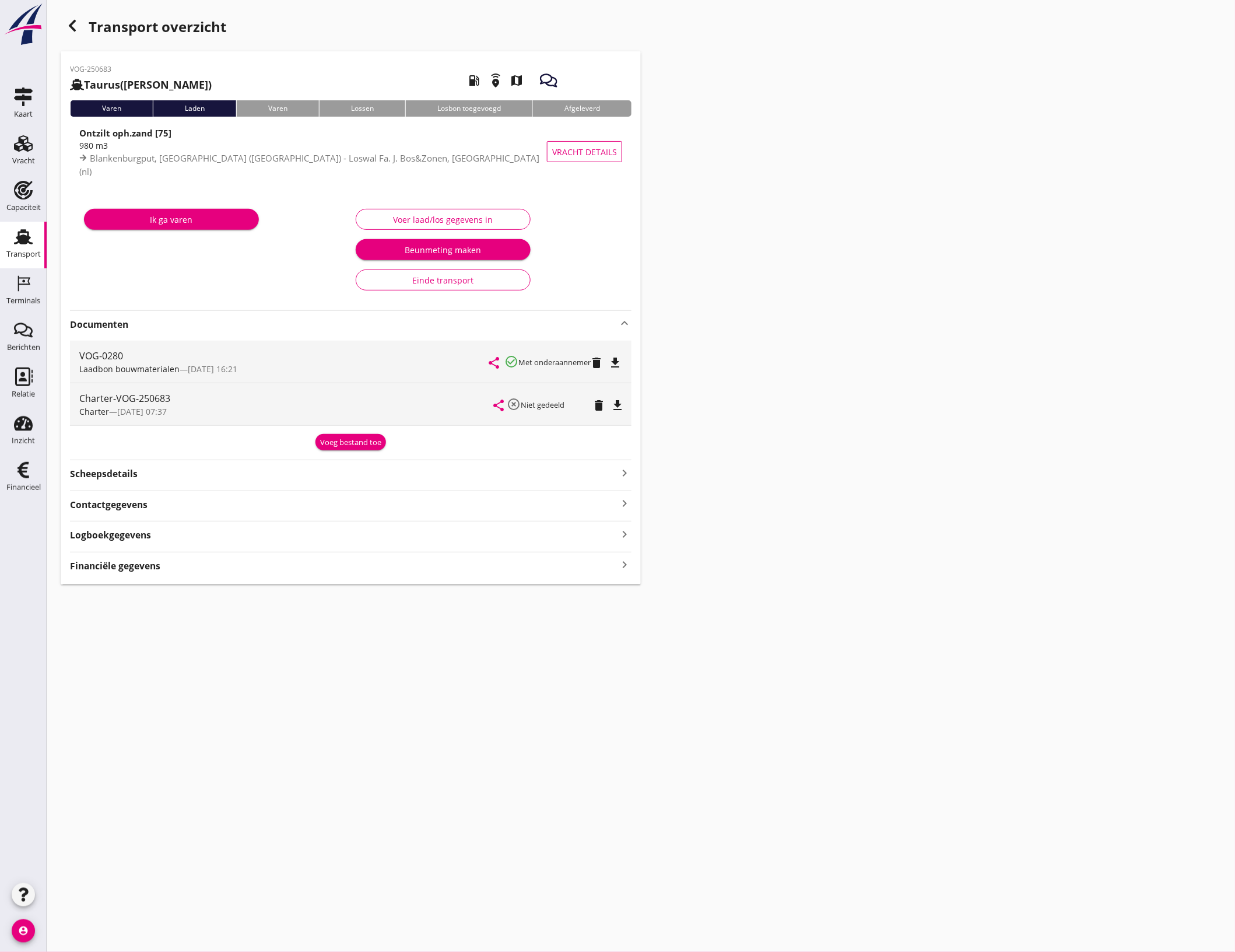
click at [75, 26] on icon "button" at bounding box center [72, 26] width 14 height 14
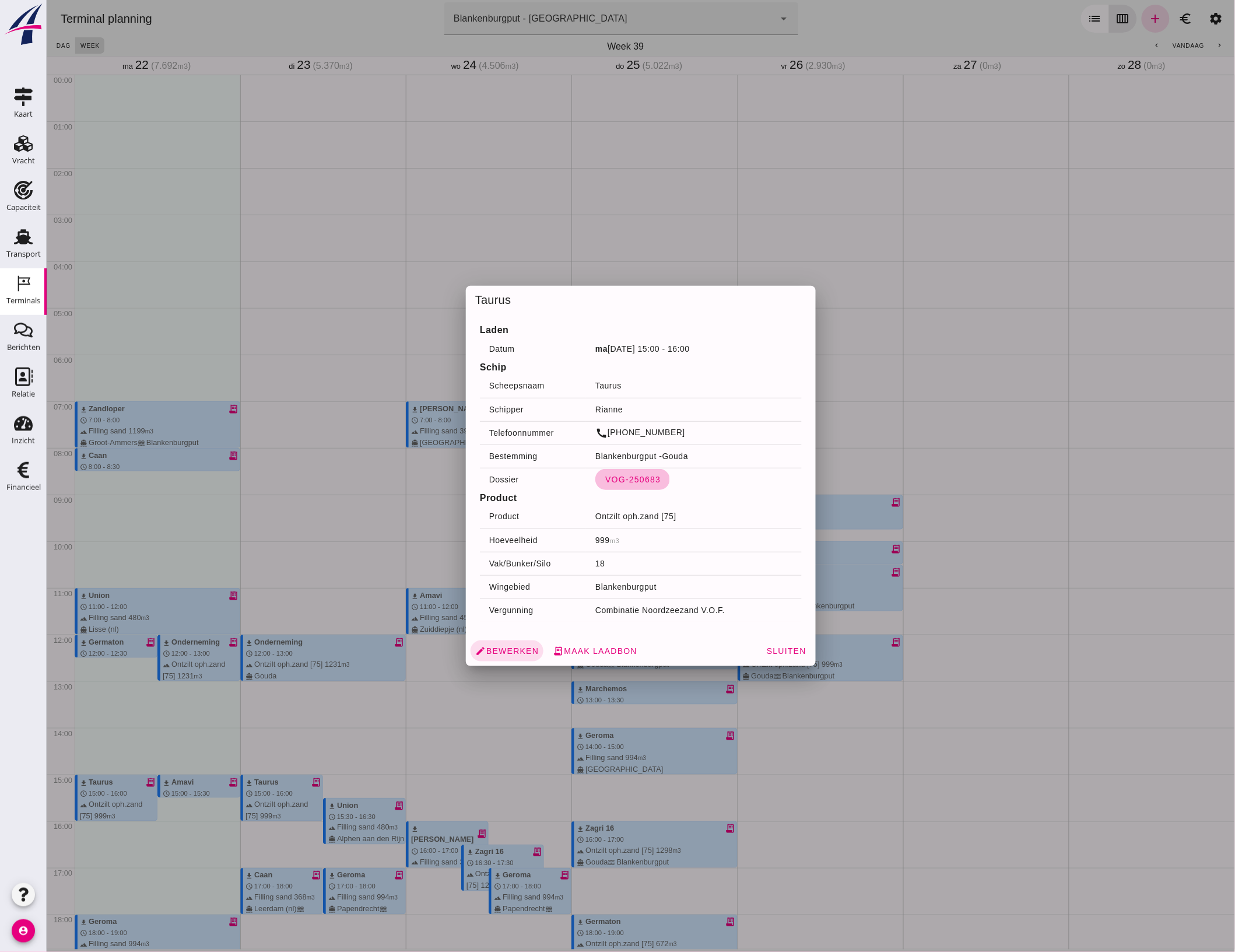
click at [621, 482] on span "VOG-250683" at bounding box center [632, 480] width 56 height 10
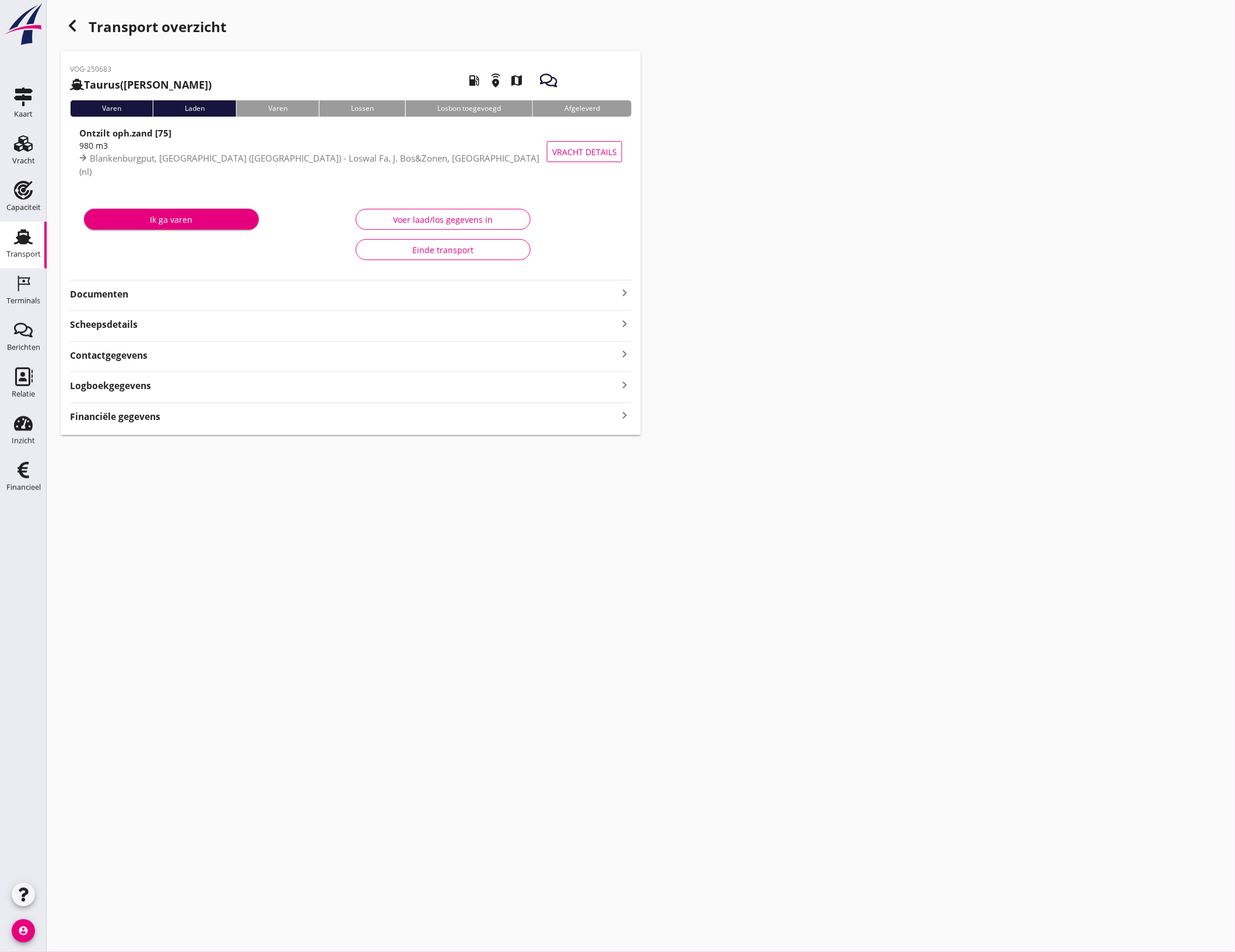
click at [488, 228] on button "Voer laad/los gegevens in" at bounding box center [443, 219] width 175 height 21
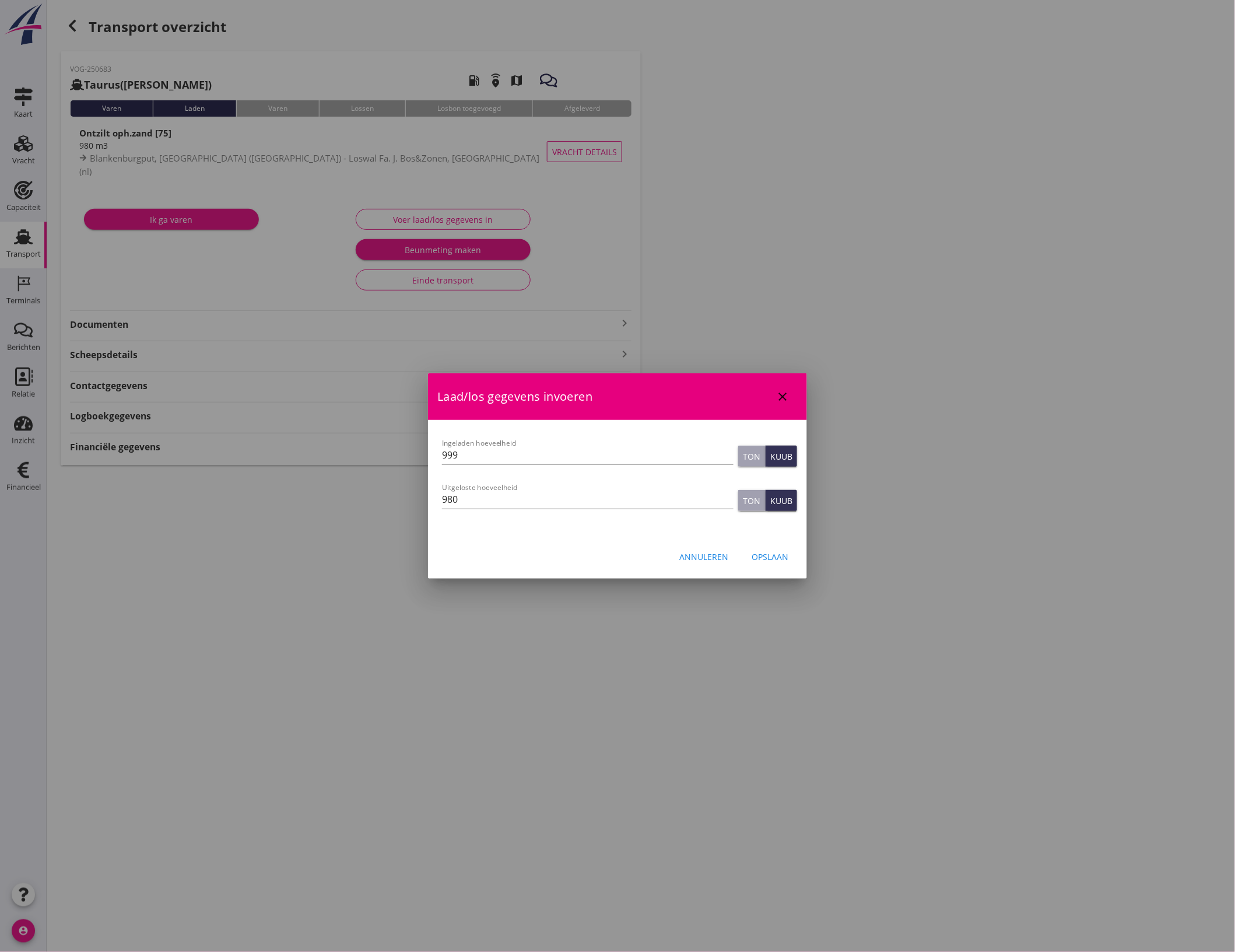
drag, startPoint x: 78, startPoint y: 31, endPoint x: 314, endPoint y: 141, distance: 260.4
click at [78, 31] on div at bounding box center [618, 476] width 1235 height 952
click at [794, 560] on button "Opslaan" at bounding box center [770, 556] width 55 height 21
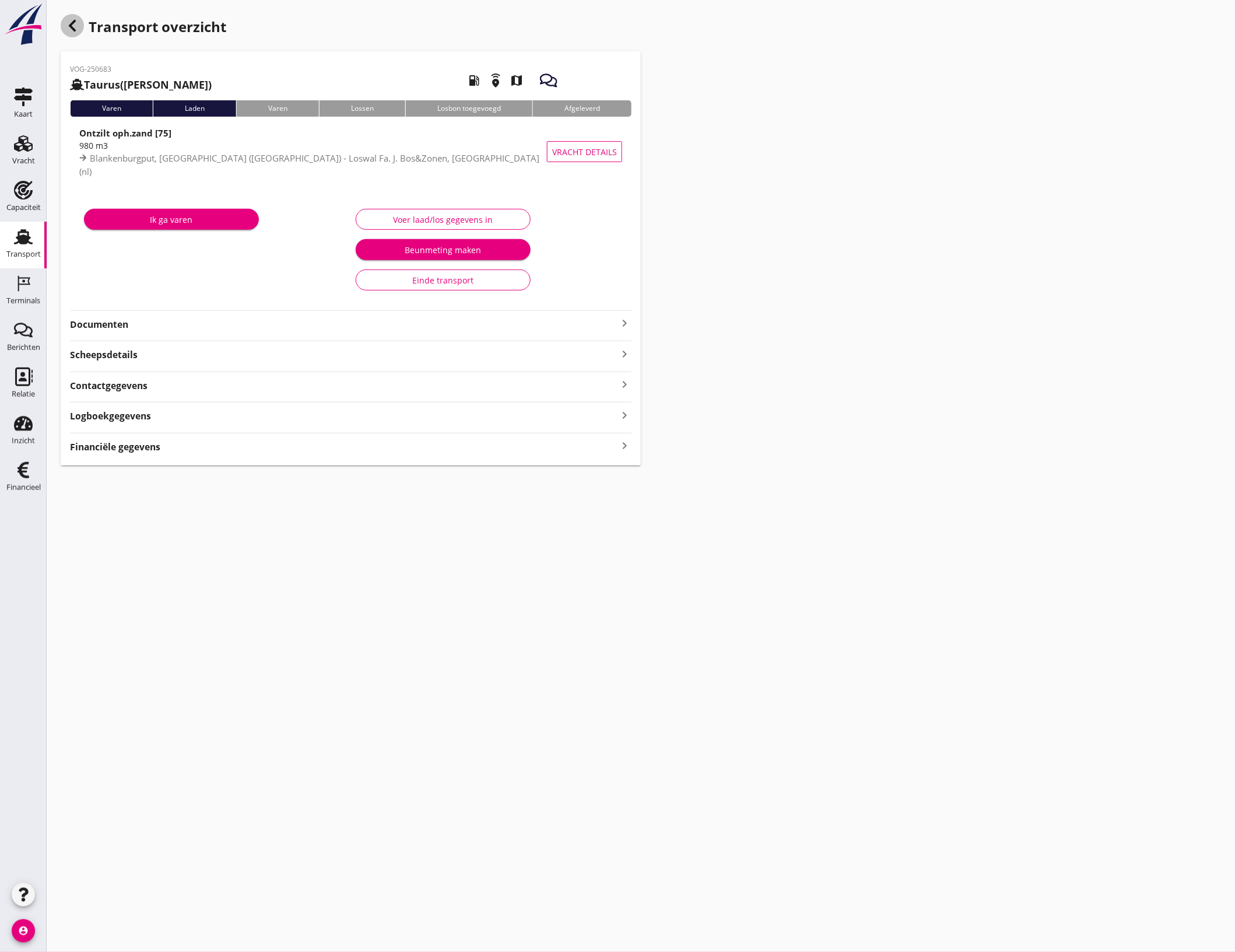
click at [72, 28] on use "button" at bounding box center [72, 26] width 7 height 11
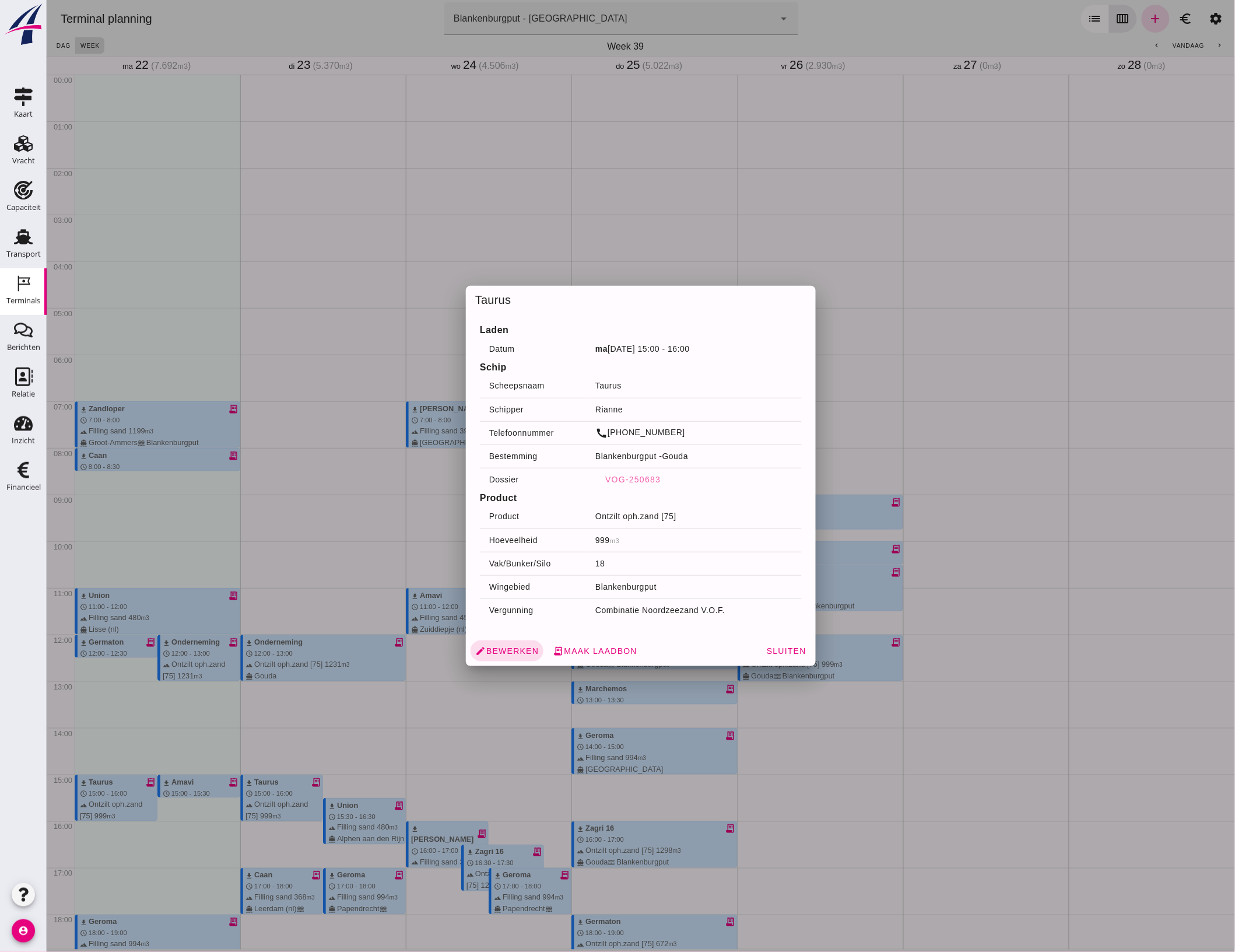
click at [434, 695] on div at bounding box center [639, 476] width 1188 height 952
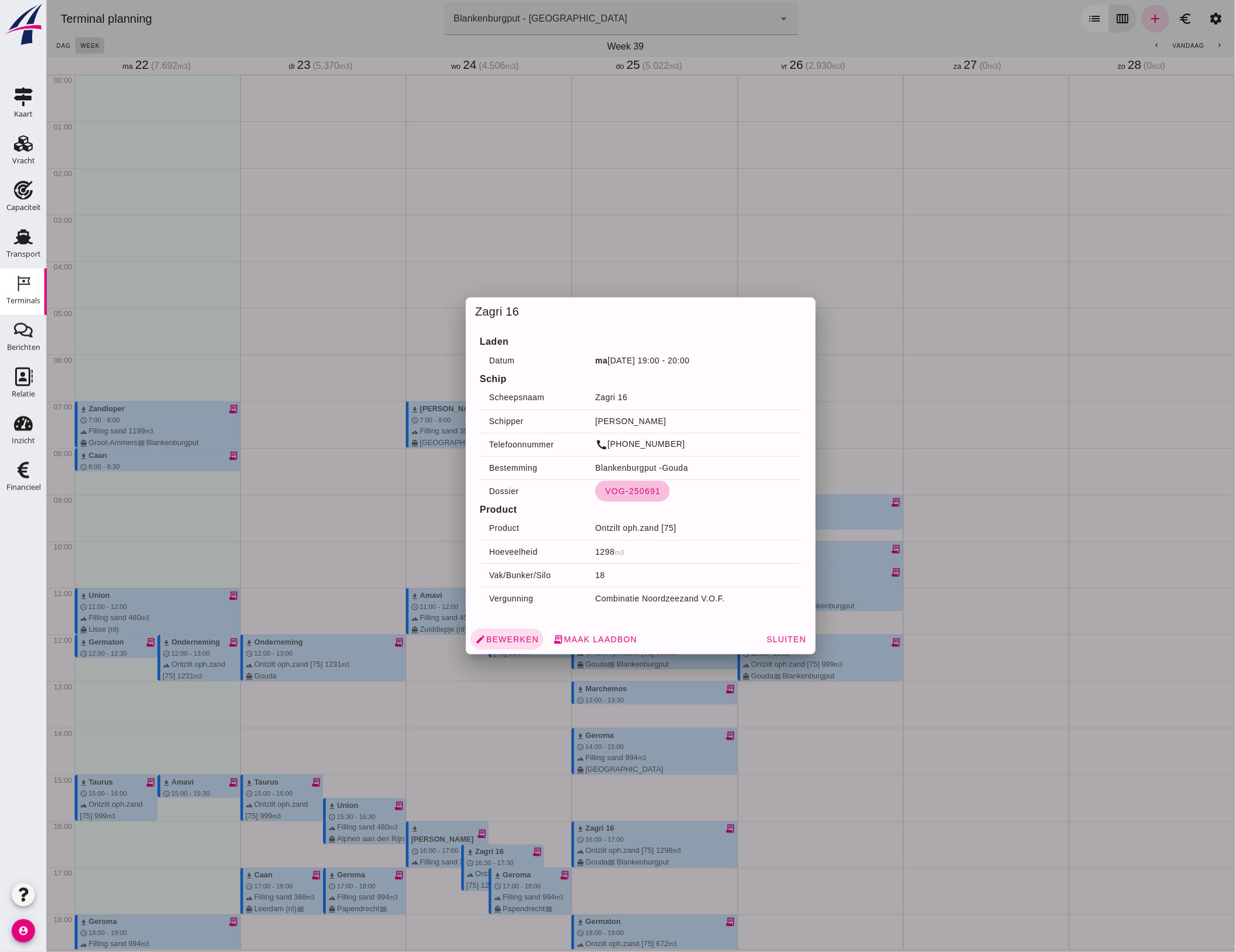
click at [635, 499] on button "VOG-250691" at bounding box center [632, 491] width 75 height 21
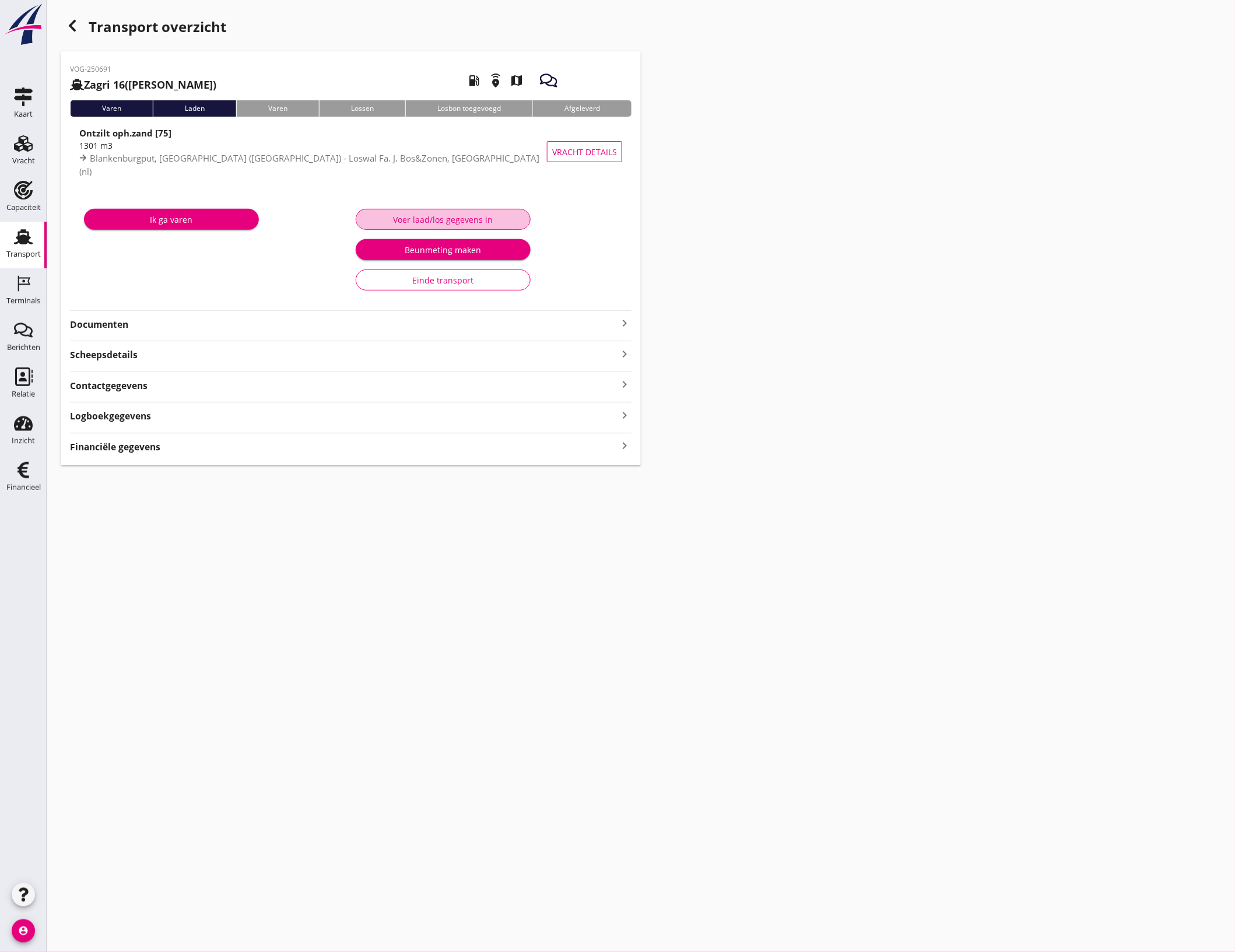
click at [446, 219] on div "Voer laad/los gegevens in" at bounding box center [443, 219] width 155 height 12
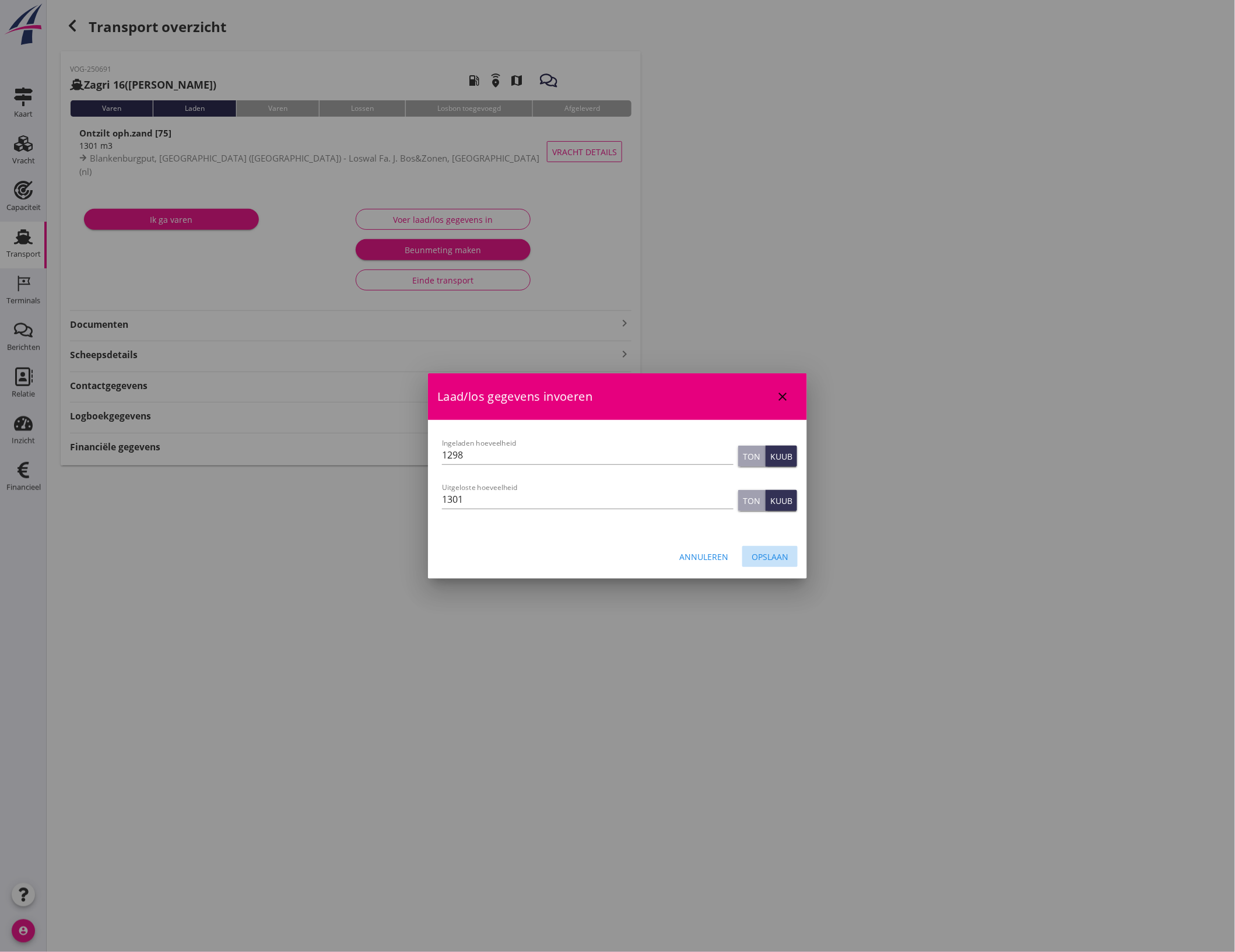
click at [797, 555] on button "Opslaan" at bounding box center [770, 556] width 55 height 21
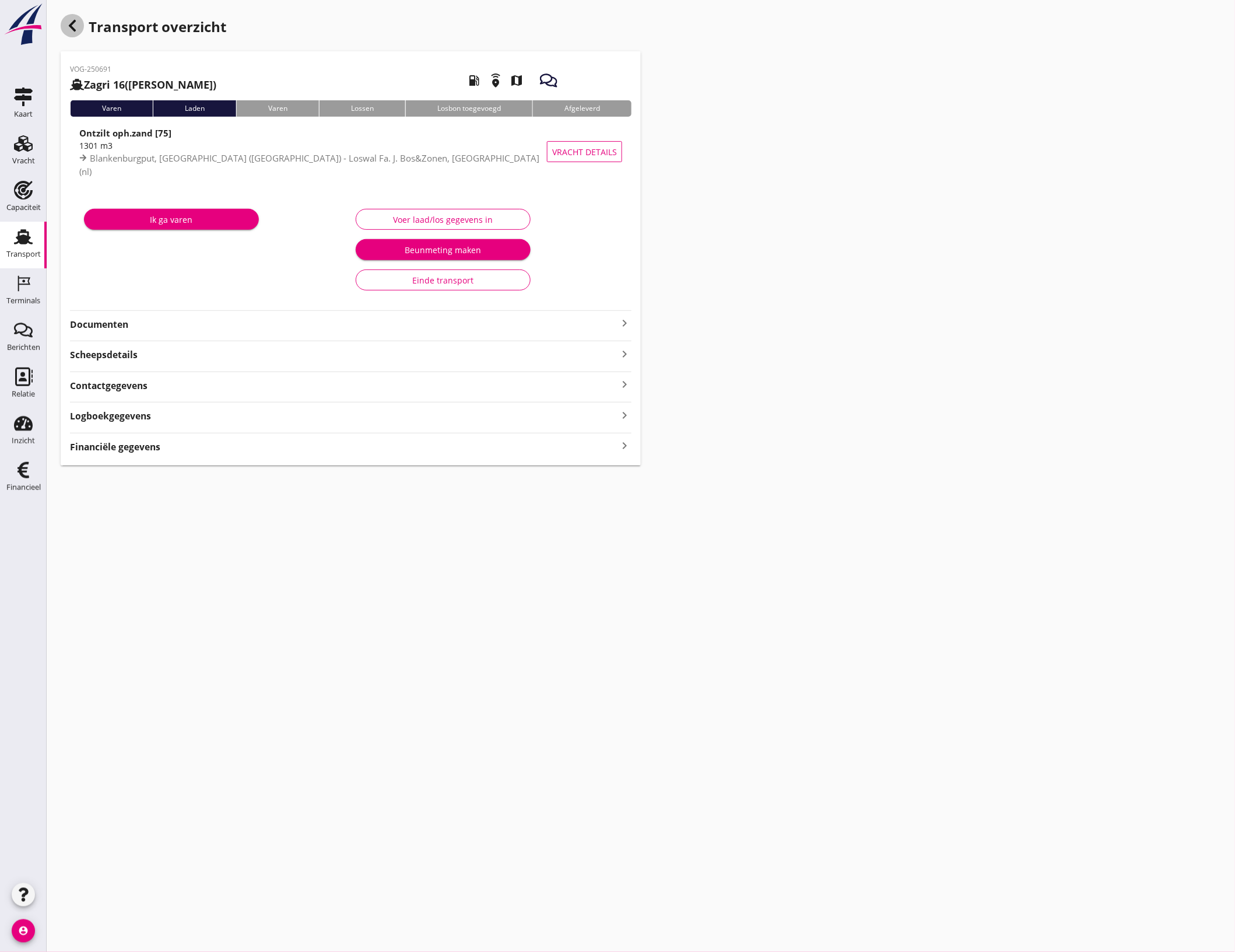
click at [77, 32] on div "button" at bounding box center [72, 26] width 23 height 23
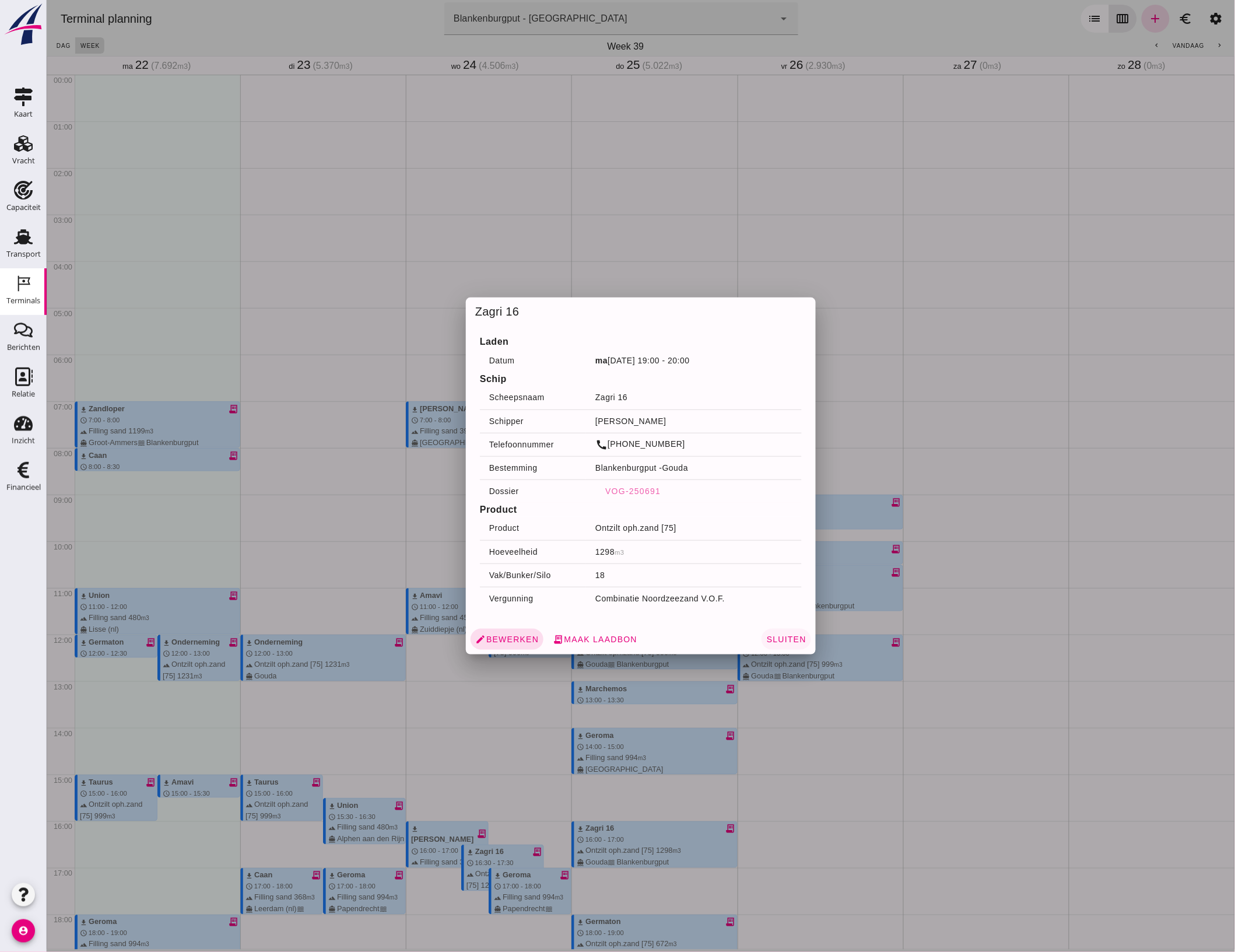
click at [783, 633] on button "Sluiten" at bounding box center [786, 639] width 50 height 21
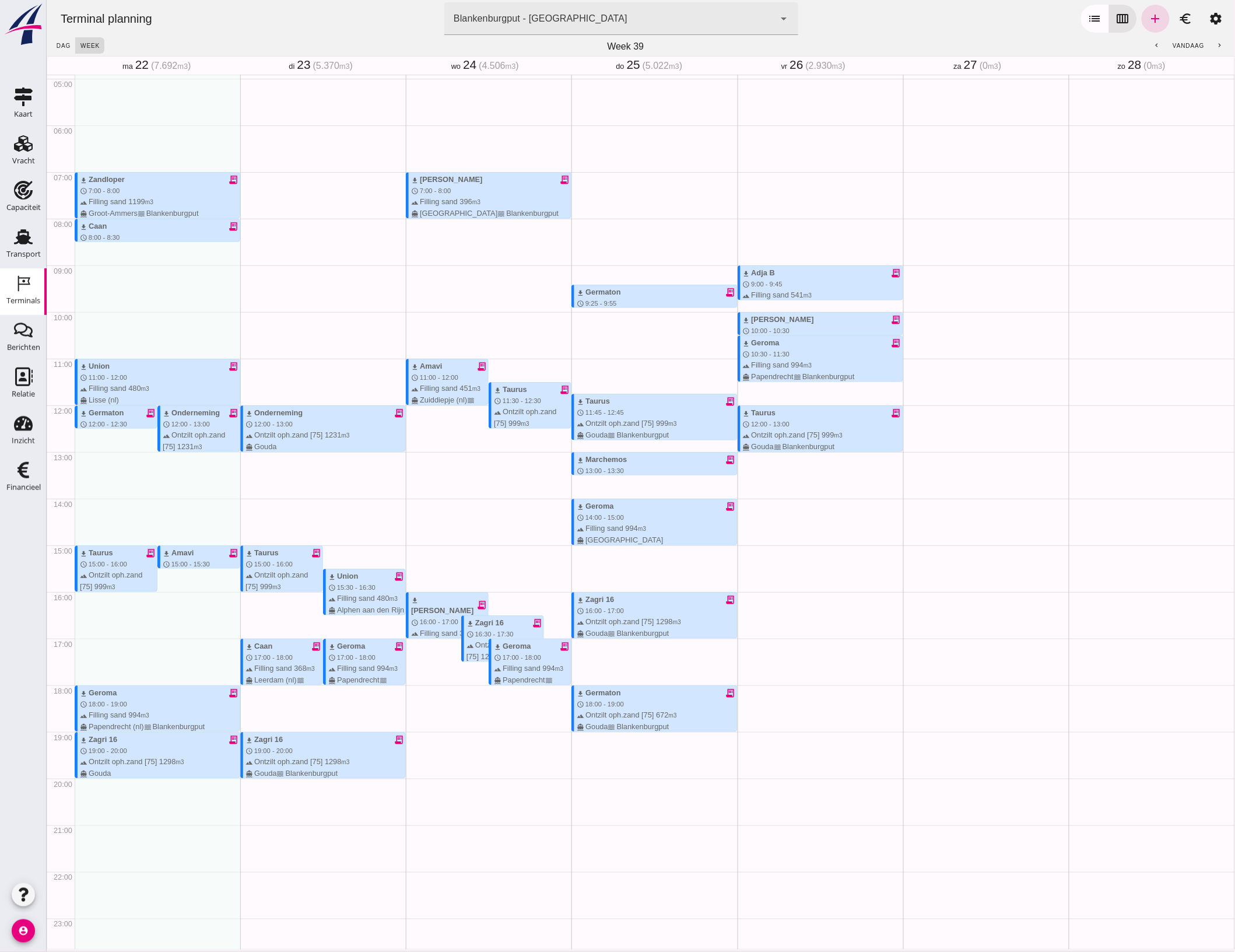
scroll to position [245, 0]
